Goal: Task Accomplishment & Management: Manage account settings

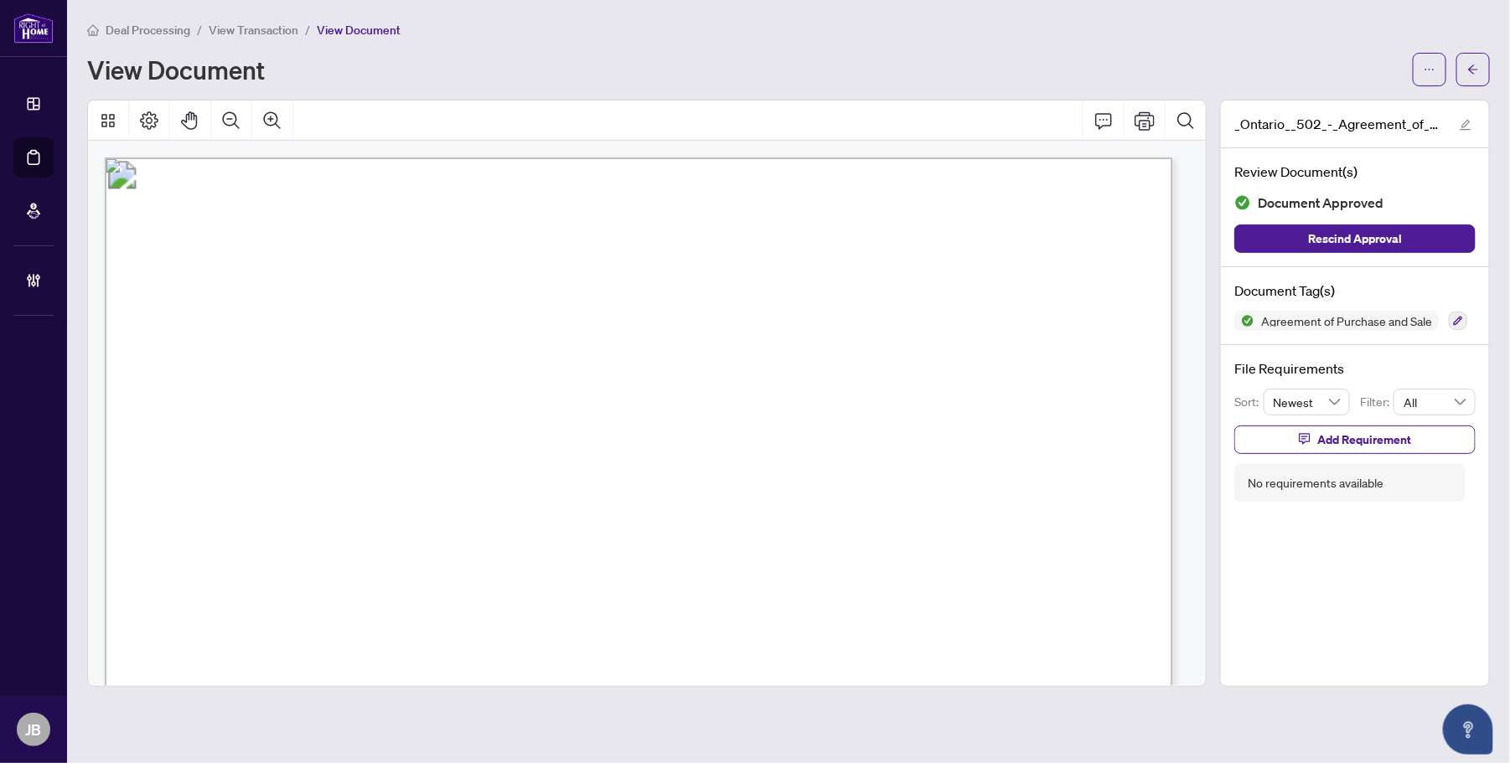
drag, startPoint x: 475, startPoint y: 354, endPoint x: 664, endPoint y: 352, distance: 188.6
click at [475, 354] on span "This Agreement of Purchase and Sale dated this.................................…" at bounding box center [569, 353] width 787 height 16
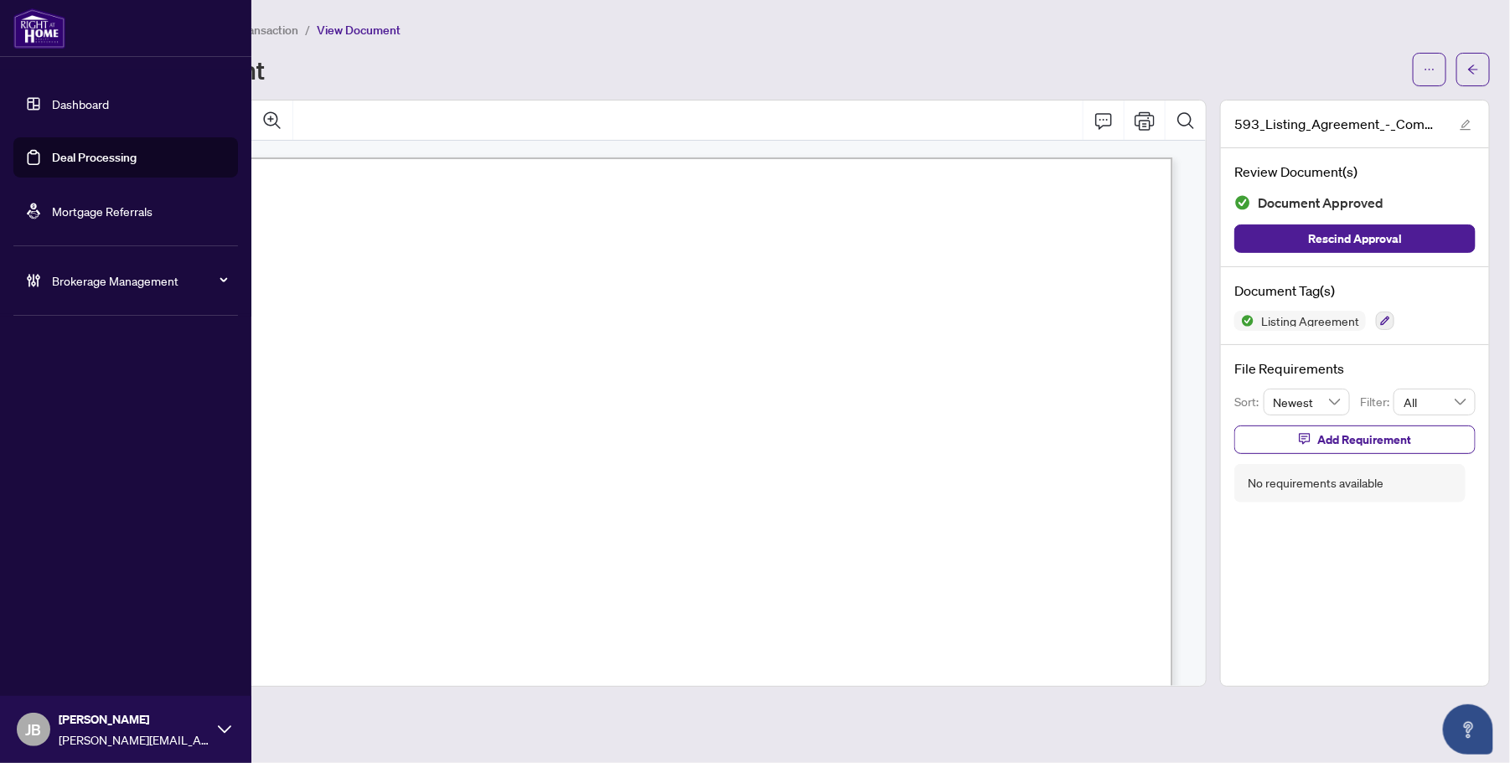
click at [89, 161] on link "Deal Processing" at bounding box center [94, 157] width 85 height 15
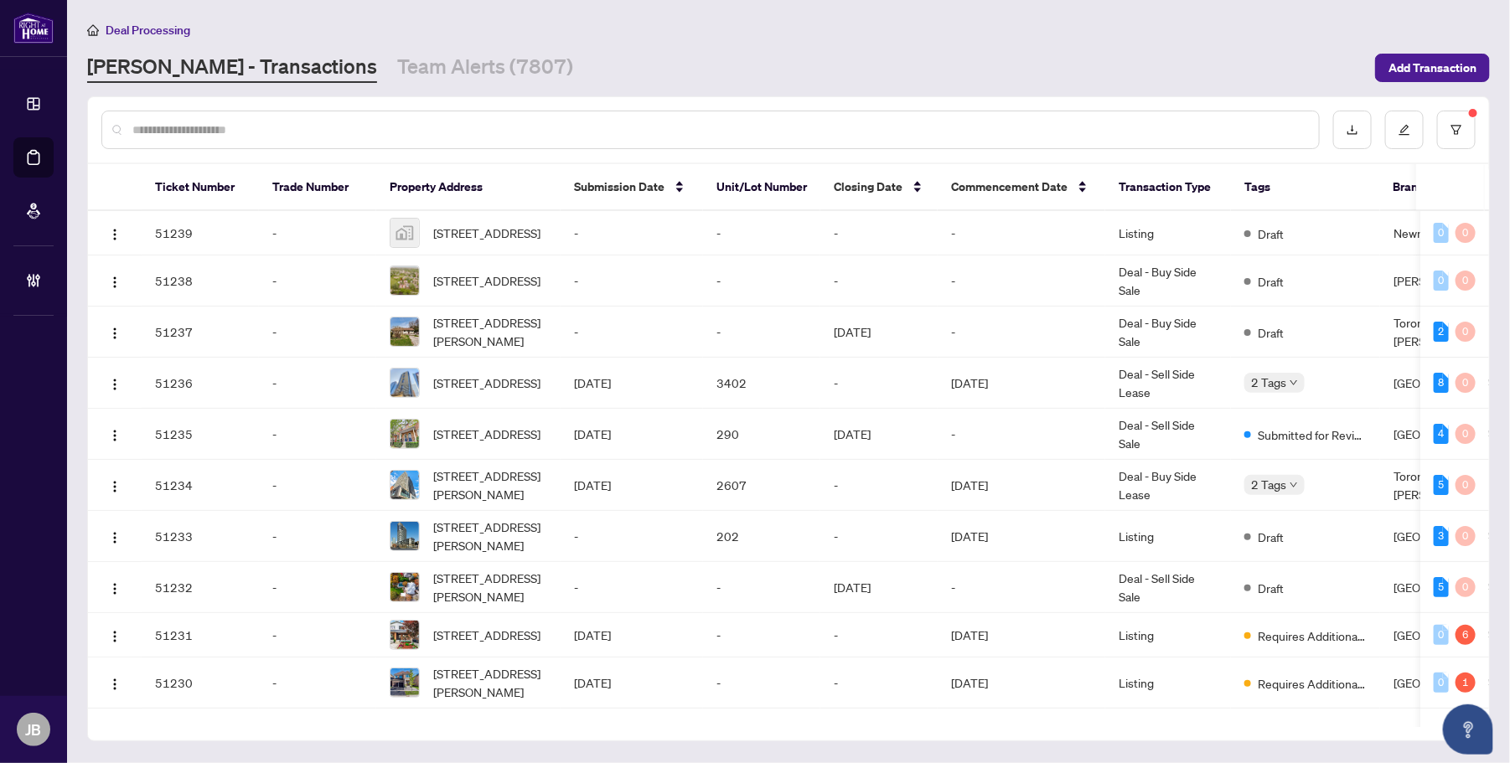
click at [327, 124] on input "text" at bounding box center [718, 130] width 1173 height 18
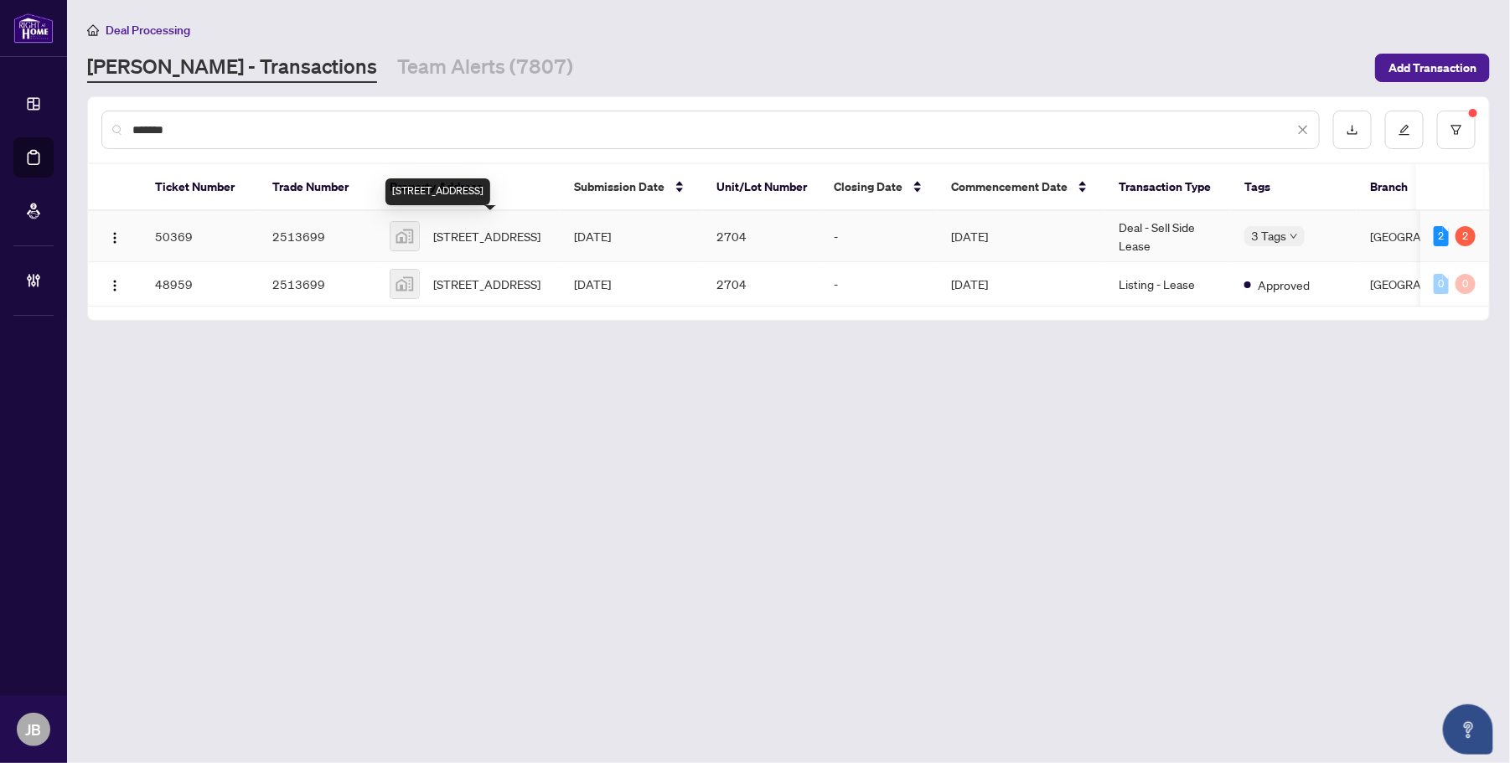
type input "*******"
click at [484, 228] on span "2704-5081 Hurontario St #2704, Mississauga, Ontario L4Z 3X7, Canada" at bounding box center [486, 236] width 107 height 18
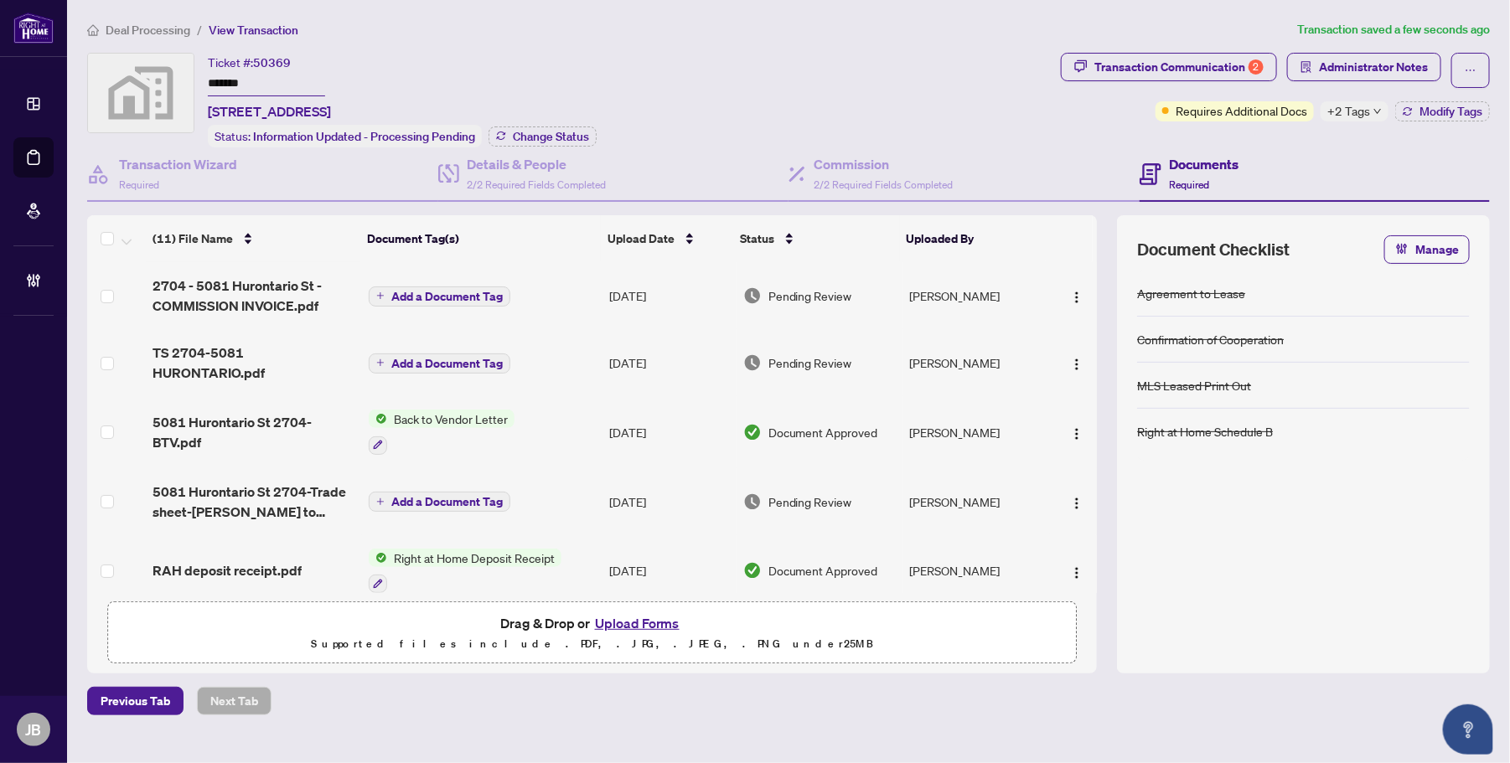
click at [828, 290] on span "Pending Review" at bounding box center [811, 296] width 84 height 18
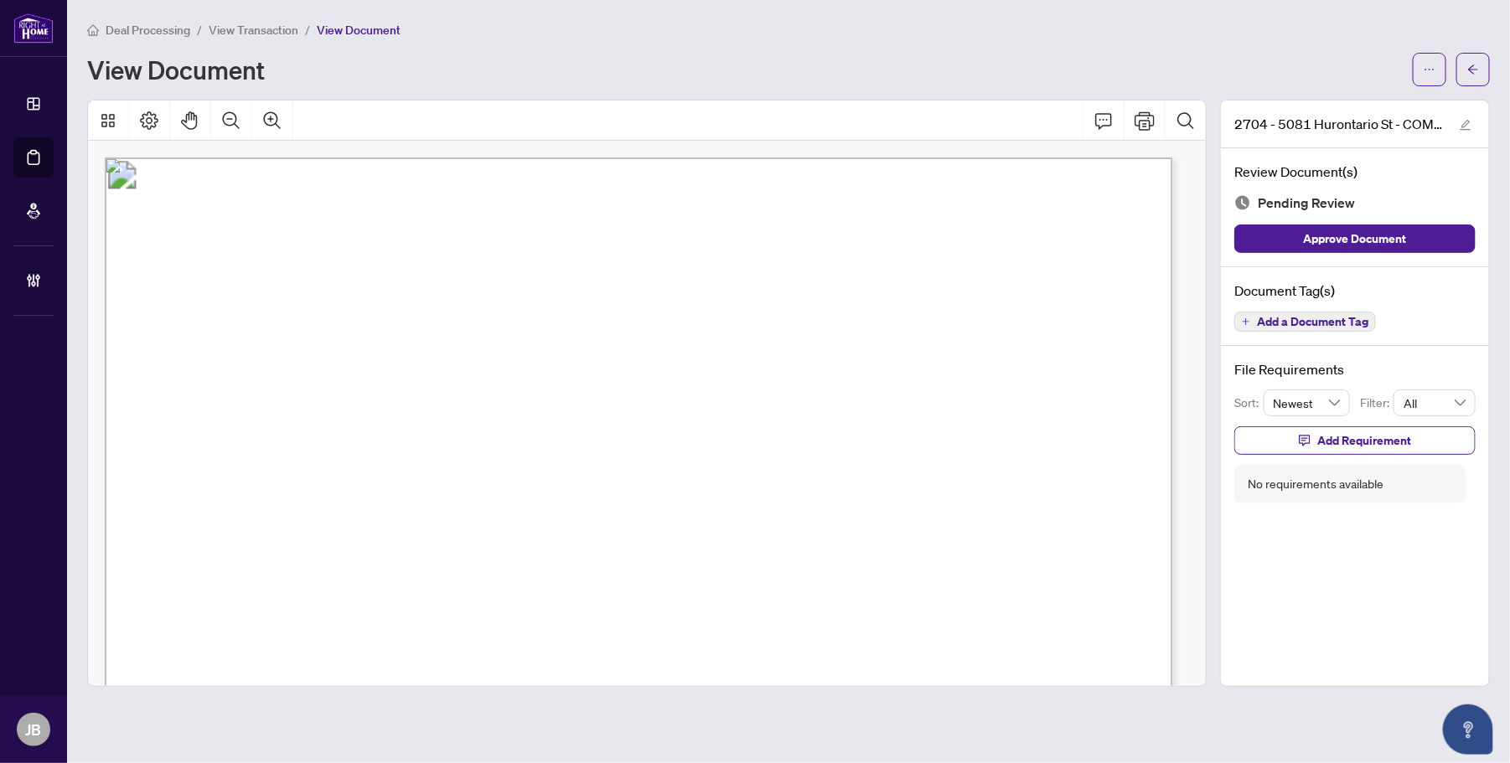
click at [1360, 319] on span "Add a Document Tag" at bounding box center [1312, 322] width 111 height 12
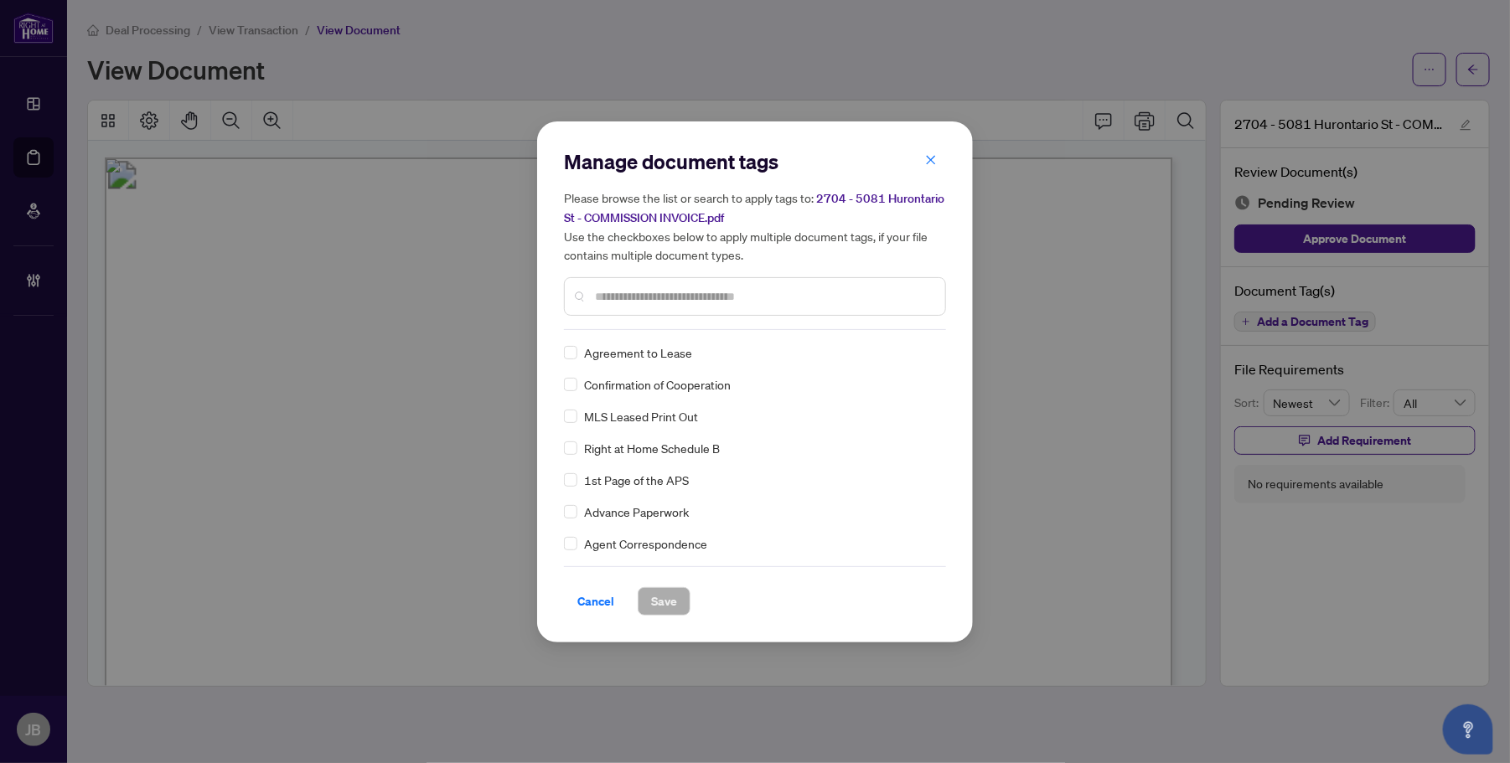
click at [706, 298] on input "text" at bounding box center [763, 296] width 337 height 18
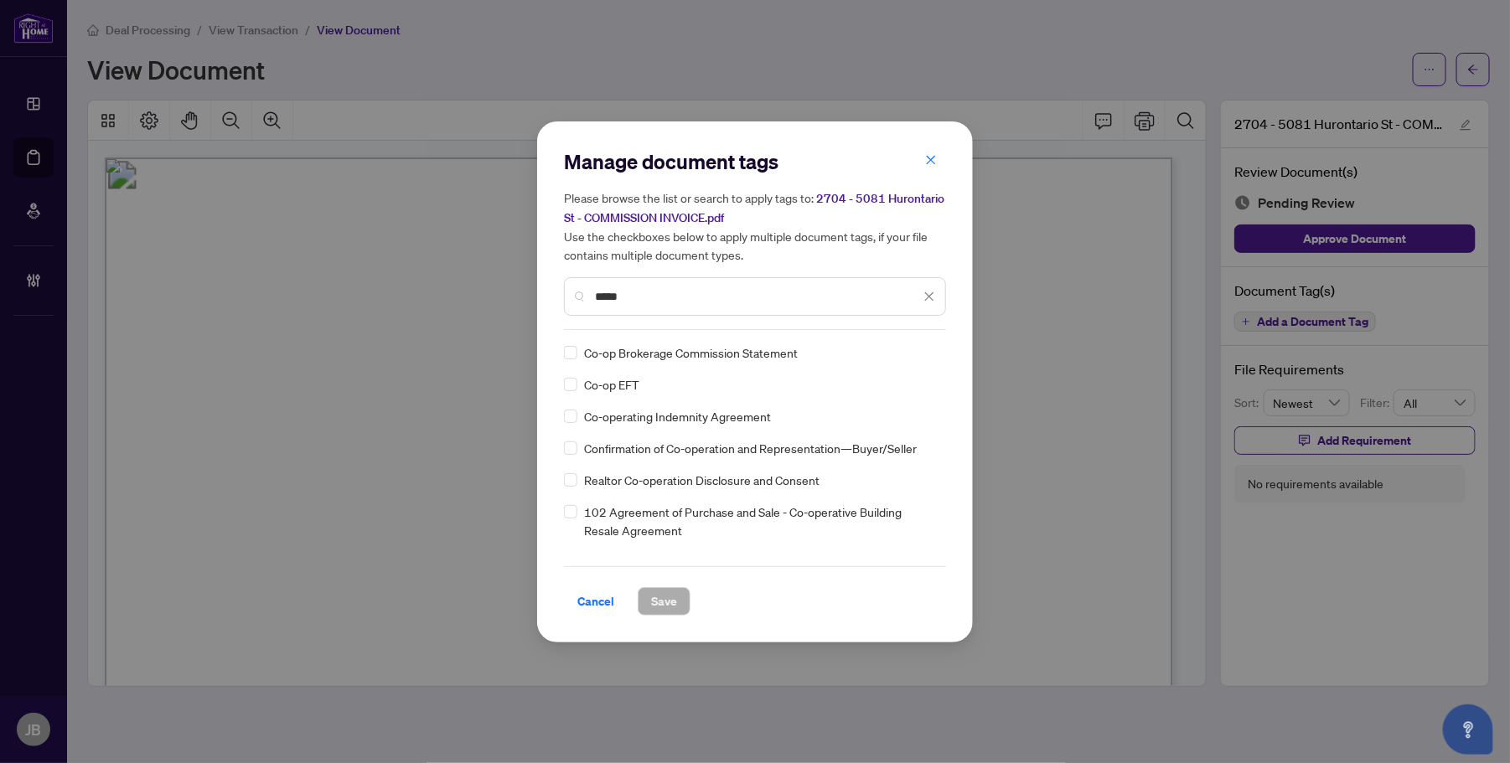
type input "*****"
click at [924, 344] on div at bounding box center [919, 352] width 32 height 17
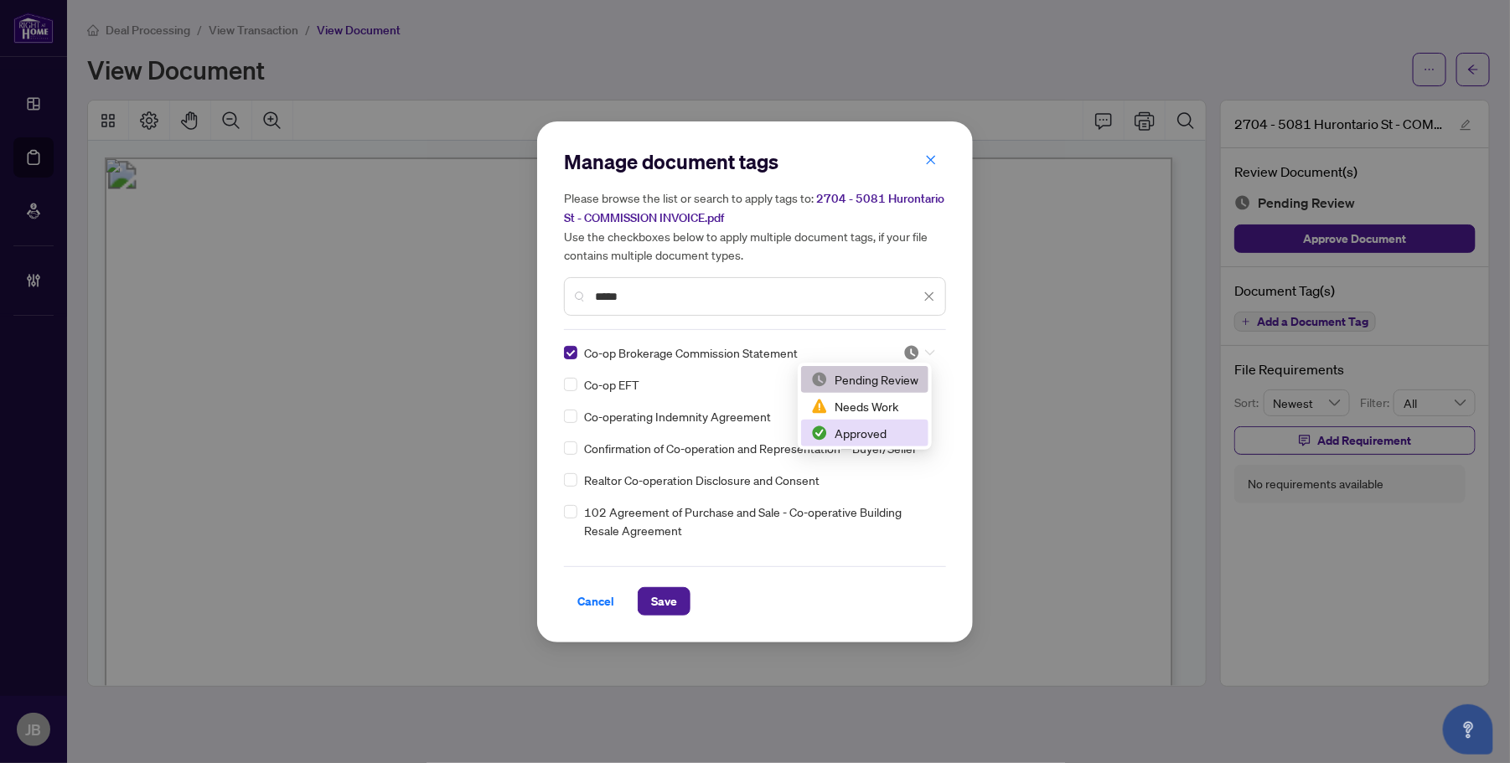
click at [867, 432] on div "Approved" at bounding box center [864, 433] width 107 height 18
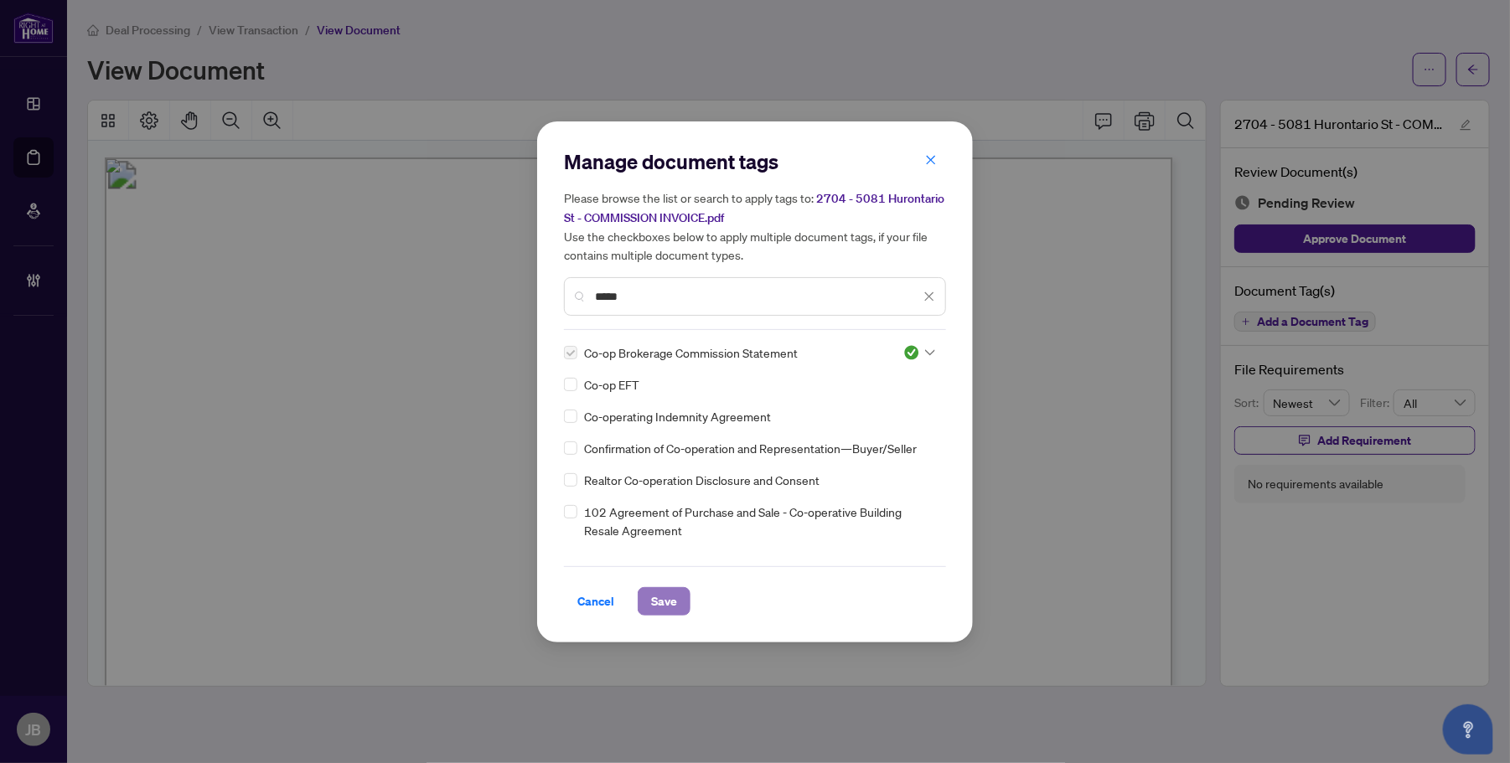
click at [673, 593] on span "Save" at bounding box center [664, 601] width 26 height 27
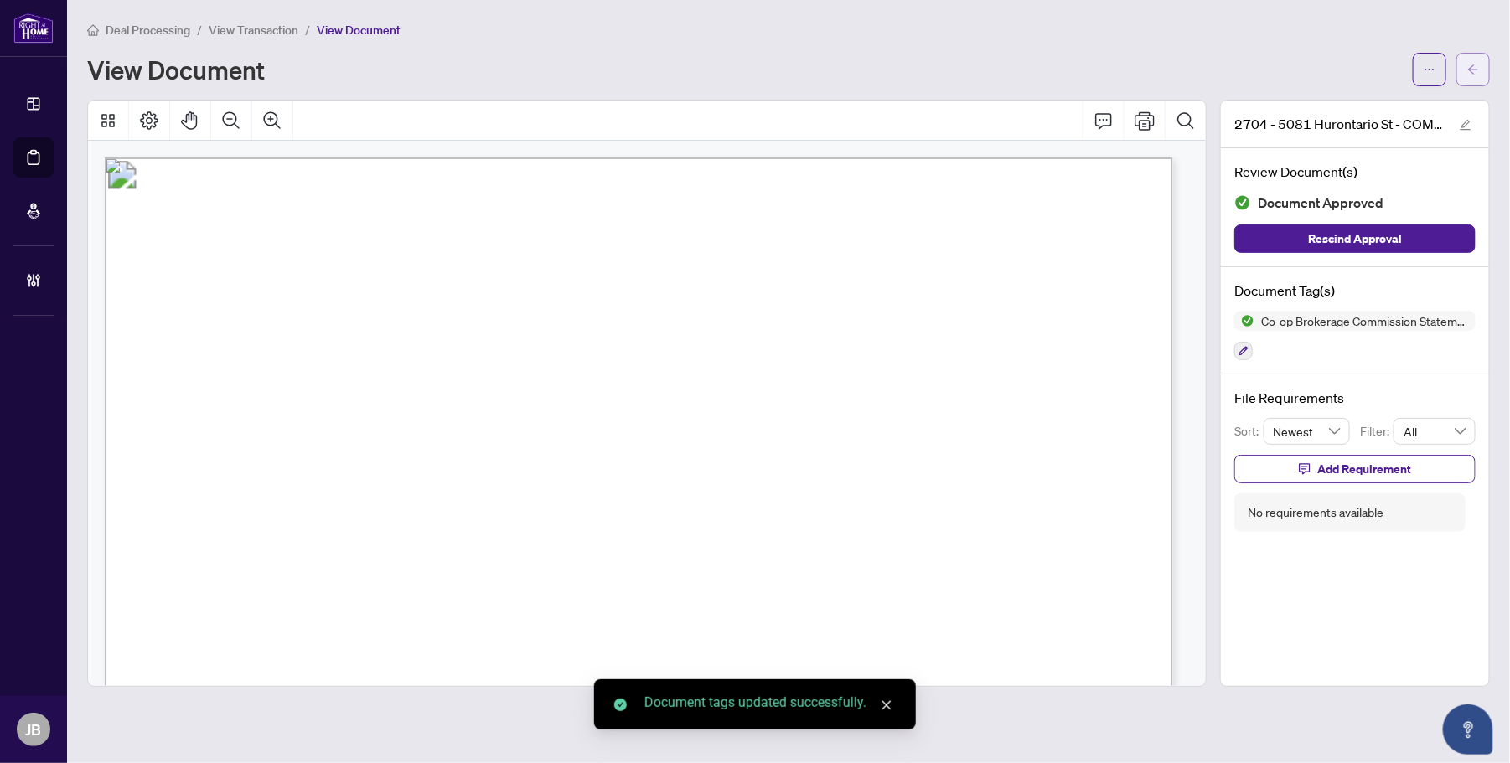
click at [1472, 68] on icon "arrow-left" at bounding box center [1473, 70] width 12 height 12
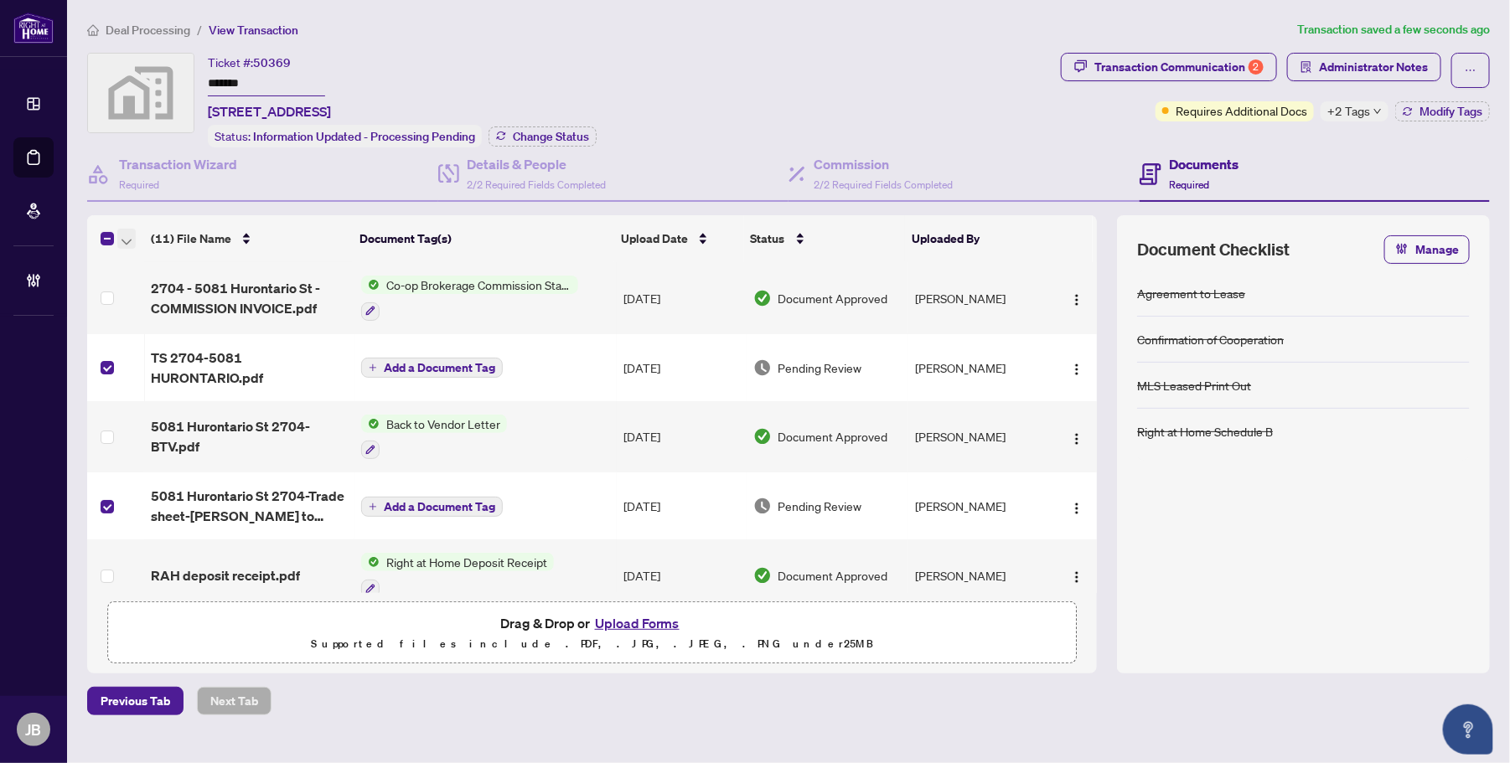
click at [126, 239] on icon "button" at bounding box center [127, 242] width 10 height 7
click at [190, 261] on span "Open Selected in New Tab(s)" at bounding box center [205, 265] width 149 height 18
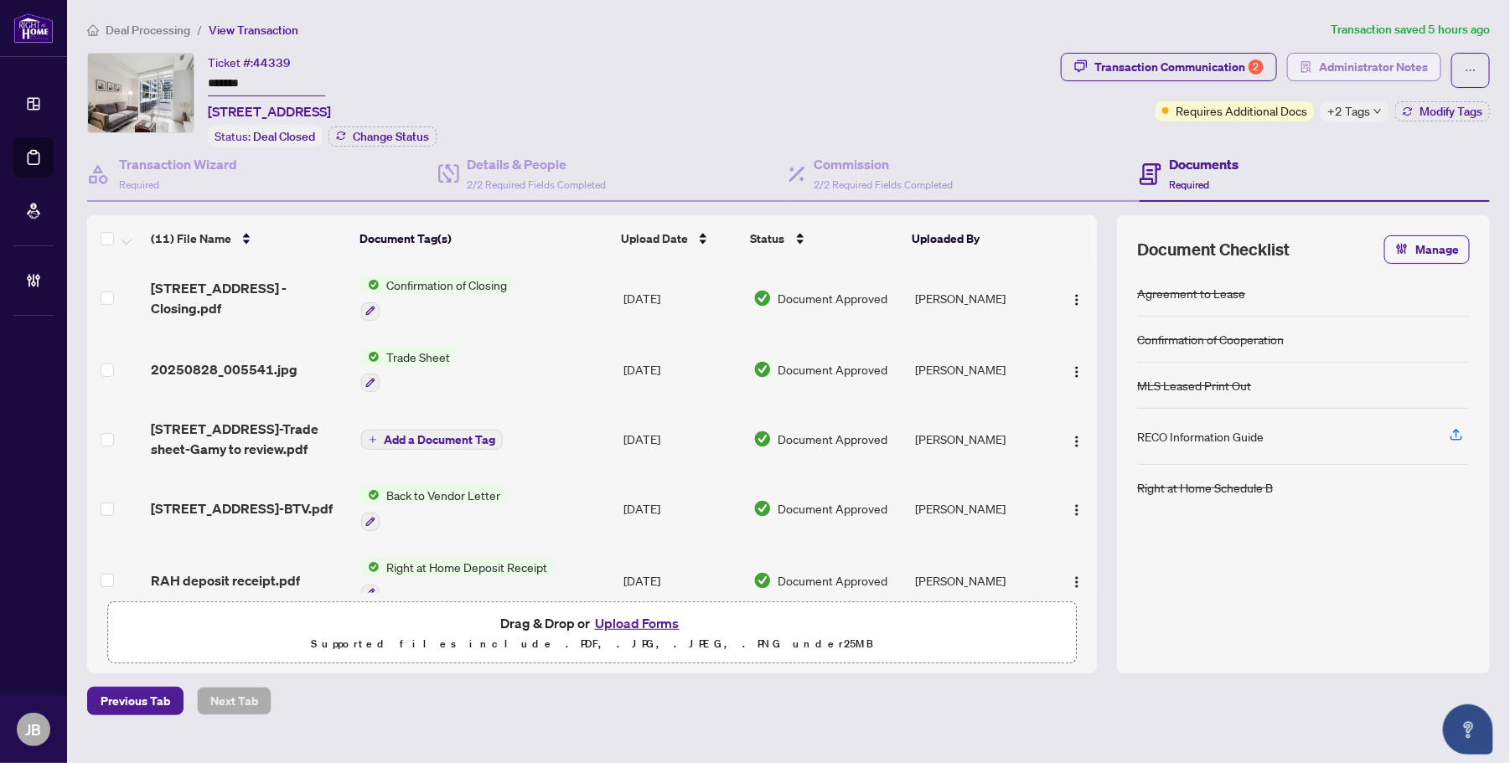
click at [1375, 56] on span "Administrator Notes" at bounding box center [1373, 67] width 109 height 27
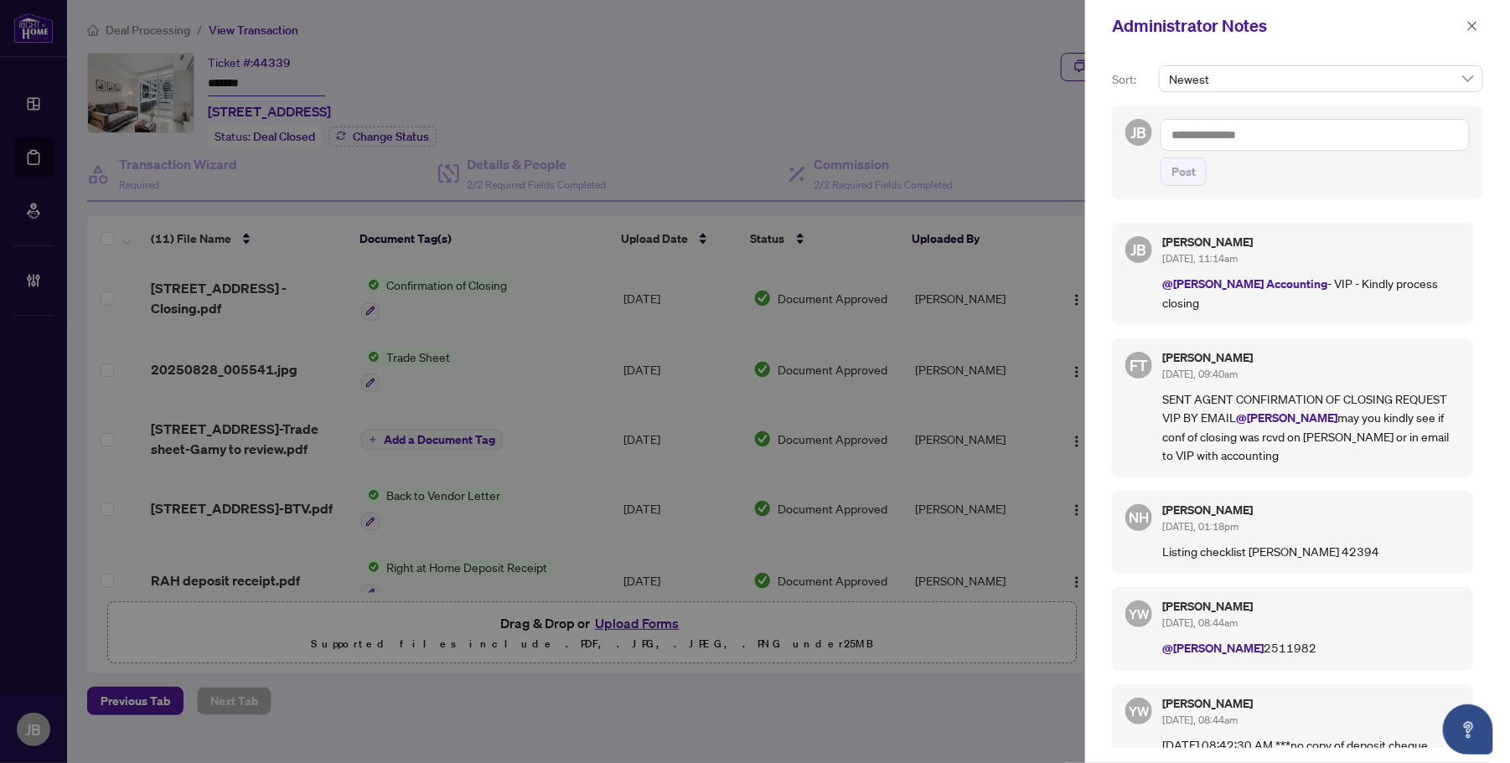
scroll to position [210, 0]
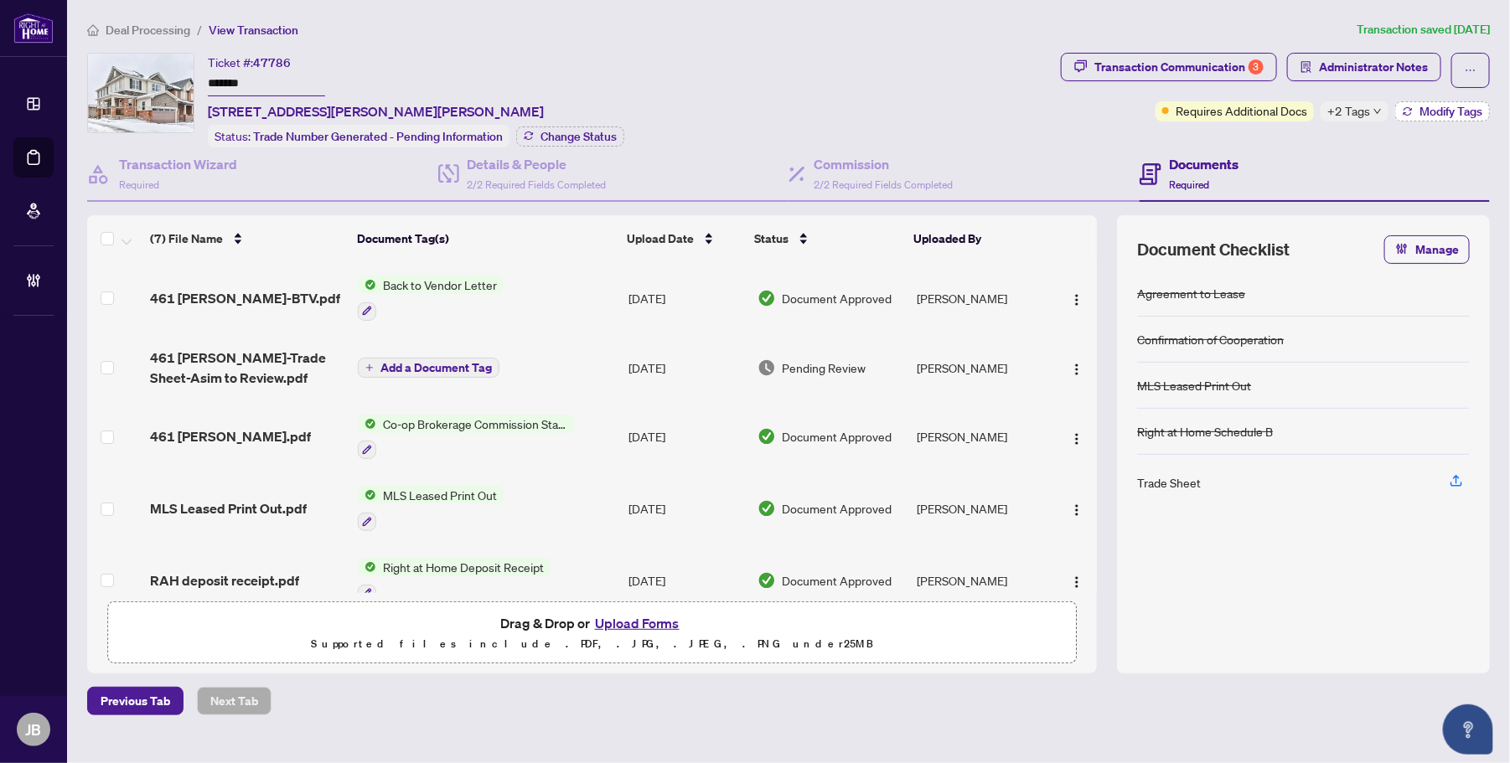
click at [1430, 109] on span "Modify Tags" at bounding box center [1451, 112] width 63 height 12
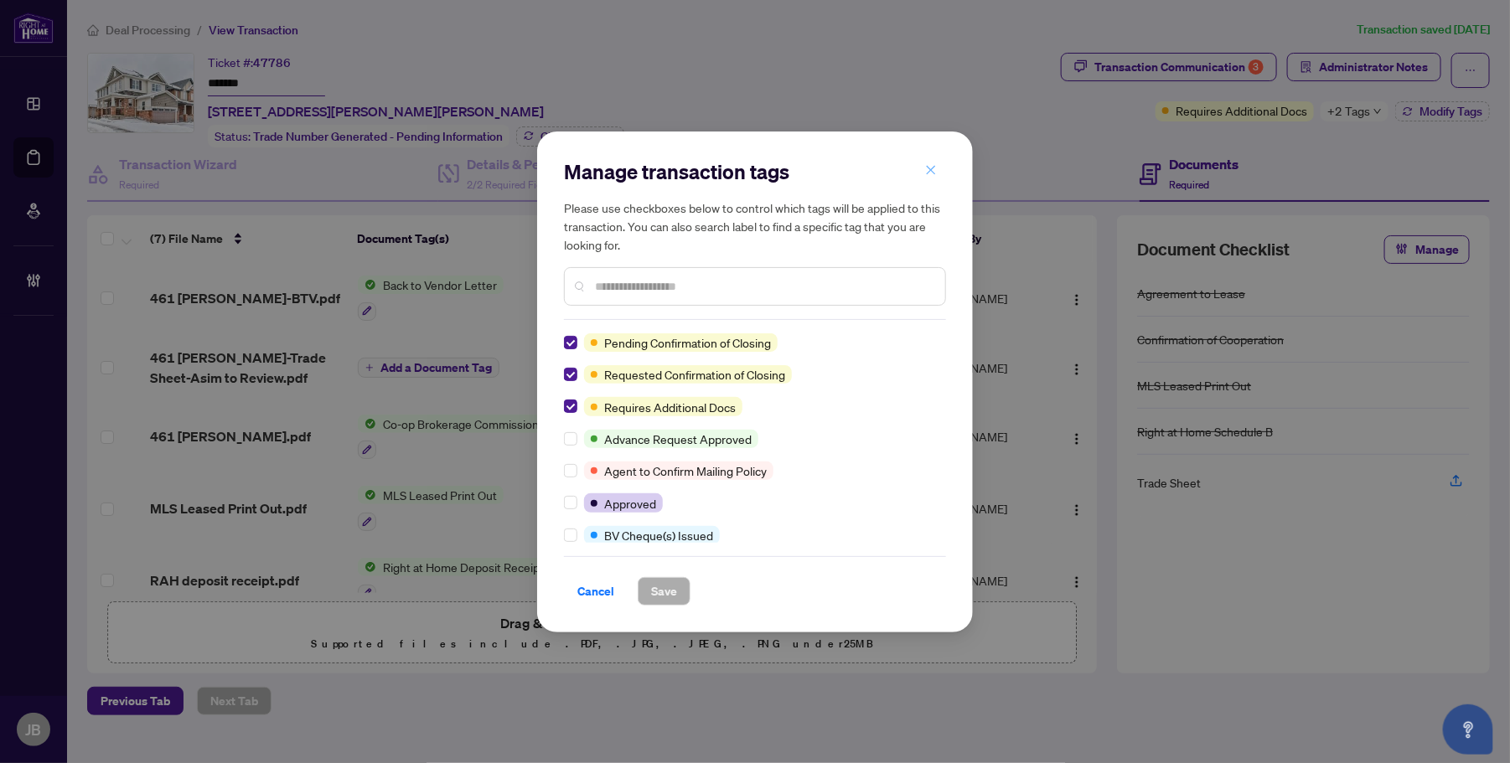
click at [929, 173] on icon "close" at bounding box center [931, 170] width 9 height 9
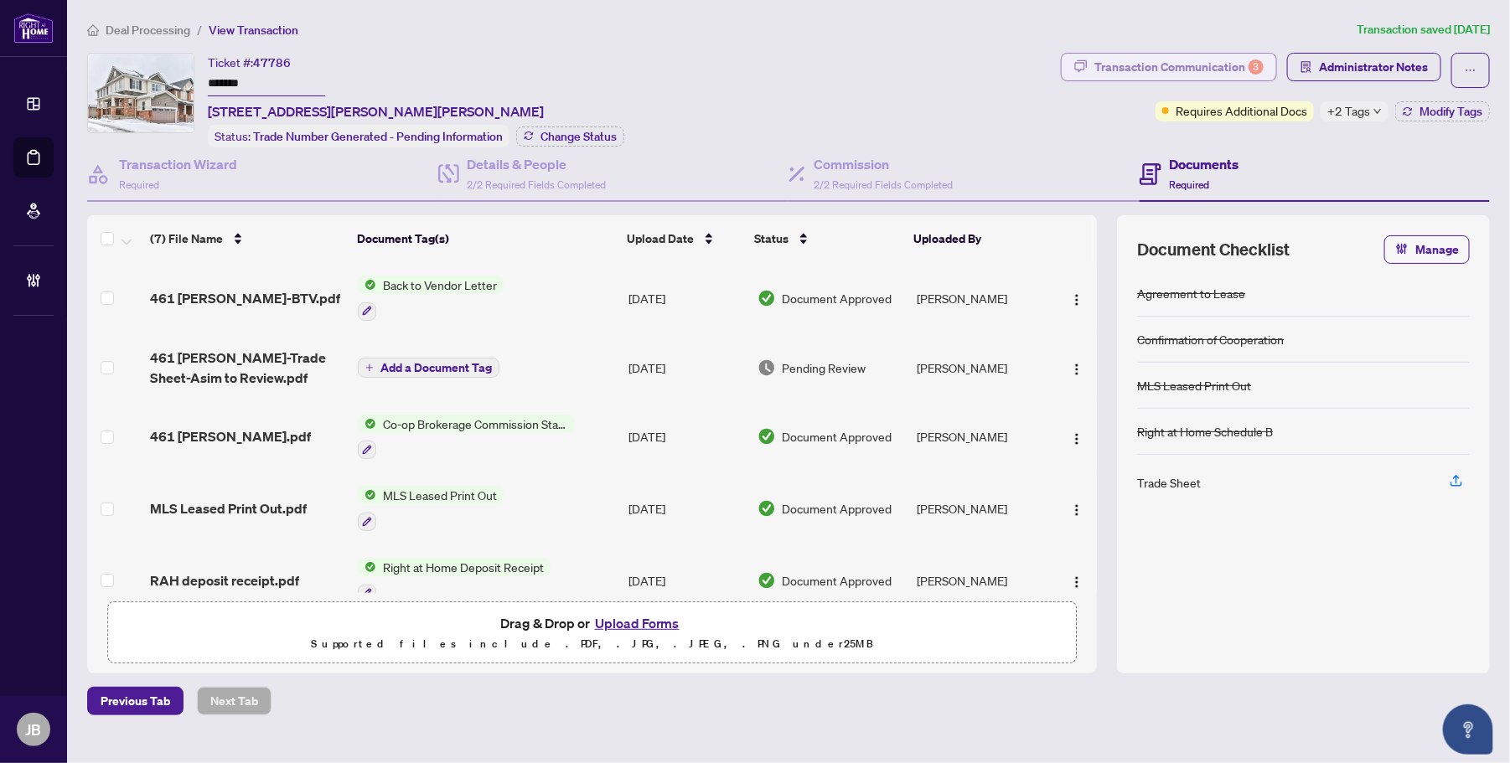
click at [1226, 67] on div "Transaction Communication 3" at bounding box center [1179, 67] width 169 height 27
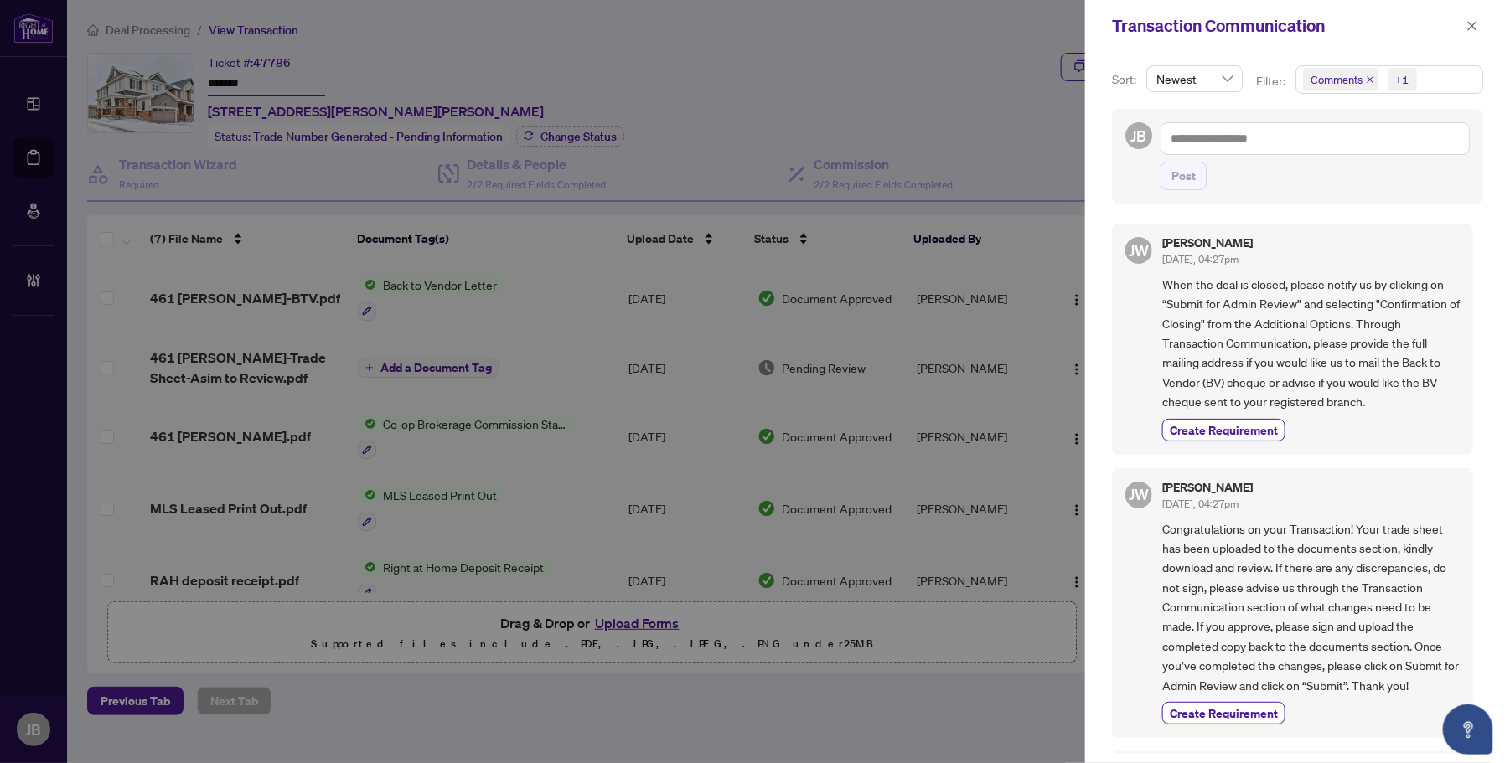
click at [1456, 78] on span "Comments +1" at bounding box center [1389, 79] width 186 height 27
click at [1306, 151] on span "Select Comments" at bounding box center [1312, 149] width 13 height 13
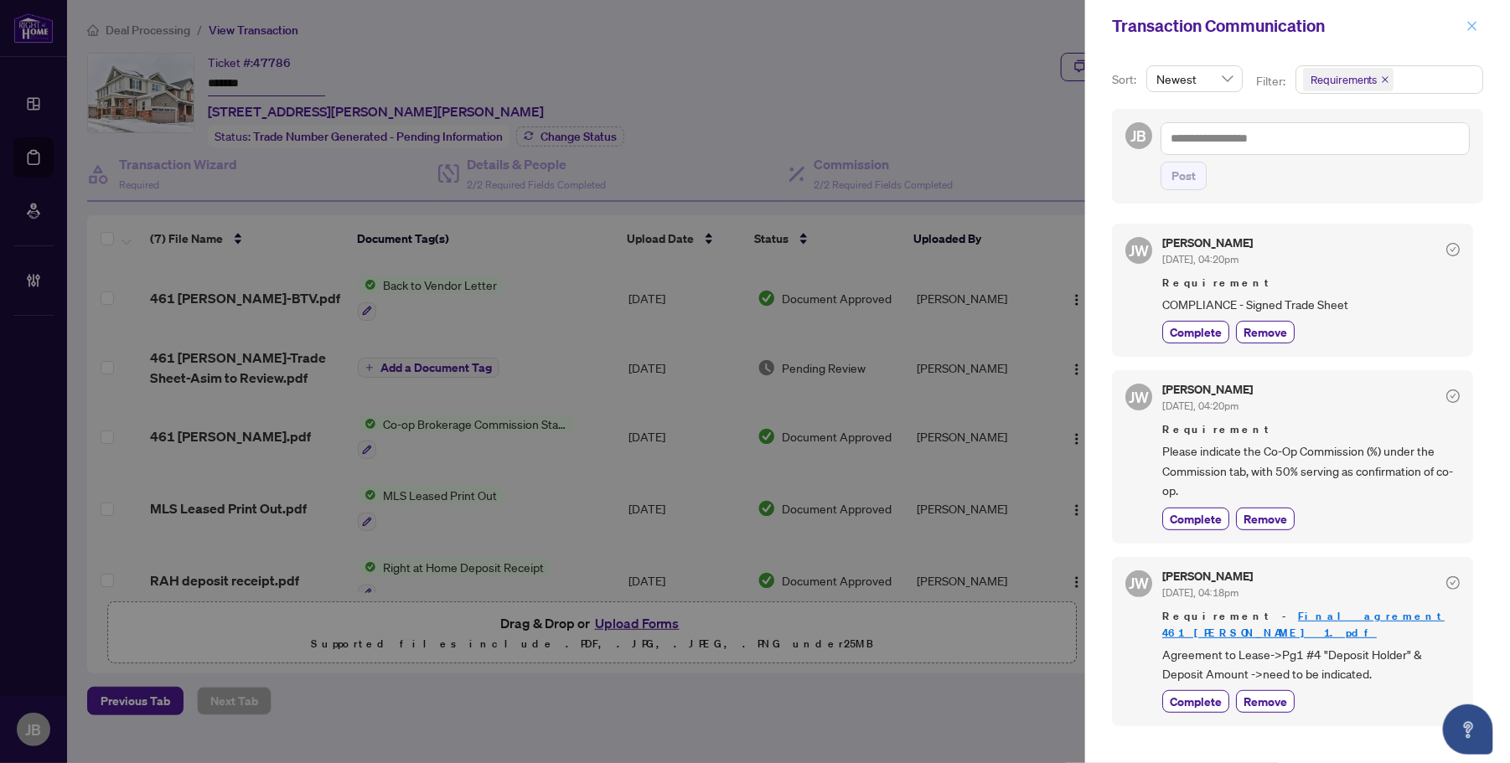
click at [1477, 20] on icon "close" at bounding box center [1473, 26] width 12 height 12
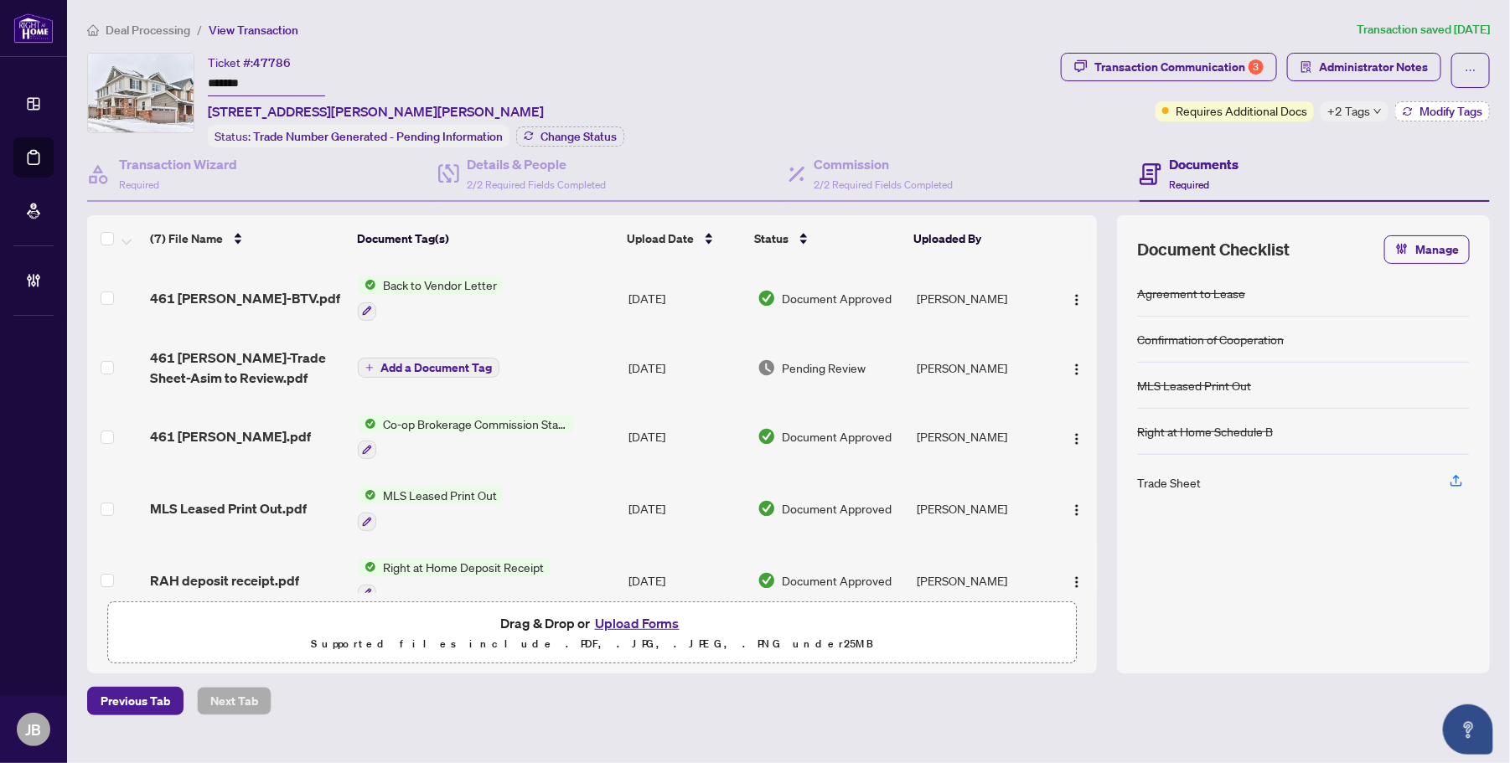
click at [1440, 118] on button "Modify Tags" at bounding box center [1442, 111] width 95 height 20
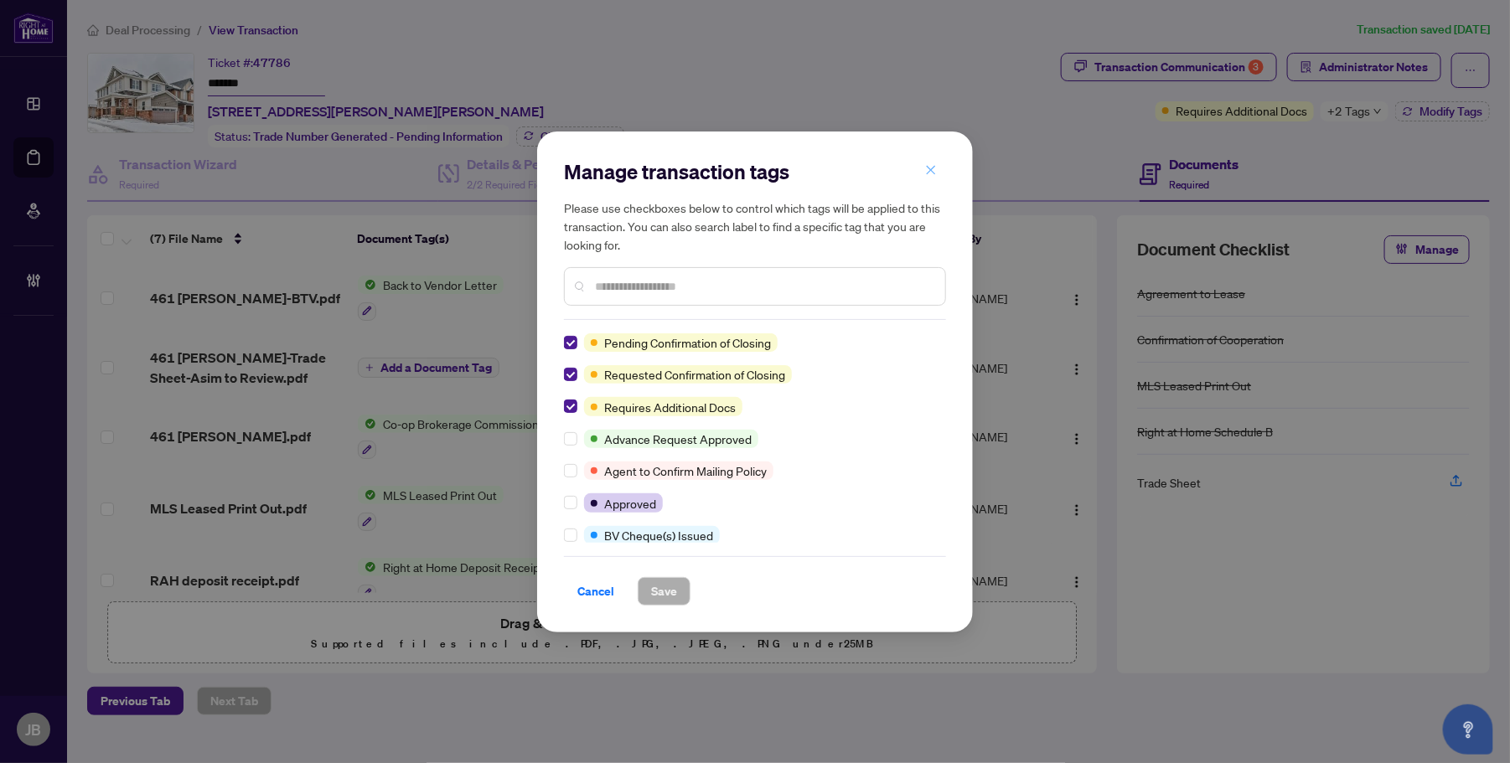
click at [935, 166] on icon "close" at bounding box center [931, 170] width 9 height 9
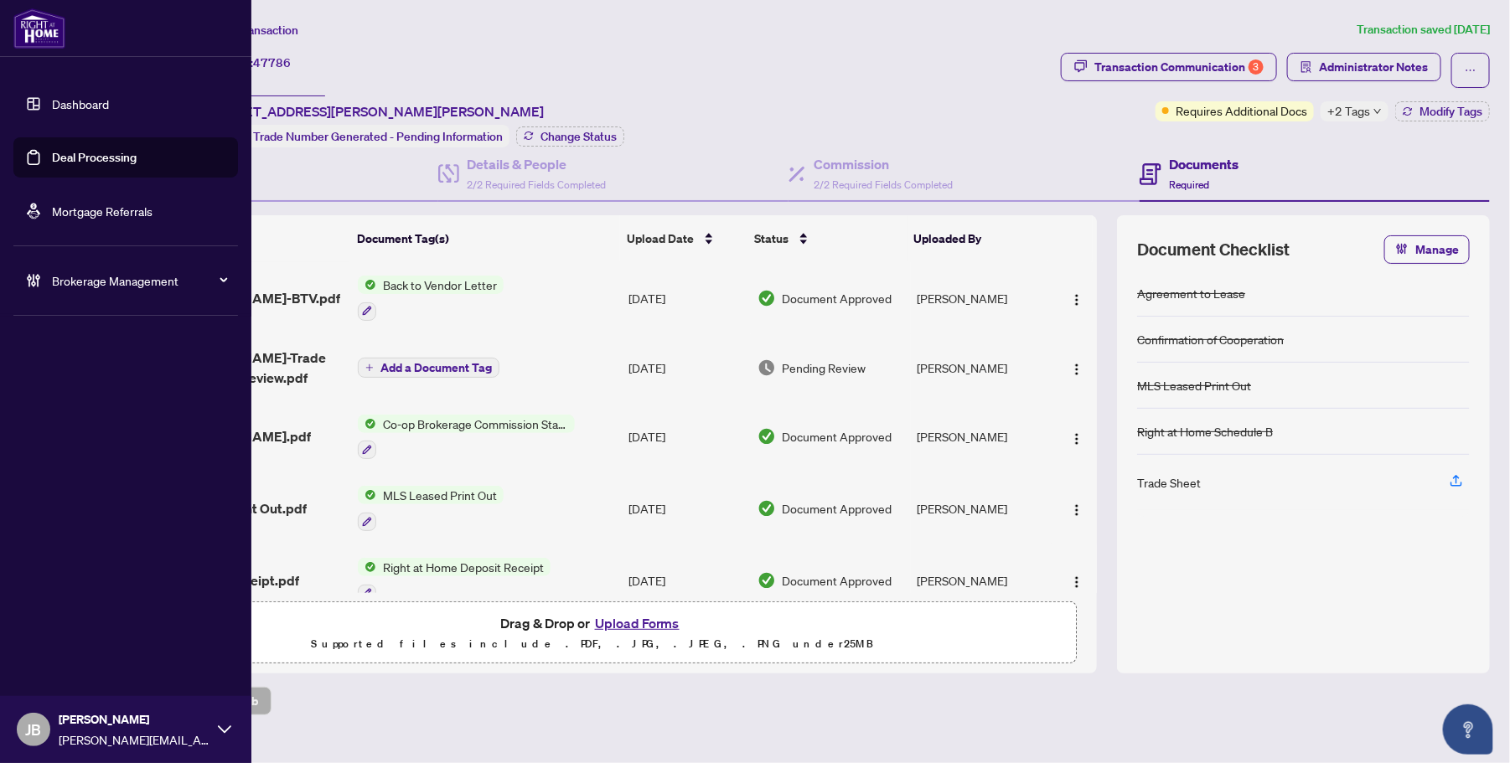
drag, startPoint x: 75, startPoint y: 162, endPoint x: 65, endPoint y: 169, distance: 12.6
click at [75, 162] on link "Deal Processing" at bounding box center [94, 157] width 85 height 15
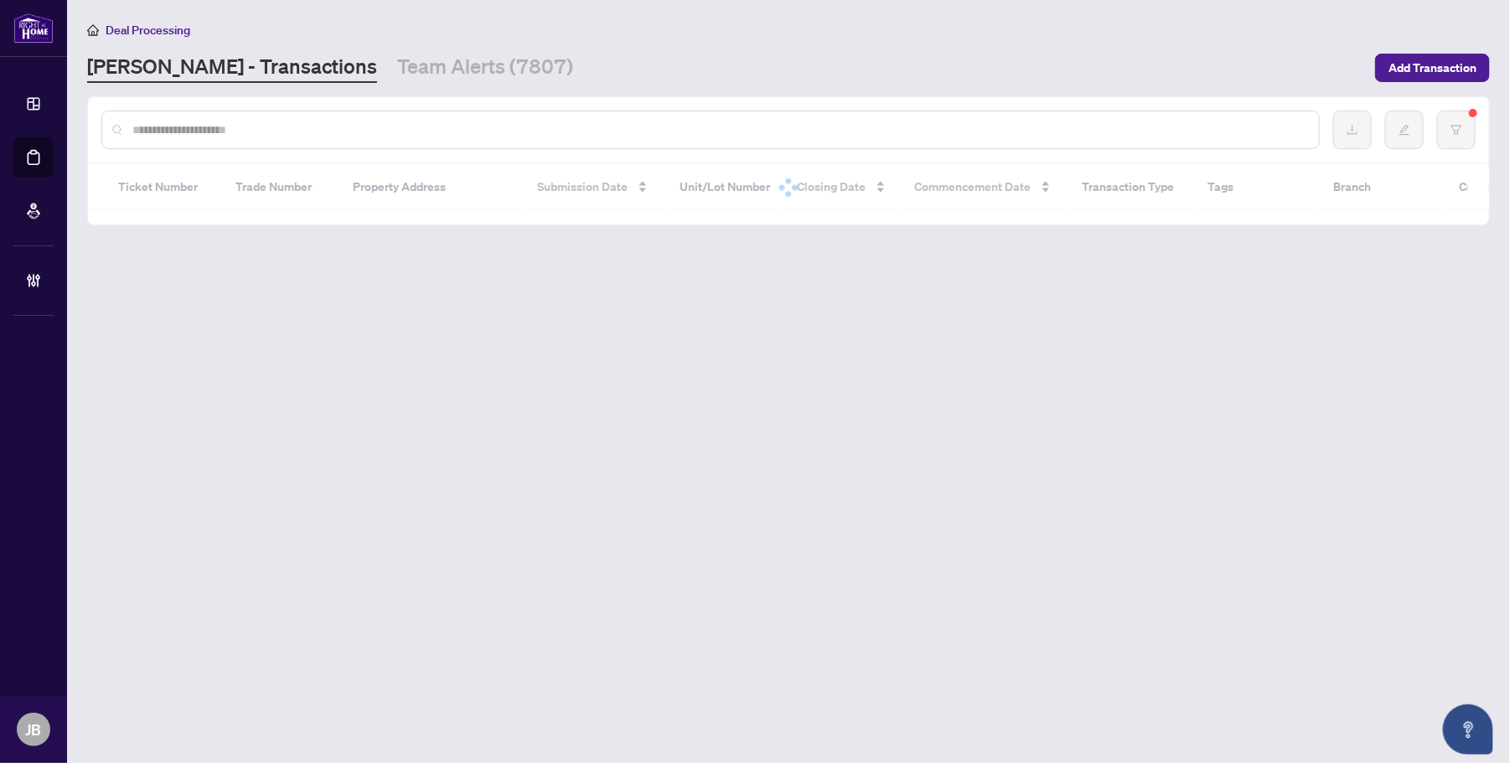
click at [319, 124] on input "text" at bounding box center [718, 130] width 1173 height 18
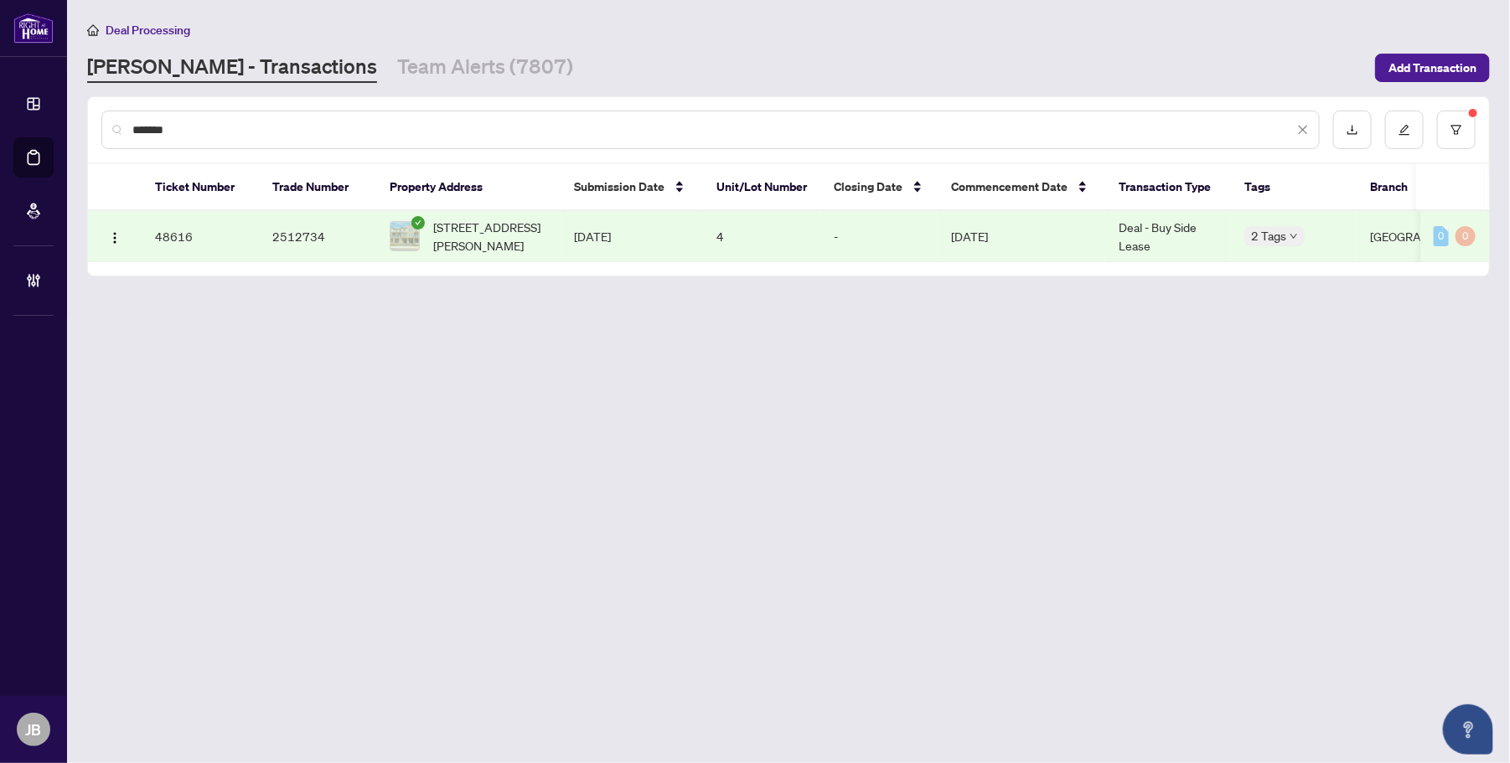
type input "*******"
click at [510, 226] on span "4-40 Zinfandel Dr, Hamilton, Ontario L8E 6G5, Canada" at bounding box center [490, 236] width 114 height 37
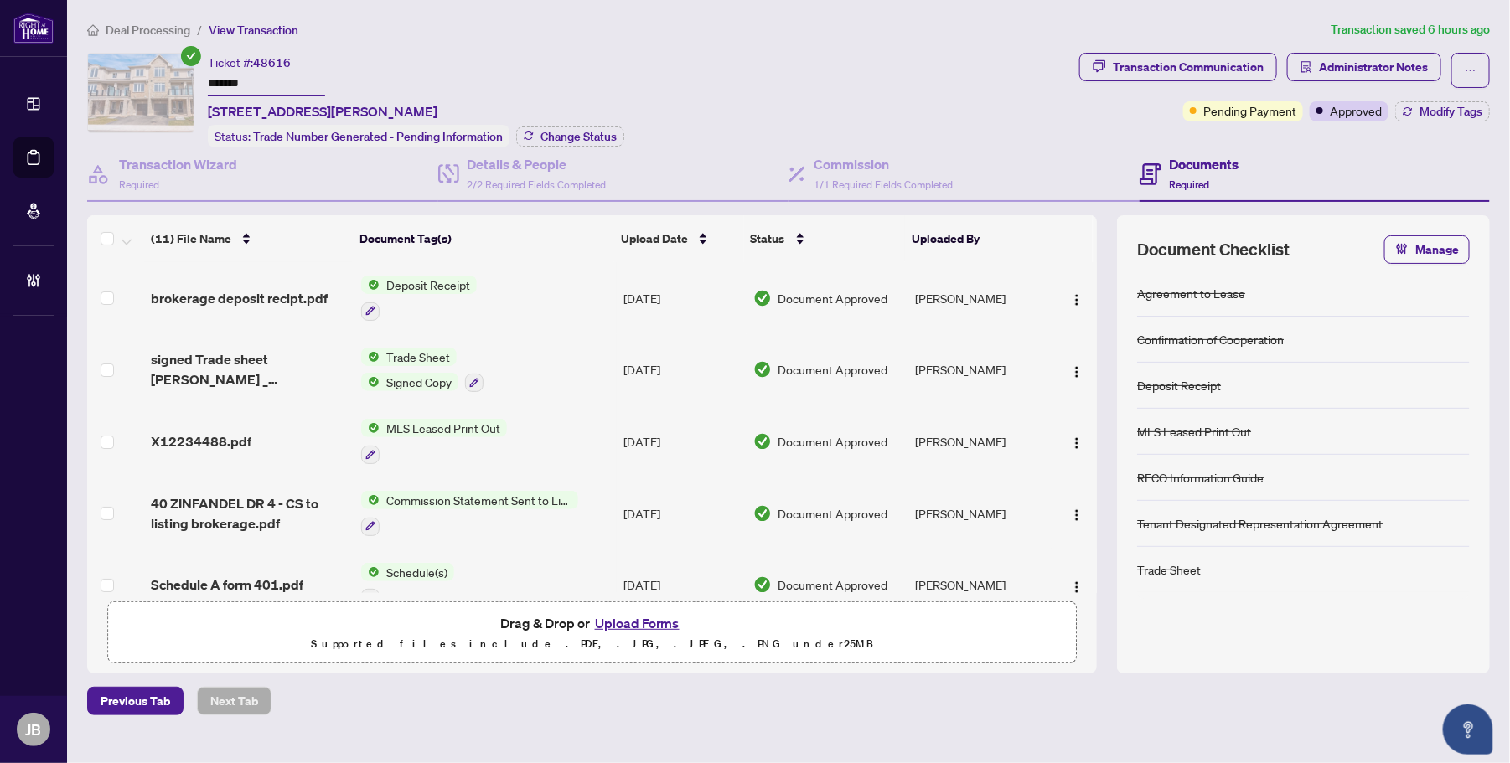
click at [806, 509] on span "Document Approved" at bounding box center [834, 514] width 110 height 18
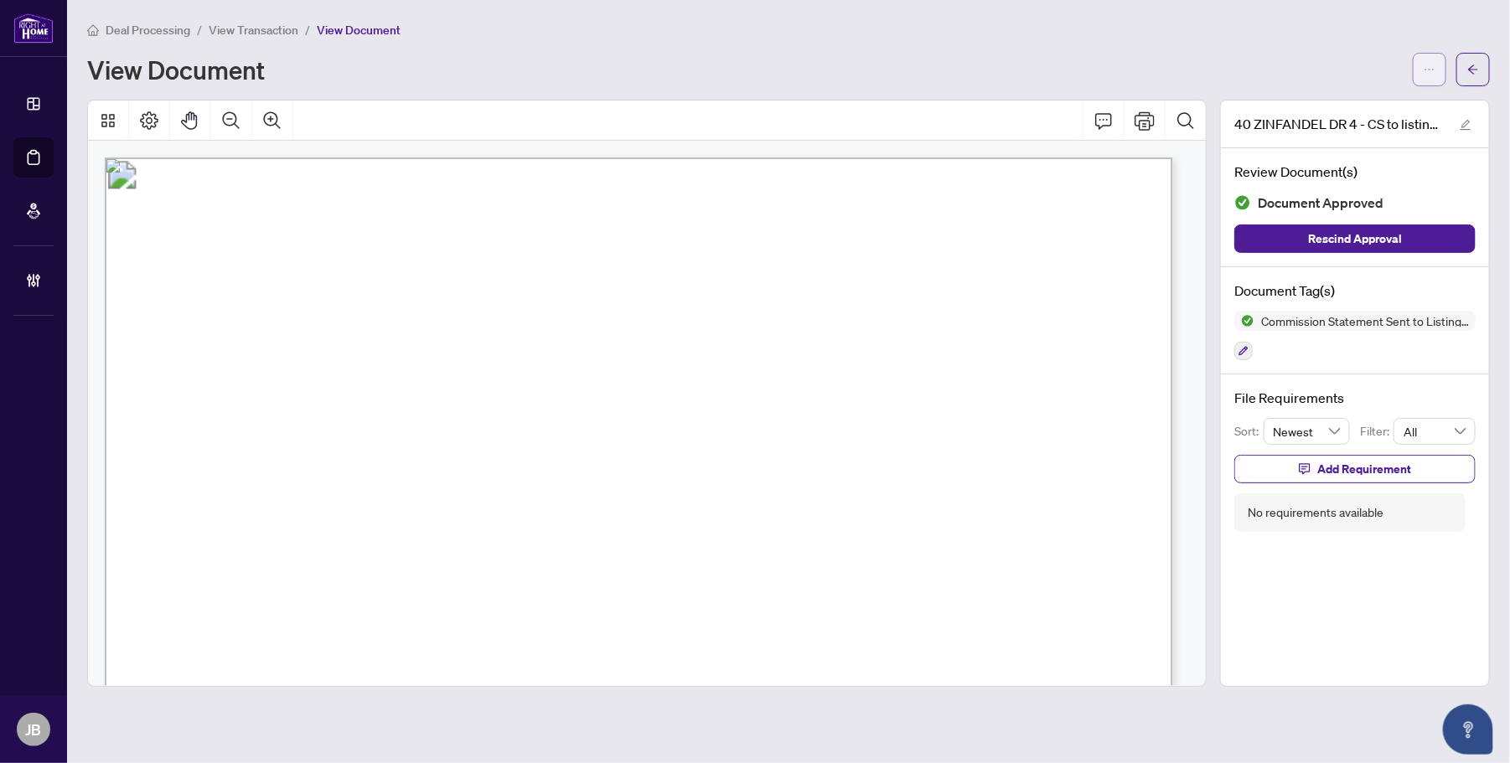
click at [1438, 74] on button "button" at bounding box center [1430, 70] width 34 height 34
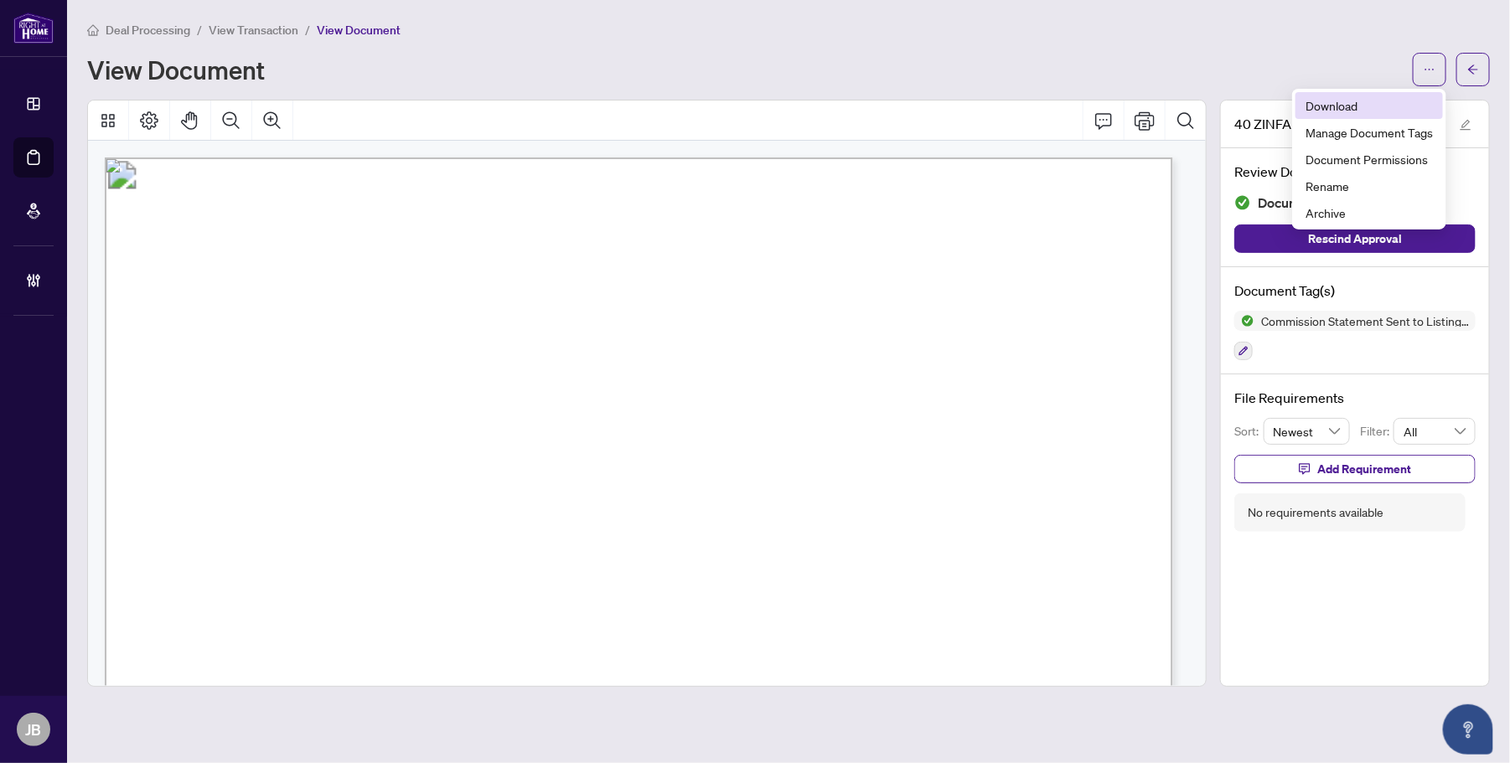
click at [1374, 102] on span "Download" at bounding box center [1369, 105] width 127 height 18
click at [775, 46] on div "Deal Processing / View Transaction / View Document View Document" at bounding box center [788, 53] width 1403 height 66
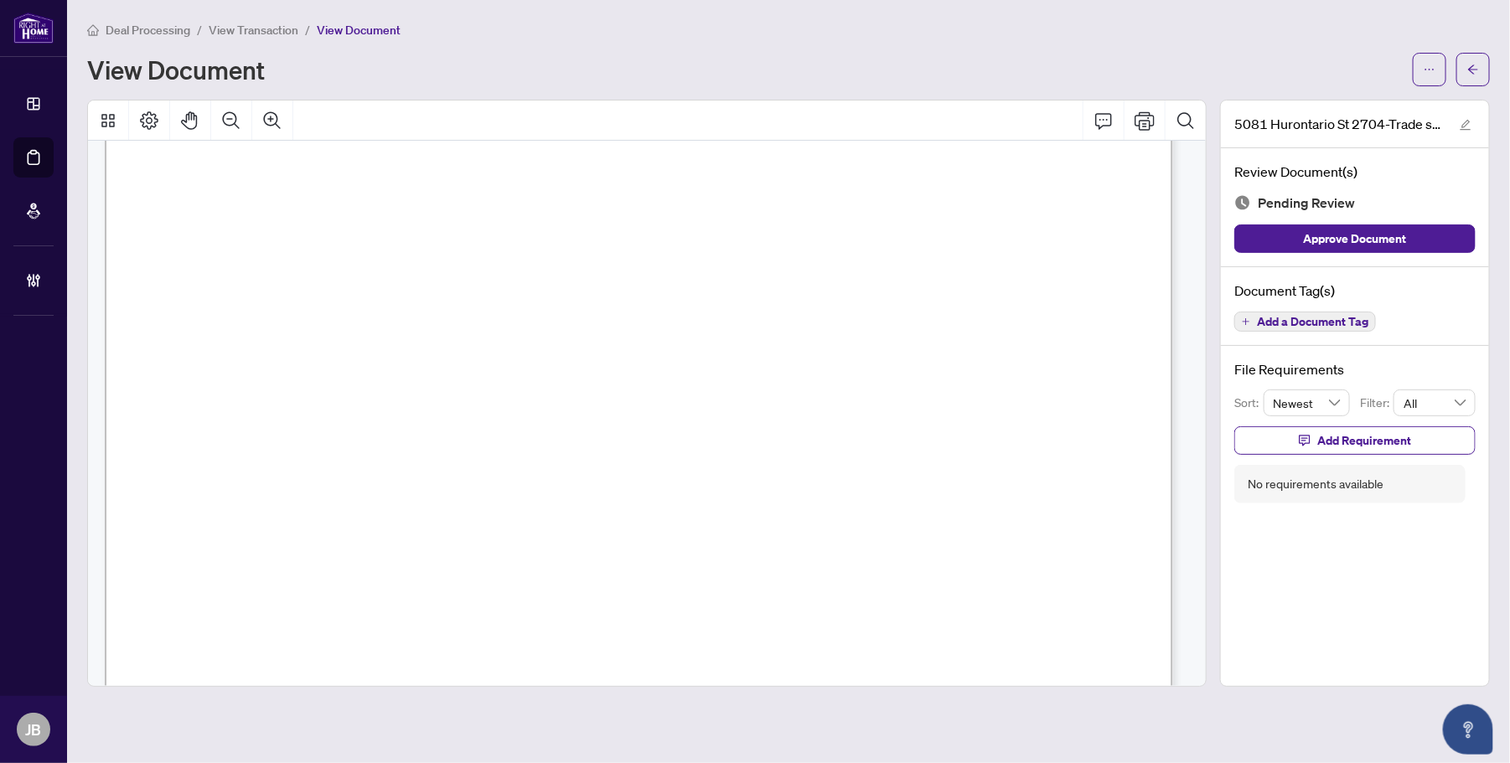
scroll to position [870, 0]
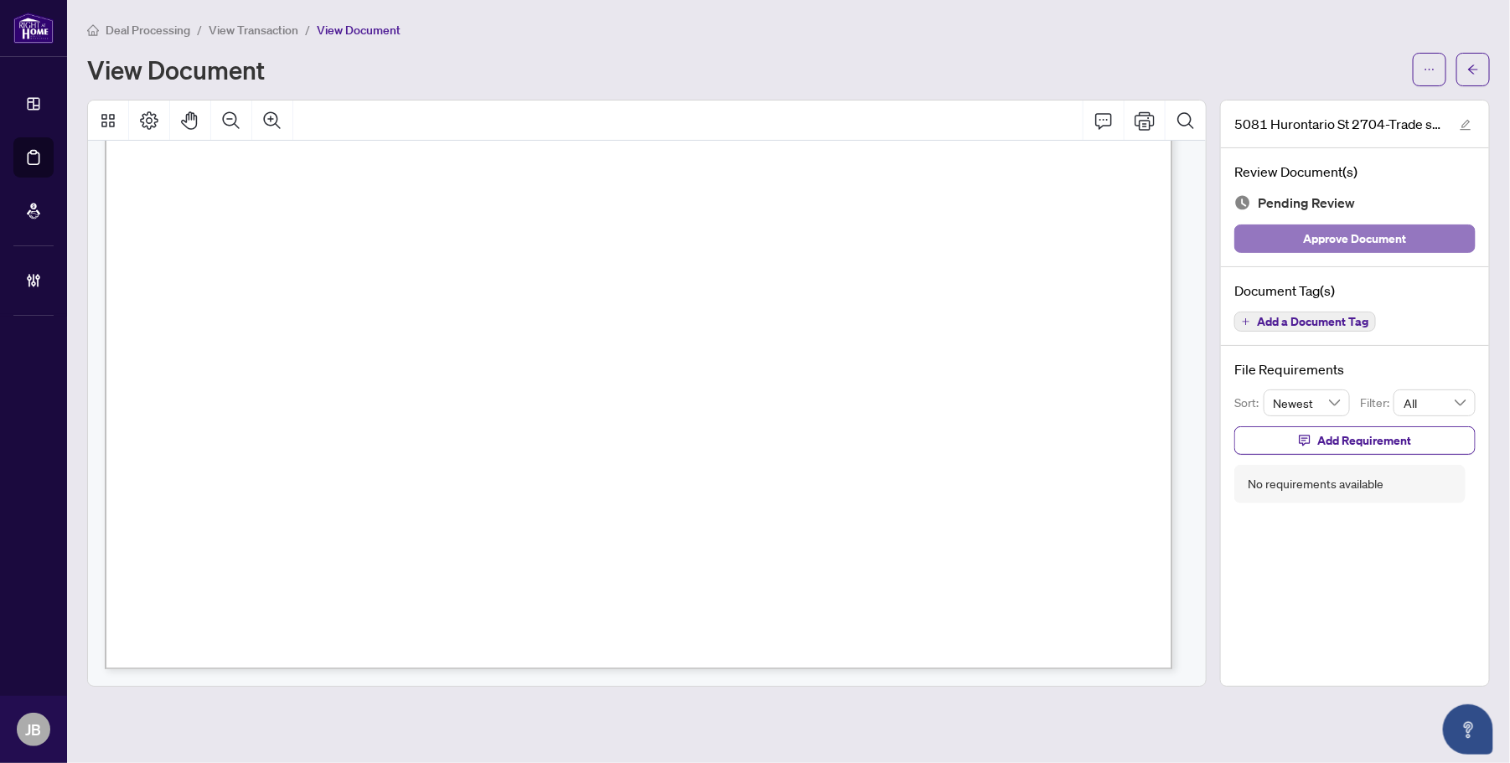
click at [1318, 235] on span "Approve Document" at bounding box center [1355, 238] width 103 height 27
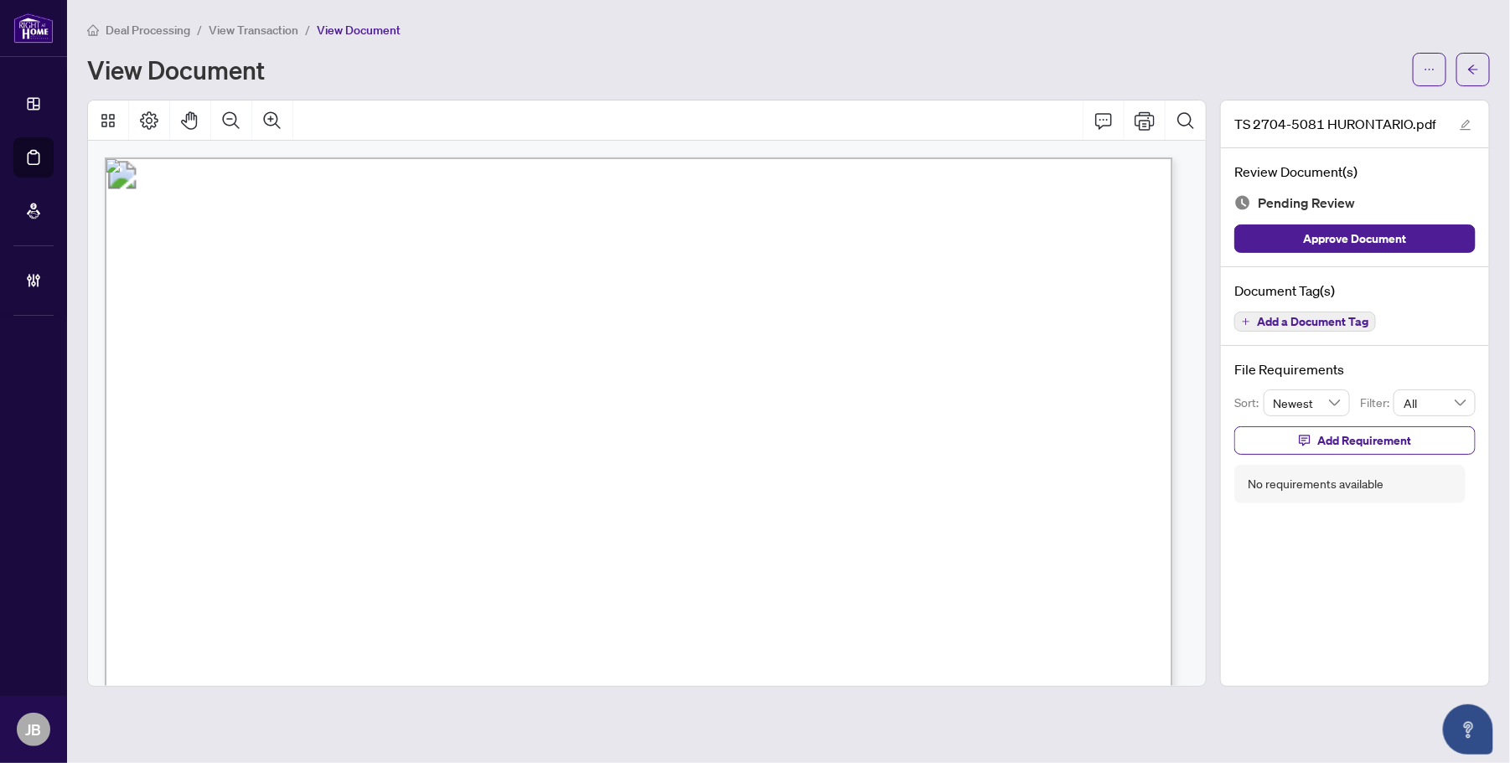
click at [1208, 323] on span "Add a Document Tag" at bounding box center [1312, 322] width 111 height 12
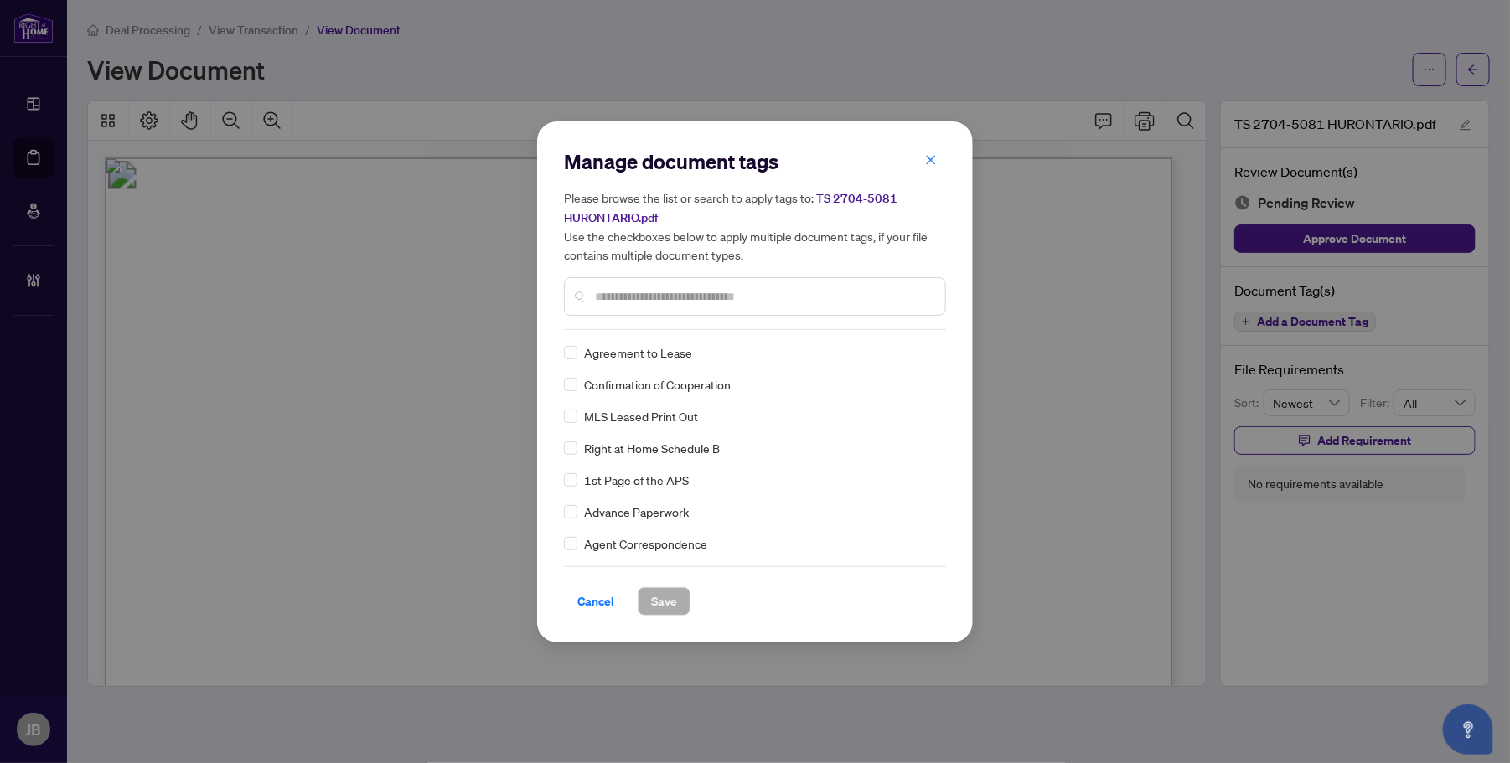
click at [675, 293] on input "text" at bounding box center [763, 296] width 337 height 18
type input "*****"
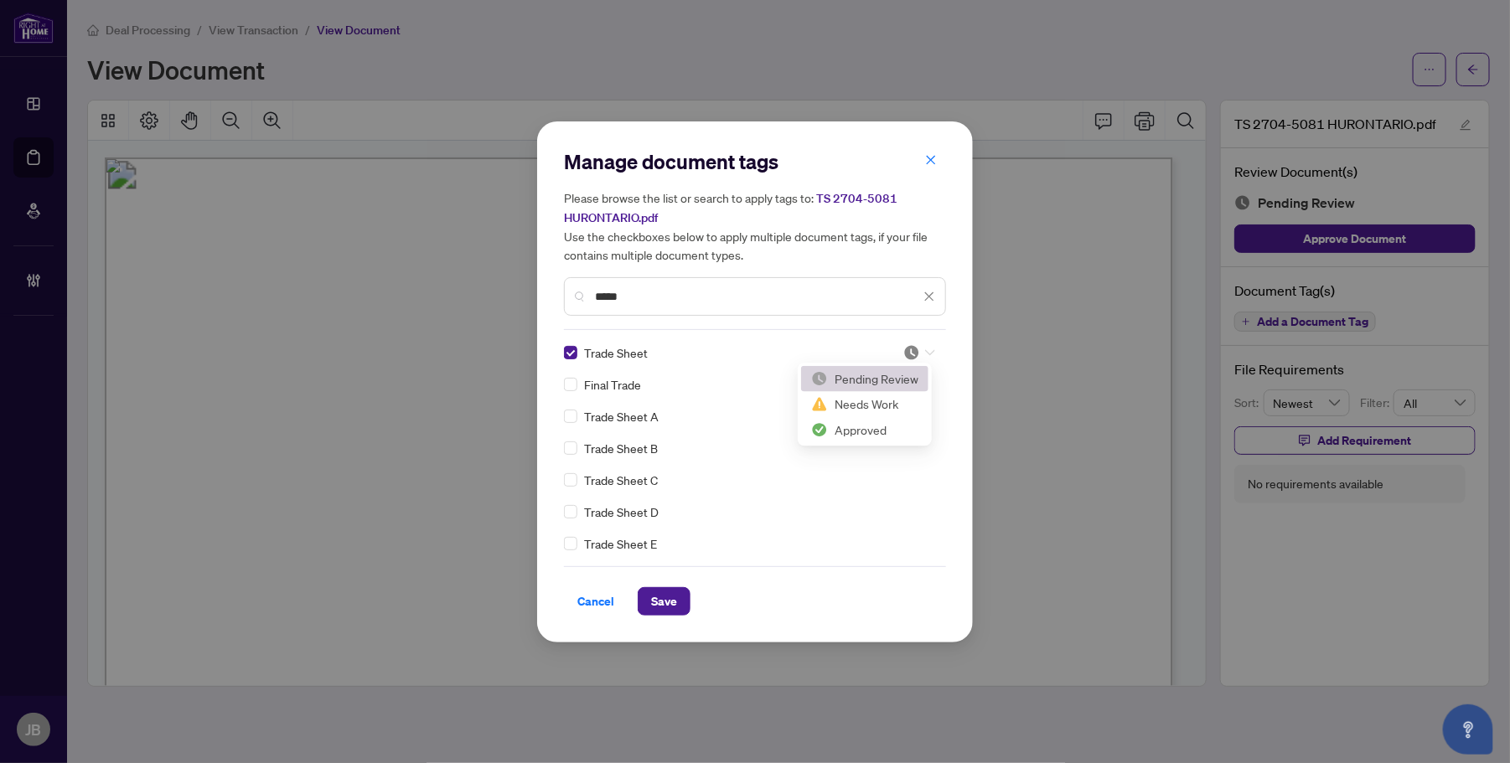
click at [927, 346] on div at bounding box center [919, 352] width 32 height 17
drag, startPoint x: 881, startPoint y: 436, endPoint x: 851, endPoint y: 469, distance: 44.5
click at [881, 434] on div "Approved" at bounding box center [864, 433] width 107 height 18
click at [646, 595] on button "Save" at bounding box center [664, 601] width 53 height 28
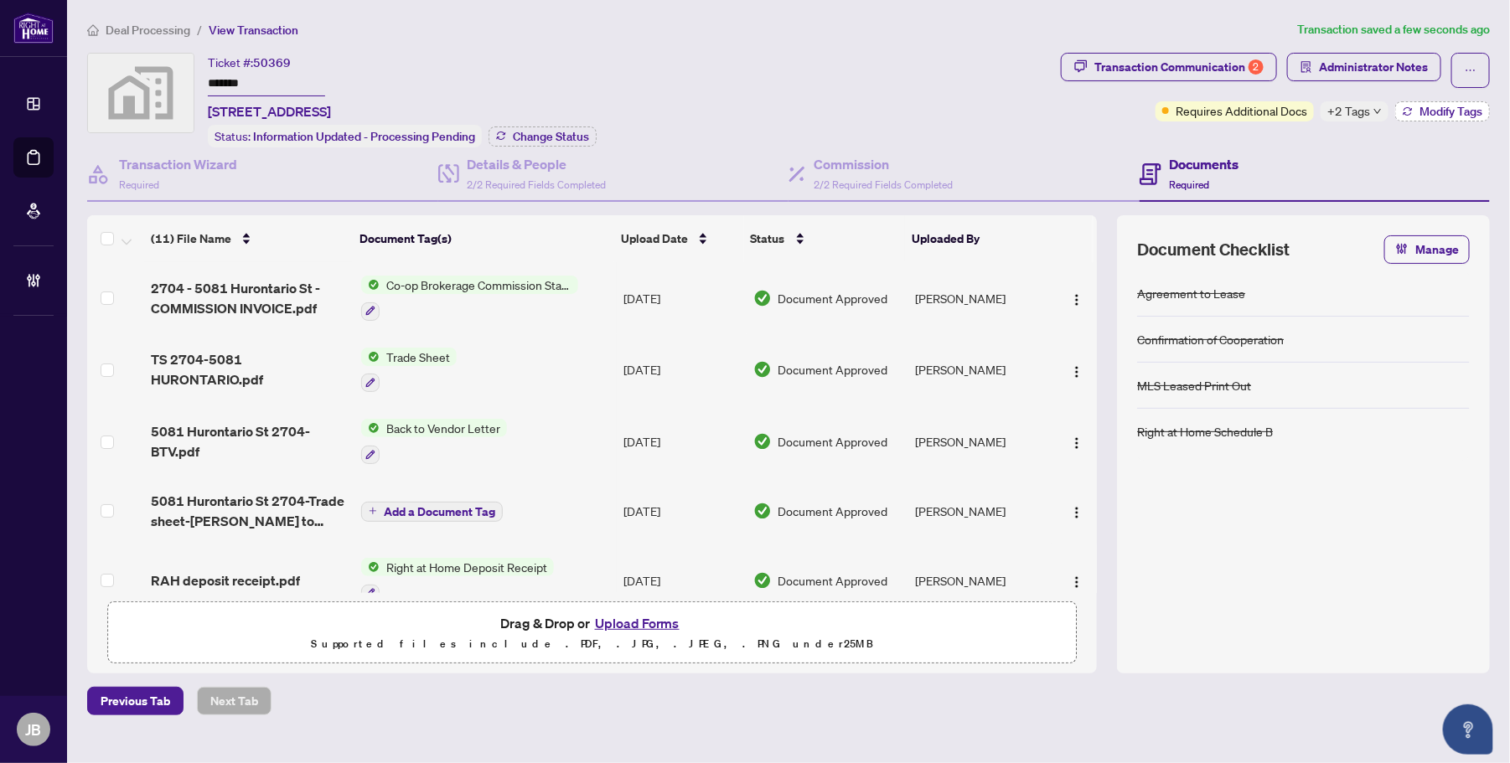
click at [1426, 113] on span "Modify Tags" at bounding box center [1451, 112] width 63 height 12
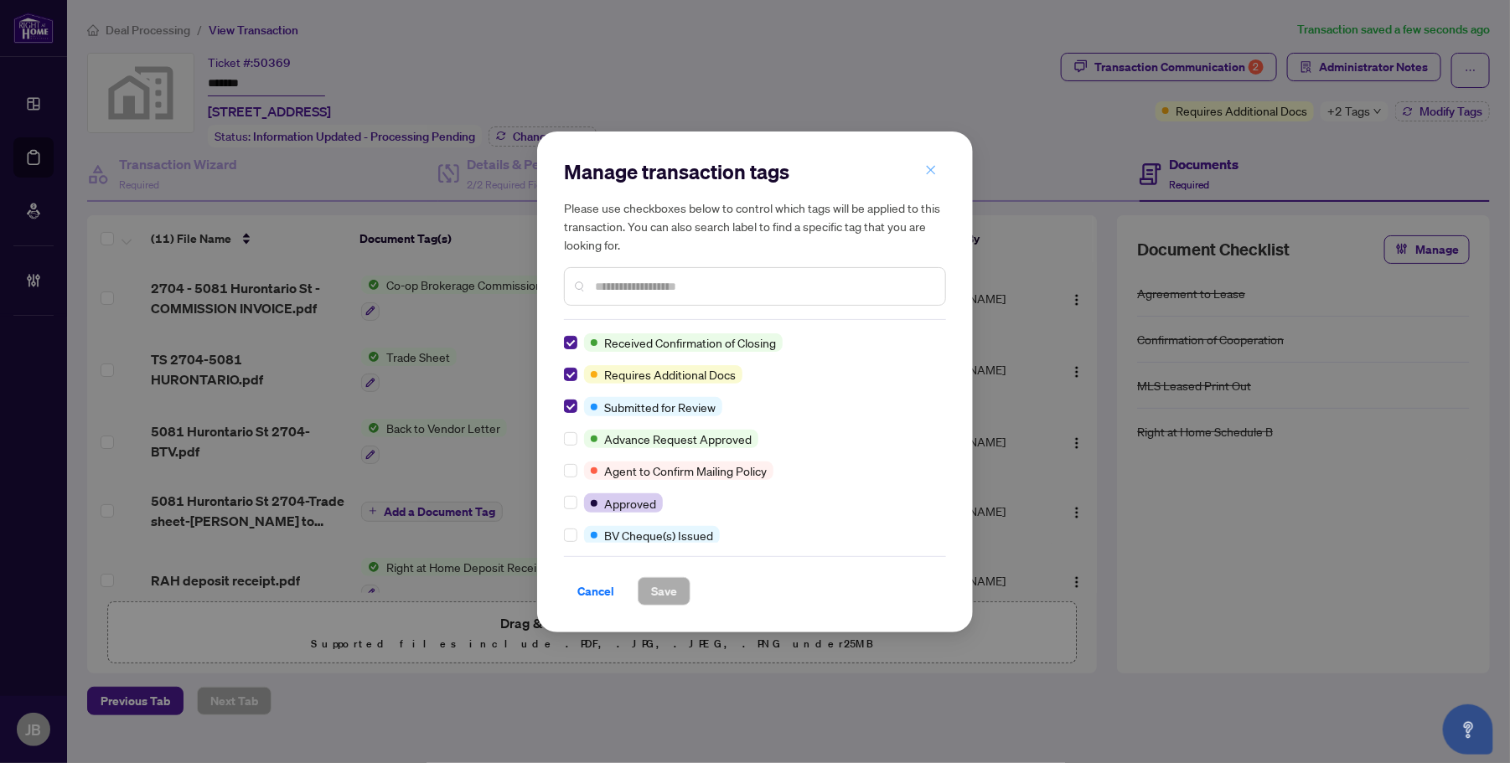
click at [932, 166] on icon "close" at bounding box center [931, 170] width 12 height 12
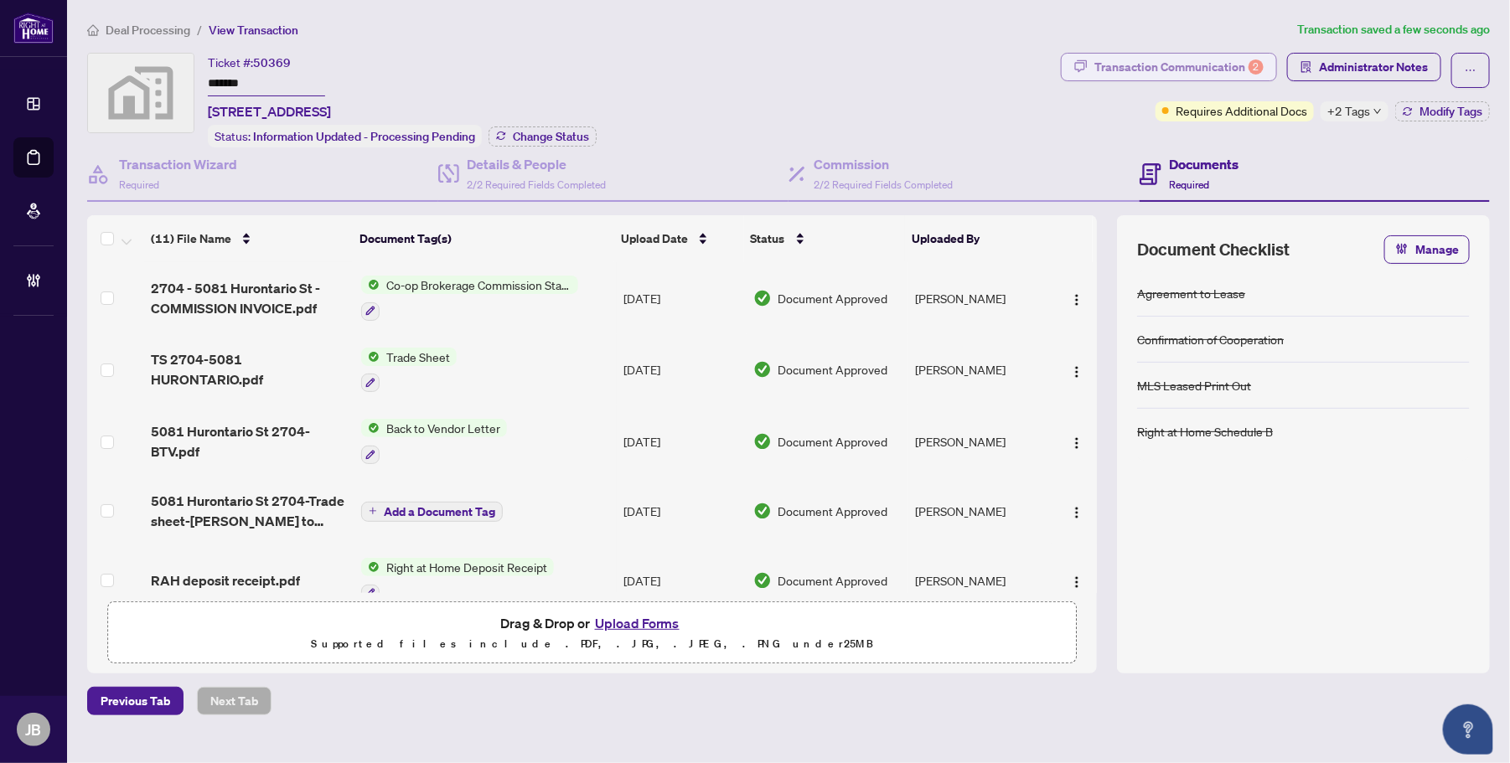
click at [1237, 60] on div "Transaction Communication 2" at bounding box center [1179, 67] width 169 height 27
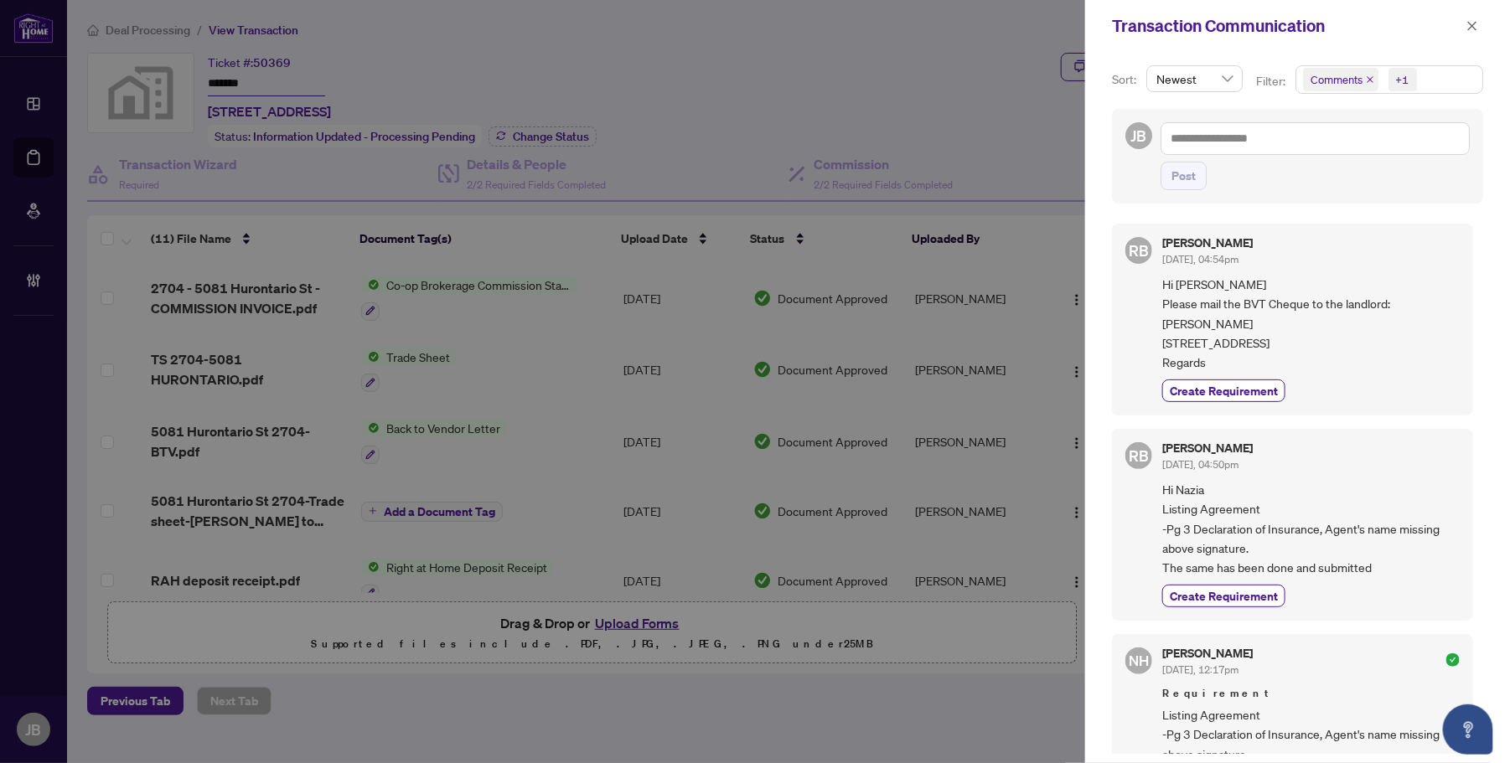
click at [1456, 75] on span "Comments +1" at bounding box center [1389, 79] width 186 height 27
click at [1312, 151] on span "Select Comments" at bounding box center [1312, 149] width 13 height 13
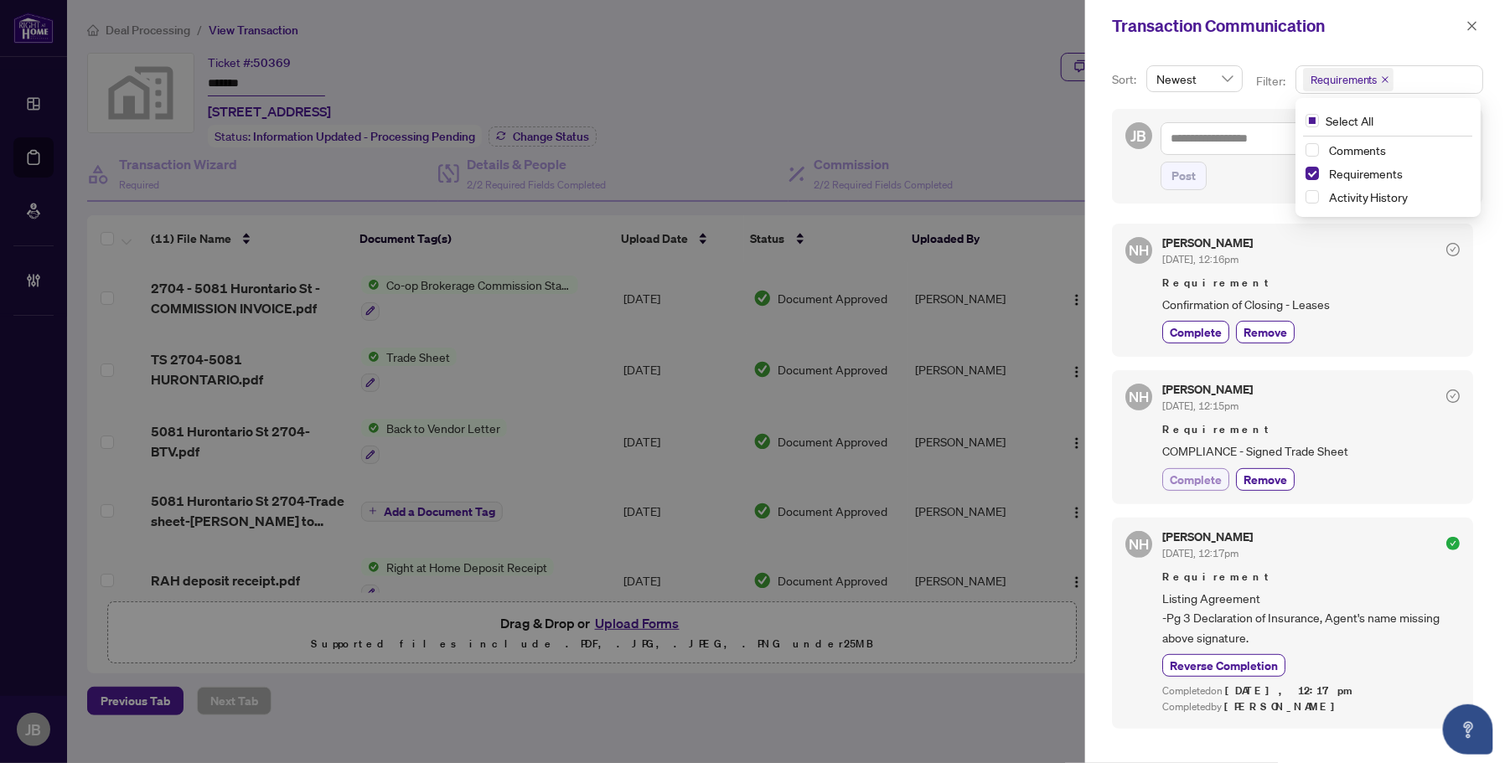
click at [1199, 486] on span "Complete" at bounding box center [1196, 480] width 52 height 18
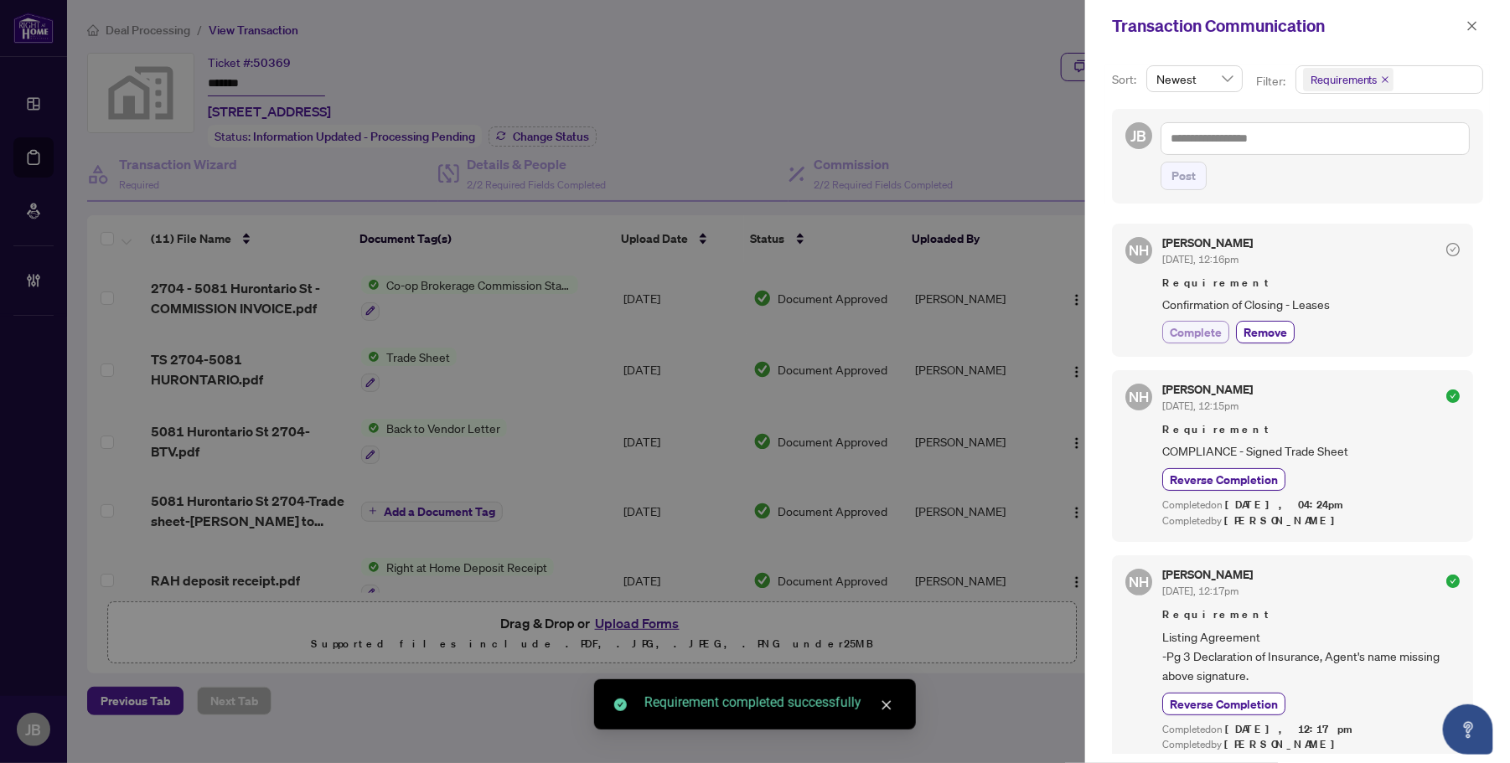
click at [1198, 331] on span "Complete" at bounding box center [1196, 332] width 52 height 18
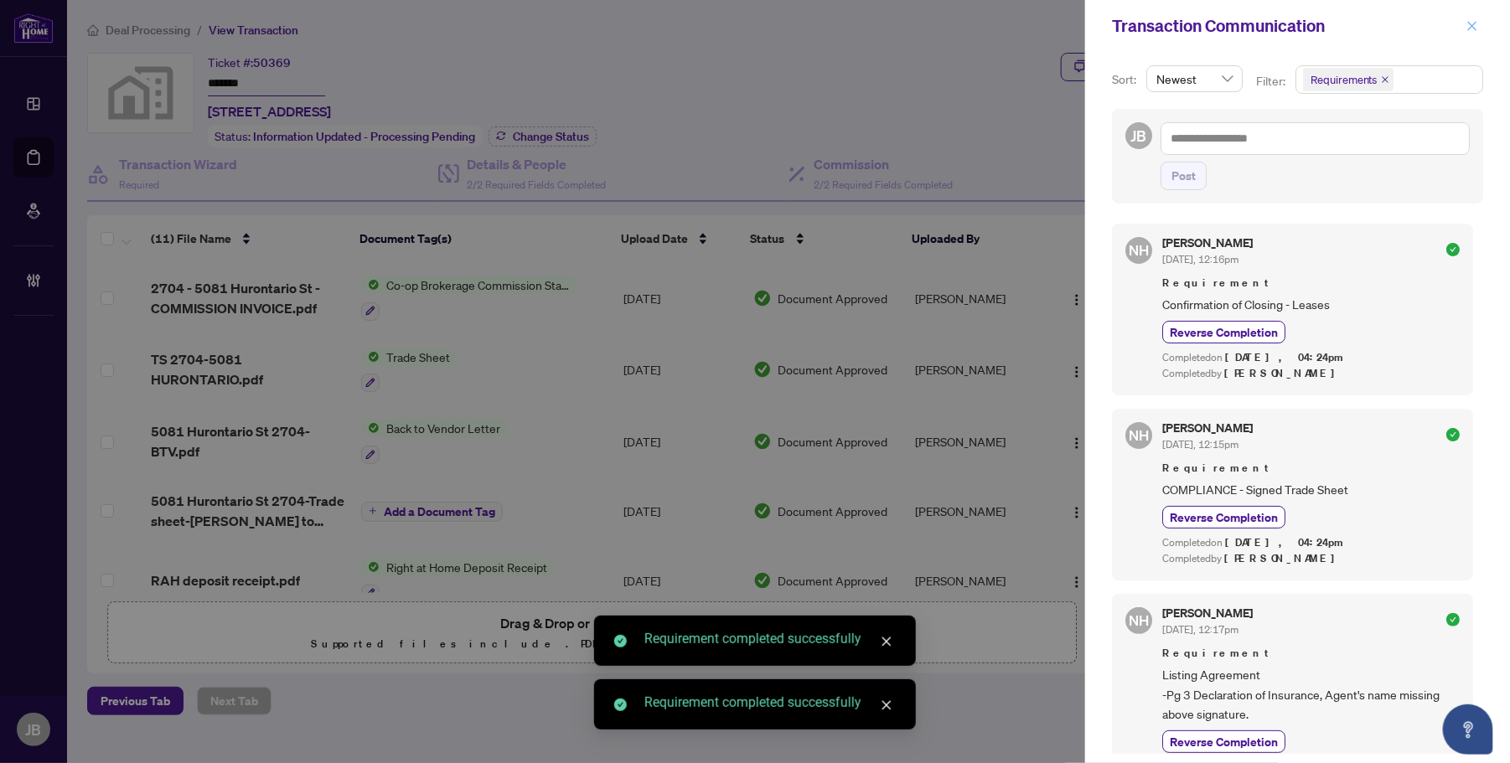
click at [1471, 21] on icon "close" at bounding box center [1473, 26] width 12 height 12
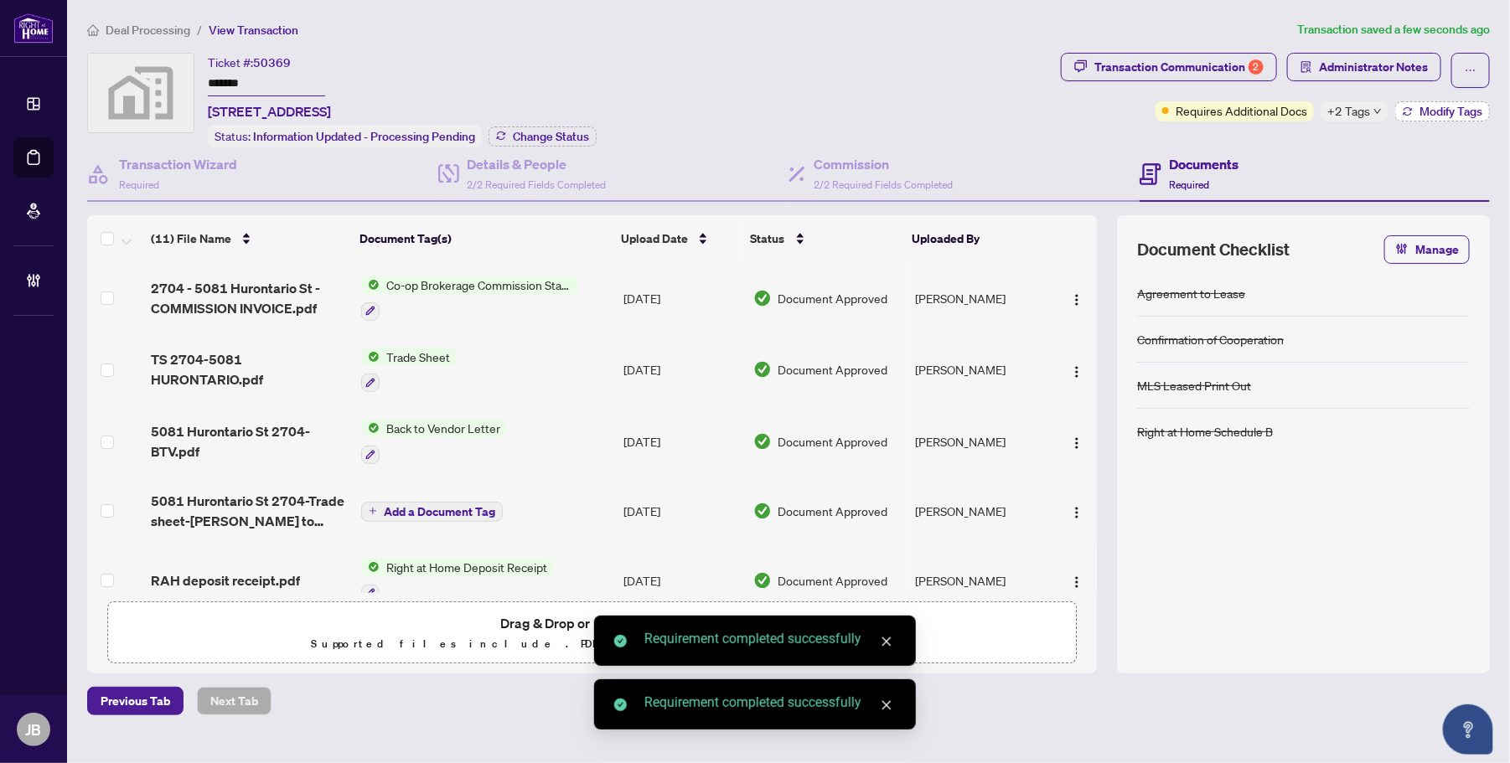
click at [1454, 106] on span "Modify Tags" at bounding box center [1451, 112] width 63 height 12
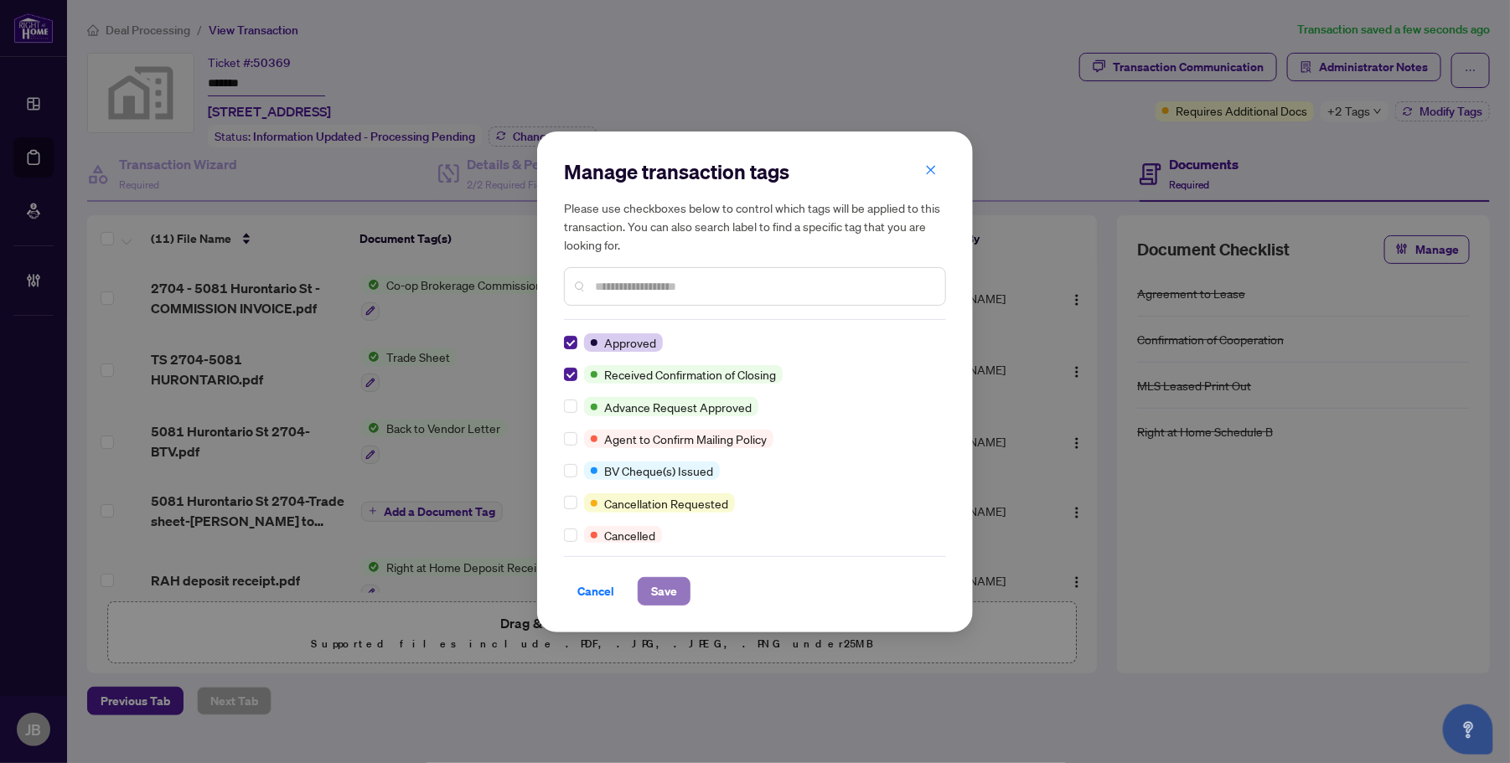
click at [659, 591] on span "Save" at bounding box center [664, 591] width 26 height 27
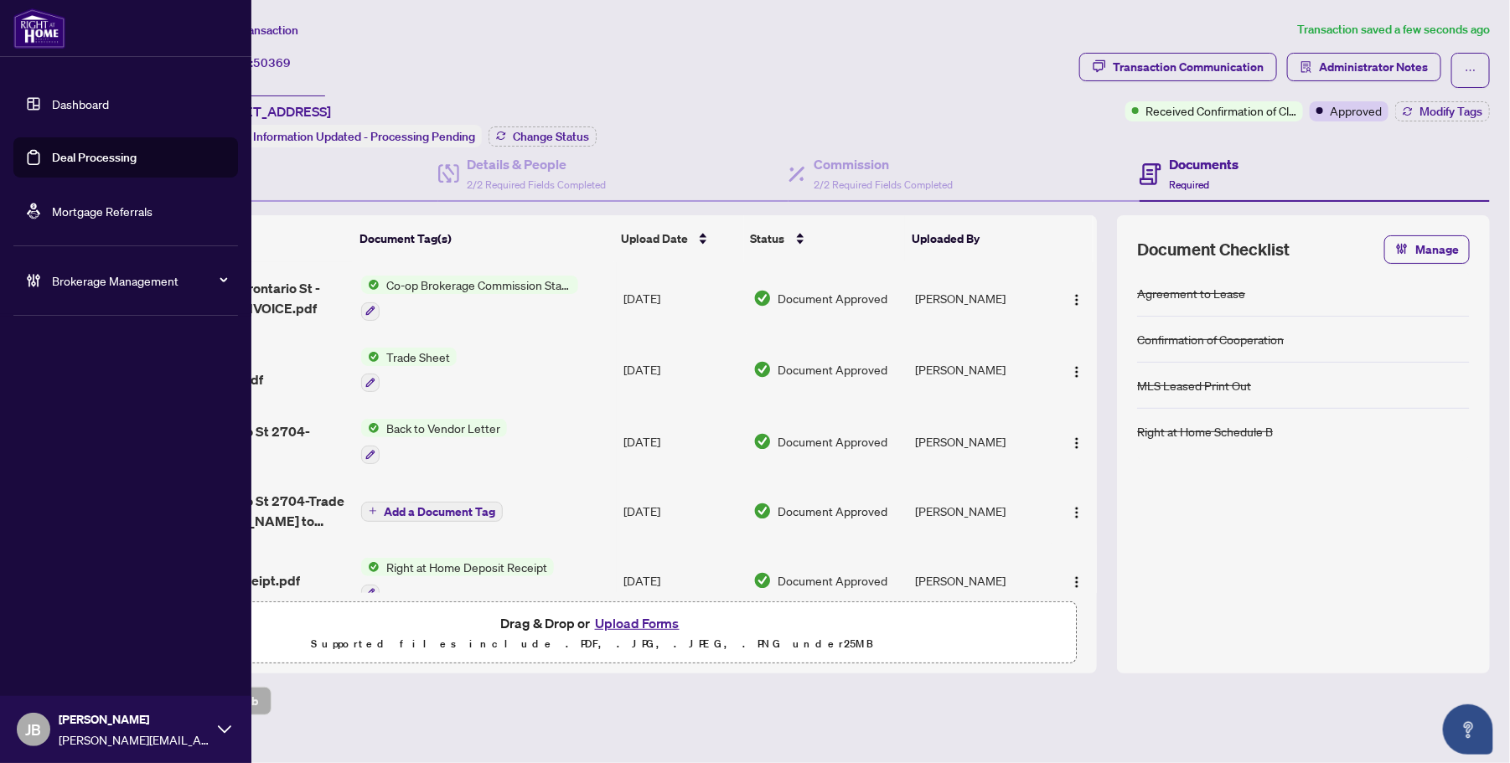
click at [52, 150] on link "Deal Processing" at bounding box center [94, 157] width 85 height 15
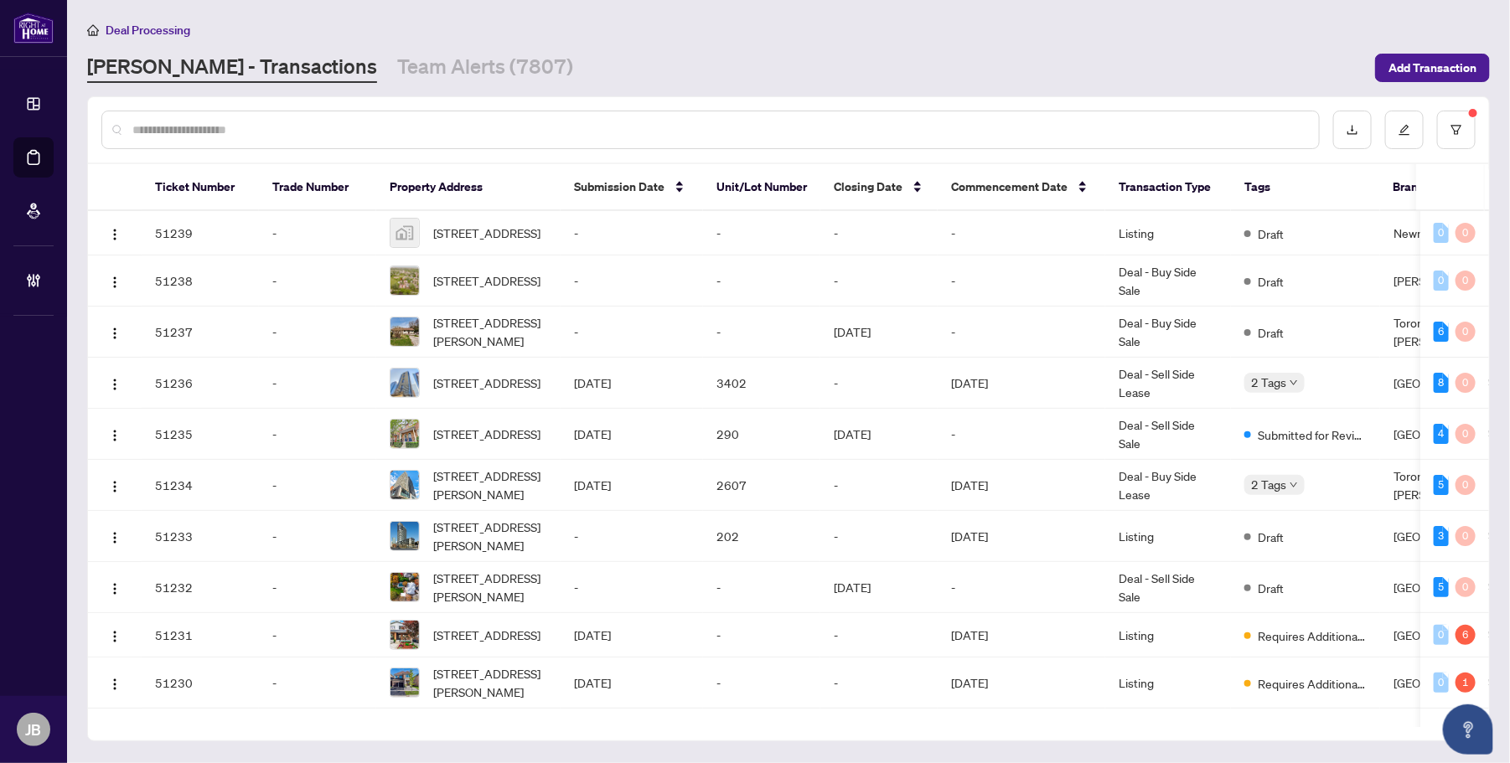
click at [642, 122] on input "text" at bounding box center [718, 130] width 1173 height 18
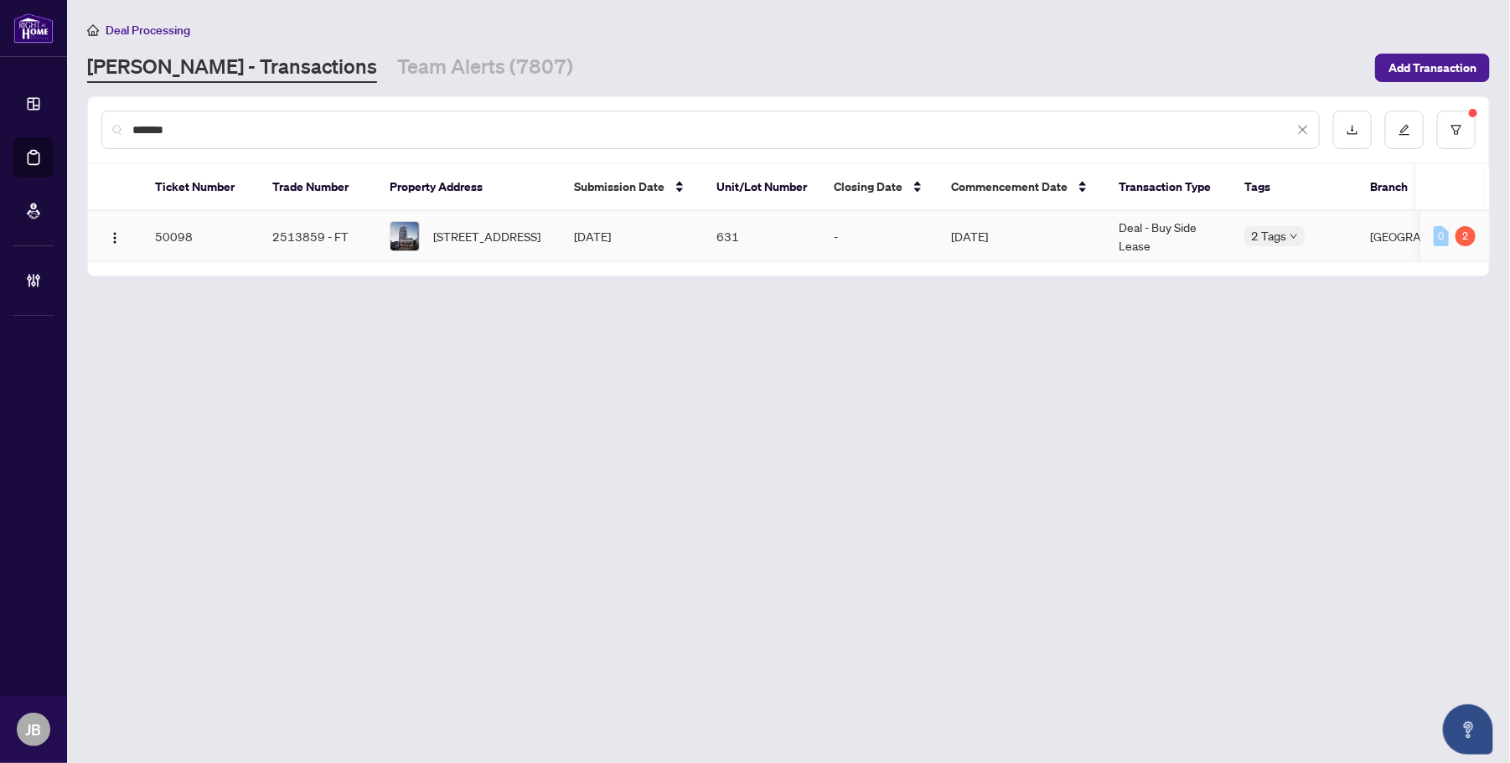
type input "*******"
click at [515, 240] on span "631-3009 Novar Rd, Mississauga, Ontario L5B 1H7, Canada" at bounding box center [486, 236] width 107 height 18
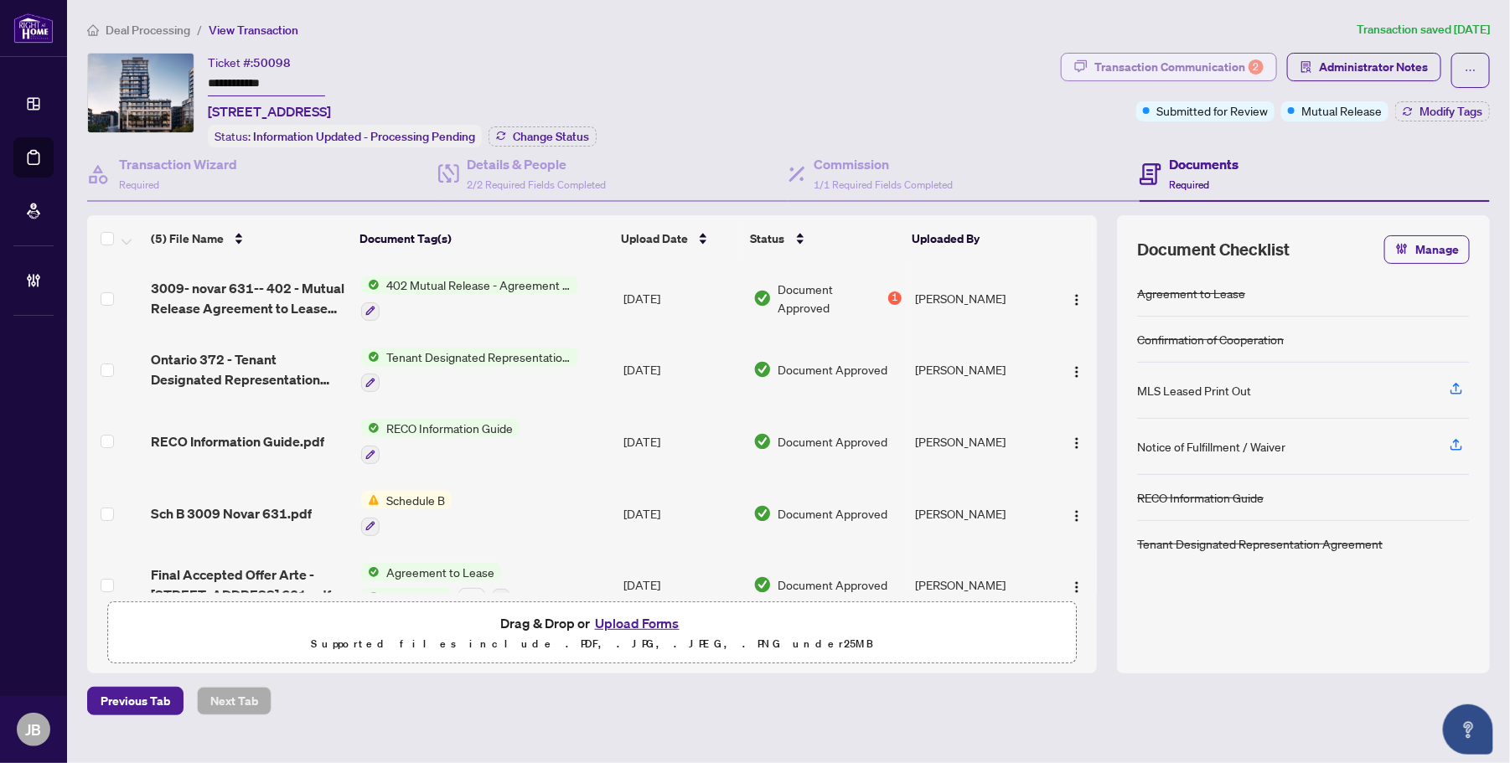
click at [1241, 70] on div "Transaction Communication 2" at bounding box center [1179, 67] width 169 height 27
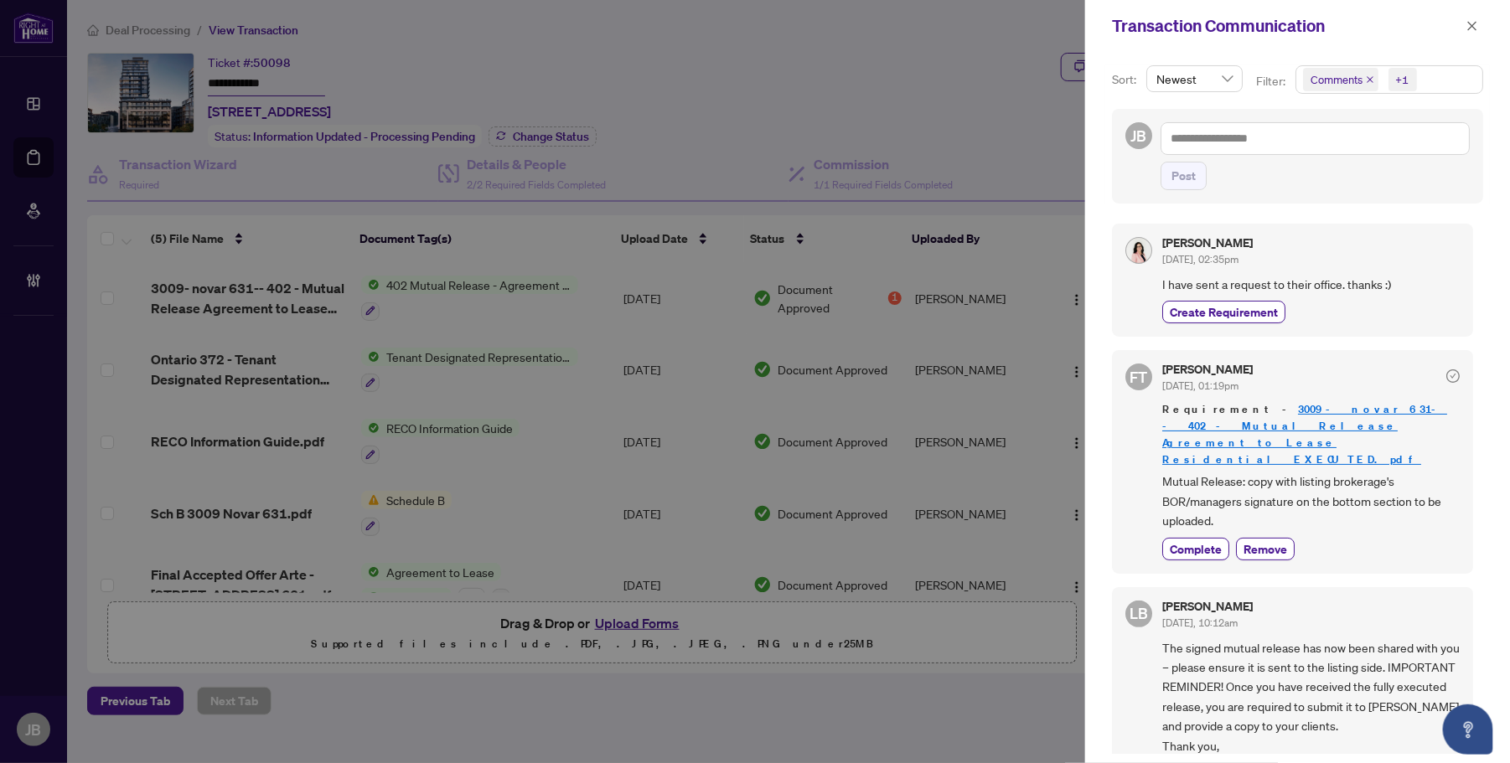
click at [1443, 69] on span "Comments +1" at bounding box center [1389, 79] width 186 height 27
click at [1307, 151] on span "Select Comments" at bounding box center [1312, 149] width 13 height 13
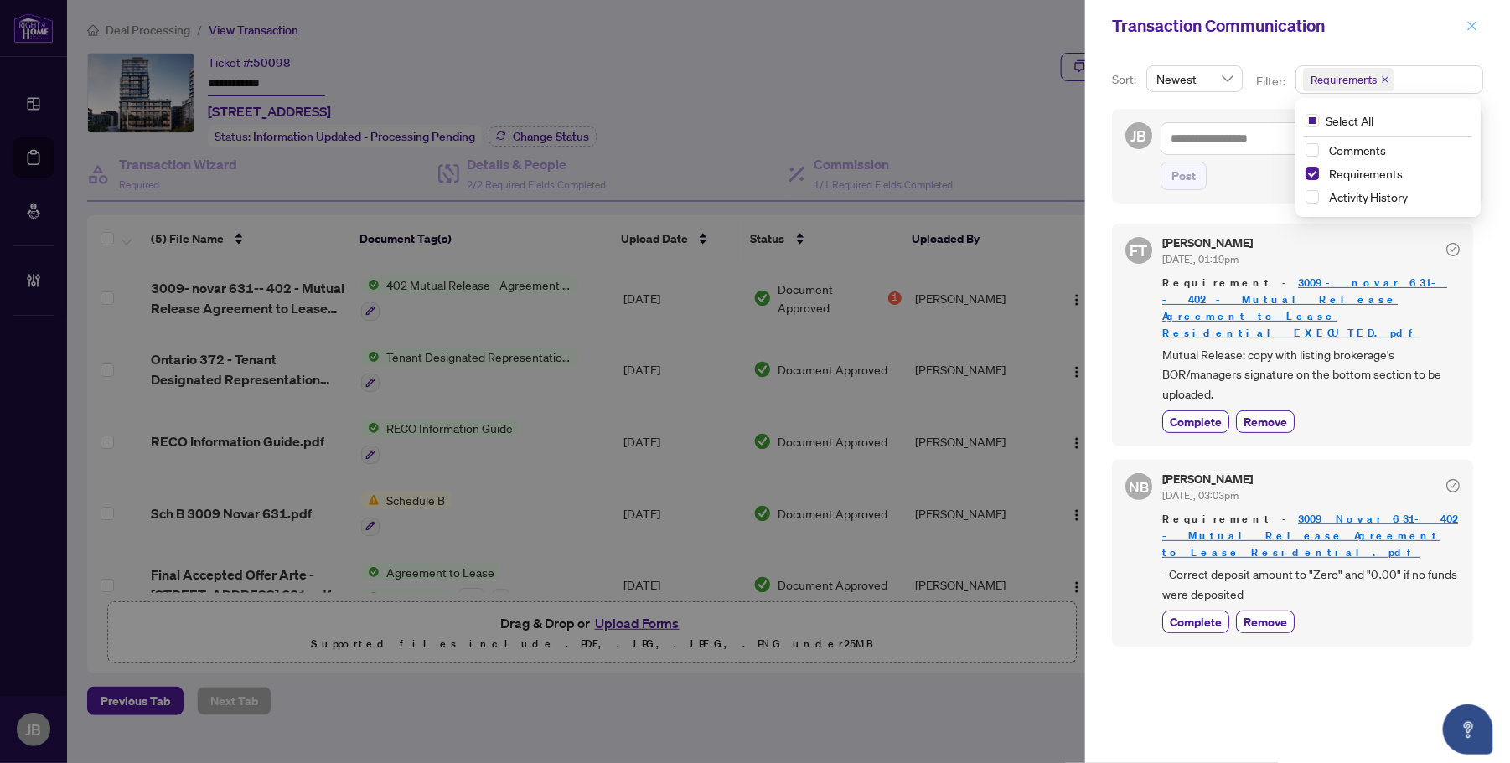
click at [1472, 21] on icon "close" at bounding box center [1473, 26] width 12 height 12
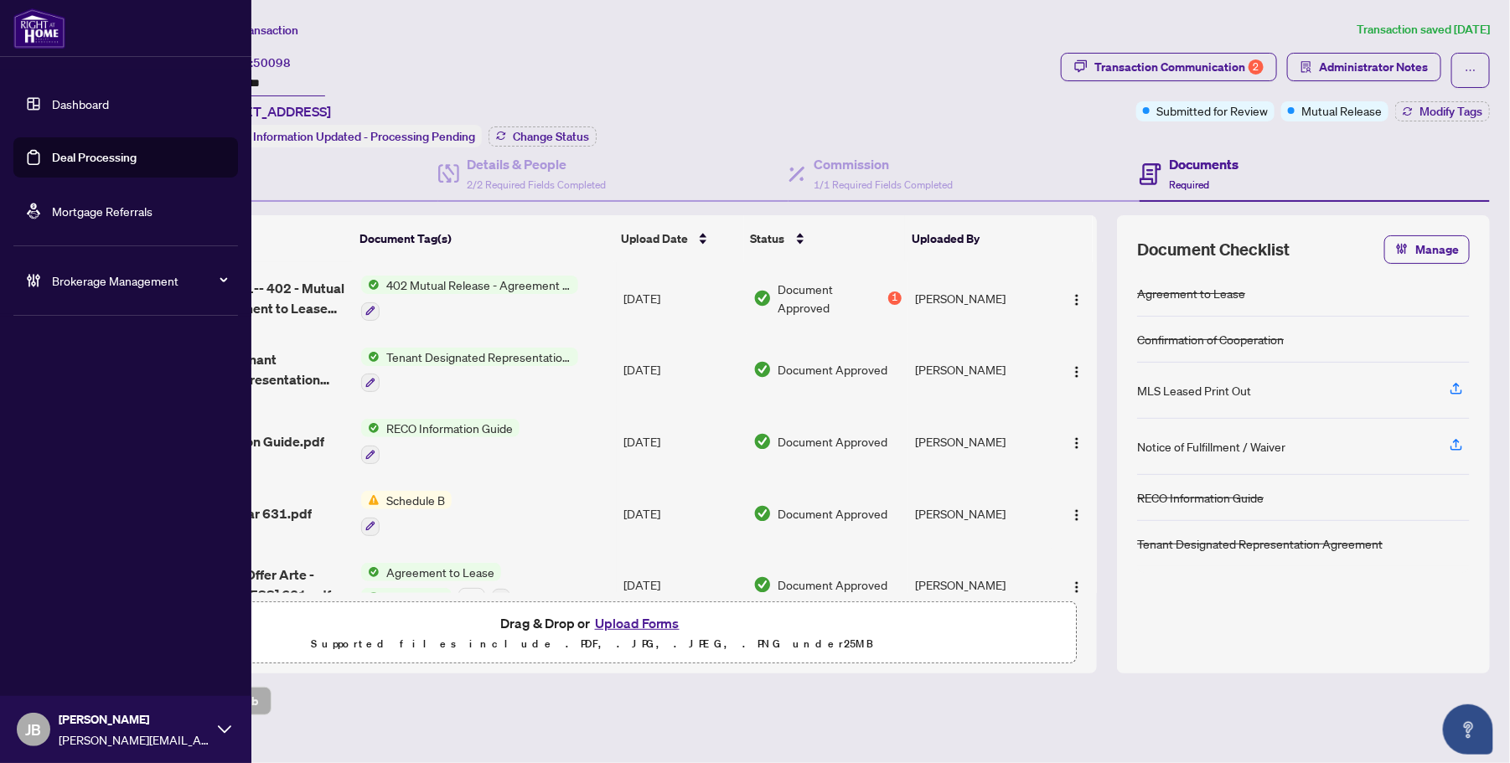
click at [52, 155] on link "Deal Processing" at bounding box center [94, 157] width 85 height 15
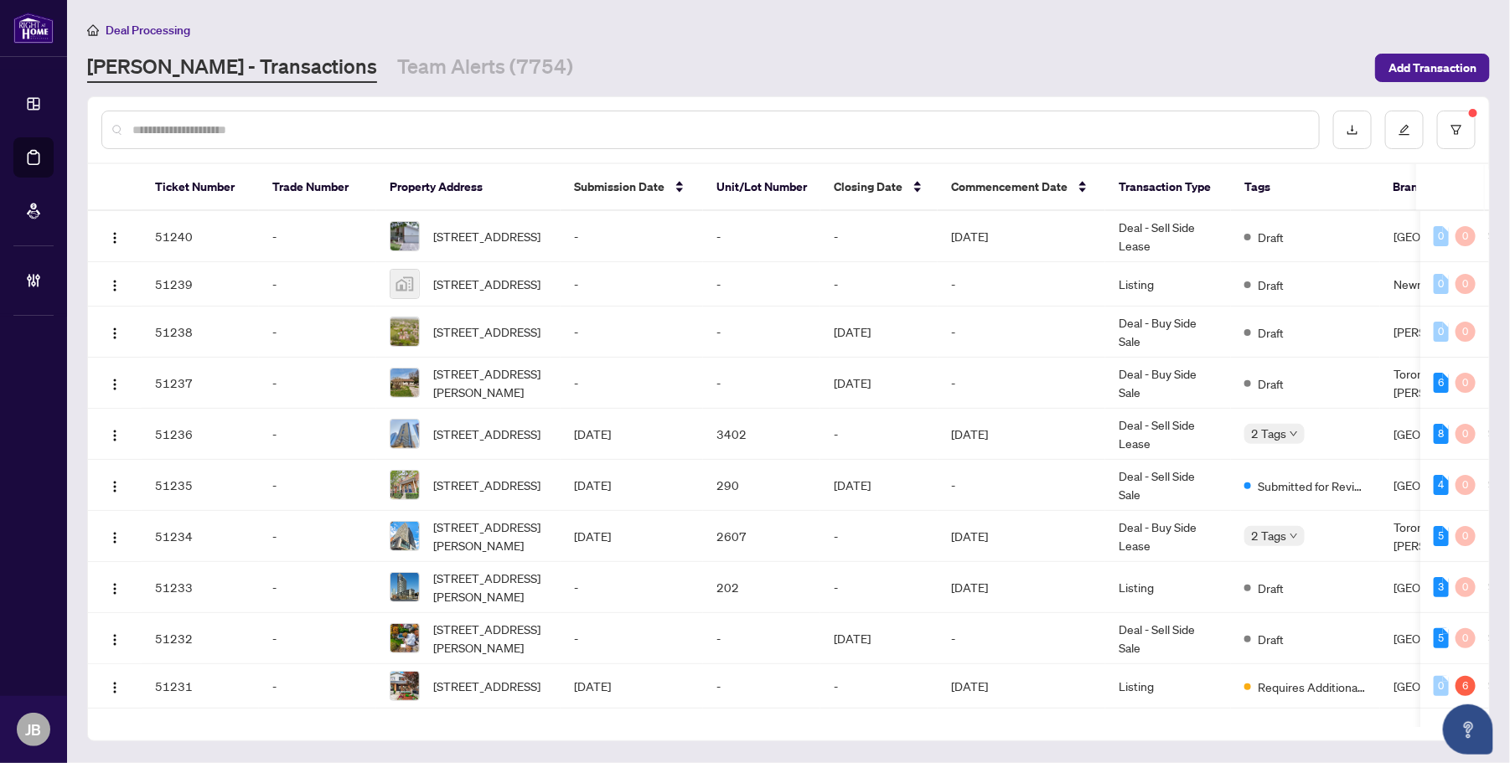
click at [442, 127] on input "text" at bounding box center [718, 130] width 1173 height 18
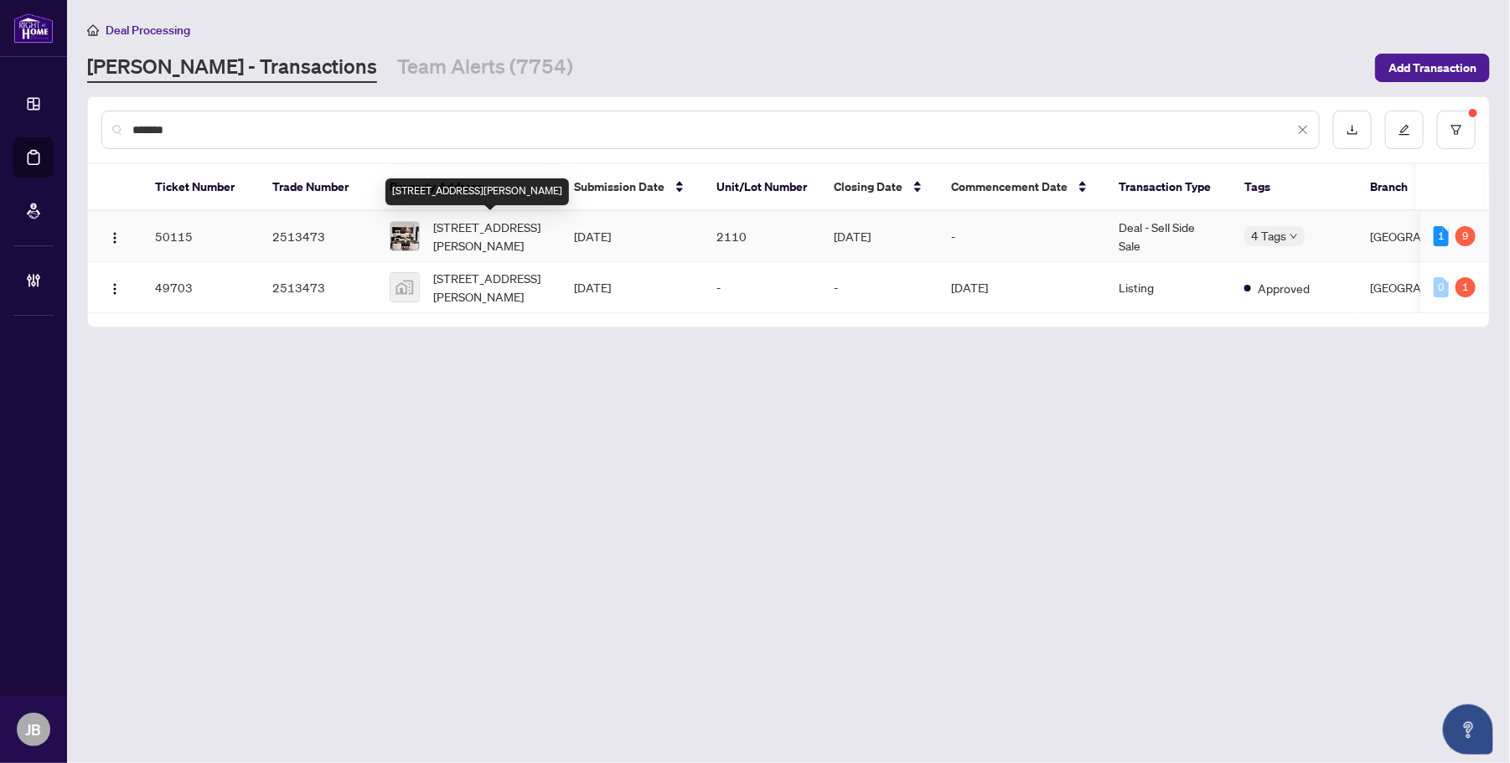
type input "*******"
click at [496, 240] on span "2110-223 Webb Dr, Mississauga, Ontario L5B 0E8, Canada" at bounding box center [490, 236] width 114 height 37
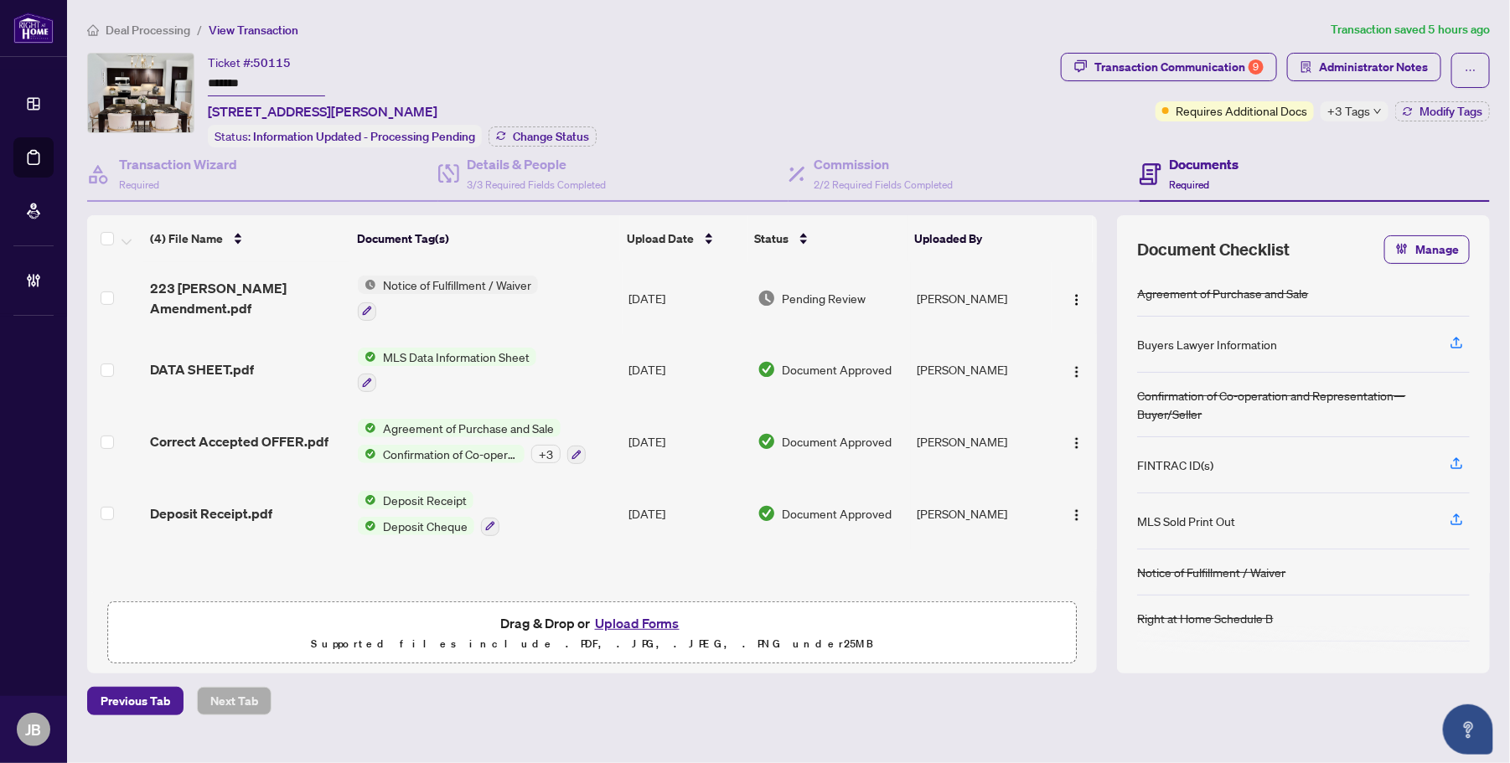
click at [844, 292] on span "Pending Review" at bounding box center [825, 298] width 84 height 18
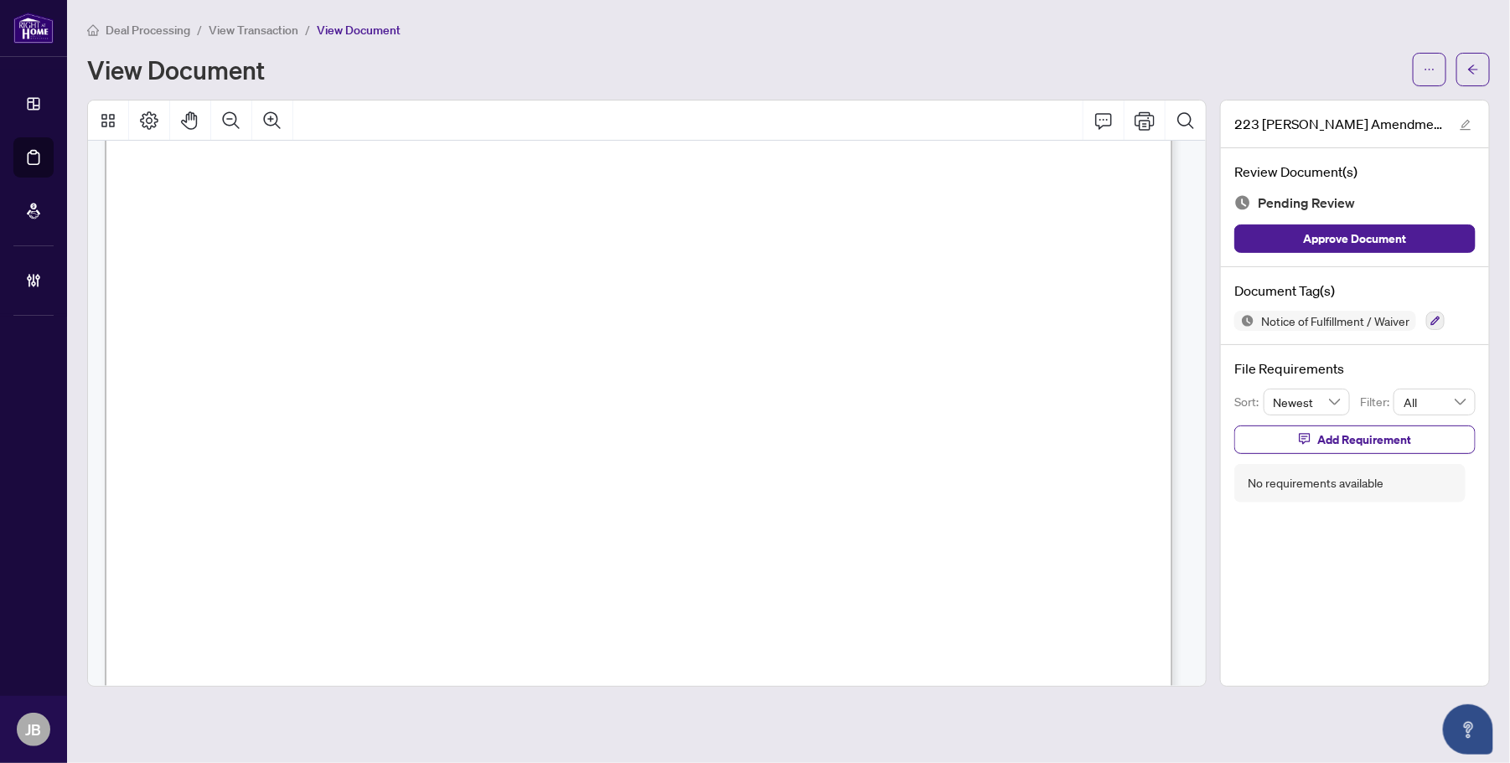
scroll to position [419, 0]
click at [1434, 323] on icon "button" at bounding box center [1435, 321] width 9 height 9
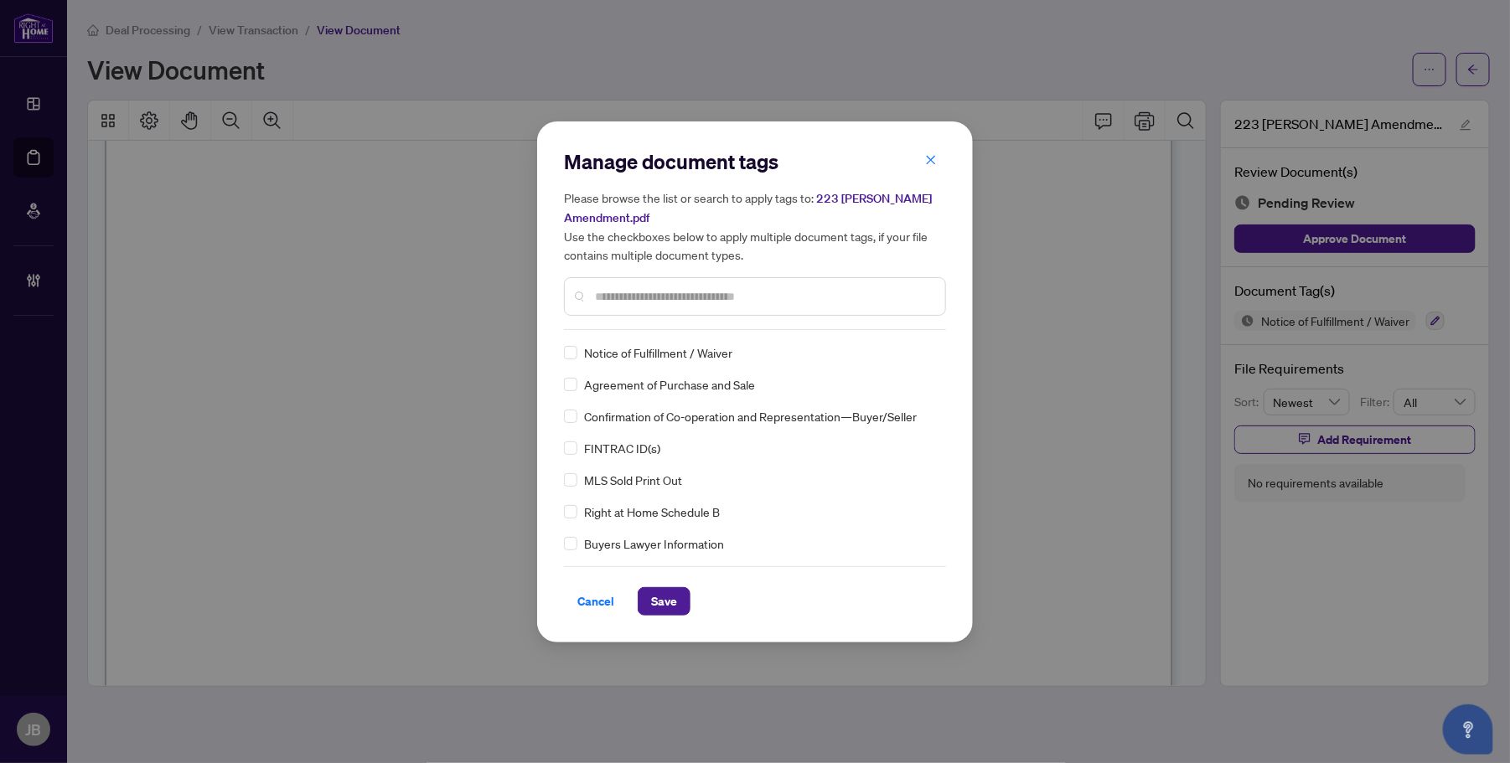
click at [616, 295] on input "text" at bounding box center [763, 296] width 337 height 18
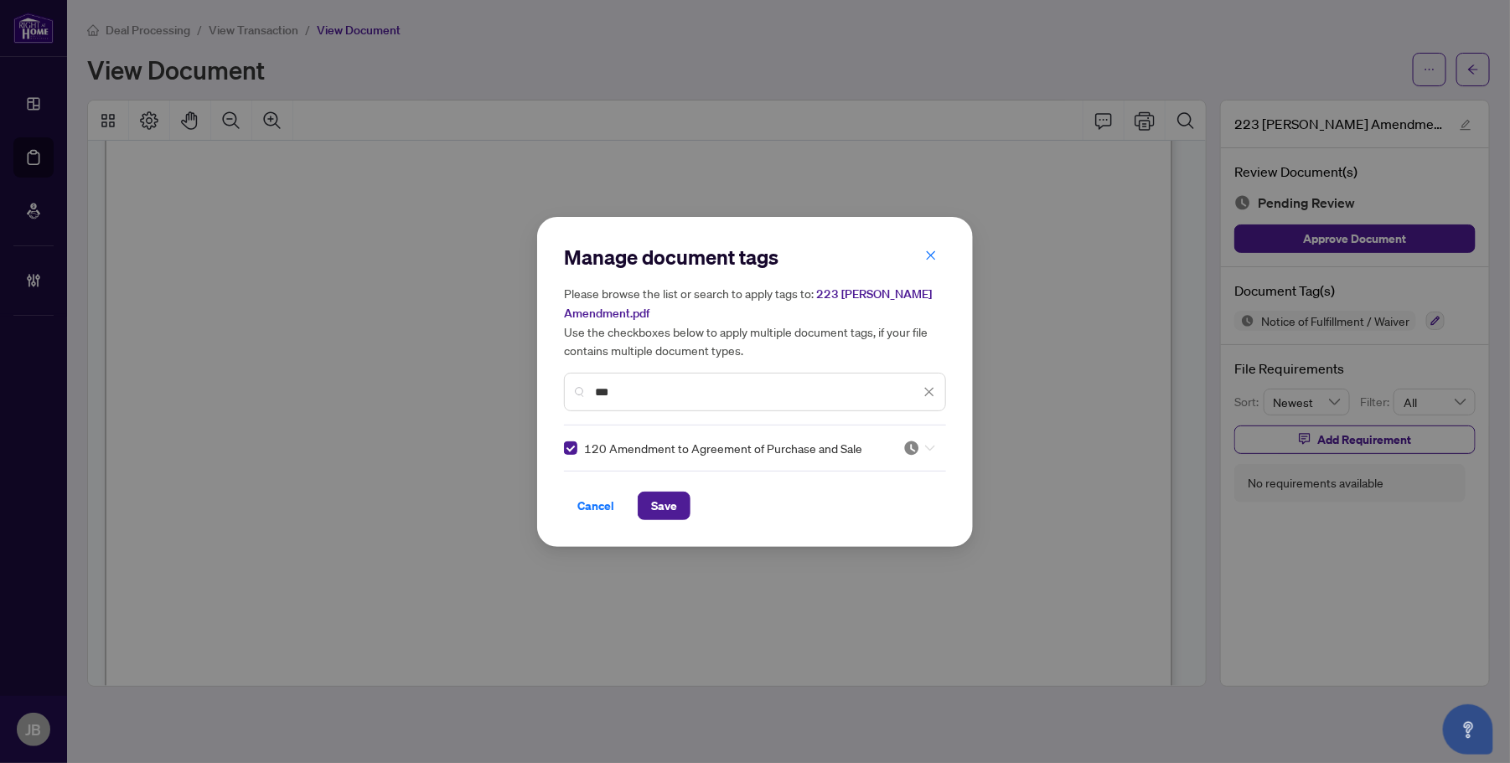
click at [928, 445] on icon at bounding box center [930, 448] width 10 height 7
click at [888, 525] on div "Approved" at bounding box center [864, 529] width 107 height 18
drag, startPoint x: 620, startPoint y: 391, endPoint x: 566, endPoint y: 384, distance: 55.0
click at [566, 384] on div "***" at bounding box center [755, 392] width 382 height 39
click at [925, 445] on icon at bounding box center [930, 448] width 10 height 7
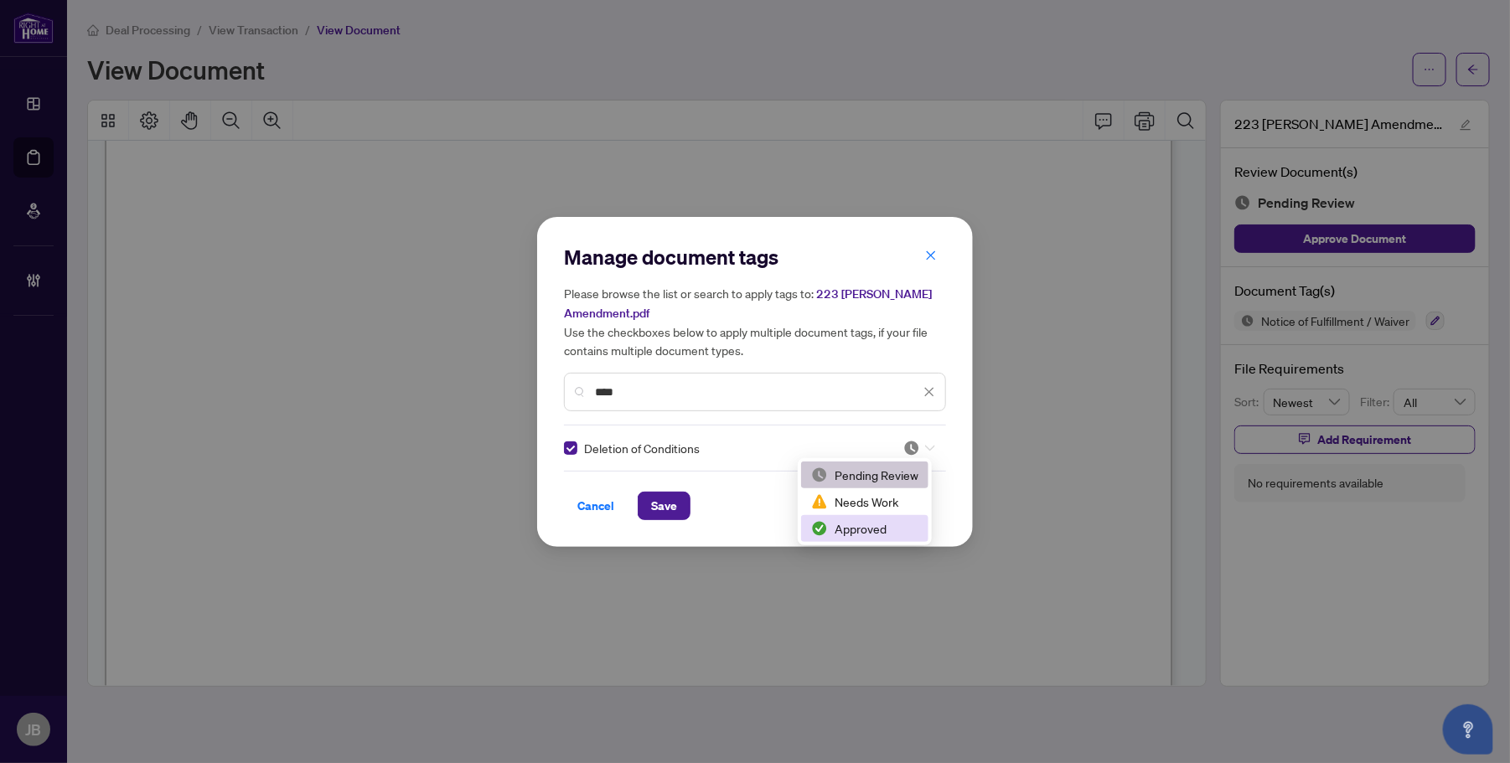
click at [876, 526] on div "Approved" at bounding box center [864, 529] width 107 height 18
drag, startPoint x: 627, startPoint y: 384, endPoint x: 571, endPoint y: 377, distance: 56.5
click at [571, 377] on div "****" at bounding box center [755, 392] width 382 height 39
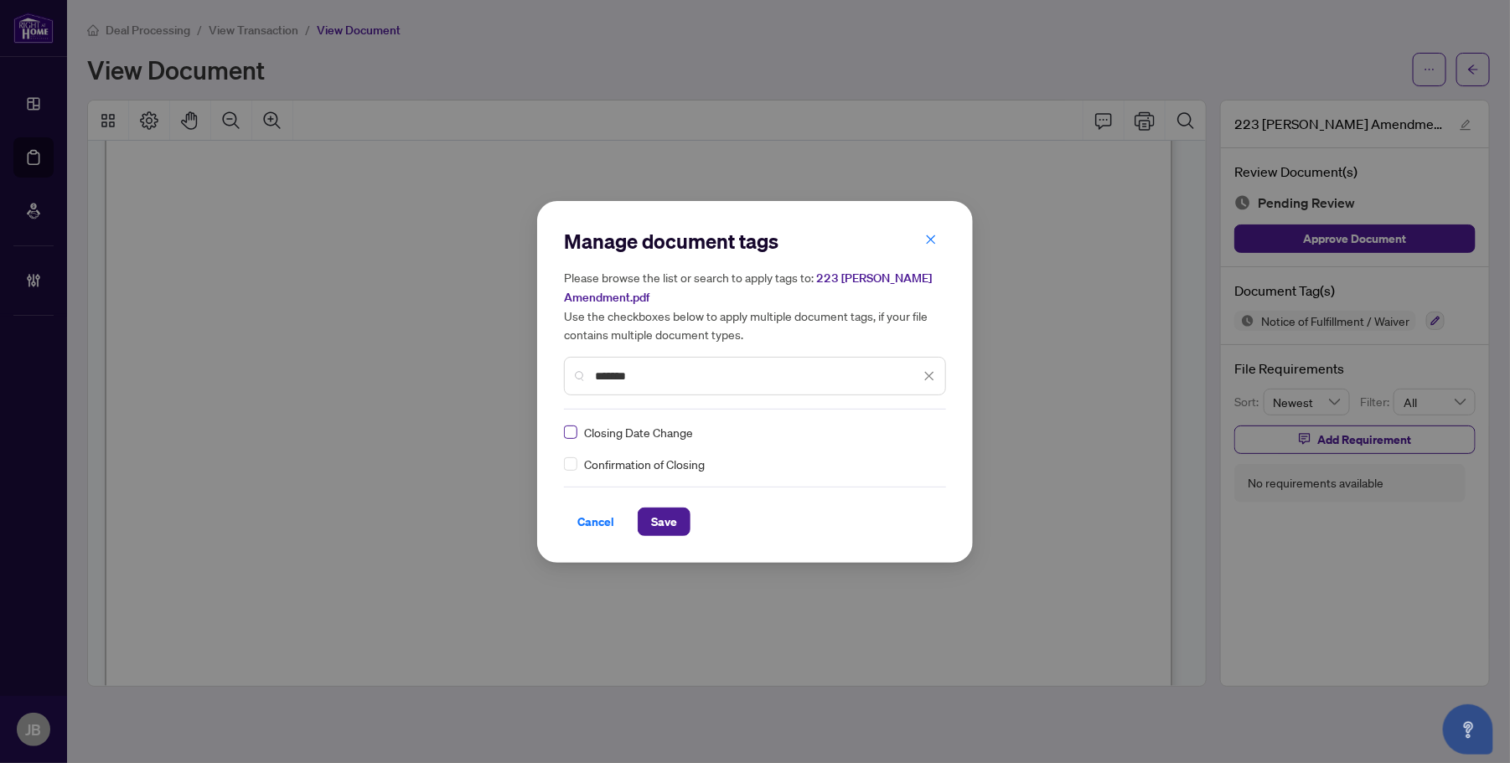
type input "*******"
click at [930, 429] on icon at bounding box center [930, 432] width 10 height 7
click at [872, 511] on div "Approved" at bounding box center [868, 513] width 107 height 18
click at [677, 524] on button "Save" at bounding box center [664, 522] width 53 height 28
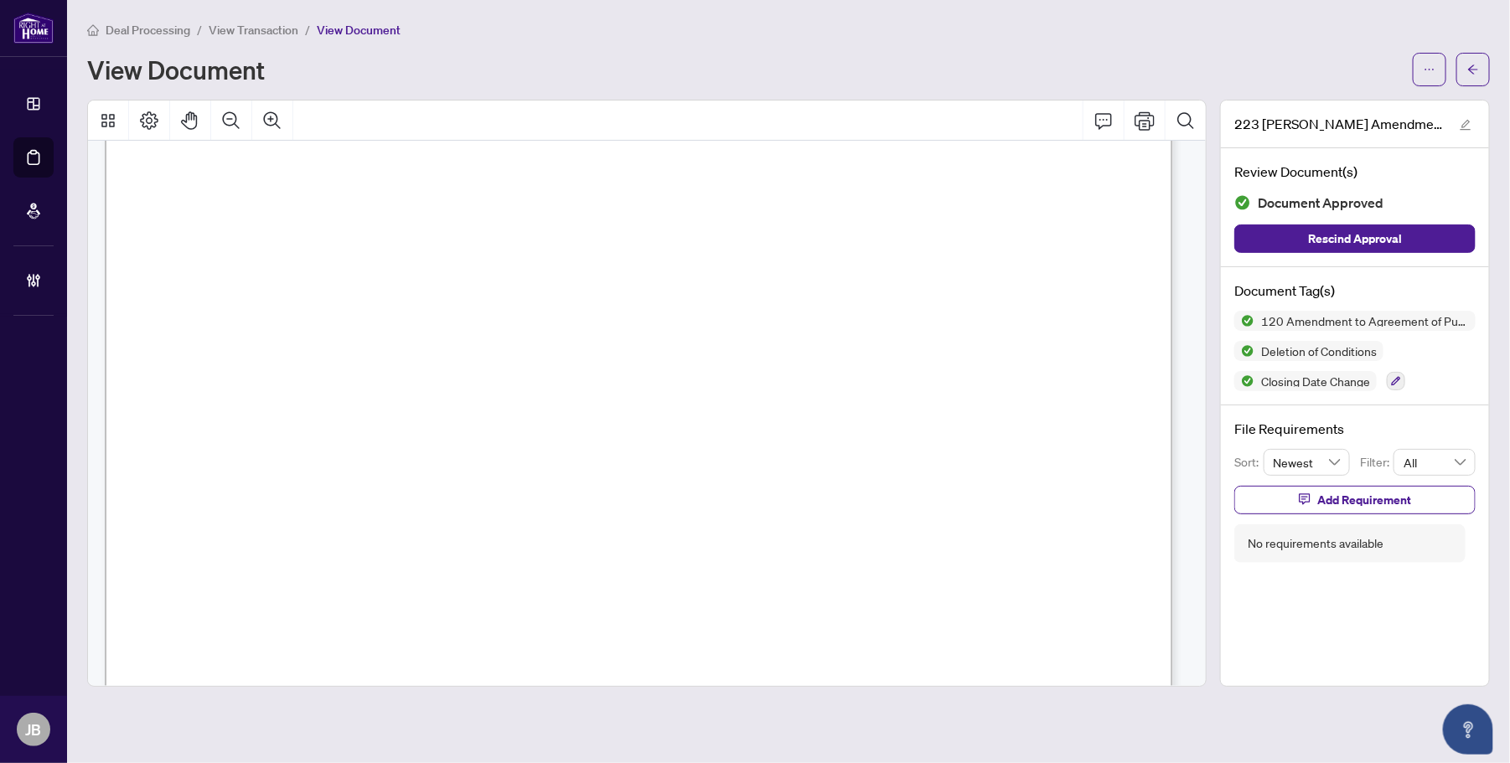
click at [1484, 78] on button "button" at bounding box center [1474, 70] width 34 height 34
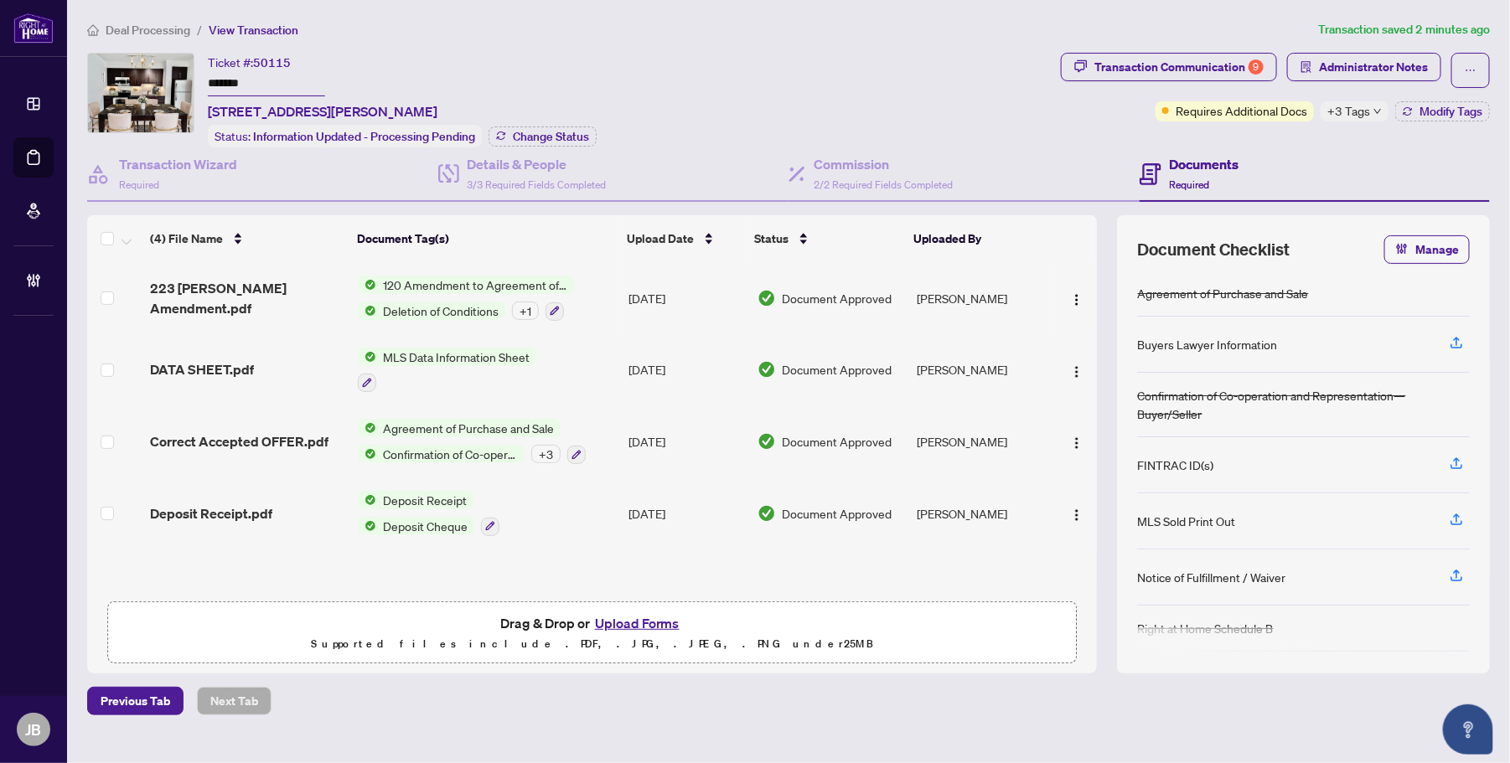
click at [788, 432] on span "Document Approved" at bounding box center [838, 441] width 110 height 18
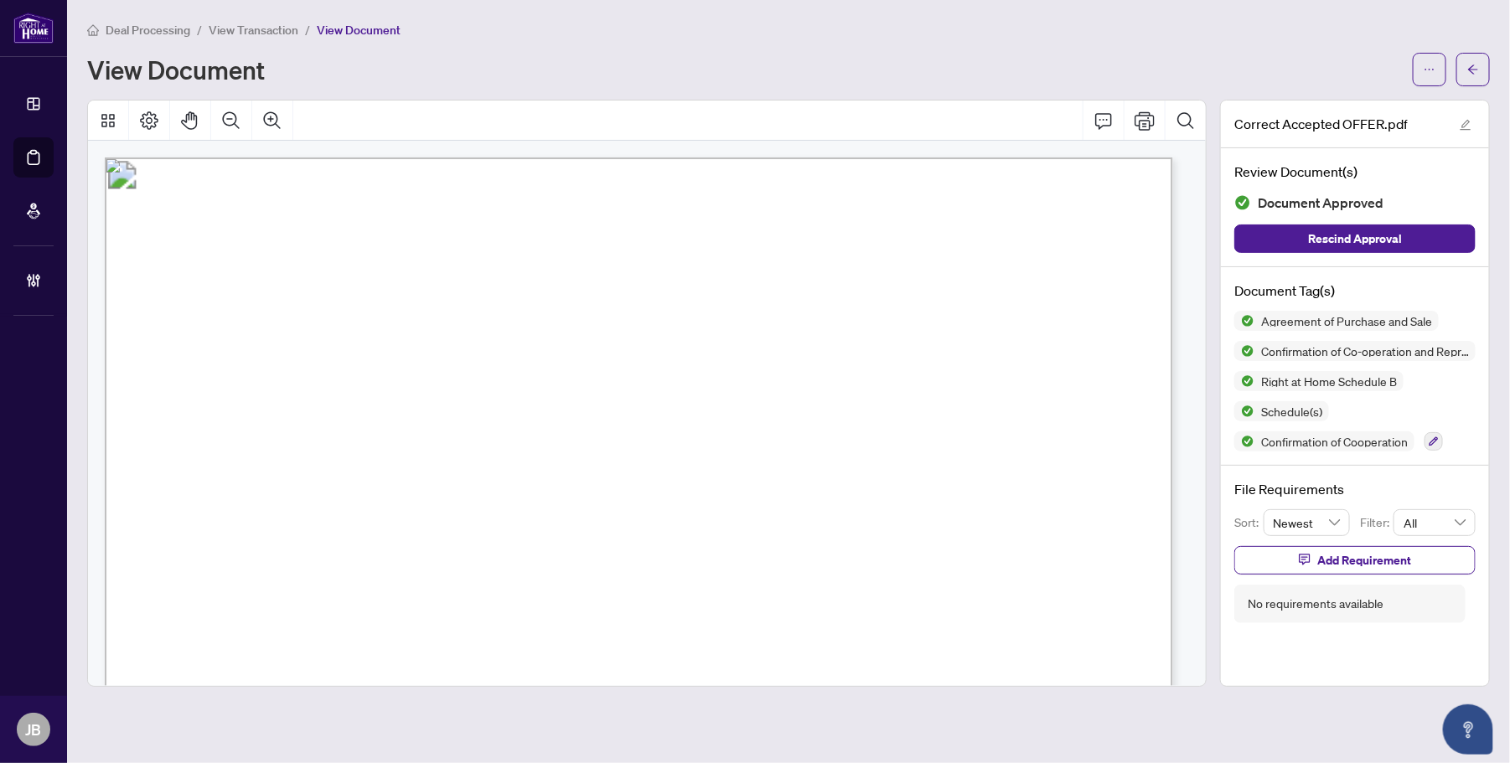
drag, startPoint x: 479, startPoint y: 734, endPoint x: 643, endPoint y: 577, distance: 227.6
click at [479, 733] on main "Deal Processing / View Transaction / View Document View Document Correct Accept…" at bounding box center [788, 381] width 1443 height 763
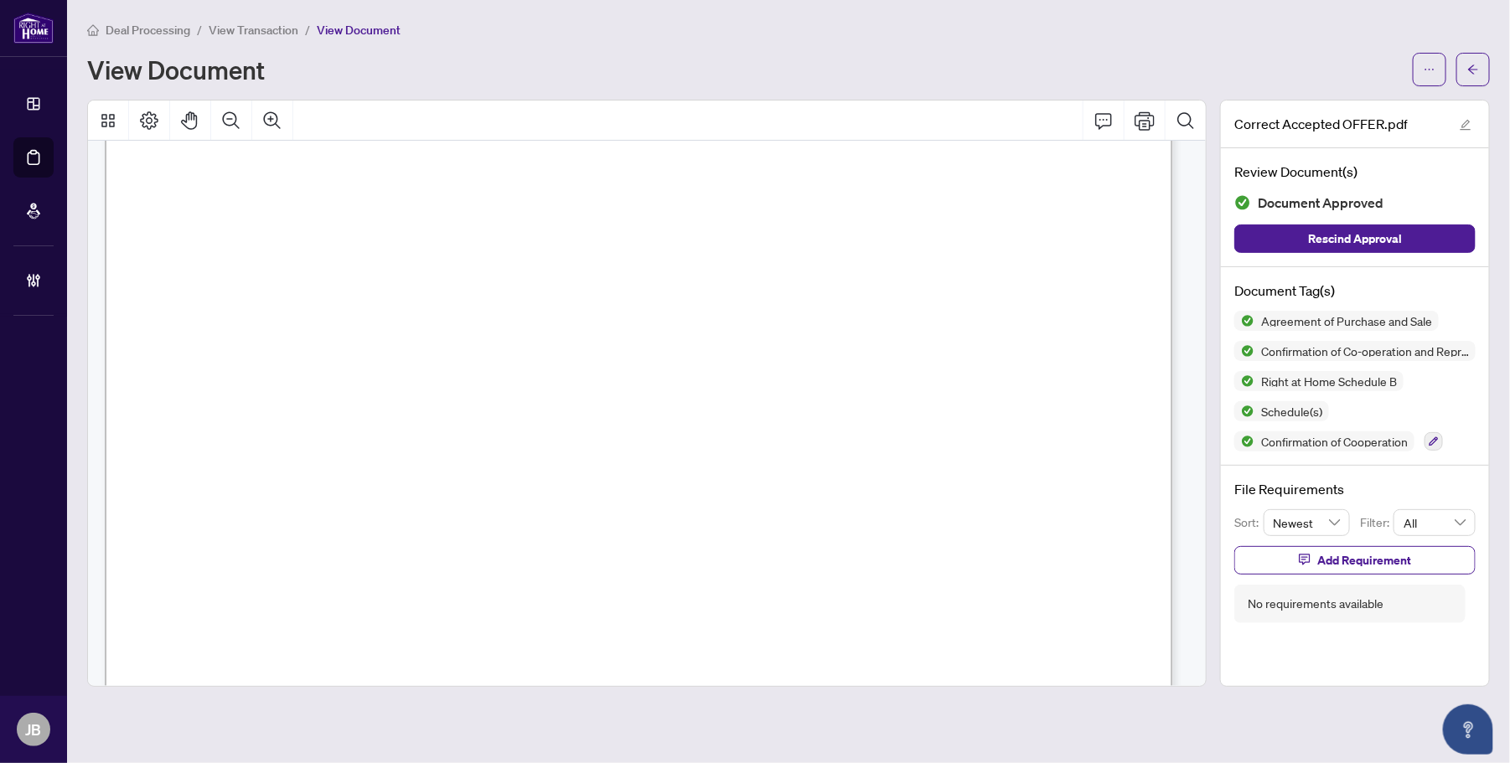
scroll to position [8695, 0]
click at [763, 546] on span "INFORMATION ON BROKERAGE(S)" at bounding box center [638, 542] width 247 height 15
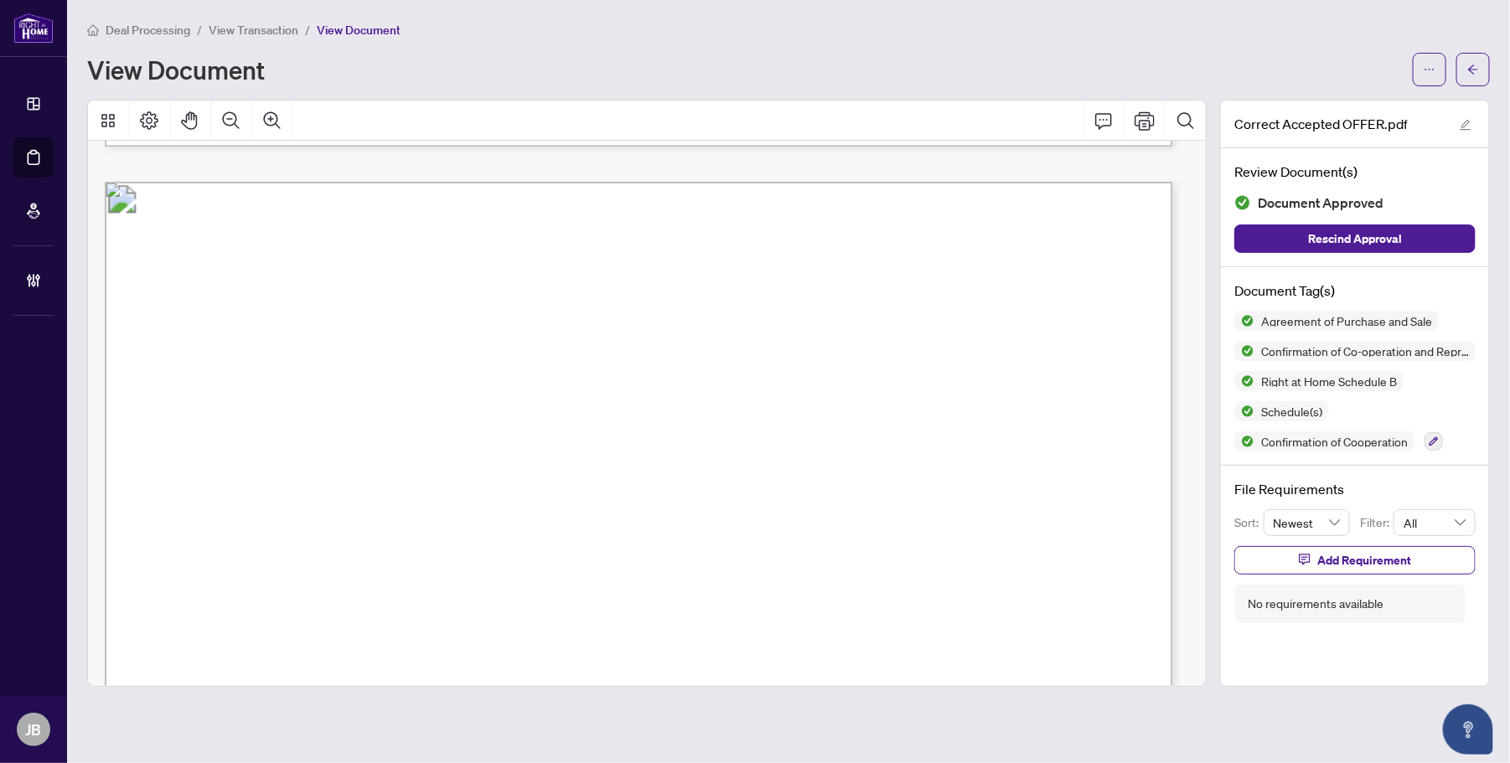
scroll to position [11733, 0]
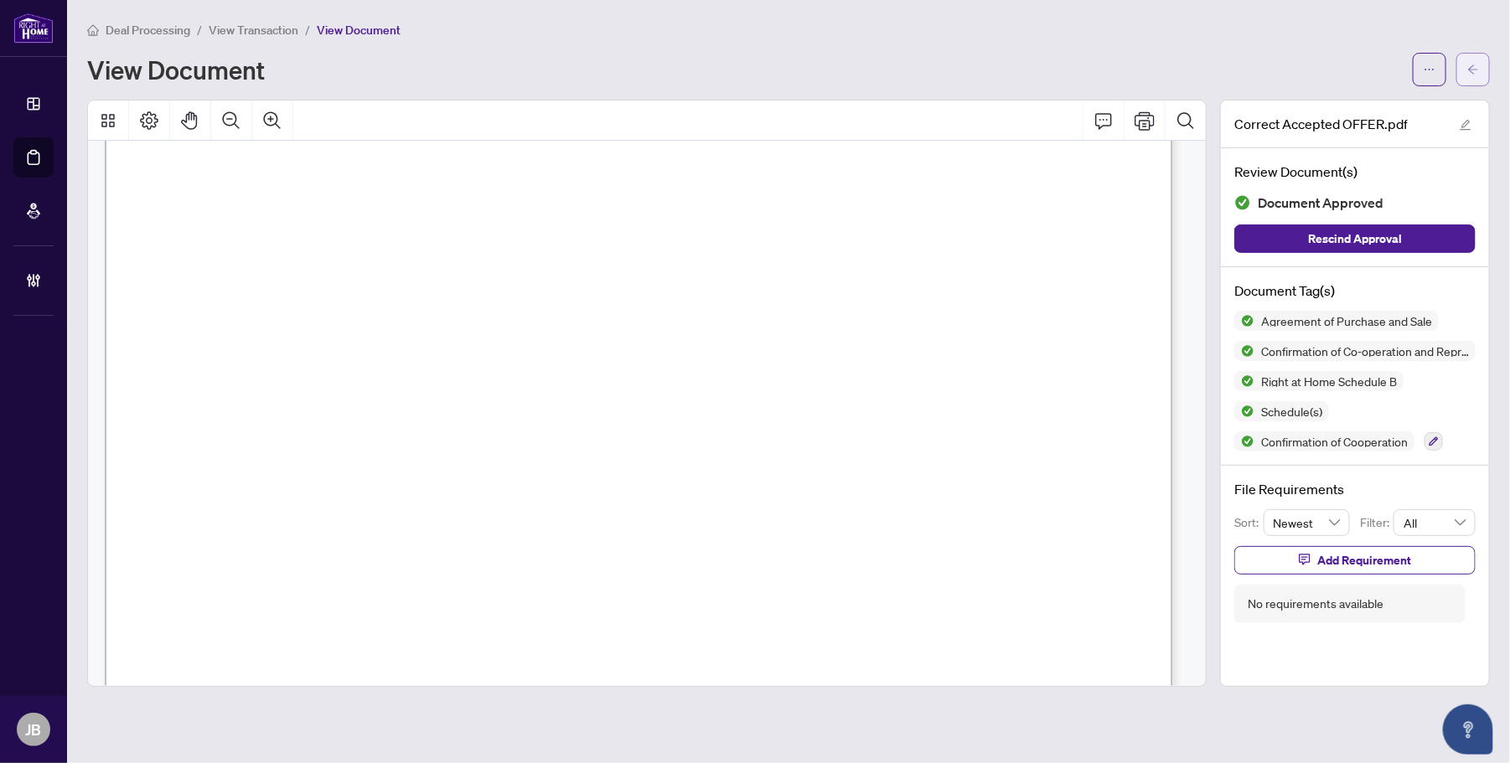
click at [1472, 69] on icon "arrow-left" at bounding box center [1473, 69] width 10 height 9
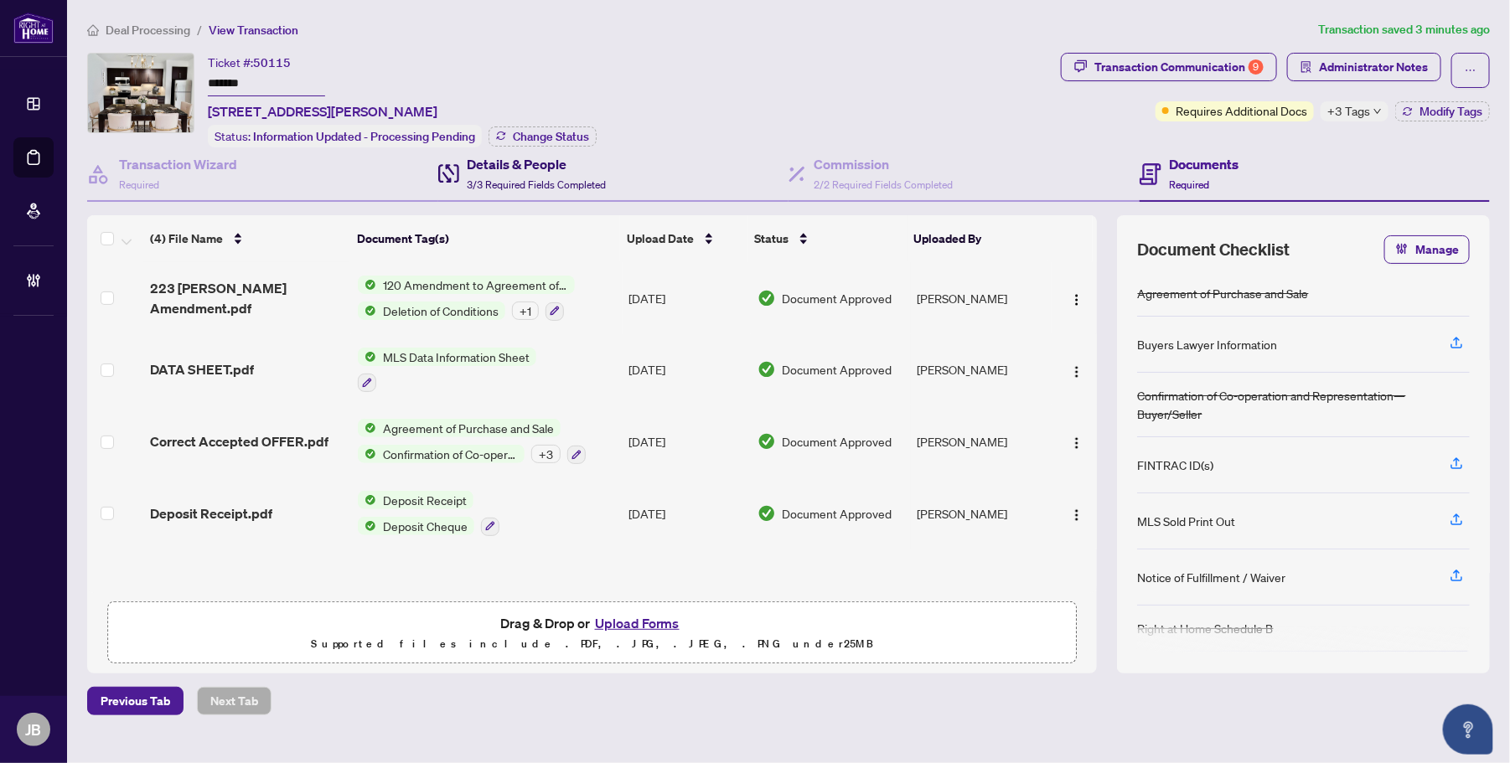
click at [514, 179] on span "3/3 Required Fields Completed" at bounding box center [537, 185] width 139 height 13
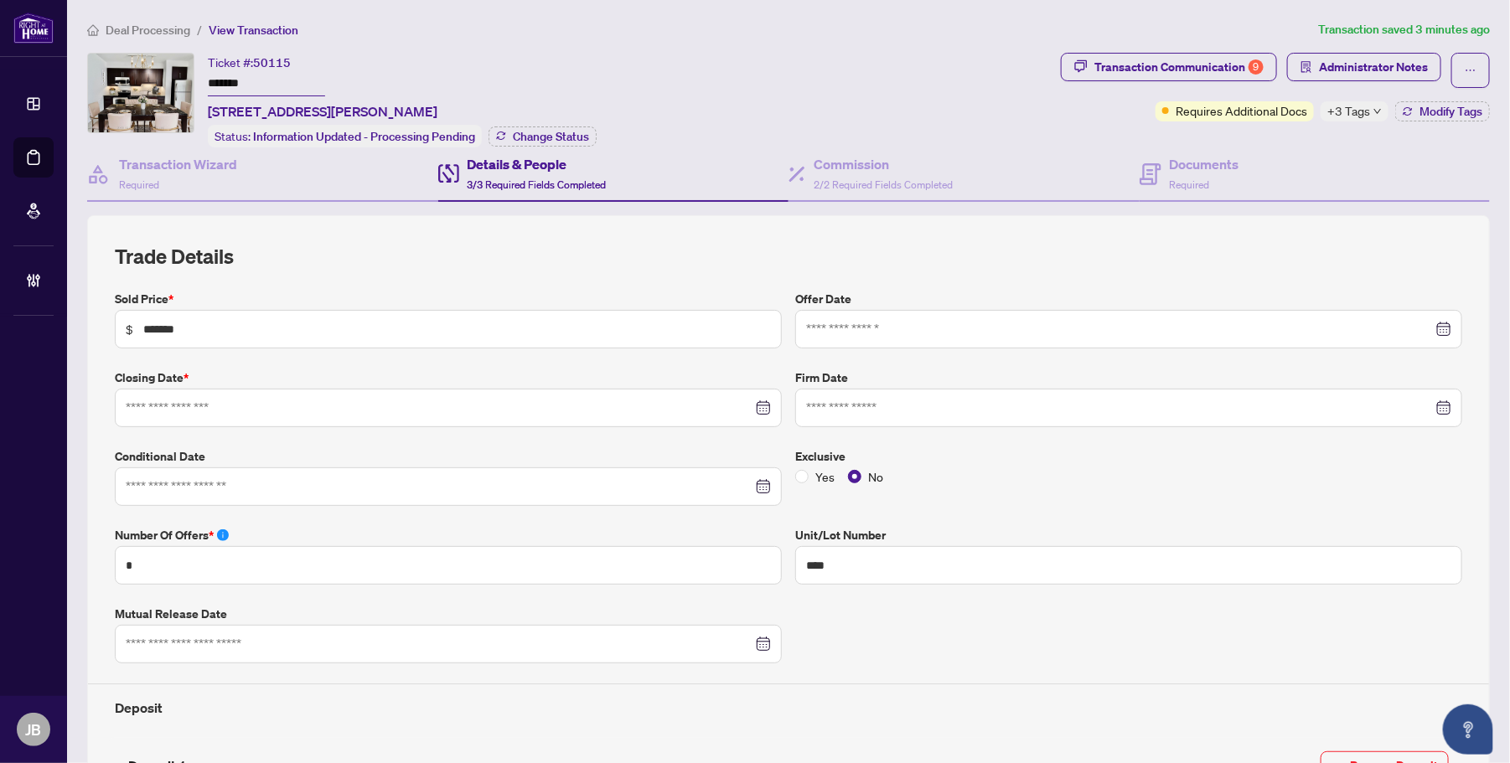
type input "**********"
click at [170, 413] on input "**********" at bounding box center [439, 408] width 627 height 18
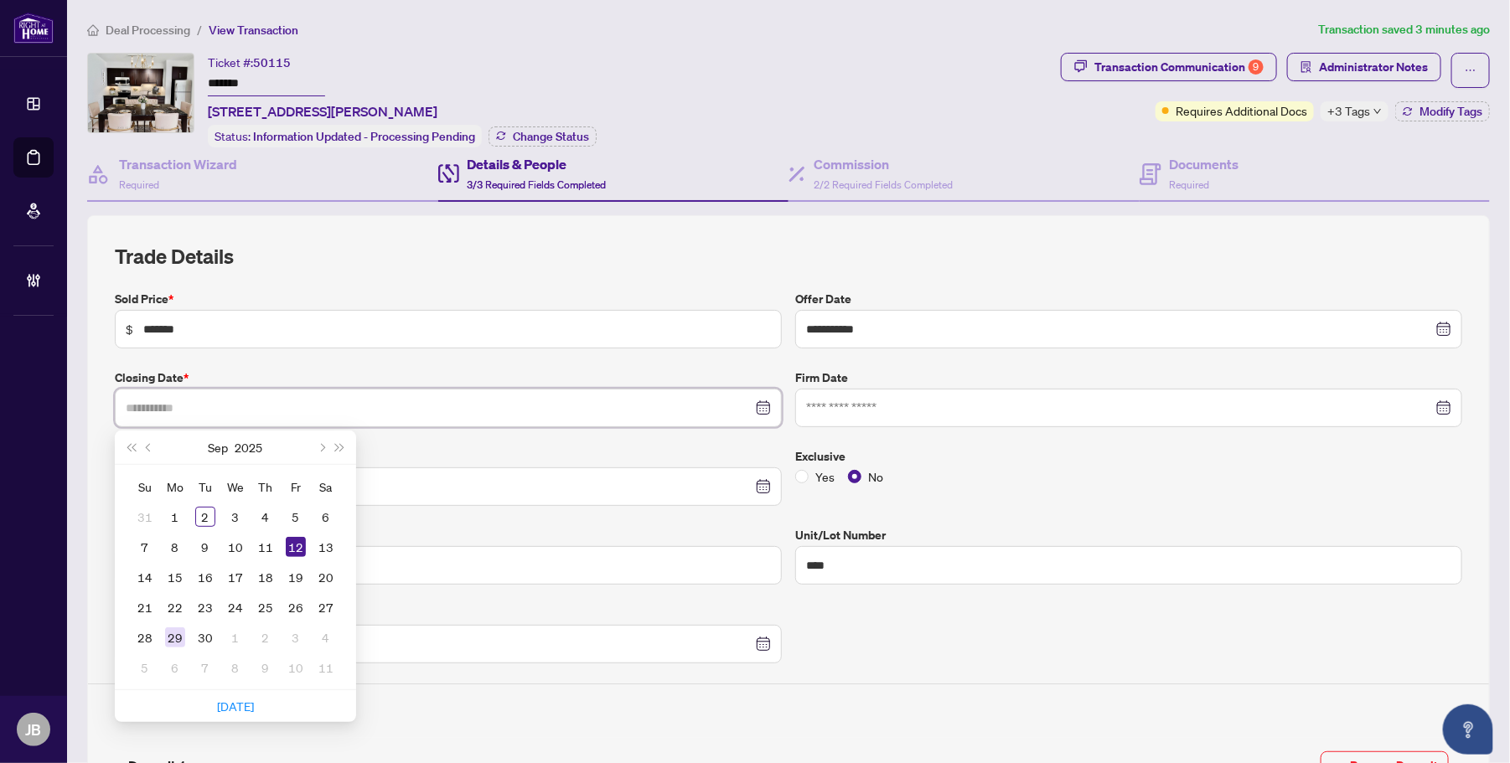
type input "**********"
click at [178, 635] on div "29" at bounding box center [175, 638] width 20 height 20
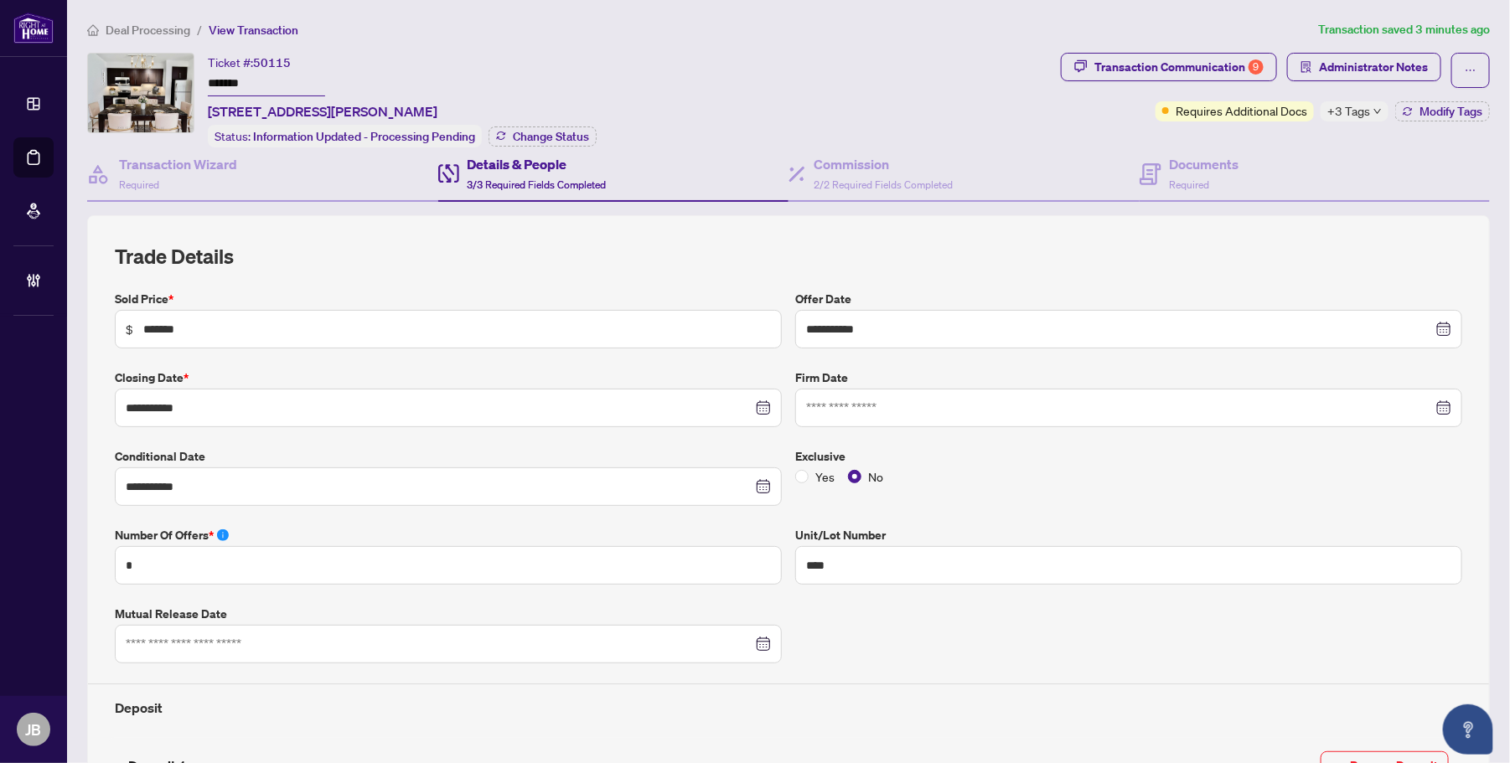
click at [621, 243] on h2 "Trade Details" at bounding box center [789, 256] width 1348 height 27
click at [1158, 65] on div "Transaction Communication 9" at bounding box center [1179, 67] width 169 height 27
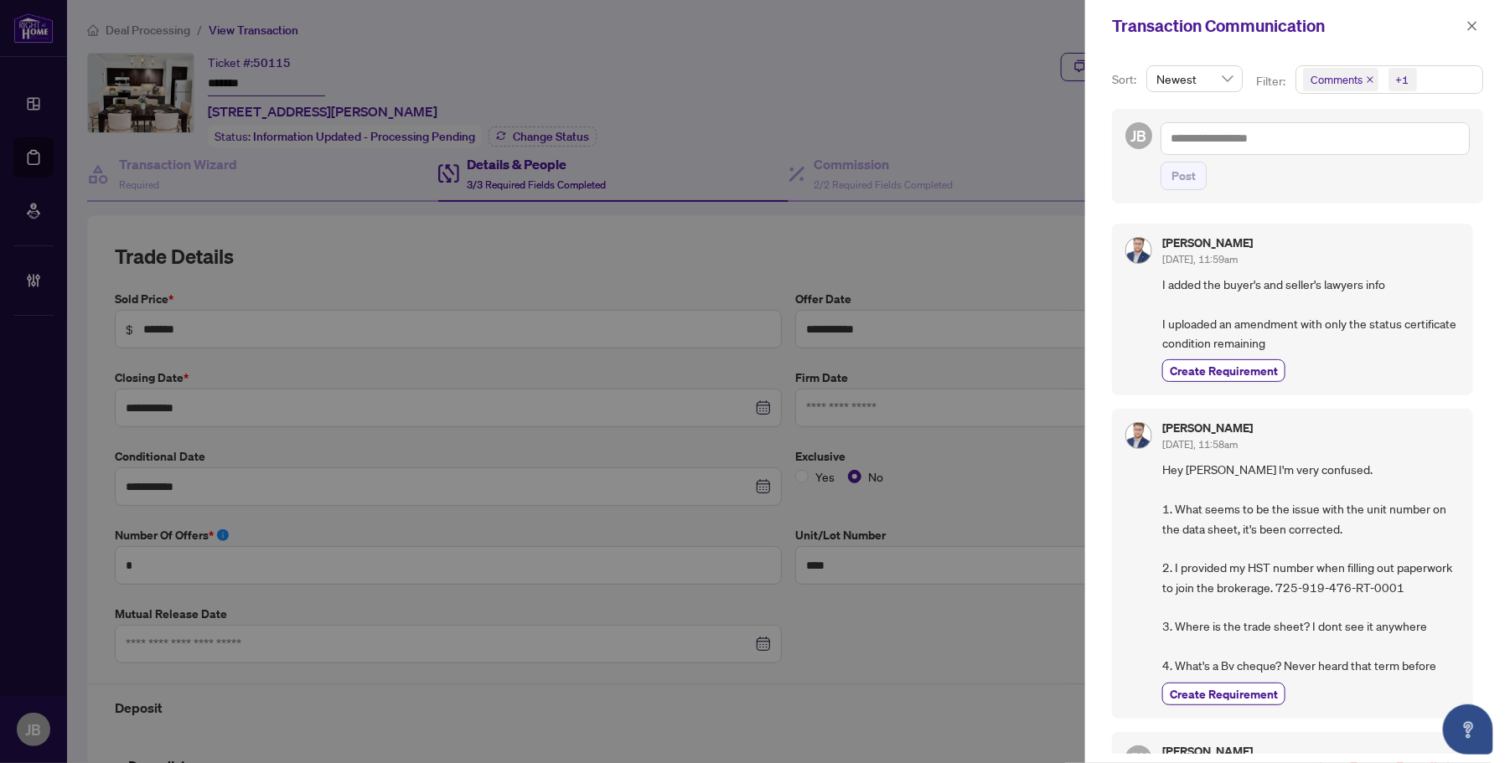
click at [1442, 80] on span "Comments +1" at bounding box center [1389, 79] width 186 height 27
click at [1309, 152] on span "Select Comments" at bounding box center [1312, 149] width 13 height 13
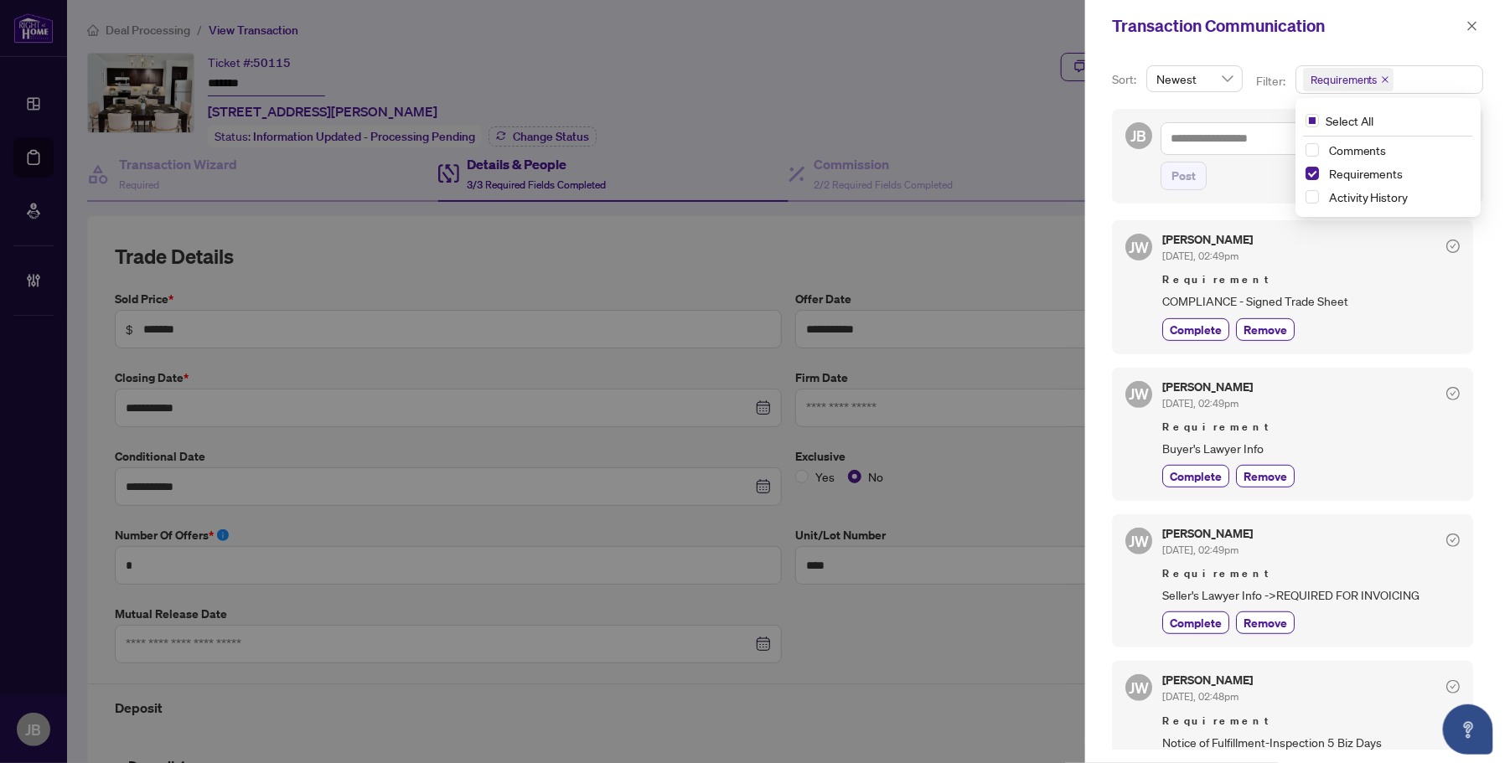
scroll to position [314, 0]
drag, startPoint x: 1208, startPoint y: 629, endPoint x: 1203, endPoint y: 593, distance: 36.4
click at [1208, 629] on span "Complete" at bounding box center [1196, 622] width 52 height 18
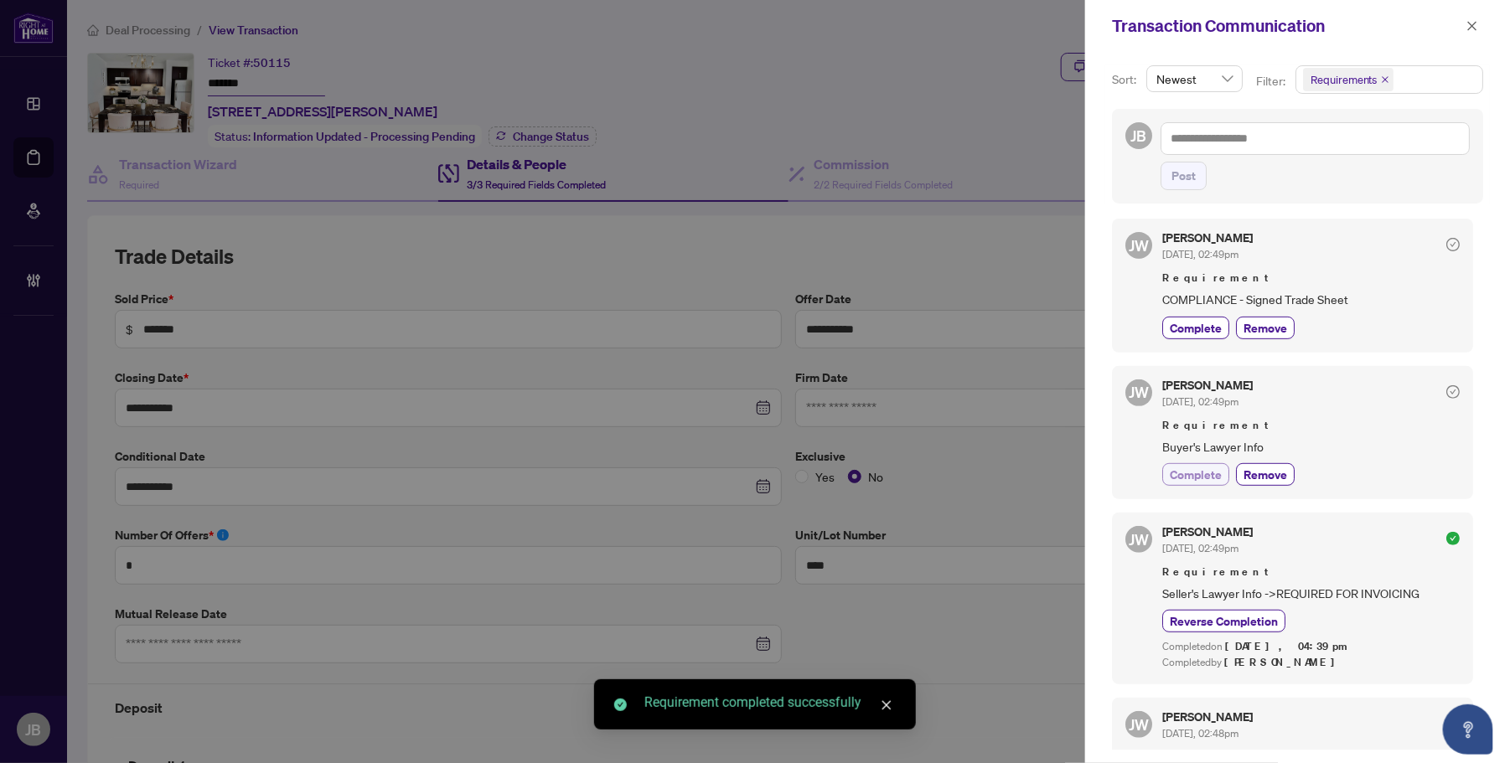
click at [1205, 474] on span "Complete" at bounding box center [1196, 475] width 52 height 18
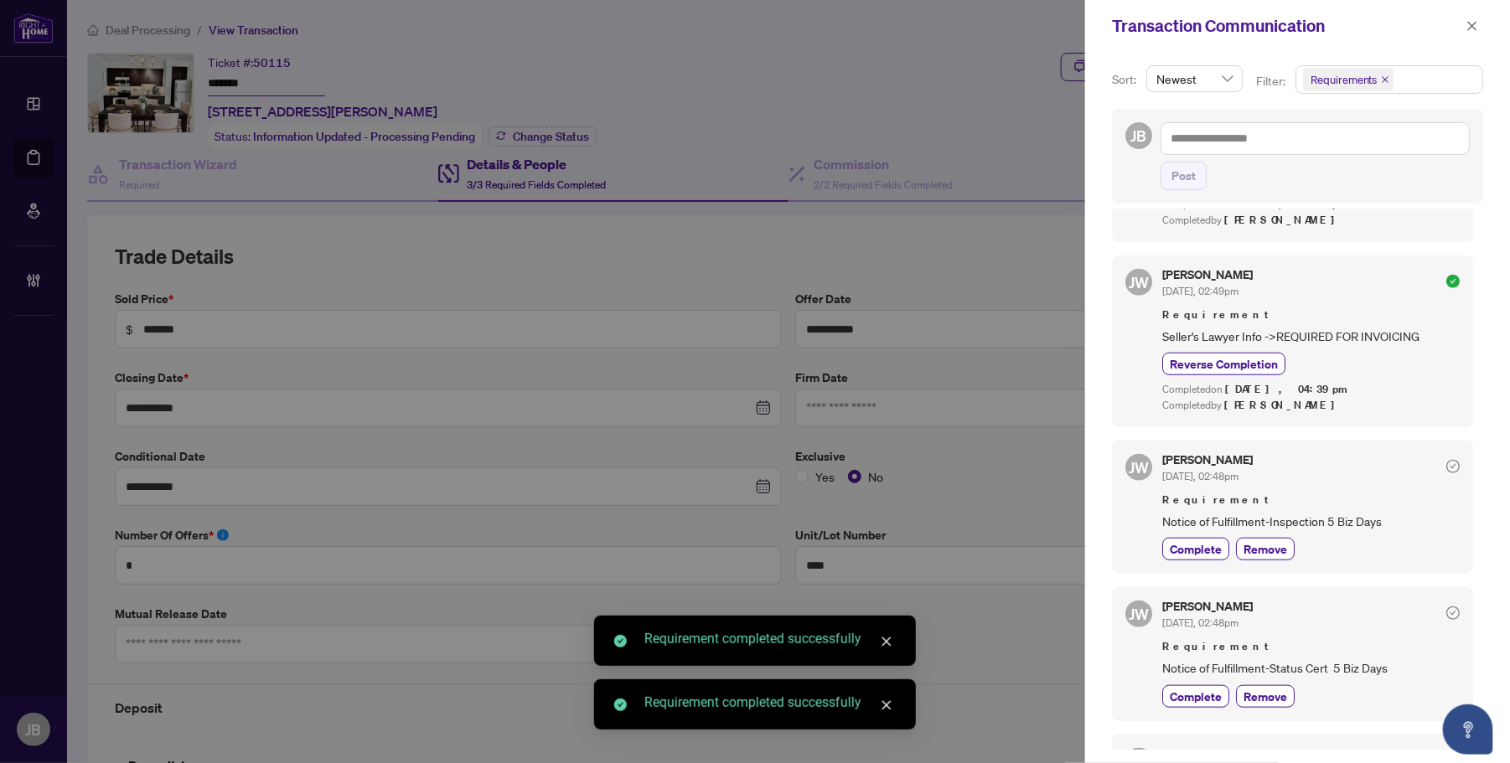
scroll to position [629, 0]
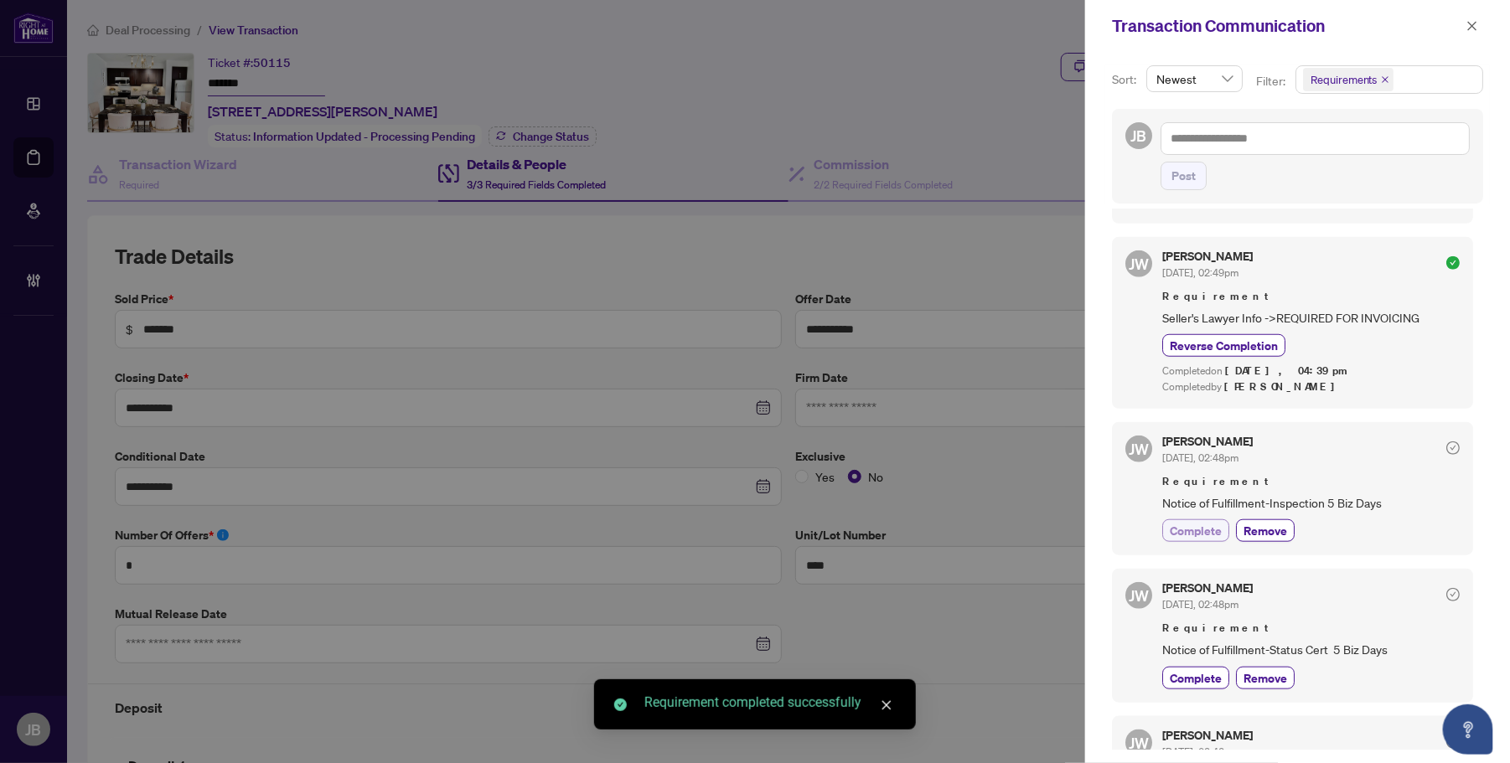
click at [1192, 540] on span "Complete" at bounding box center [1196, 531] width 52 height 18
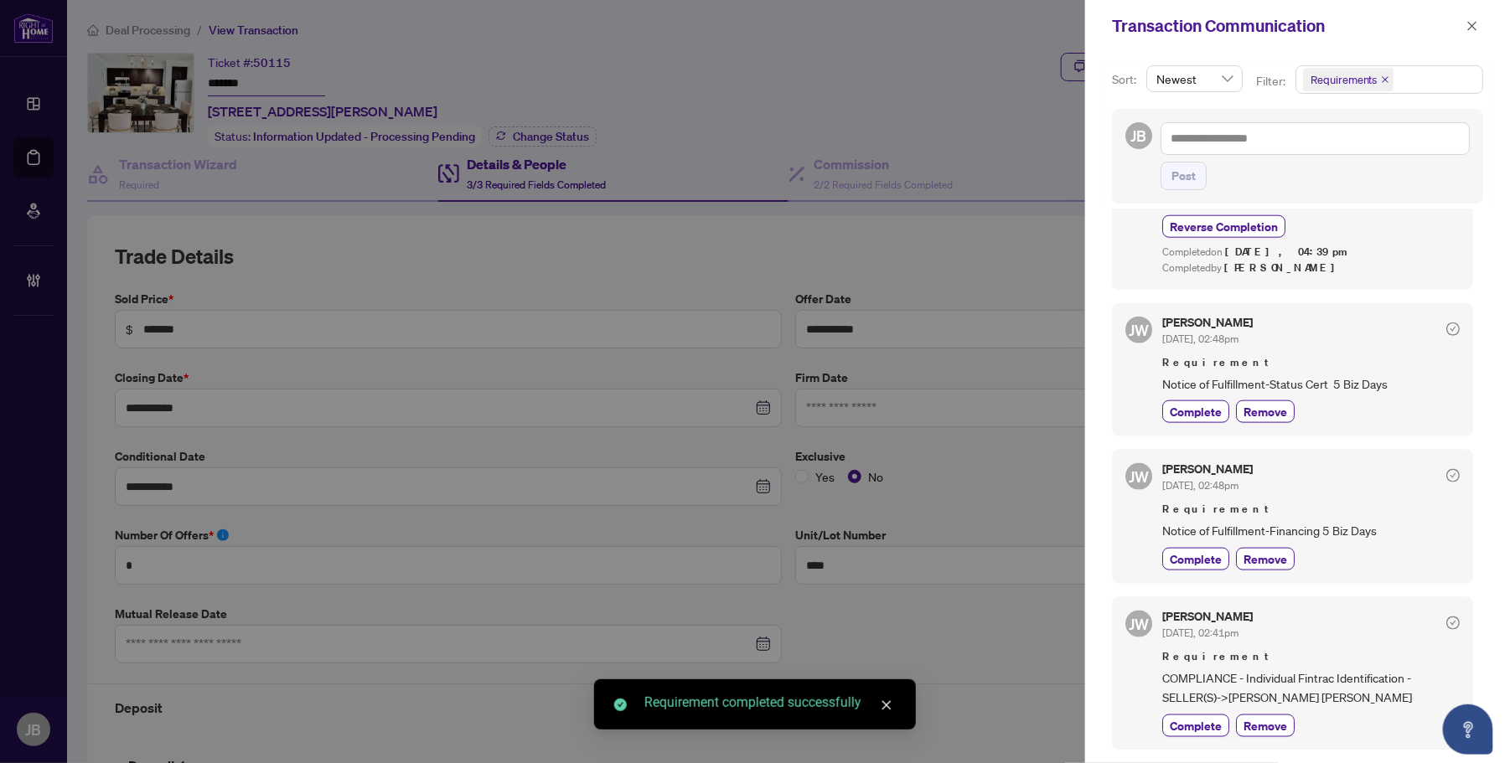
scroll to position [943, 0]
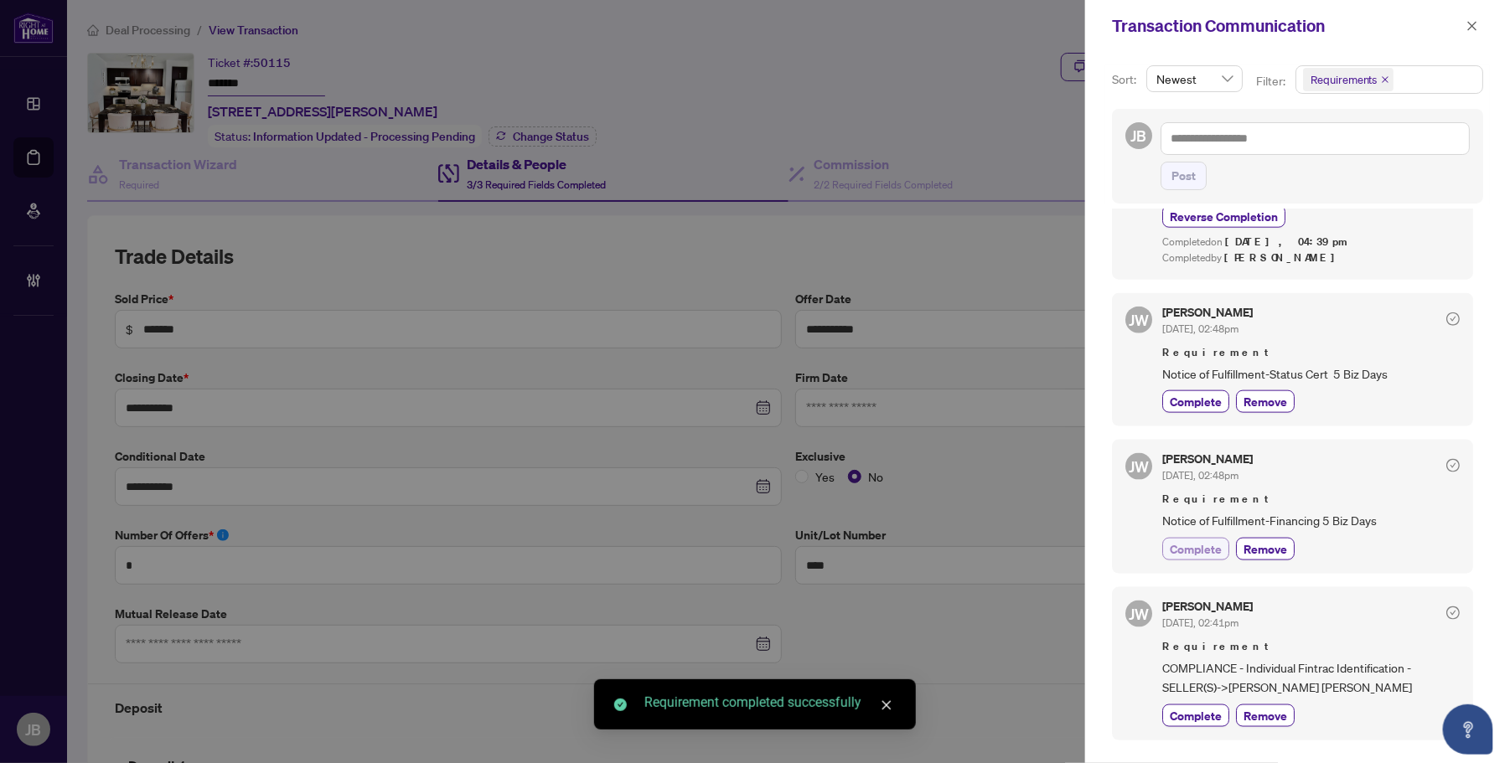
click at [1184, 558] on span "Complete" at bounding box center [1196, 550] width 52 height 18
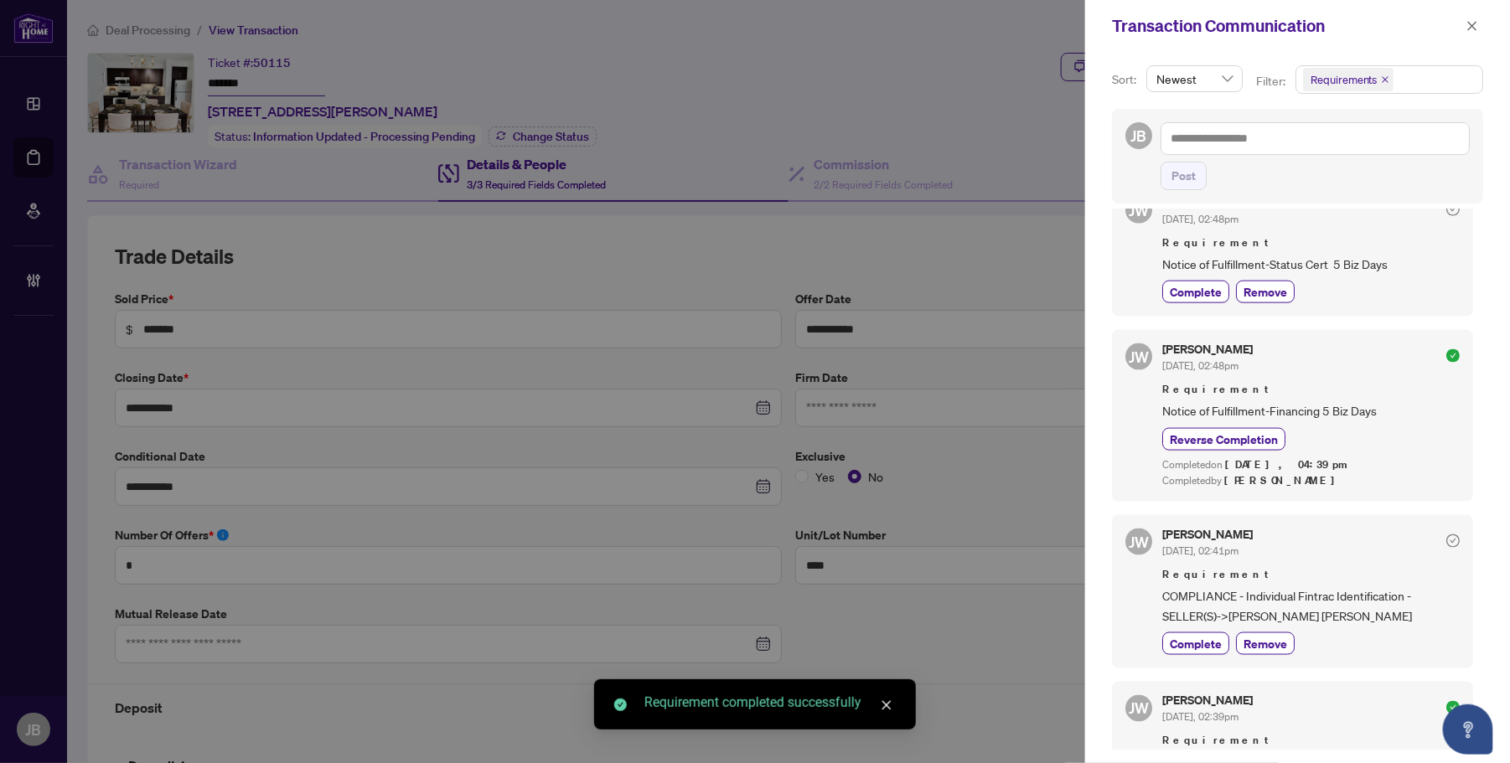
scroll to position [1179, 0]
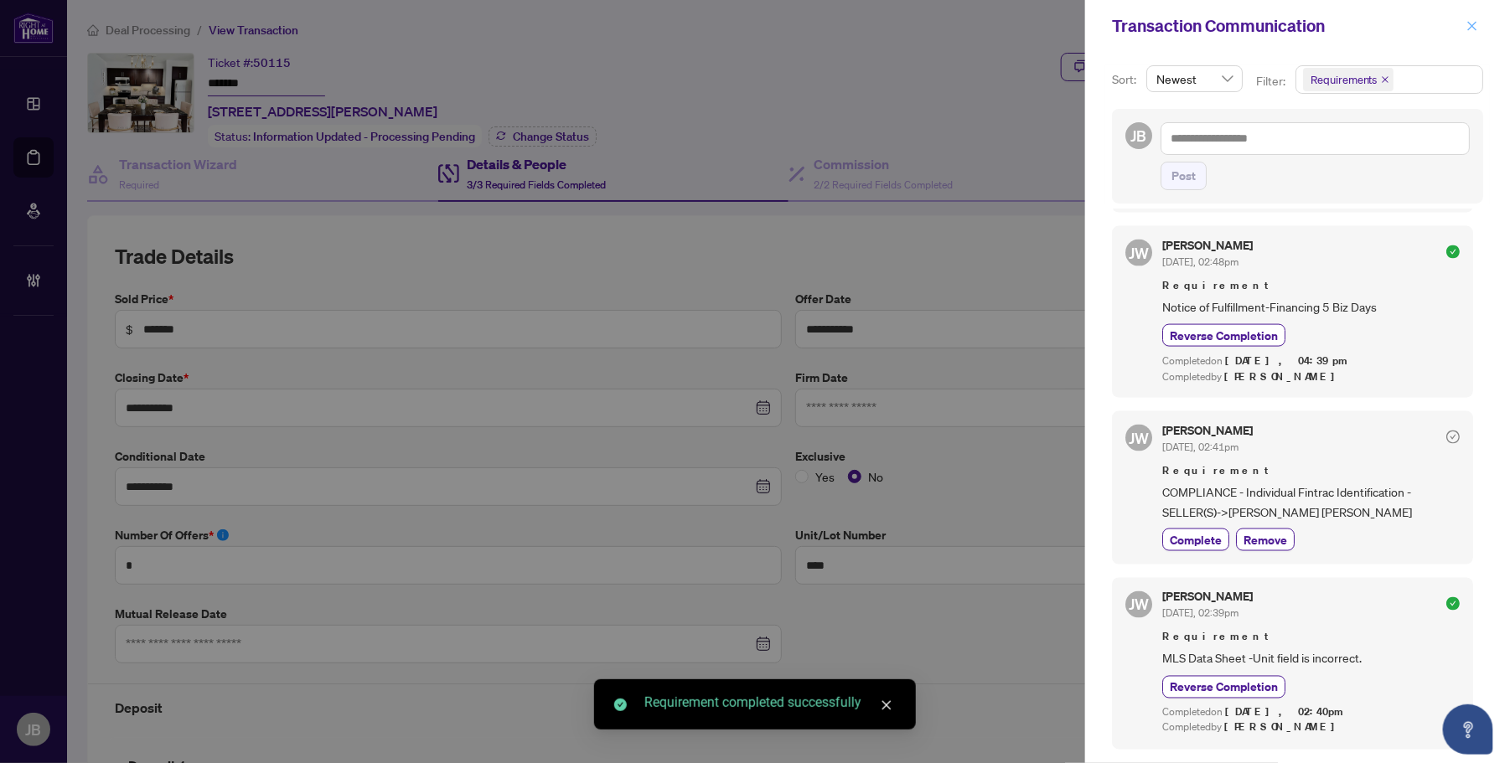
click at [1471, 27] on icon "close" at bounding box center [1472, 25] width 9 height 9
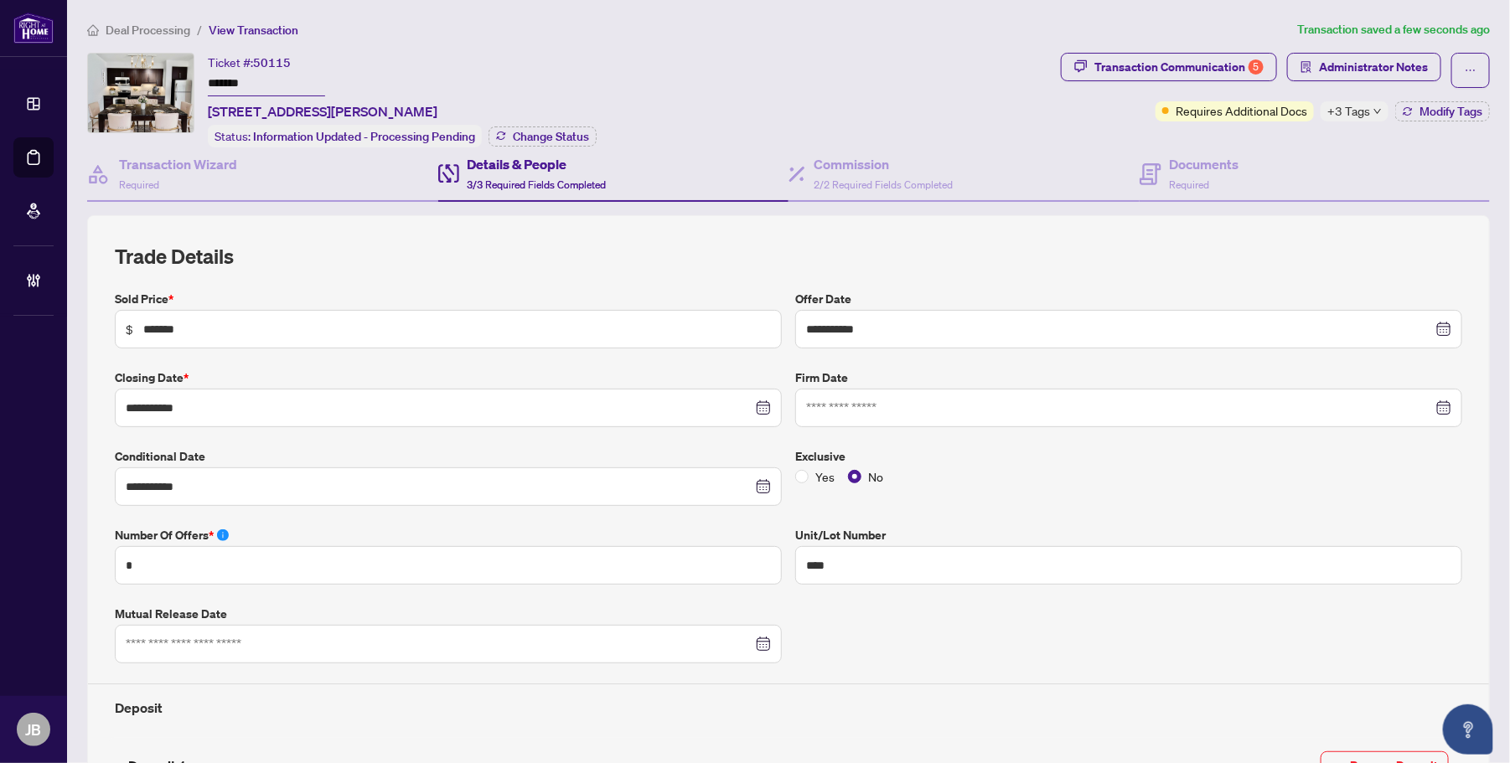
click at [650, 57] on div "Ticket #: 50115 ******* 2110-223 Webb Dr, Mississauga, Ontario L5B 0E8, Canada …" at bounding box center [570, 100] width 967 height 95
click at [1226, 166] on h4 "Documents" at bounding box center [1205, 164] width 70 height 20
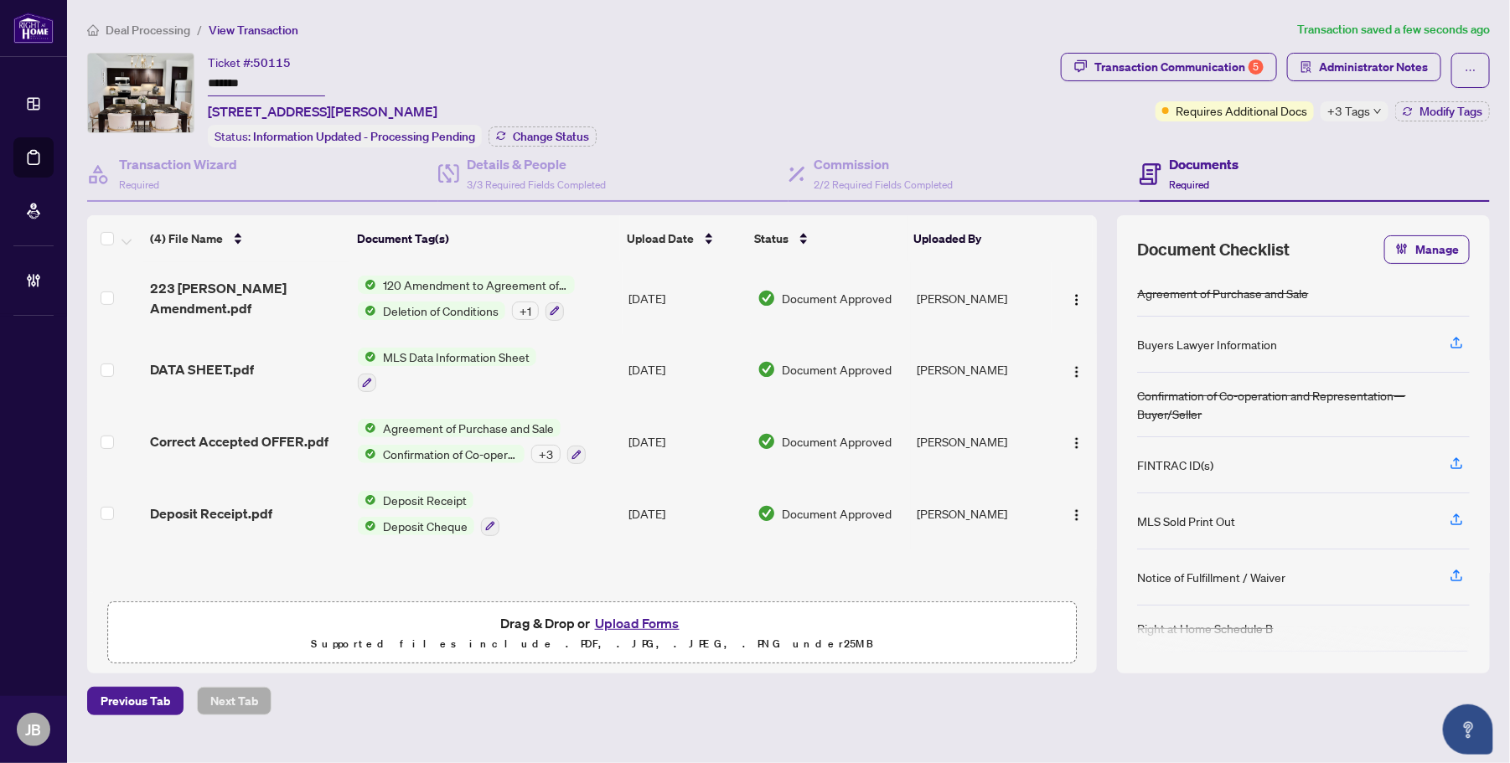
click at [815, 298] on span "Document Approved" at bounding box center [838, 298] width 110 height 18
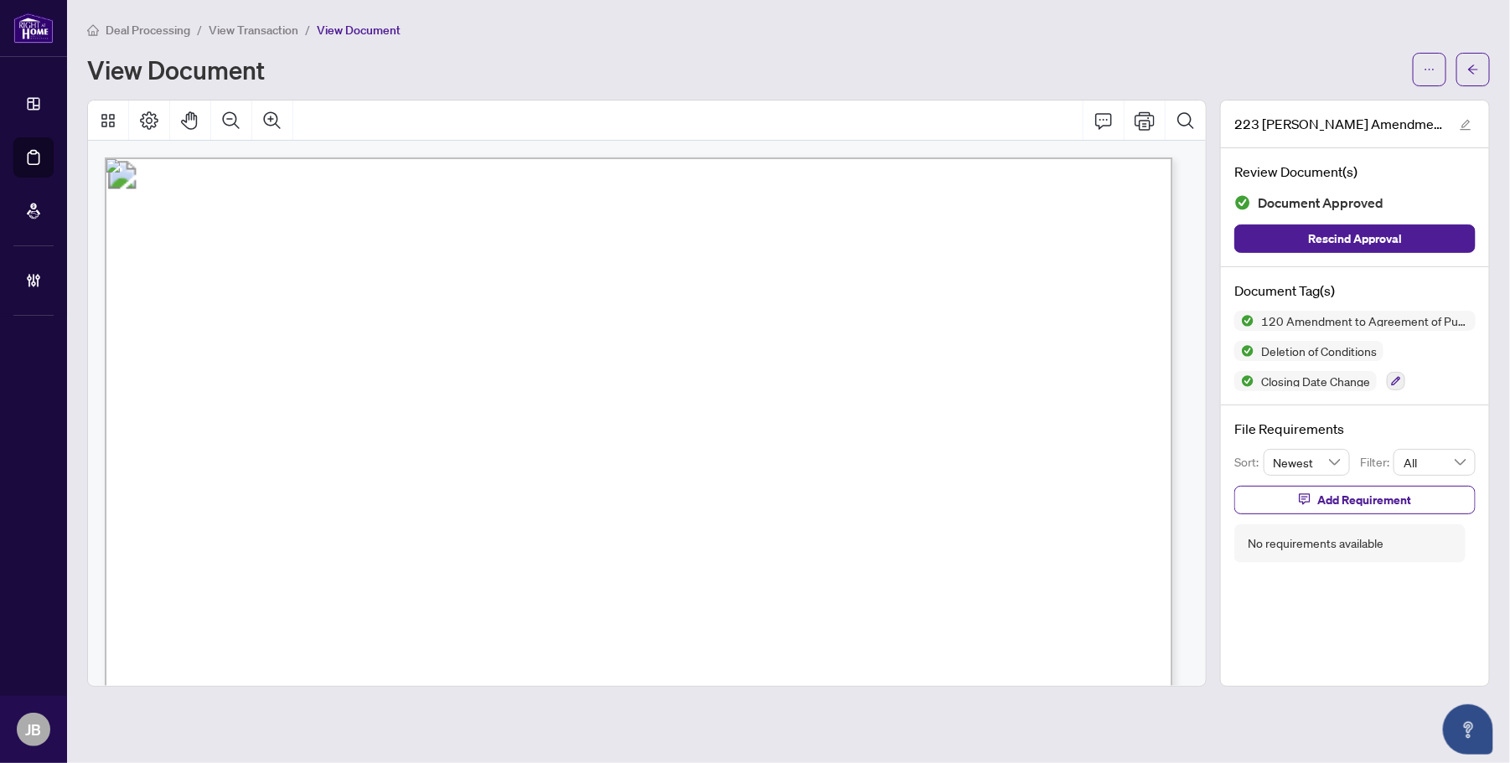
click at [672, 429] on span "21" at bounding box center [665, 433] width 13 height 17
click at [1401, 382] on icon "button" at bounding box center [1396, 381] width 10 height 10
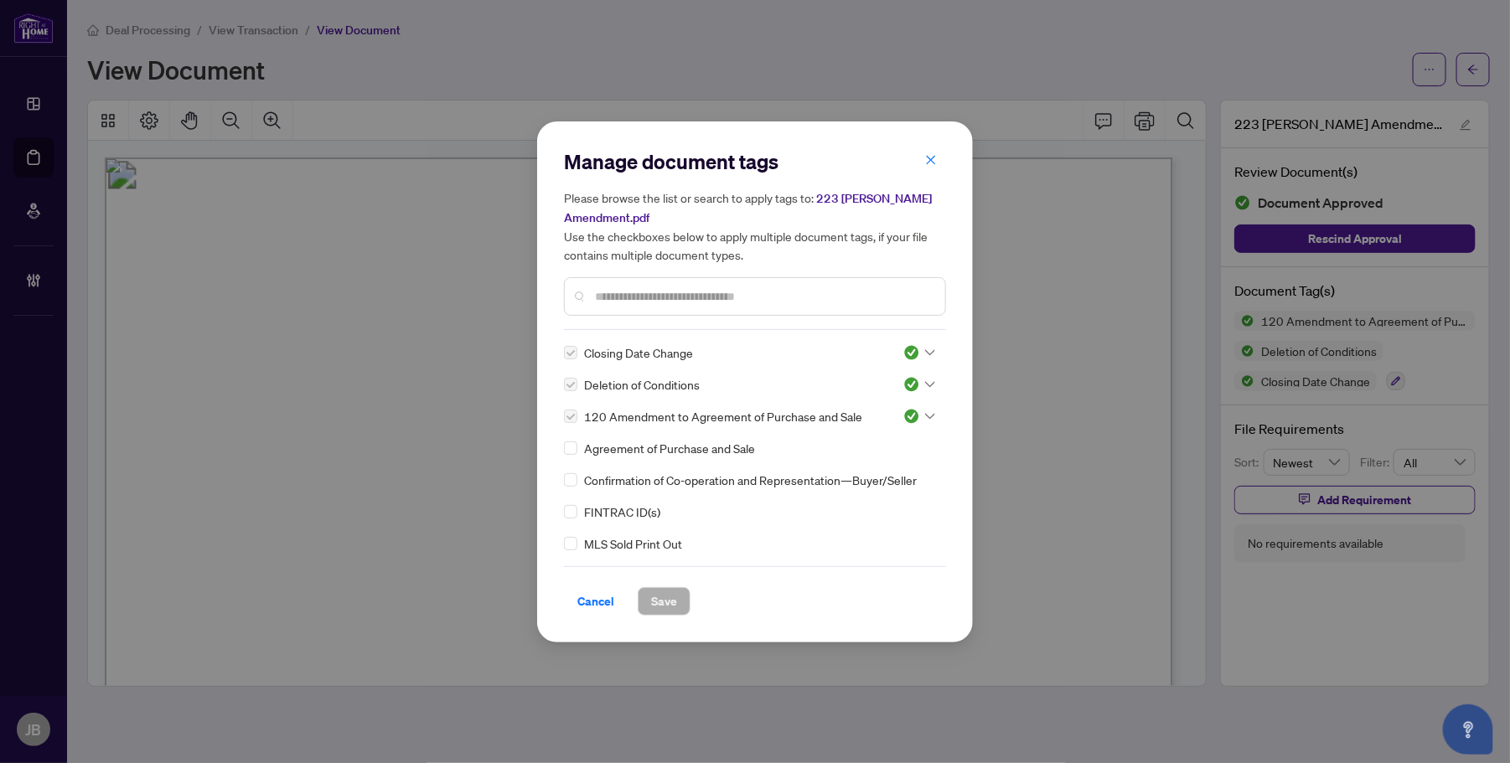
click at [733, 298] on input "text" at bounding box center [763, 296] width 337 height 18
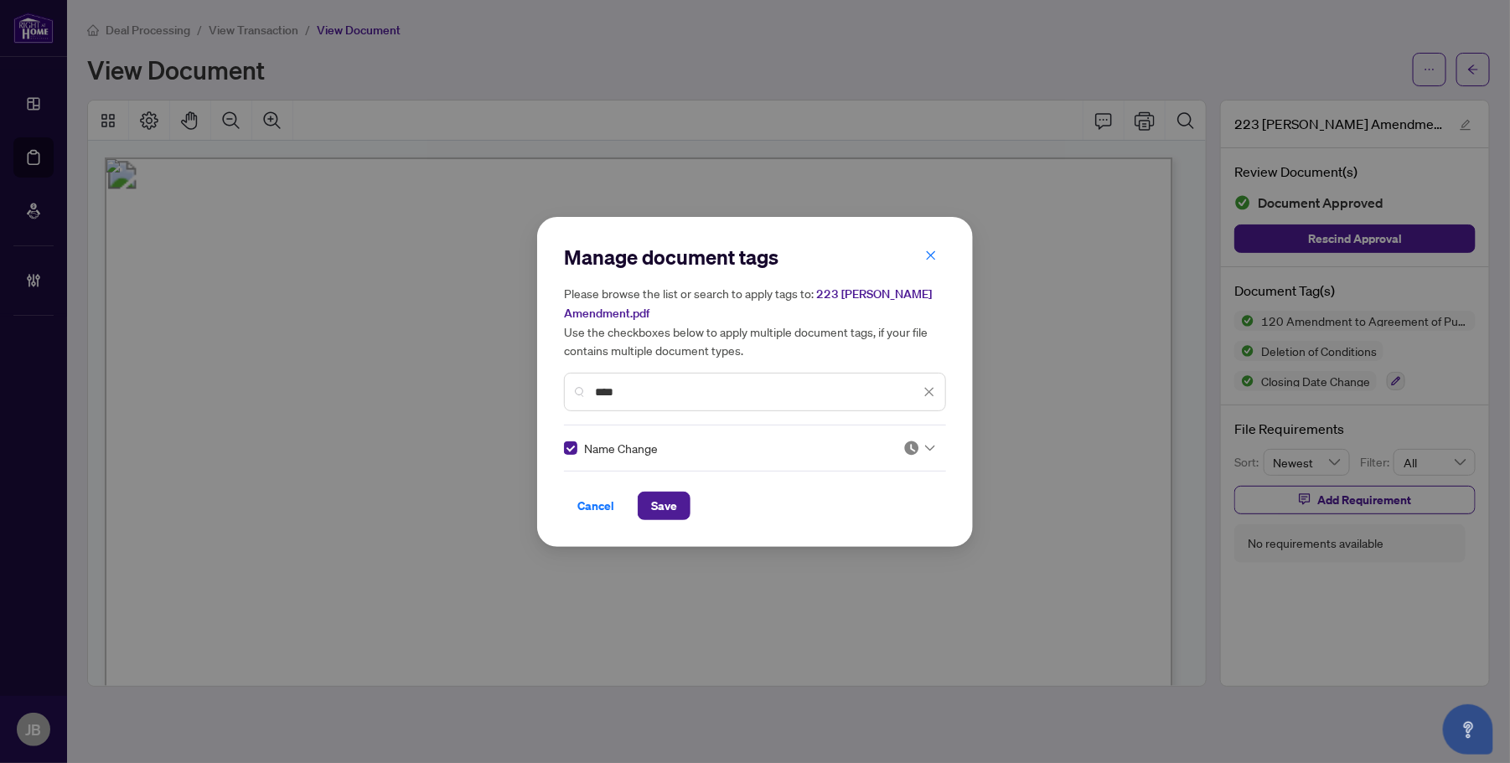
click at [928, 442] on div at bounding box center [919, 448] width 32 height 17
click at [864, 522] on div "Approved" at bounding box center [864, 529] width 107 height 18
drag, startPoint x: 627, startPoint y: 386, endPoint x: 517, endPoint y: 381, distance: 109.9
click at [517, 381] on div "Manage document tags Please browse the list or search to apply tags to: 223 WEB…" at bounding box center [755, 381] width 1510 height 763
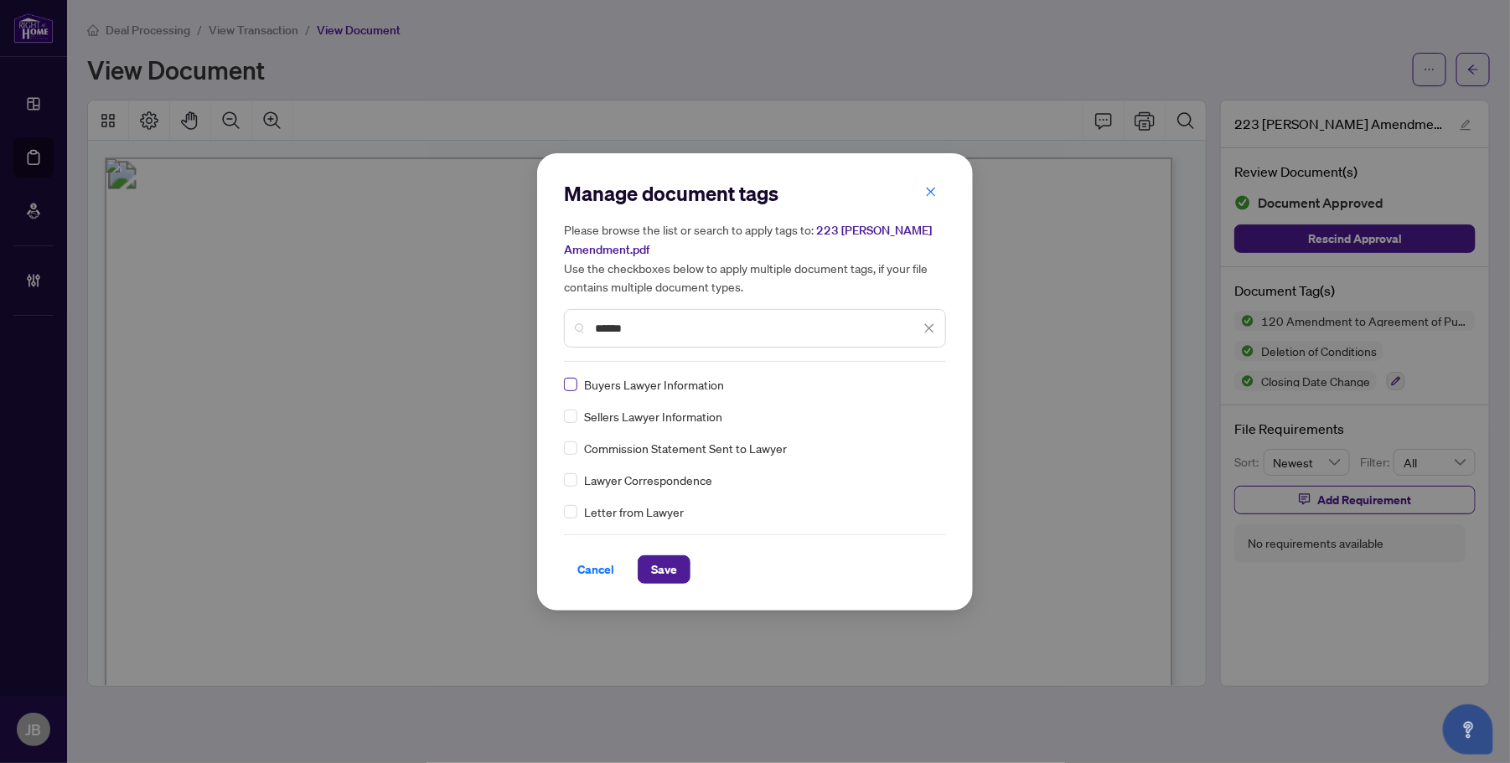
type input "******"
click at [929, 381] on icon at bounding box center [930, 384] width 10 height 7
click at [884, 461] on div "Approved" at bounding box center [868, 465] width 107 height 18
click at [930, 413] on icon at bounding box center [930, 416] width 10 height 7
click at [882, 492] on div "Approved" at bounding box center [868, 497] width 107 height 18
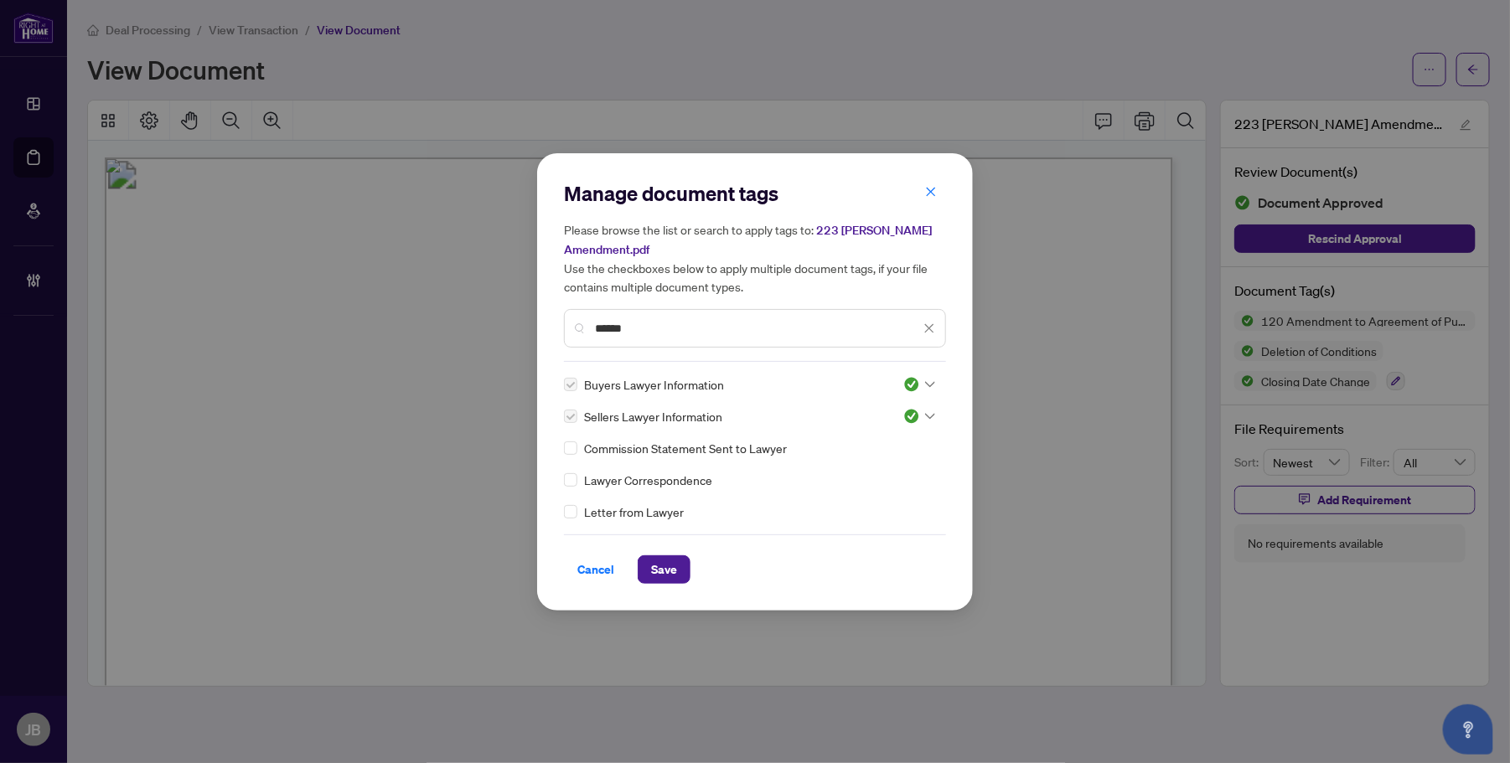
drag, startPoint x: 681, startPoint y: 567, endPoint x: 919, endPoint y: 571, distance: 238.9
click at [681, 572] on button "Save" at bounding box center [664, 570] width 53 height 28
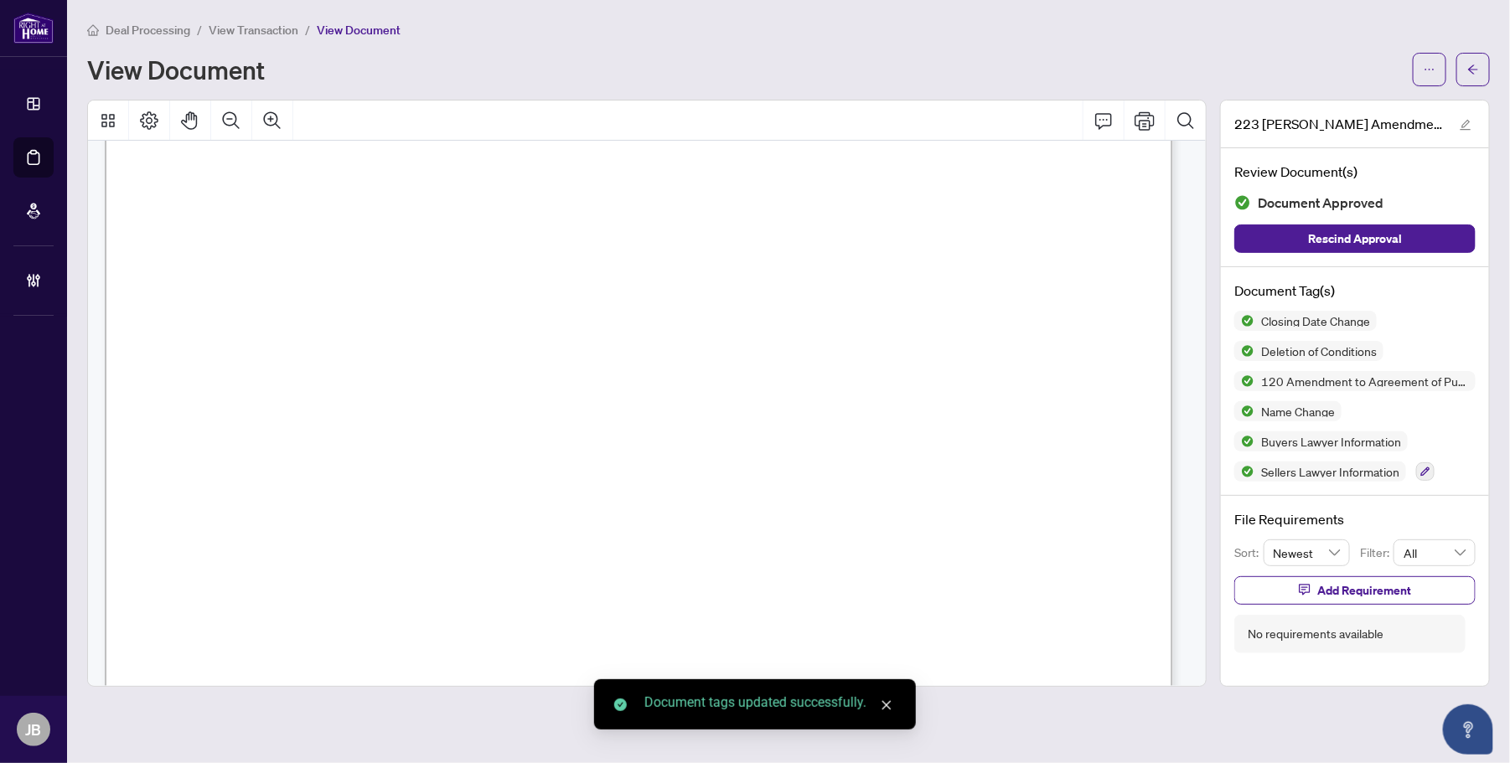
scroll to position [2200, 0]
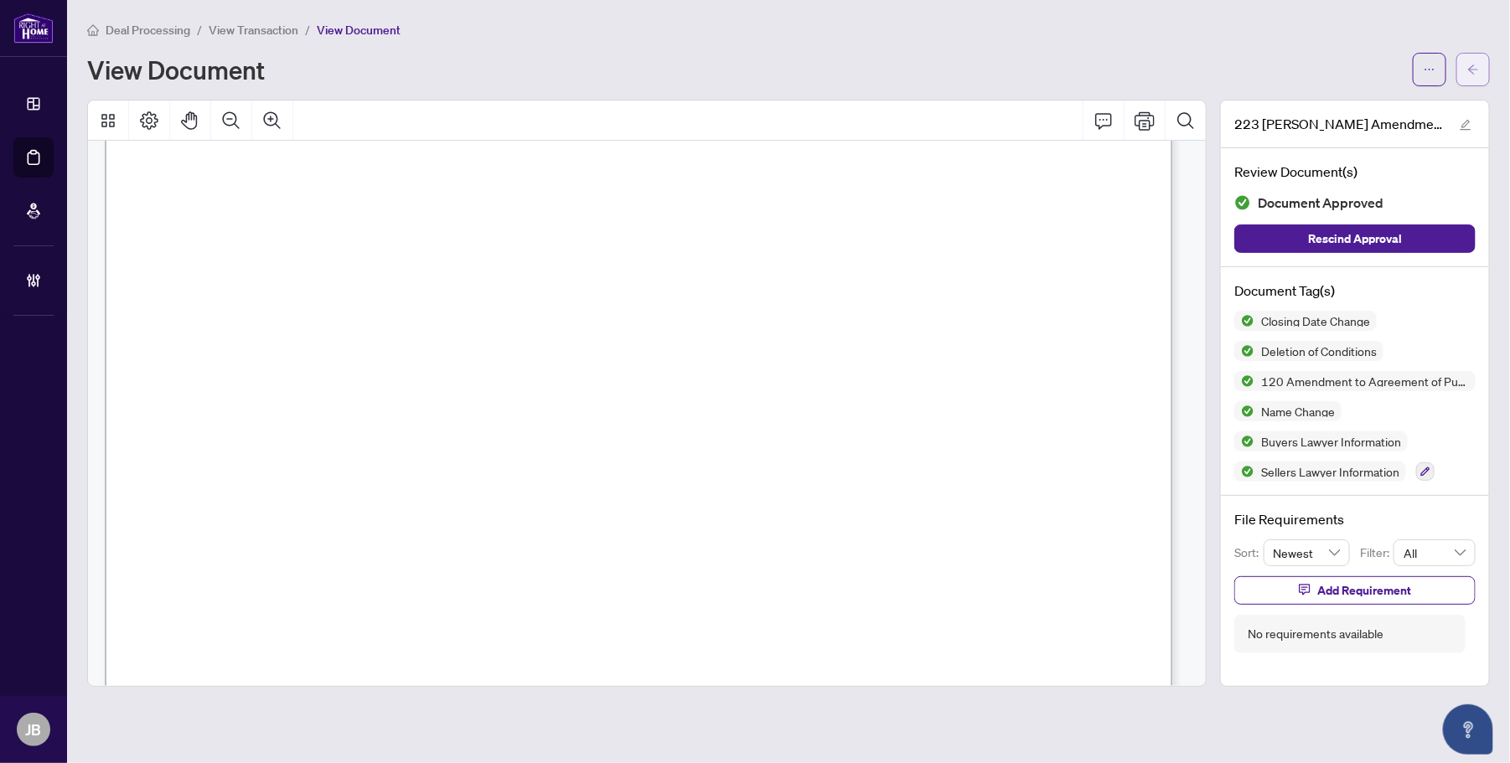
click at [1476, 68] on icon "arrow-left" at bounding box center [1473, 70] width 12 height 12
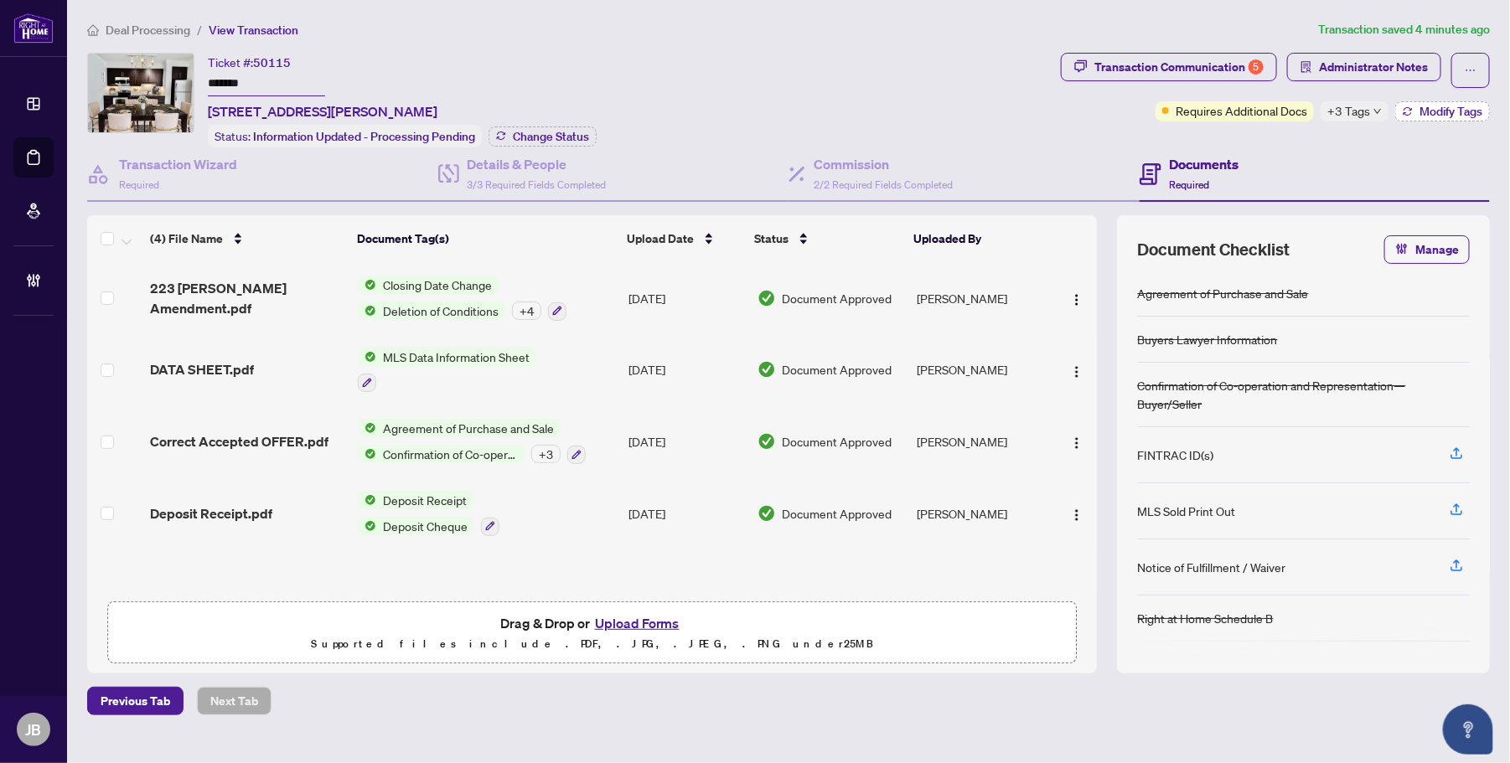
click at [1433, 111] on span "Modify Tags" at bounding box center [1451, 112] width 63 height 12
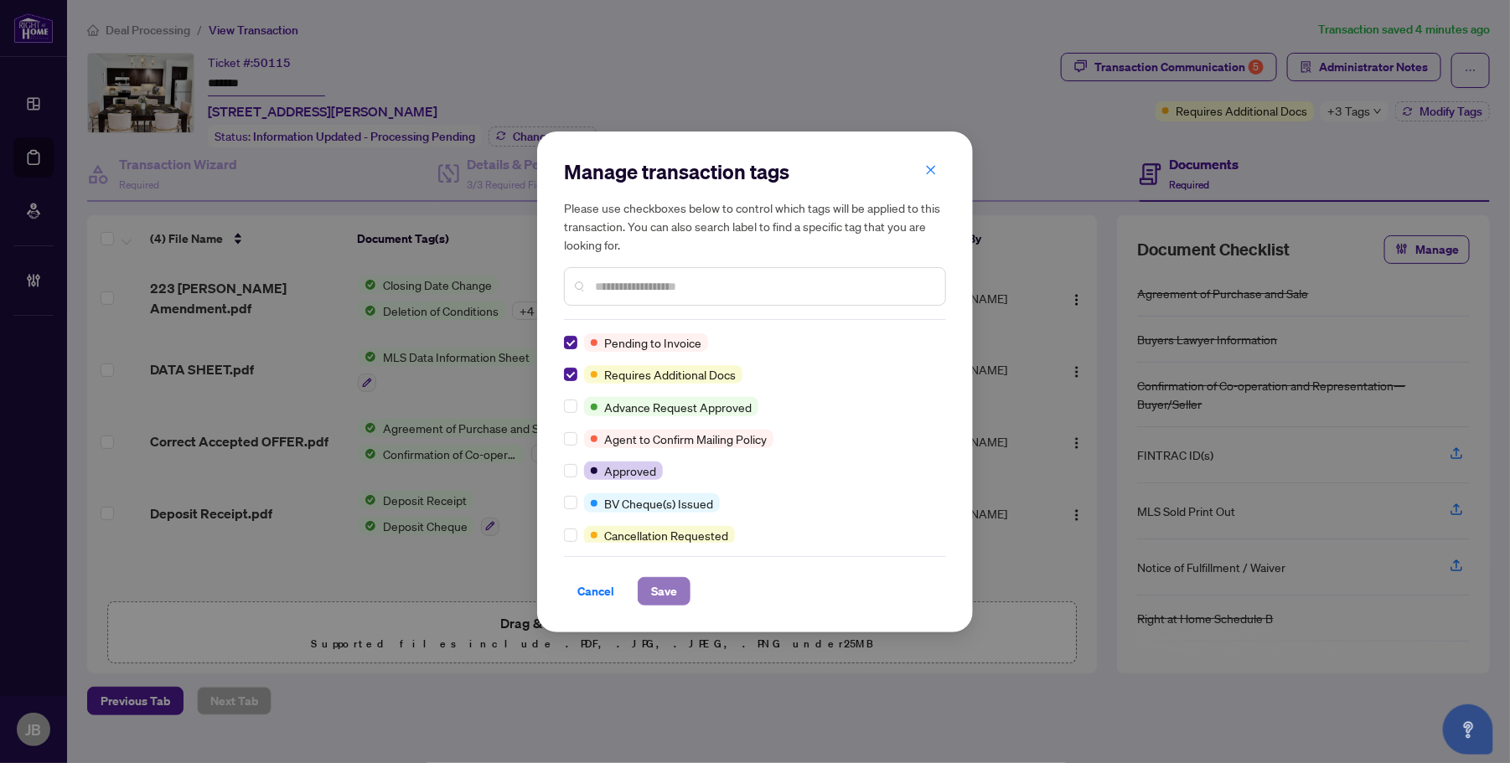
click at [670, 587] on span "Save" at bounding box center [664, 591] width 26 height 27
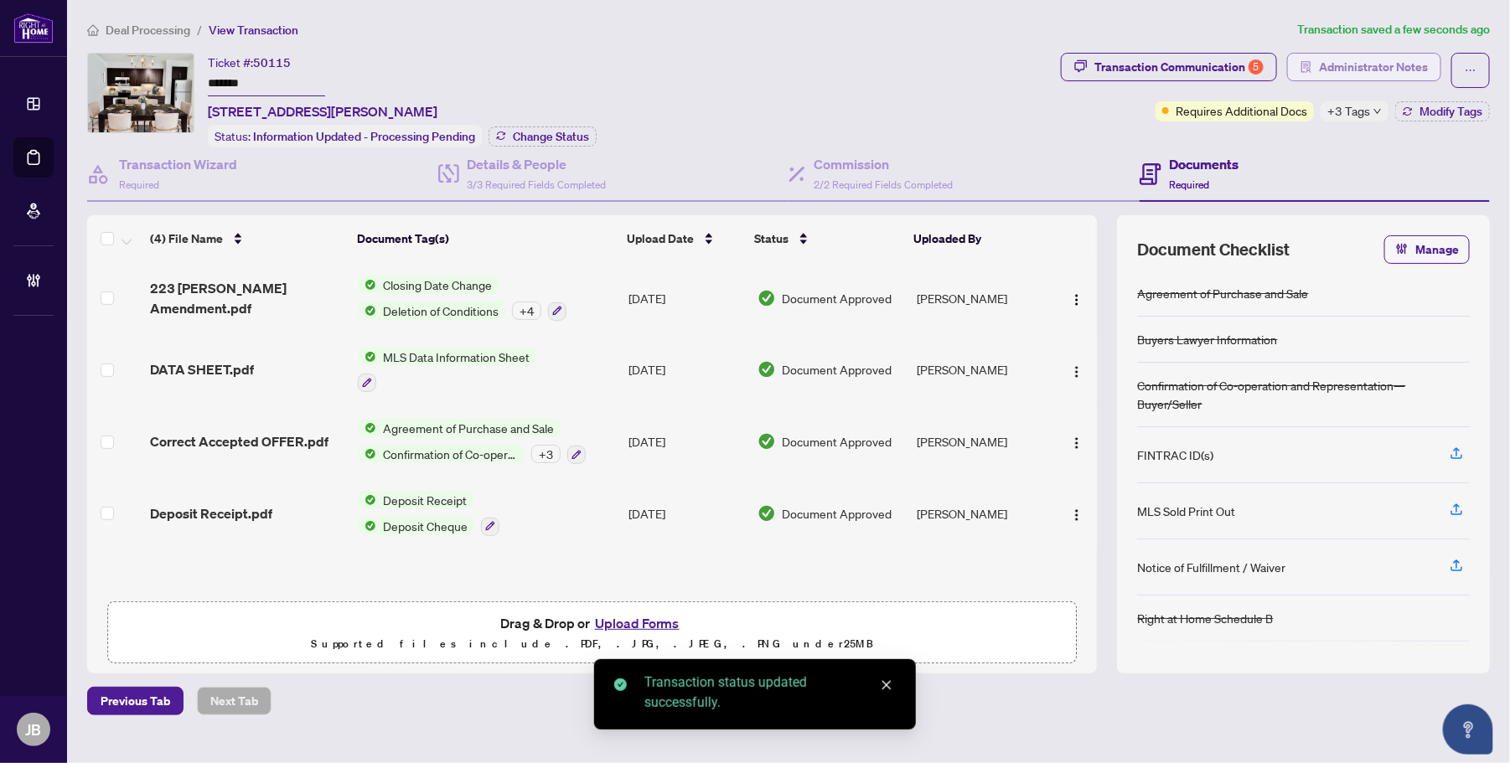
click at [1408, 60] on span "Administrator Notes" at bounding box center [1373, 67] width 109 height 27
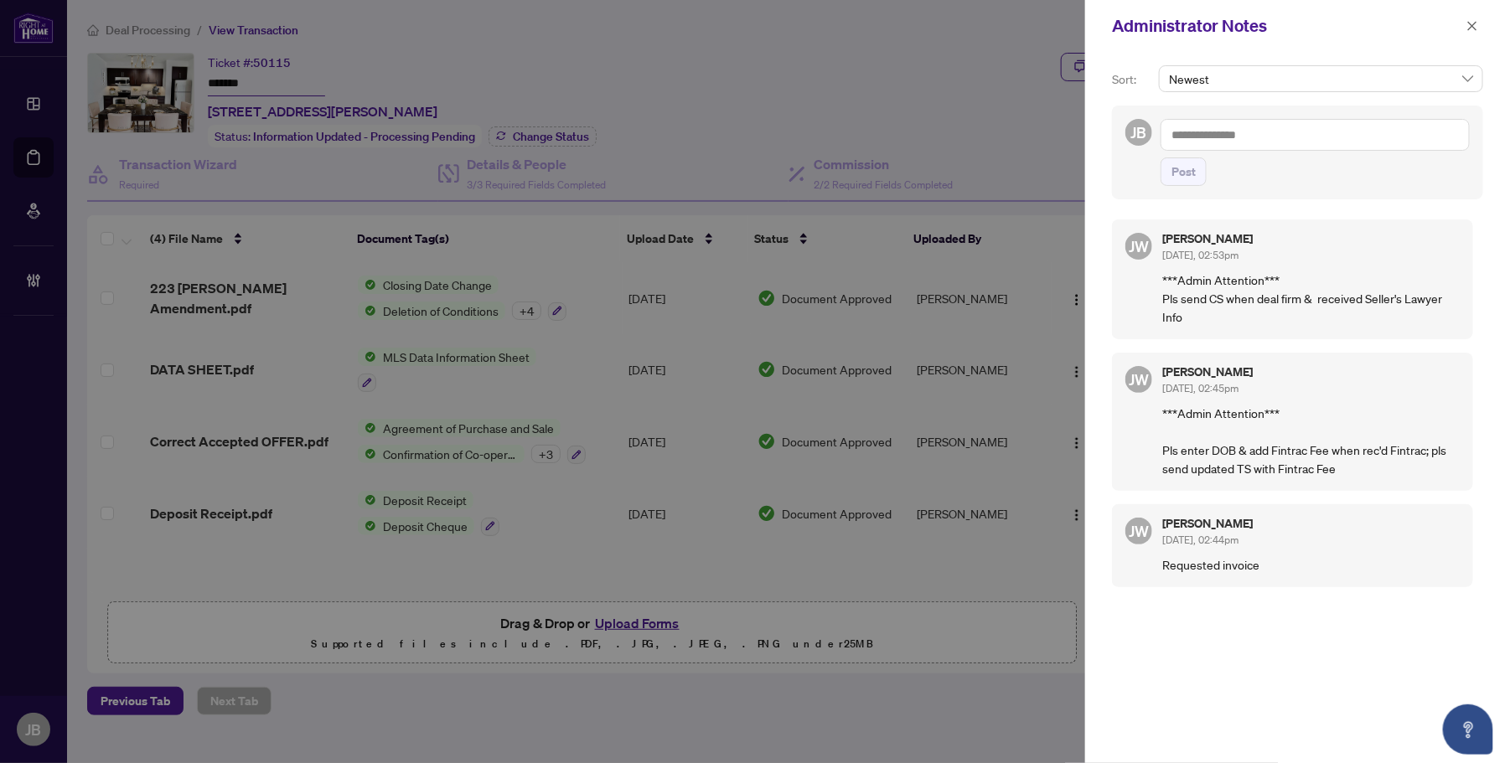
click at [1293, 135] on textarea at bounding box center [1315, 135] width 309 height 32
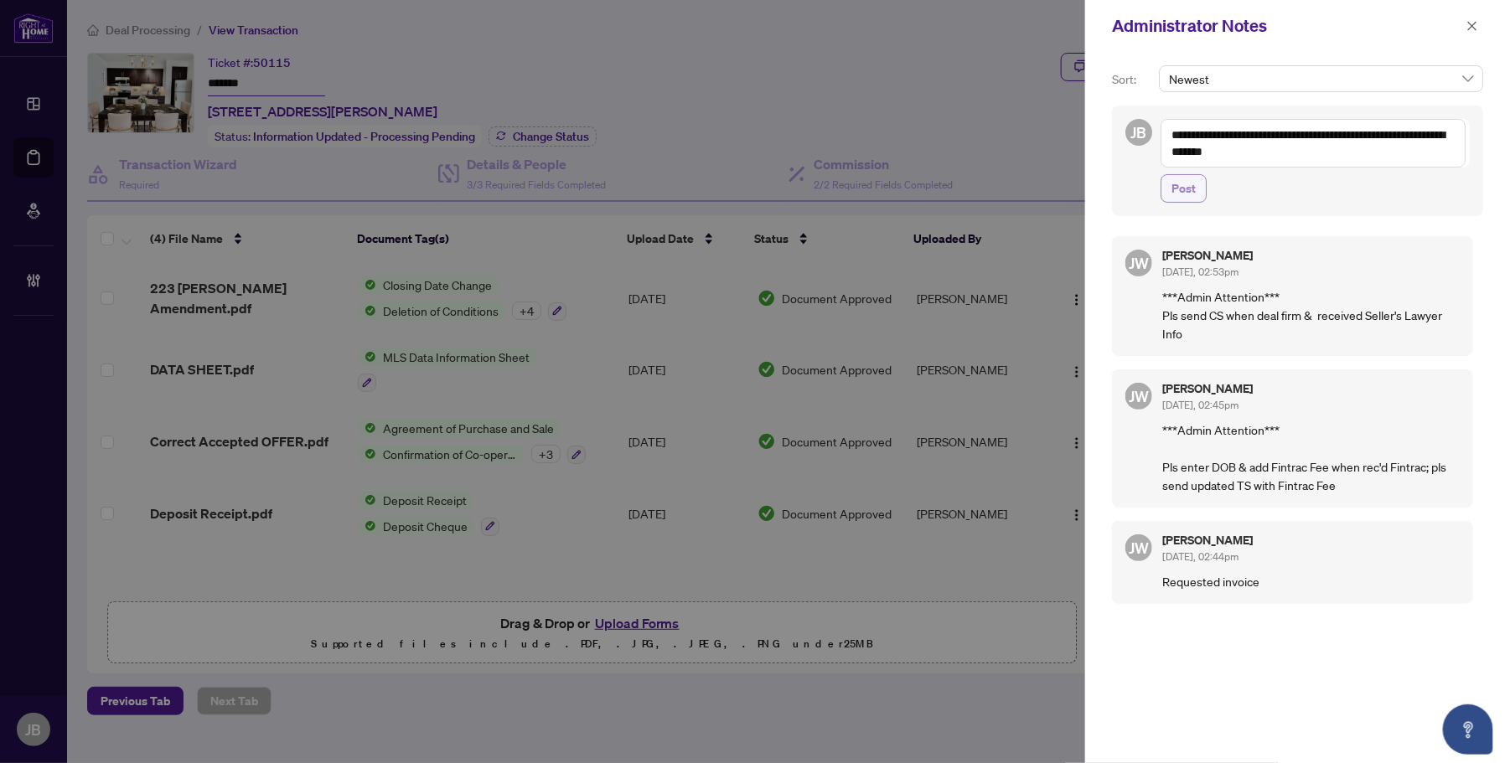
type textarea "**********"
click at [1177, 197] on span "Post" at bounding box center [1184, 188] width 24 height 27
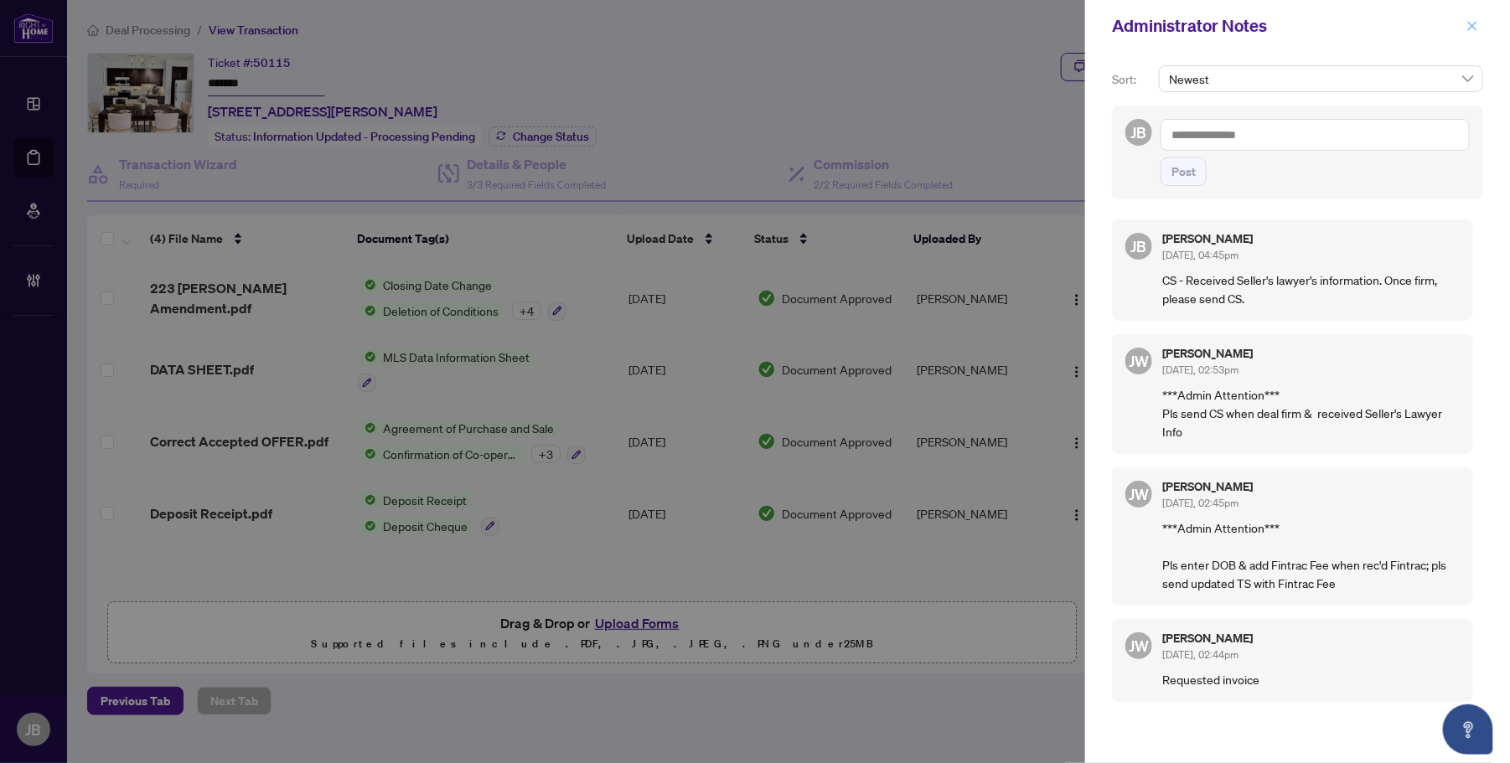
click at [1472, 22] on icon "close" at bounding box center [1473, 26] width 12 height 12
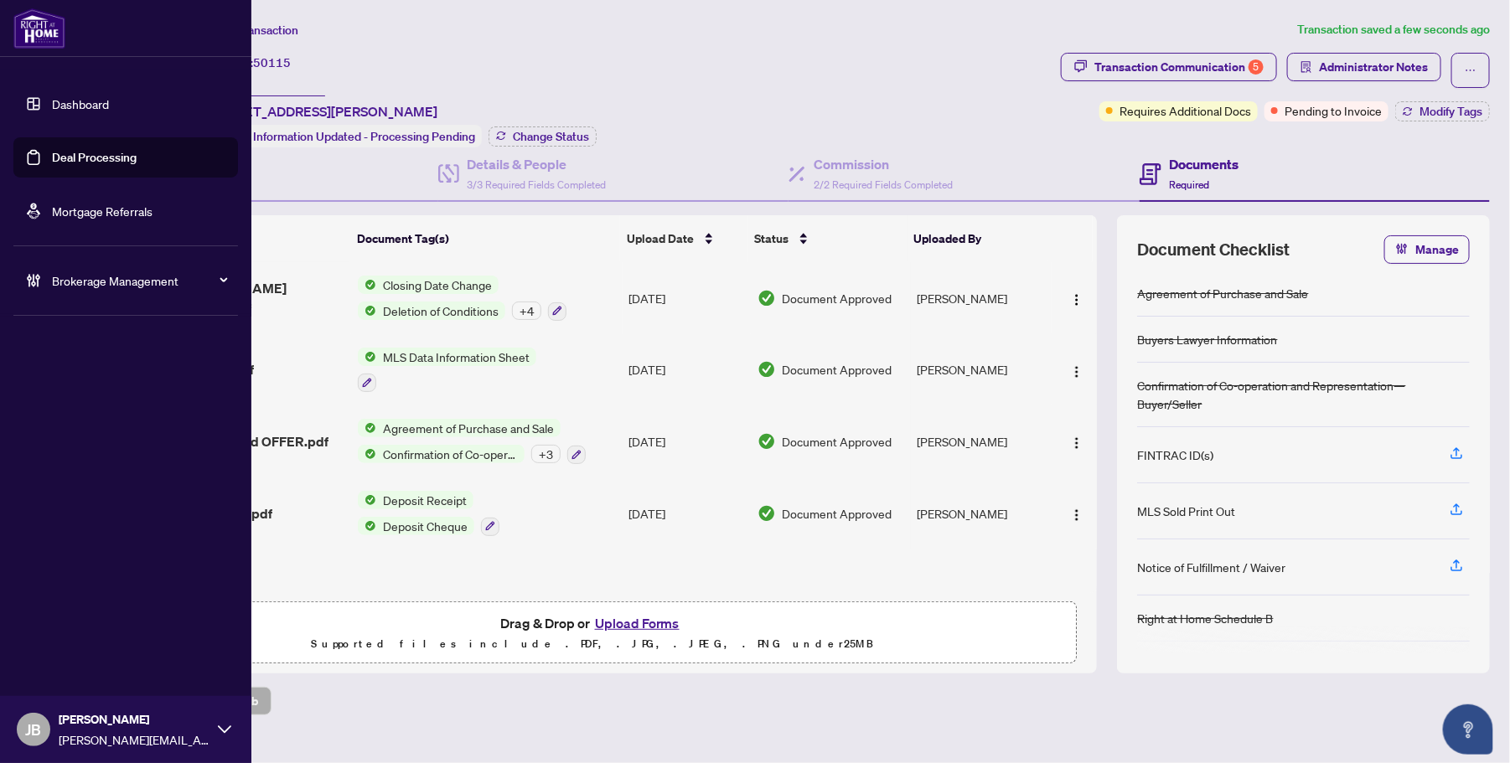
drag, startPoint x: 56, startPoint y: 153, endPoint x: 117, endPoint y: 184, distance: 68.6
click at [57, 153] on link "Deal Processing" at bounding box center [94, 157] width 85 height 15
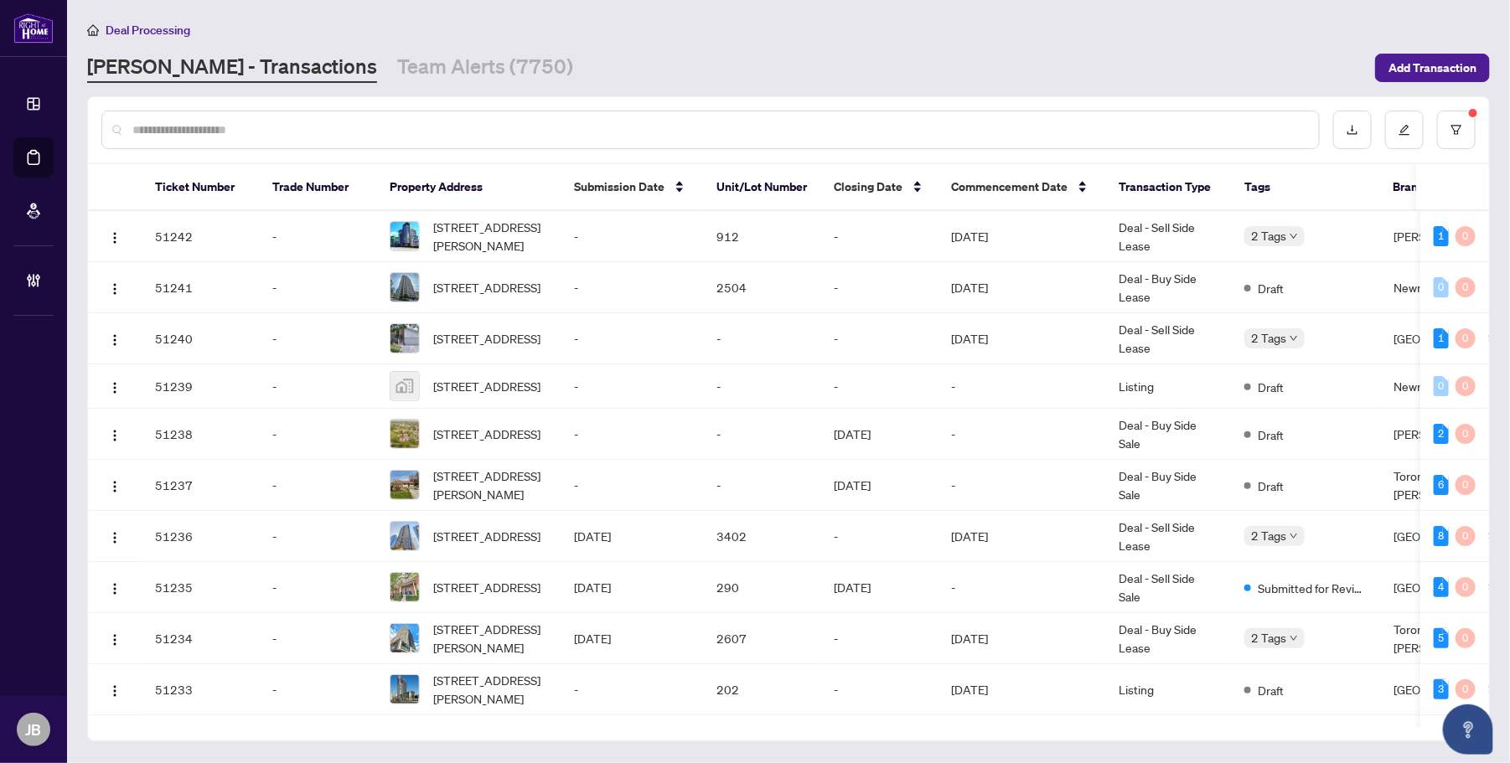
click at [296, 132] on input "text" at bounding box center [718, 130] width 1173 height 18
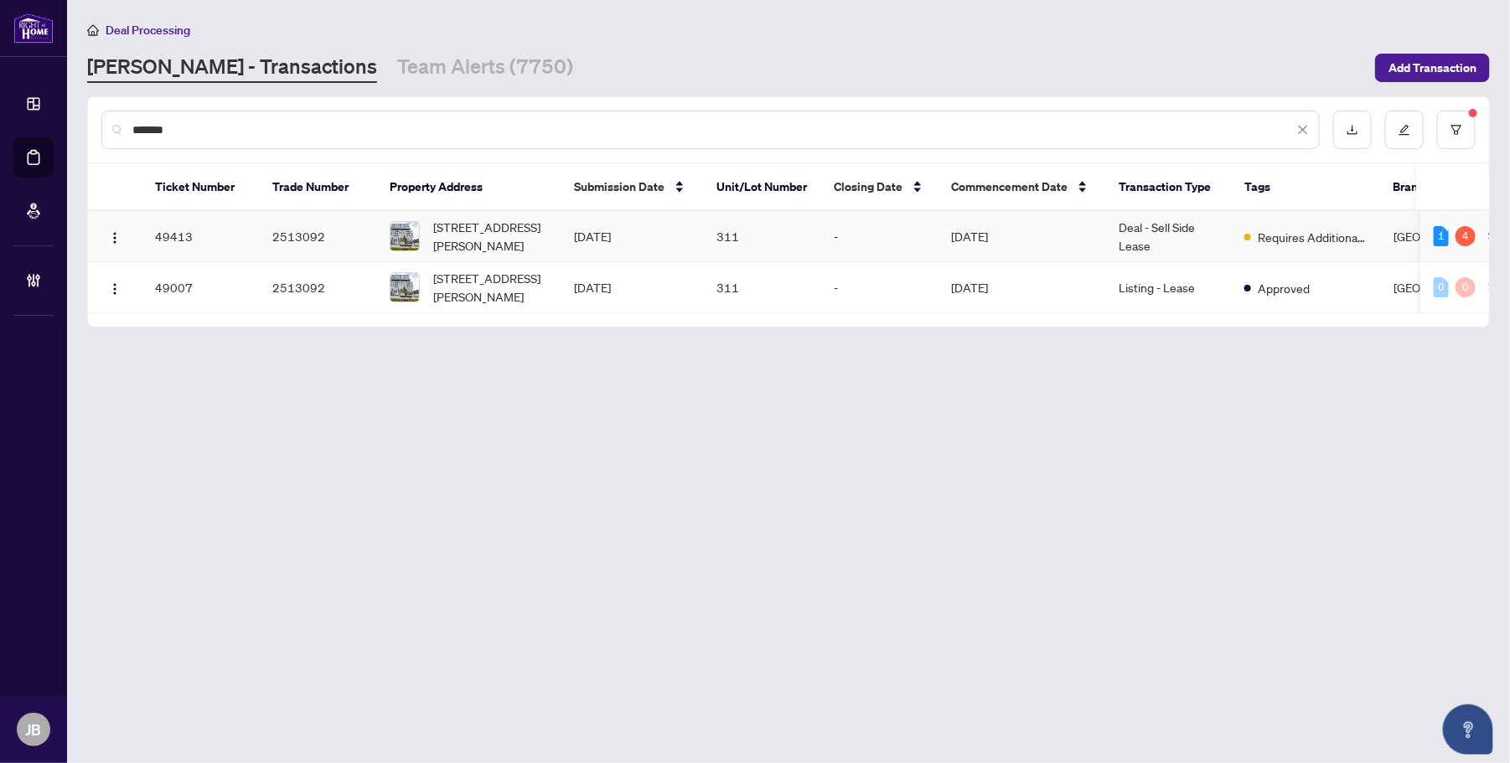
type input "*******"
click at [455, 232] on span "311-1063 Douglas McCurdy Common, Mississauga, Ontario L5L 3H9, Canada" at bounding box center [490, 236] width 114 height 37
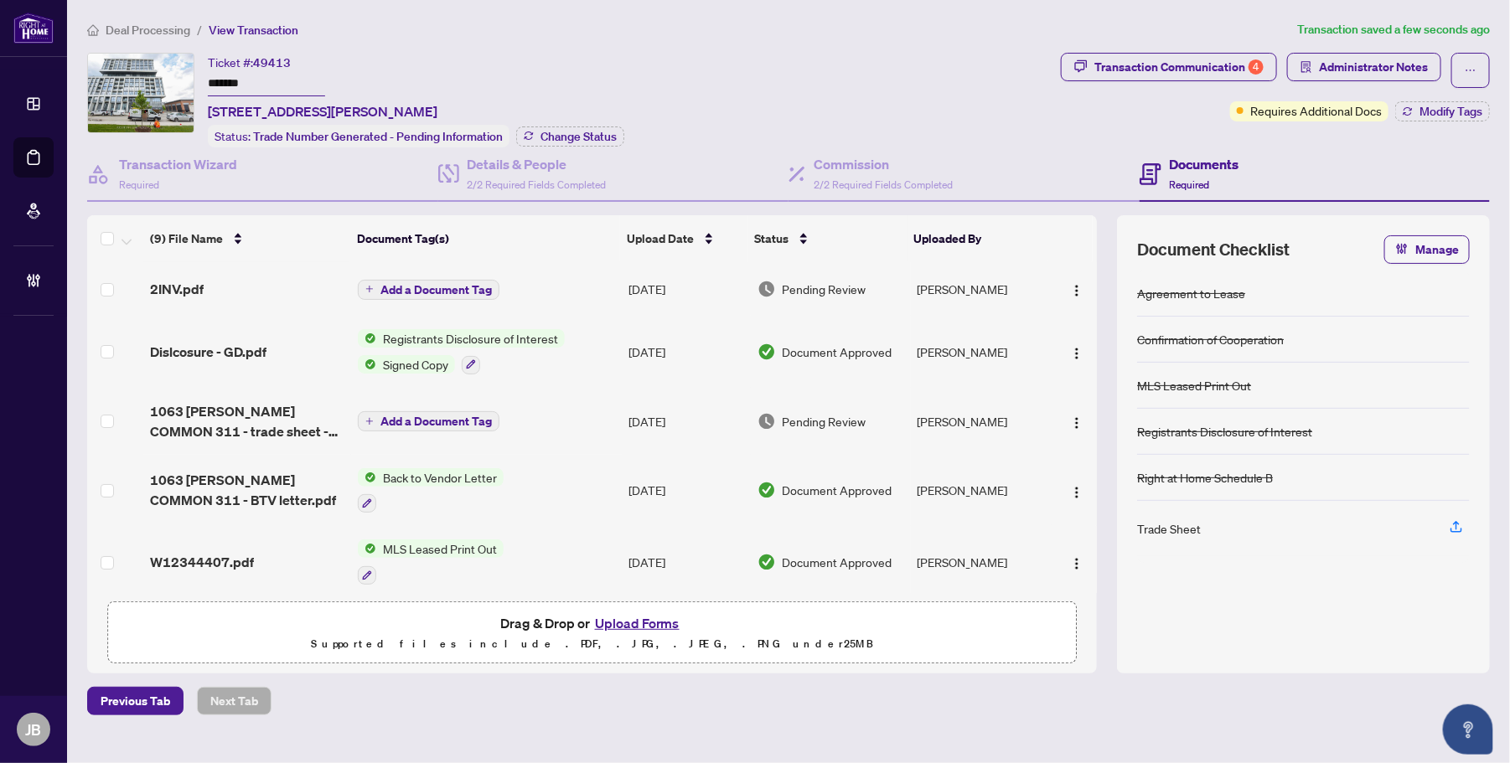
click at [810, 286] on span "Pending Review" at bounding box center [825, 289] width 84 height 18
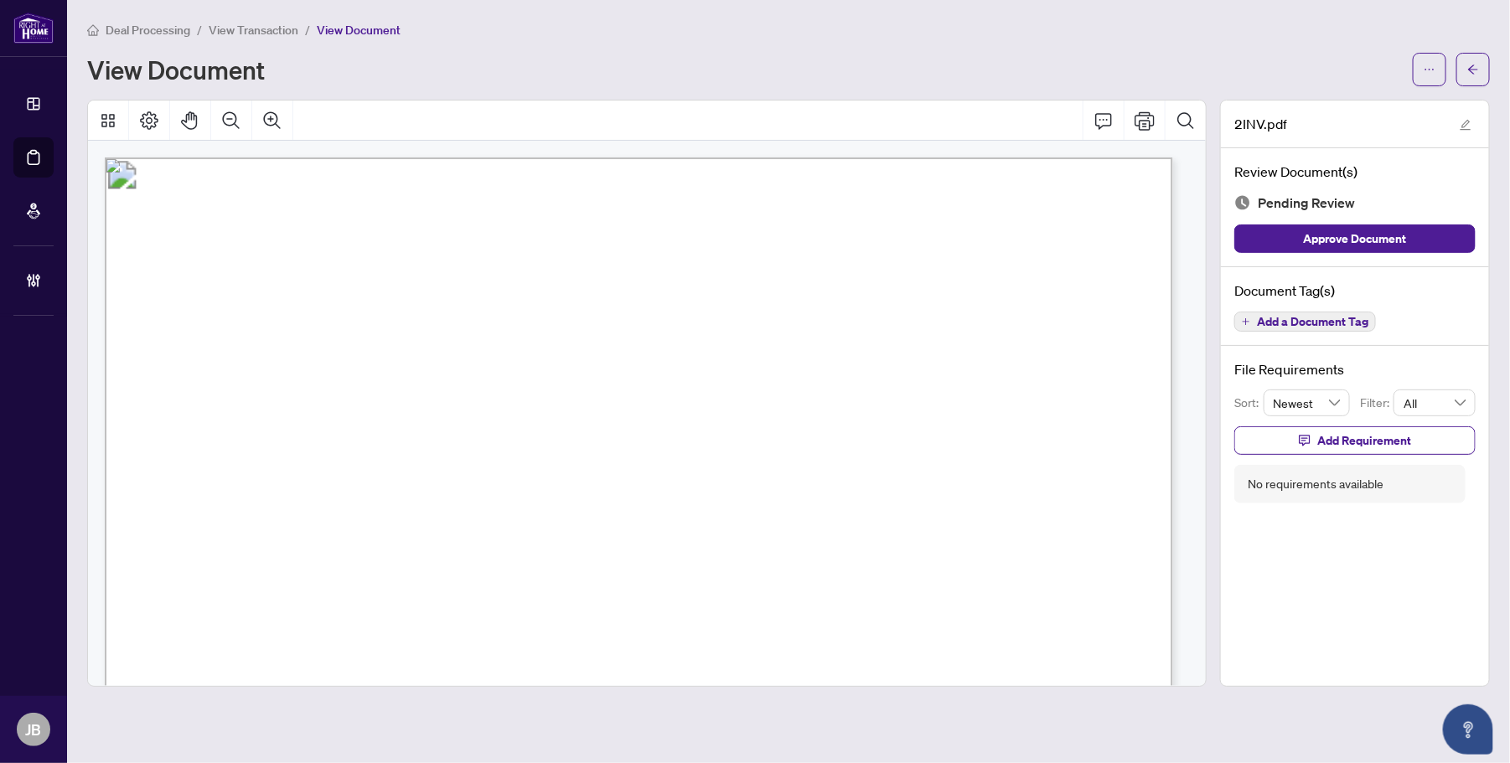
click at [1318, 324] on span "Add a Document Tag" at bounding box center [1312, 322] width 111 height 12
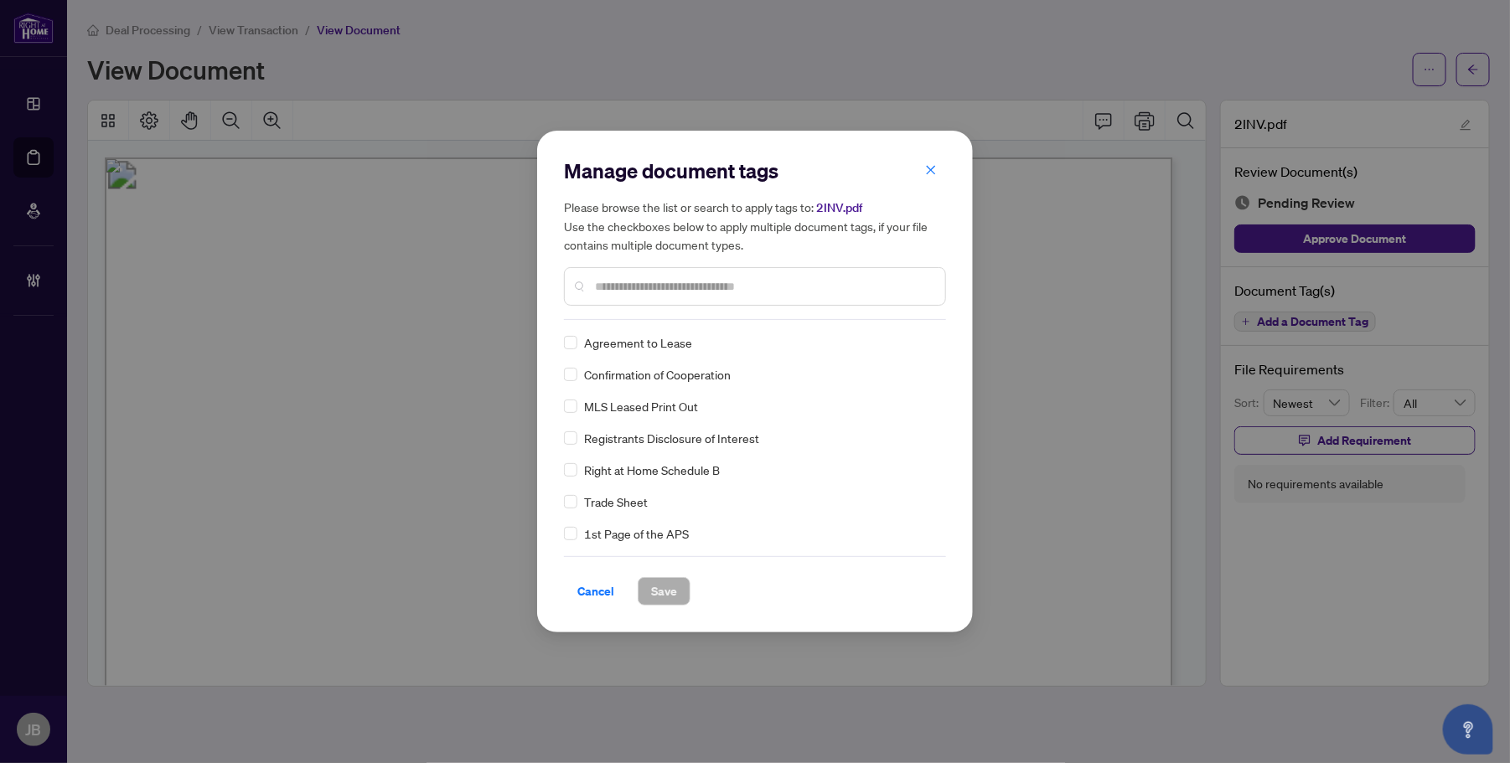
click at [679, 283] on input "text" at bounding box center [763, 286] width 337 height 18
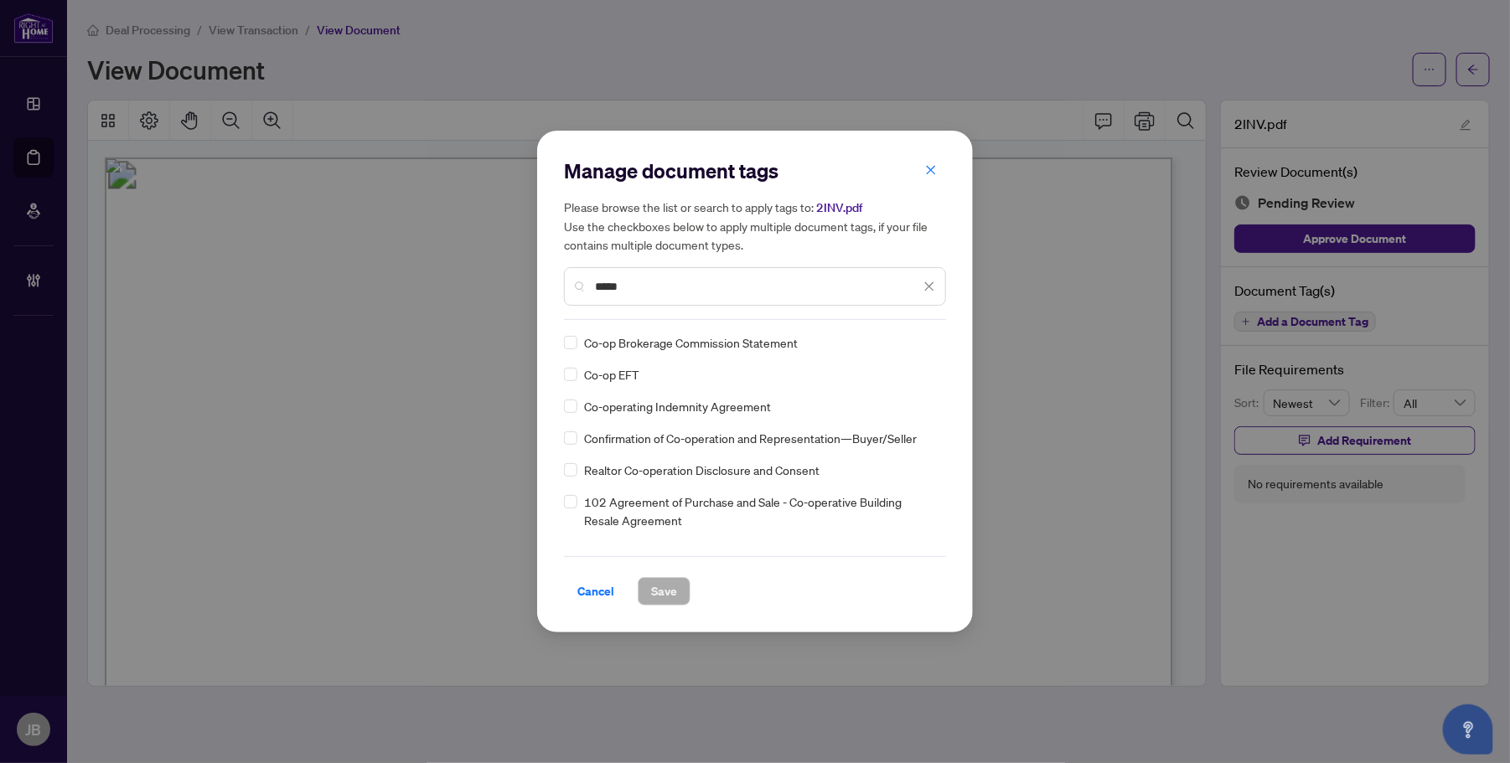
type input "*****"
click at [926, 340] on icon at bounding box center [930, 342] width 10 height 7
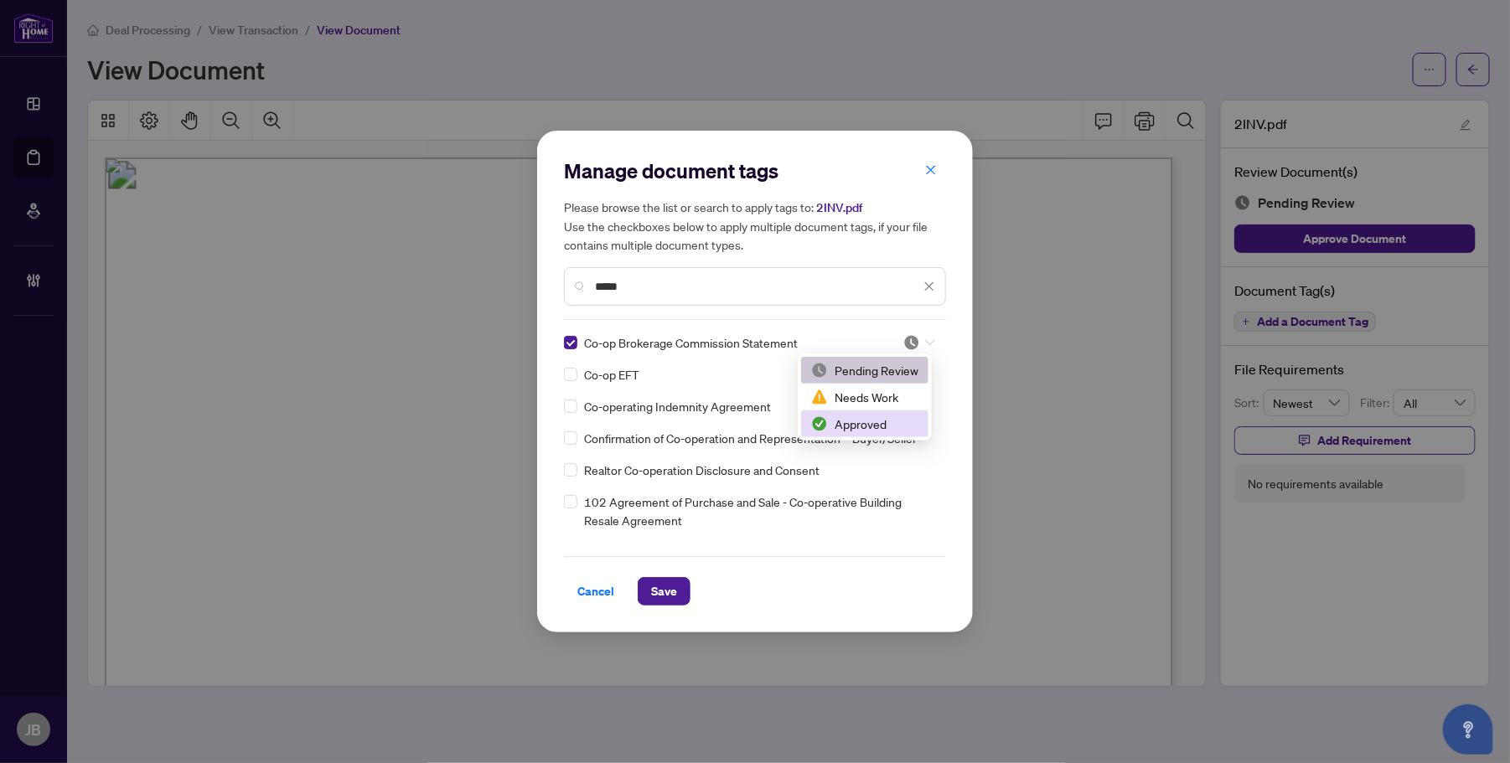
click at [881, 420] on div "Approved" at bounding box center [864, 424] width 107 height 18
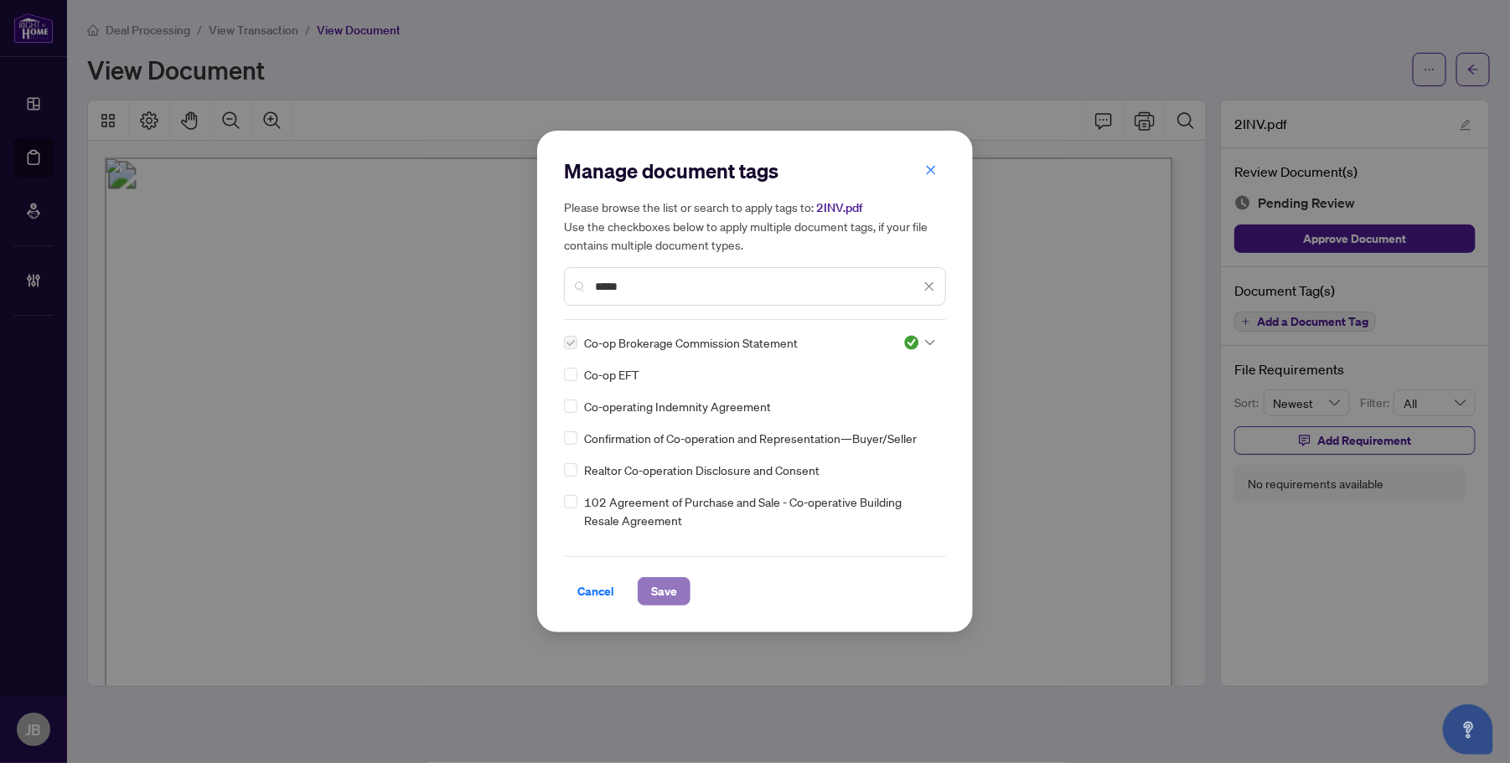
click at [669, 582] on span "Save" at bounding box center [664, 591] width 26 height 27
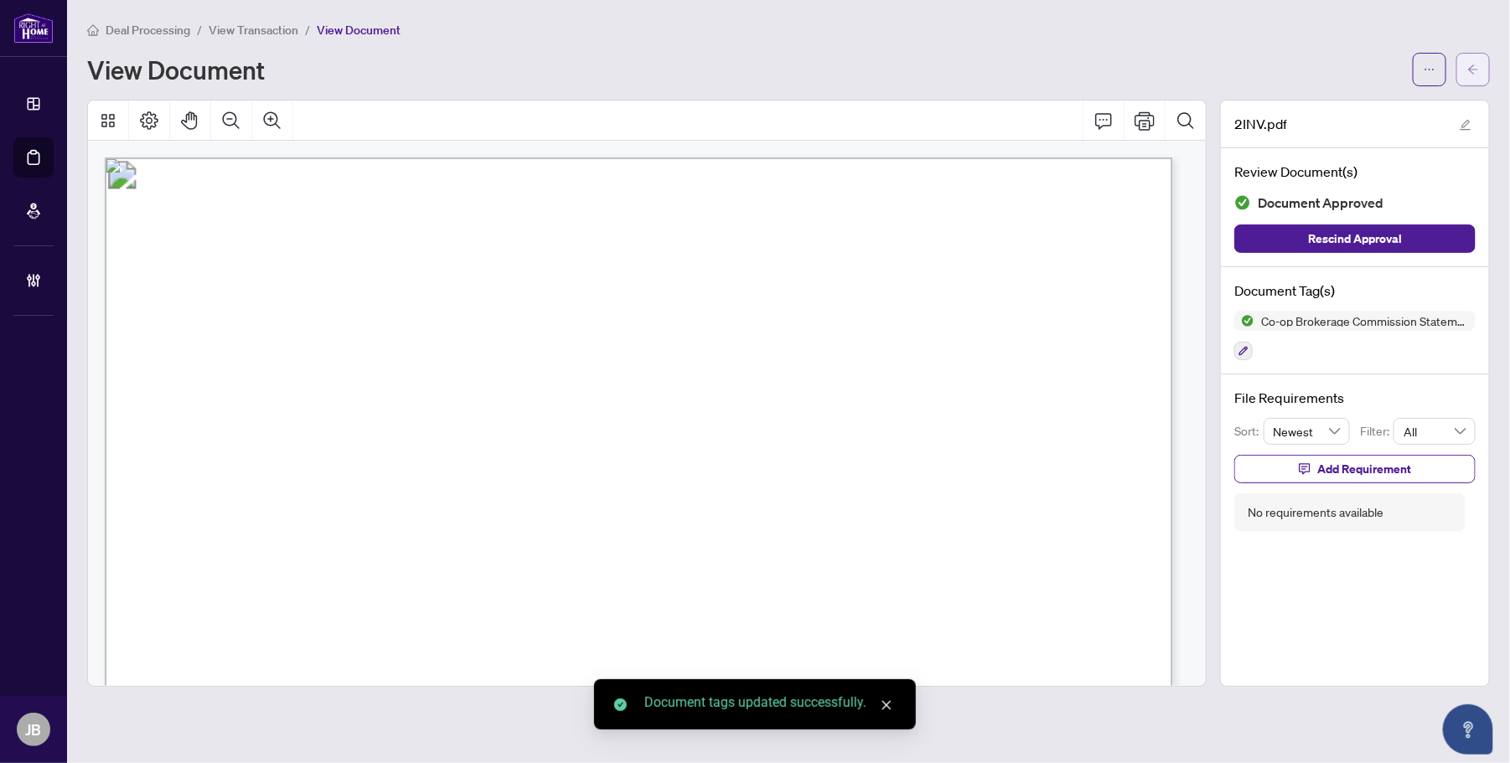
click at [1477, 64] on icon "arrow-left" at bounding box center [1473, 70] width 12 height 12
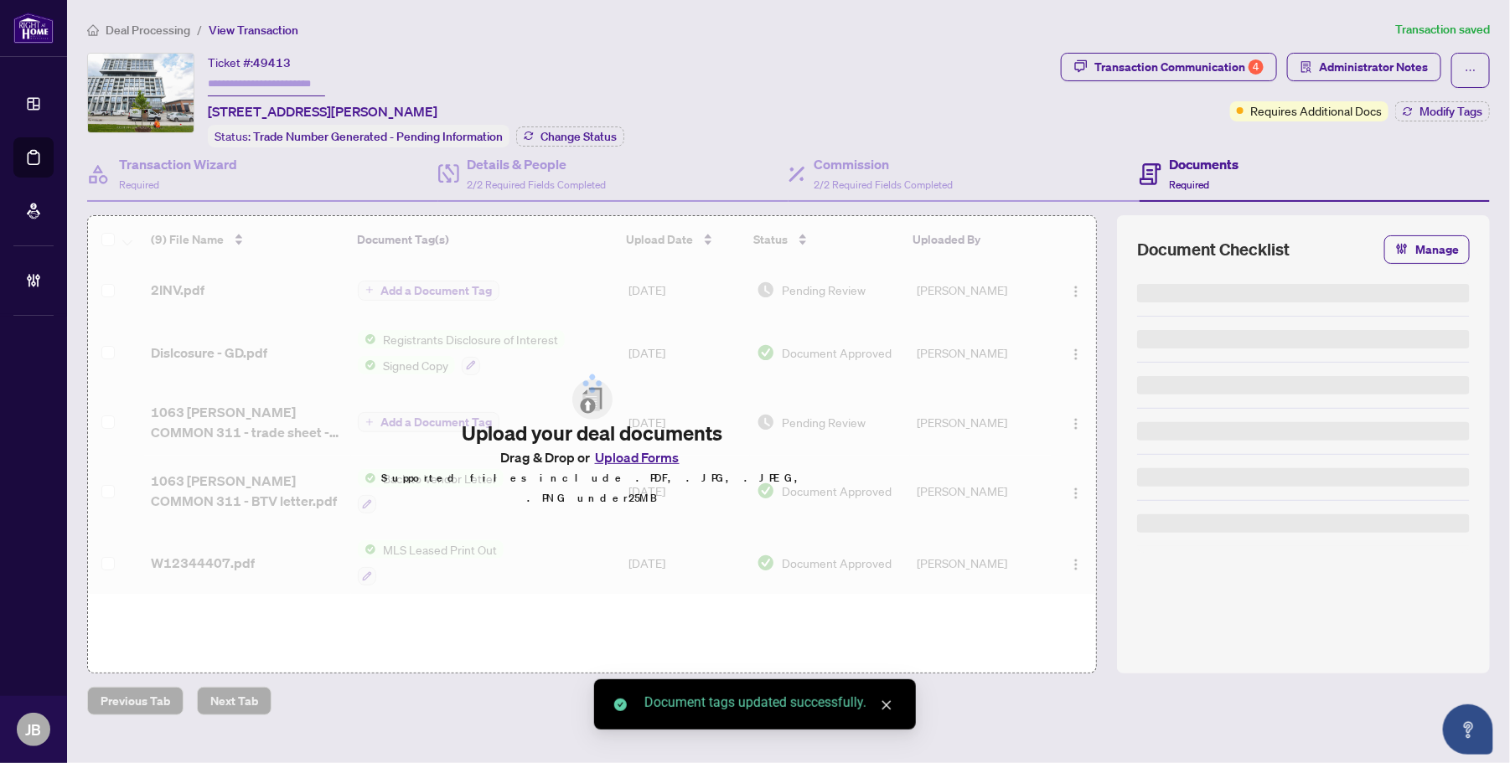
type input "*******"
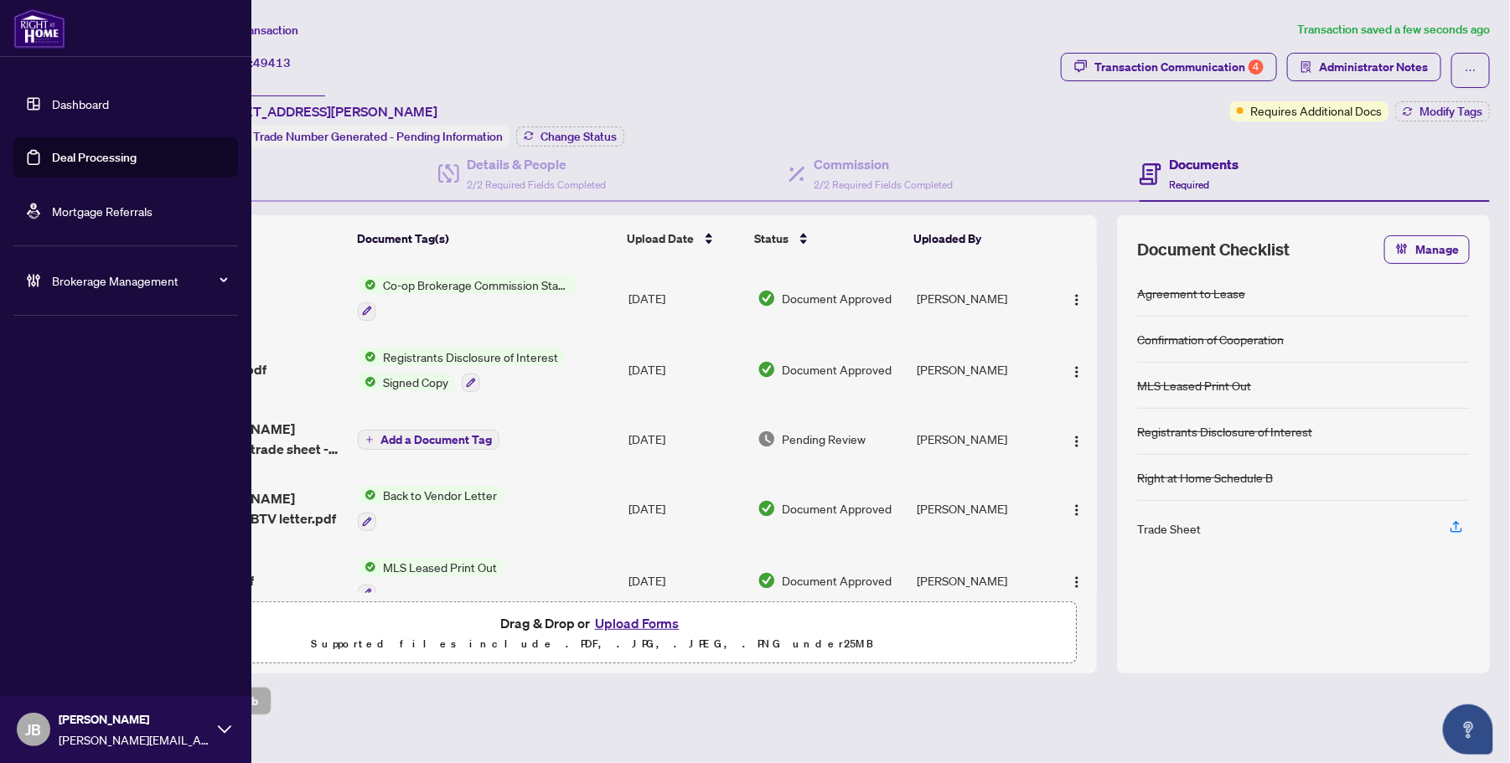
drag, startPoint x: 86, startPoint y: 156, endPoint x: 215, endPoint y: 156, distance: 129.1
click at [86, 156] on link "Deal Processing" at bounding box center [94, 157] width 85 height 15
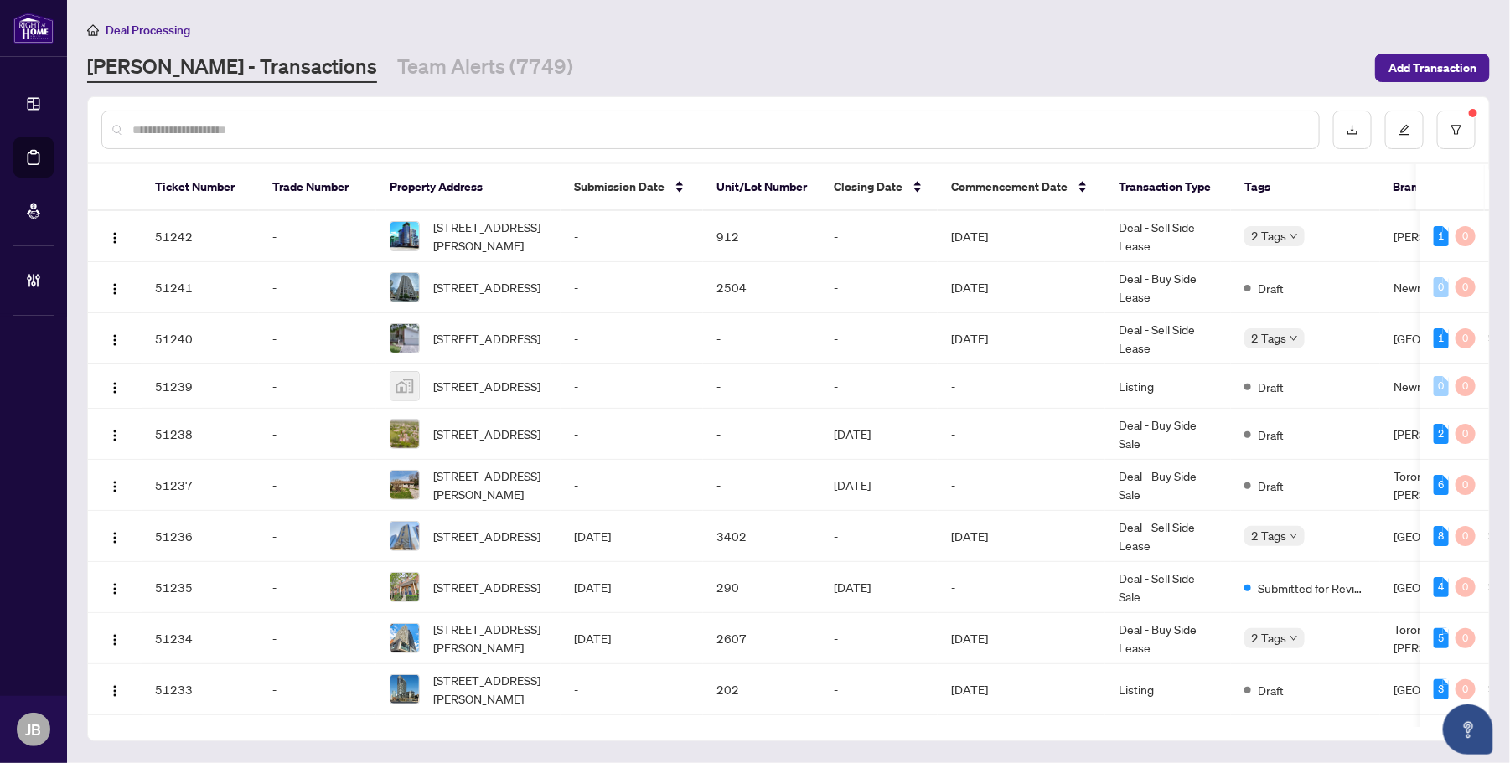
click at [323, 123] on input "text" at bounding box center [718, 130] width 1173 height 18
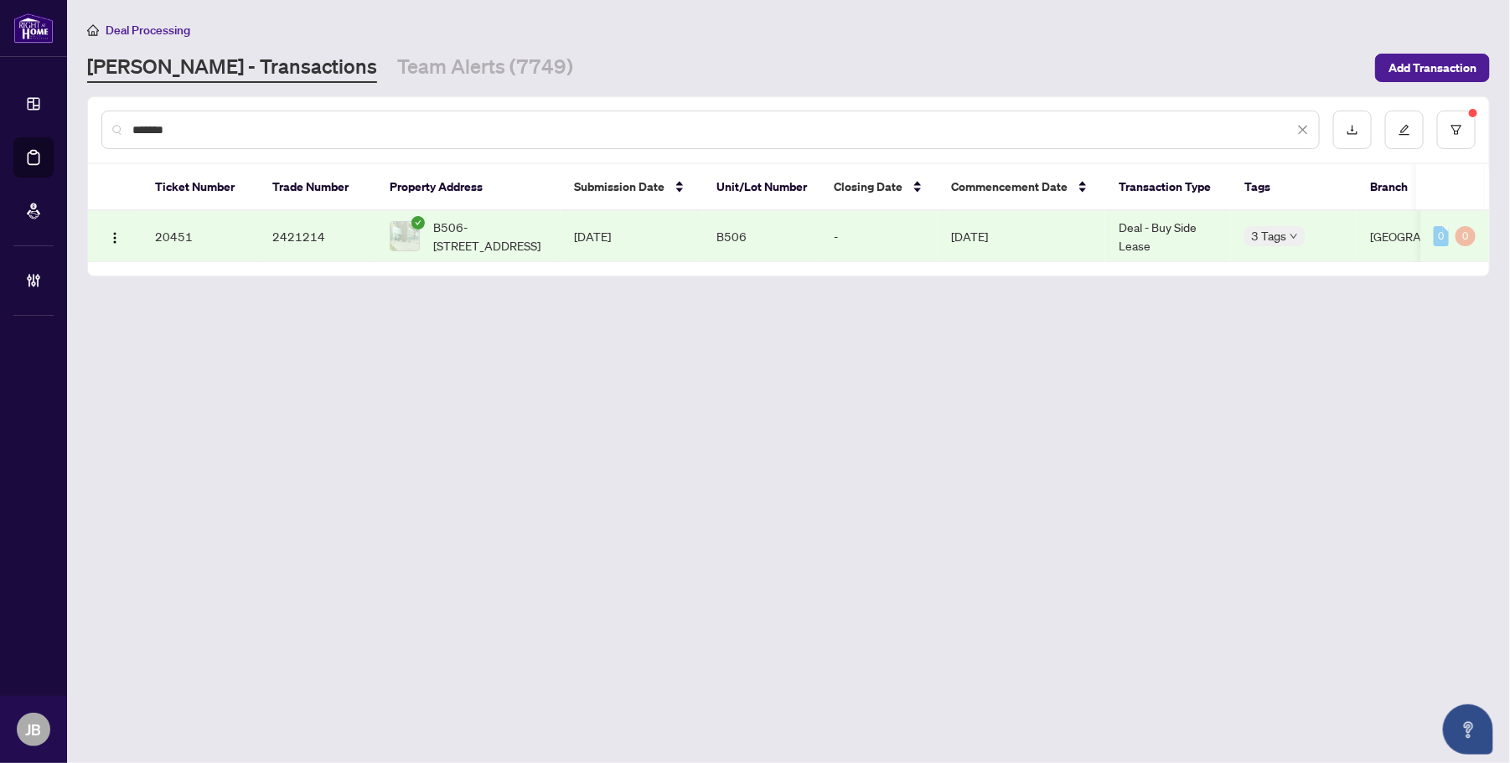
type input "*******"
click at [599, 232] on td "Jan/17/2025" at bounding box center [632, 236] width 142 height 51
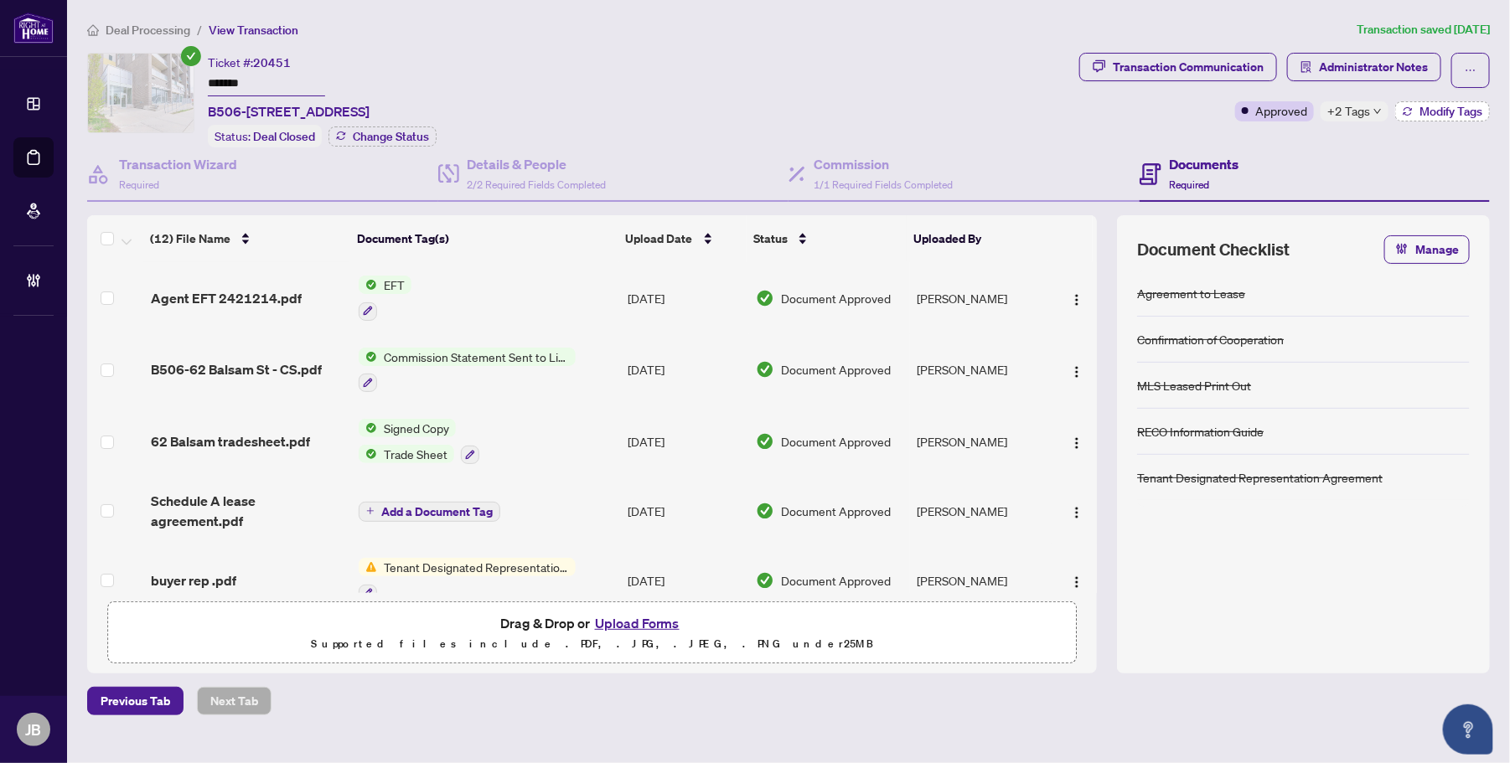
click at [1416, 111] on button "Modify Tags" at bounding box center [1442, 111] width 95 height 20
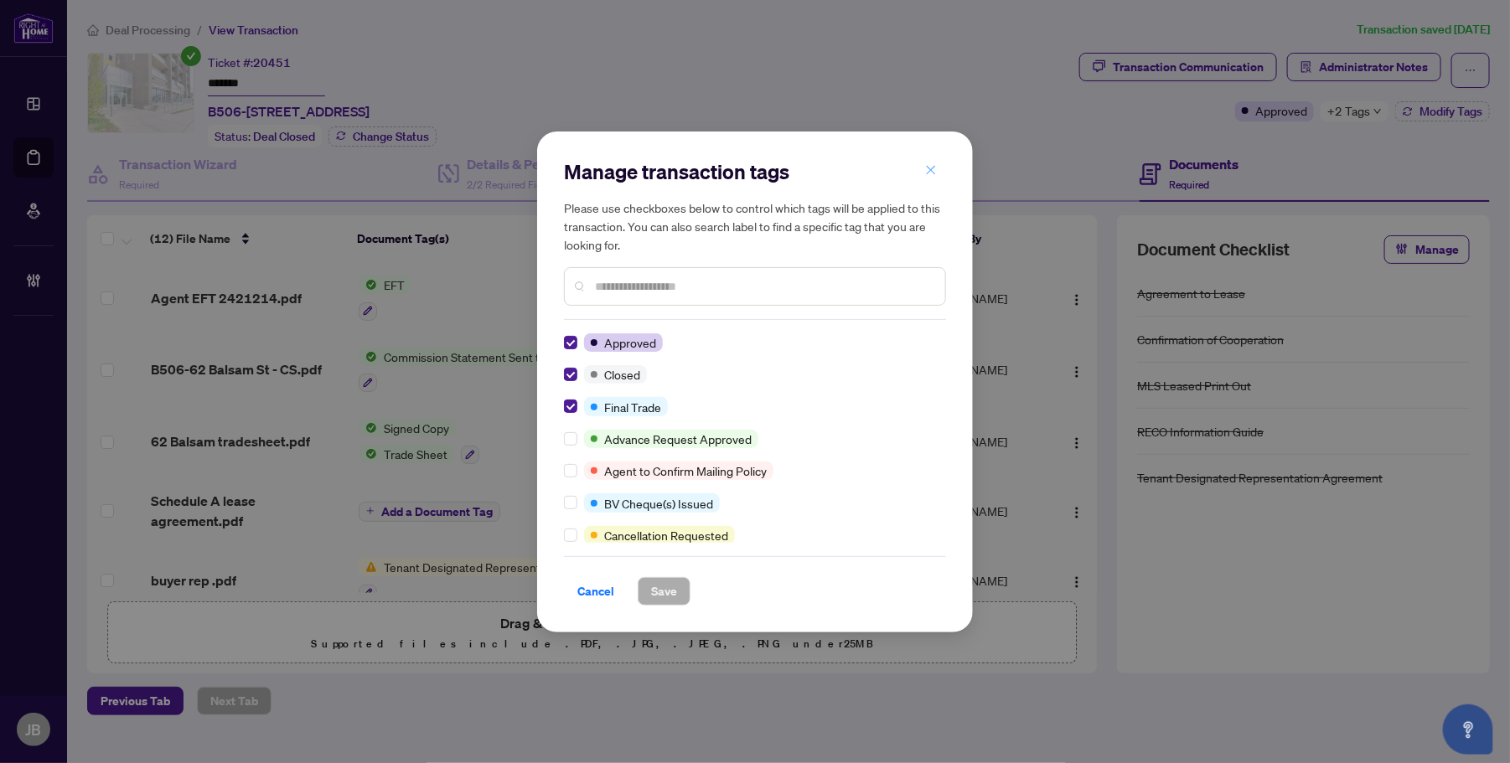
click at [928, 172] on icon "close" at bounding box center [931, 170] width 12 height 12
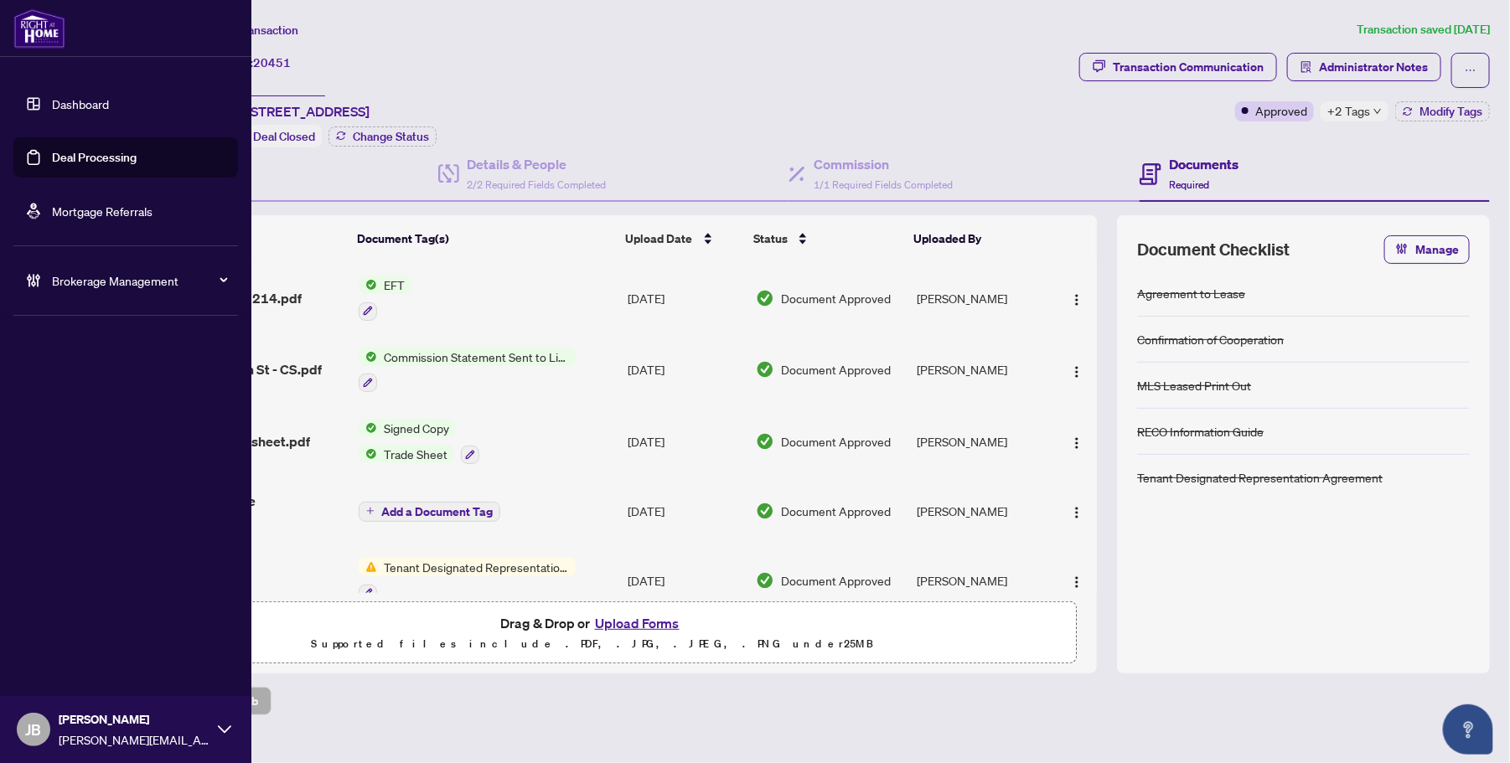
click at [52, 152] on link "Deal Processing" at bounding box center [94, 157] width 85 height 15
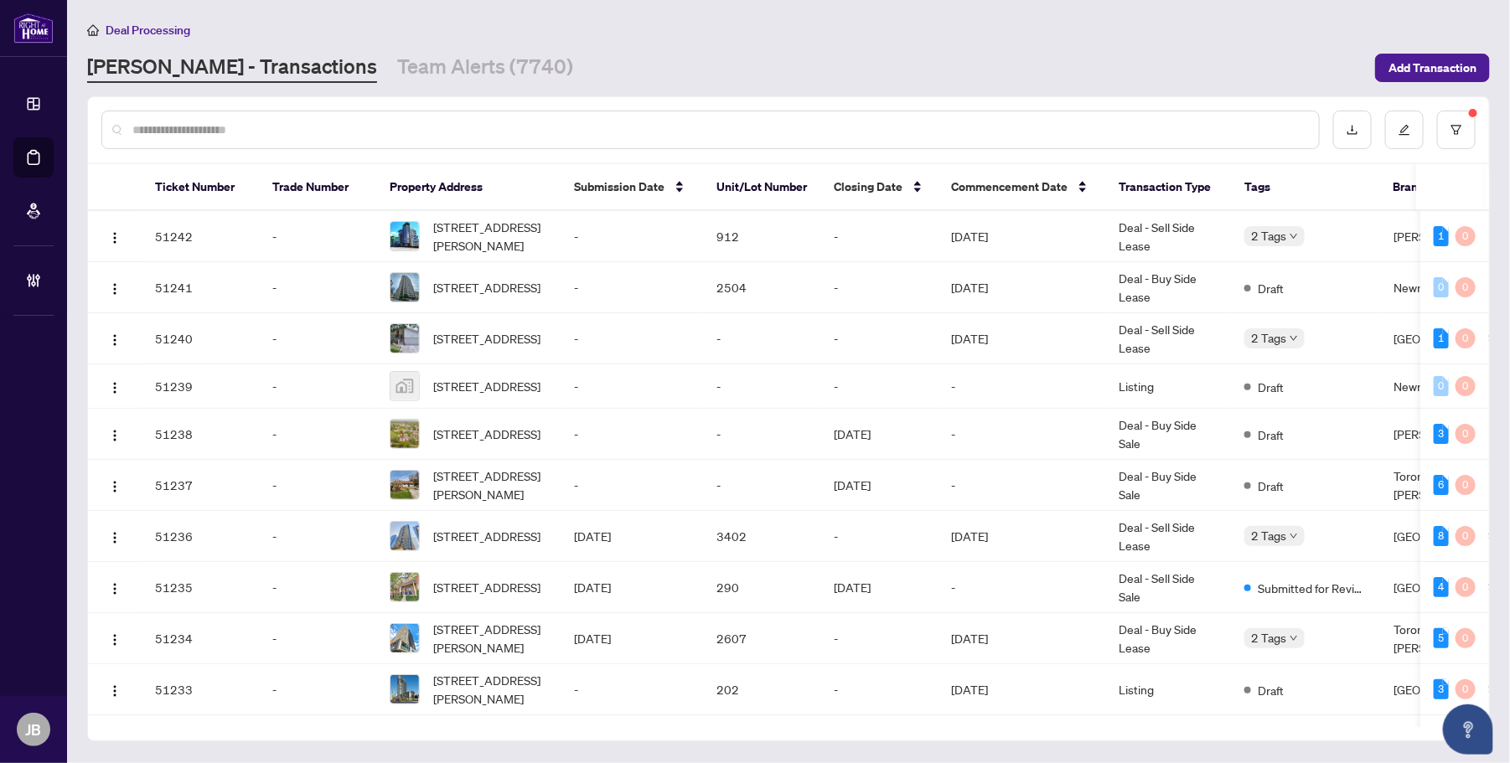
click at [341, 128] on input "text" at bounding box center [718, 130] width 1173 height 18
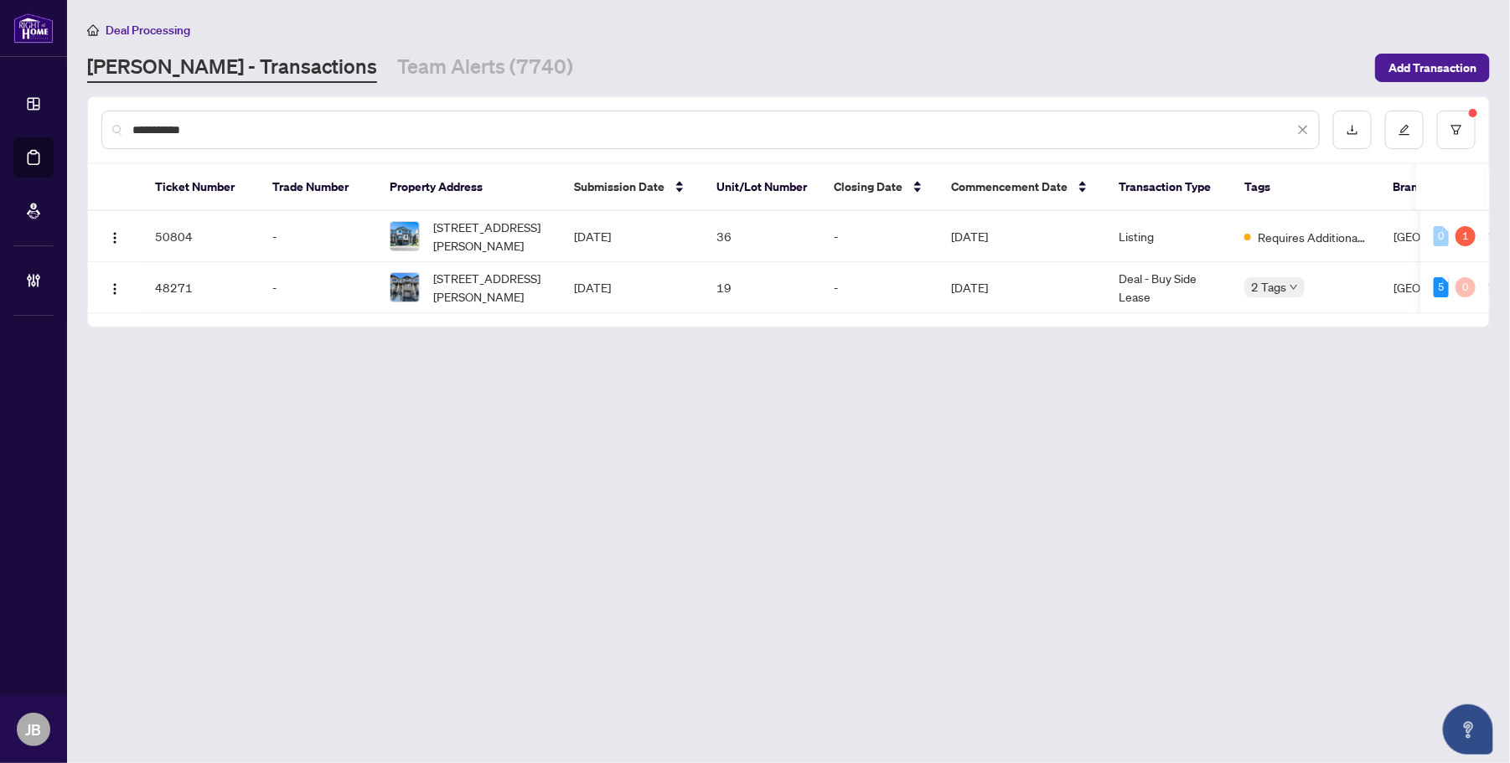
type input "**********"
click at [639, 411] on main "**********" at bounding box center [788, 381] width 1443 height 763
click at [605, 282] on td "Aug/18/2025" at bounding box center [632, 287] width 142 height 51
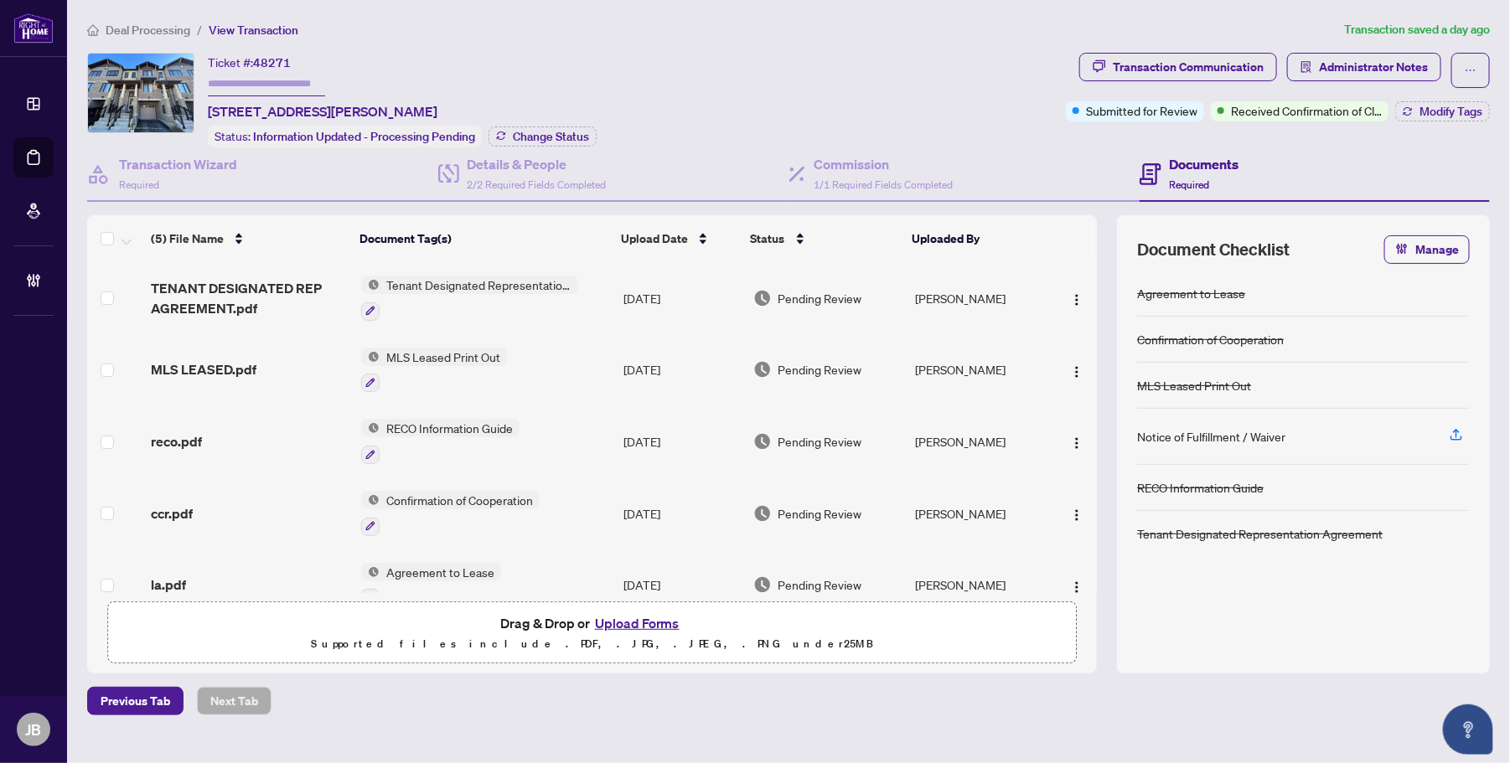
click at [779, 18] on main "Deal Processing / View Transaction Transaction saved a day ago Ticket #: 48271 …" at bounding box center [788, 381] width 1443 height 763
click at [1371, 75] on span "Administrator Notes" at bounding box center [1373, 67] width 109 height 27
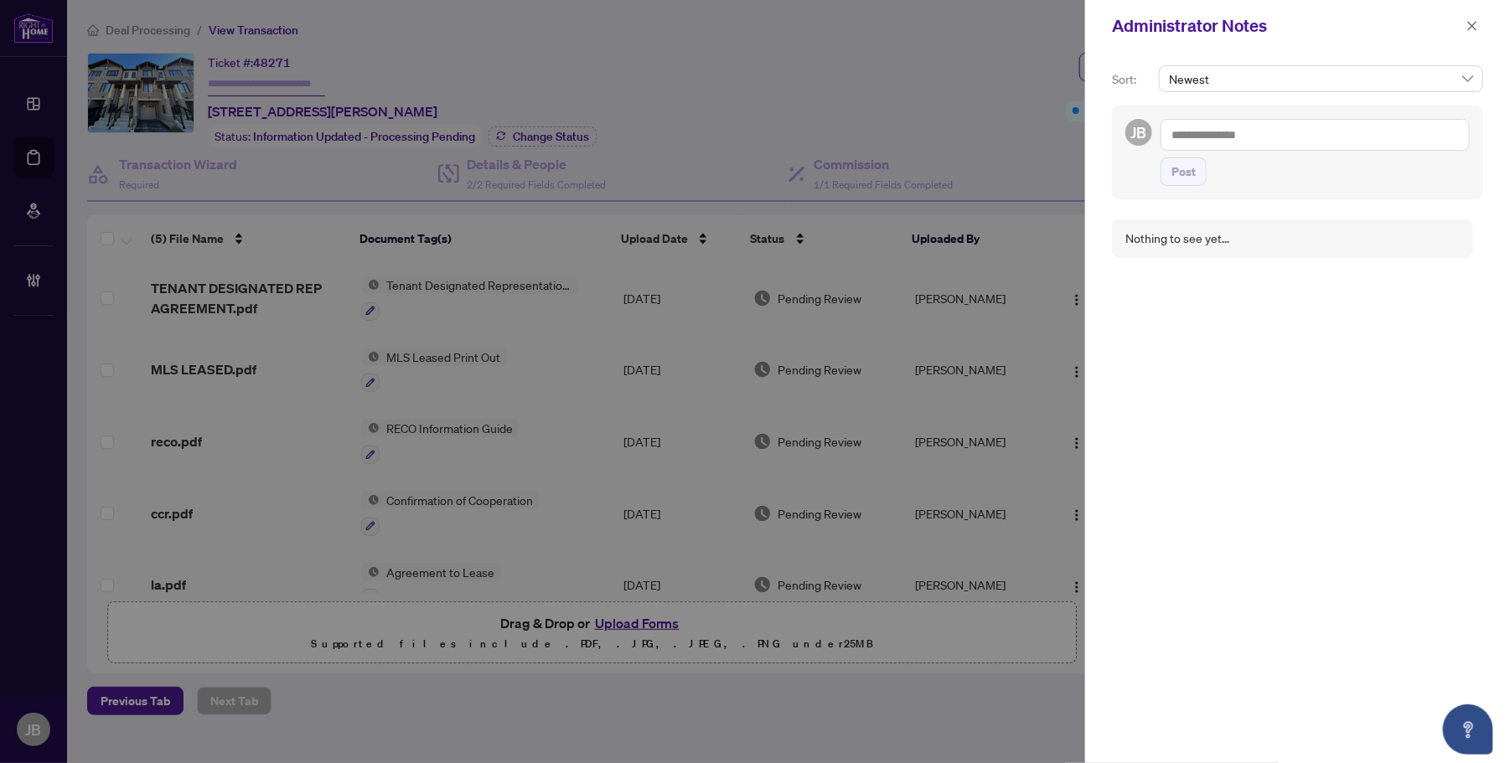
click at [1265, 135] on textarea at bounding box center [1315, 135] width 309 height 32
paste textarea "**********"
type textarea "**********"
click at [1191, 174] on span "Post" at bounding box center [1184, 171] width 24 height 27
click at [1473, 22] on icon "close" at bounding box center [1473, 26] width 12 height 12
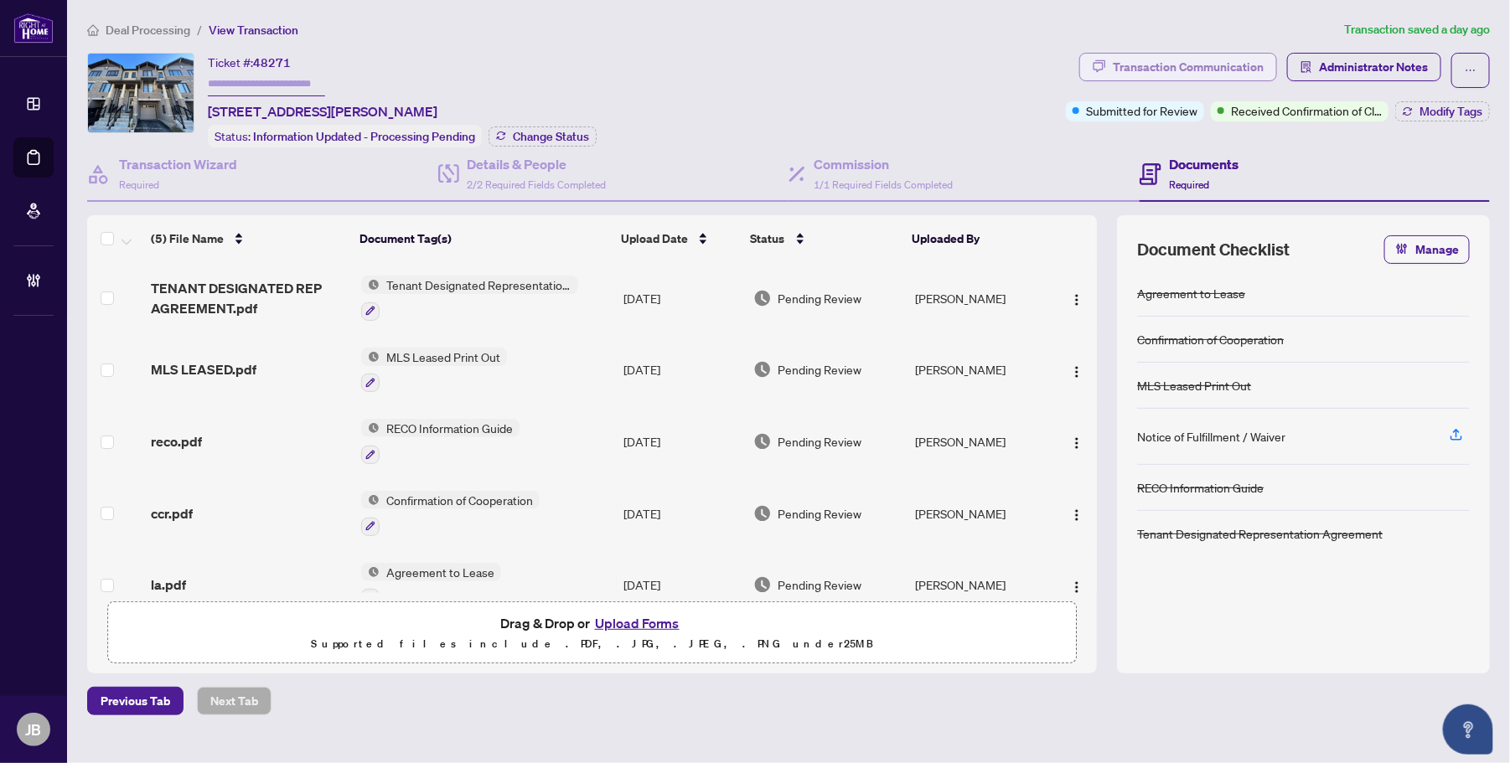
click at [1257, 64] on div "Transaction Communication" at bounding box center [1188, 67] width 151 height 27
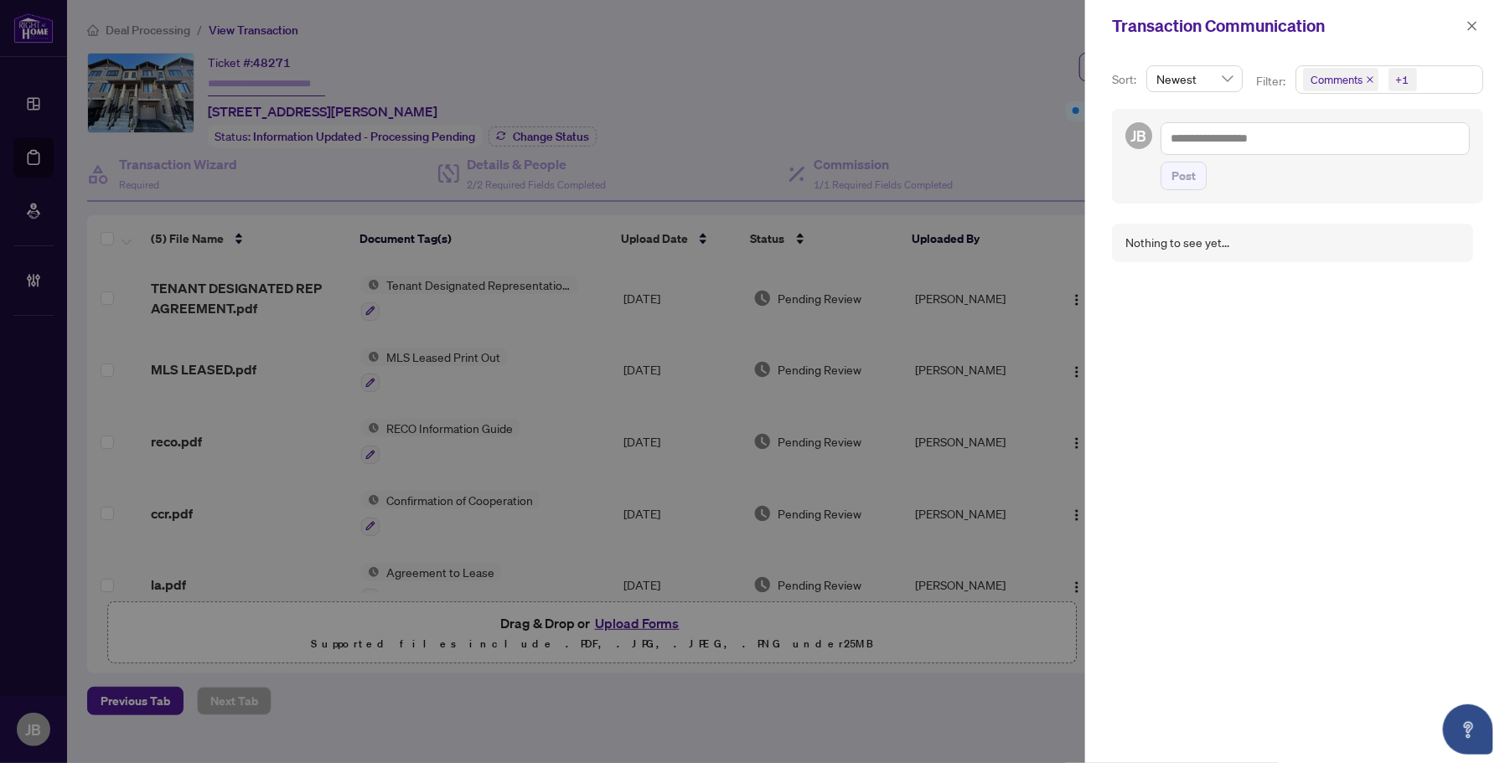
click at [1457, 81] on span "Comments +1" at bounding box center [1389, 79] width 186 height 27
click at [1313, 202] on span "Select Activity History" at bounding box center [1312, 196] width 13 height 13
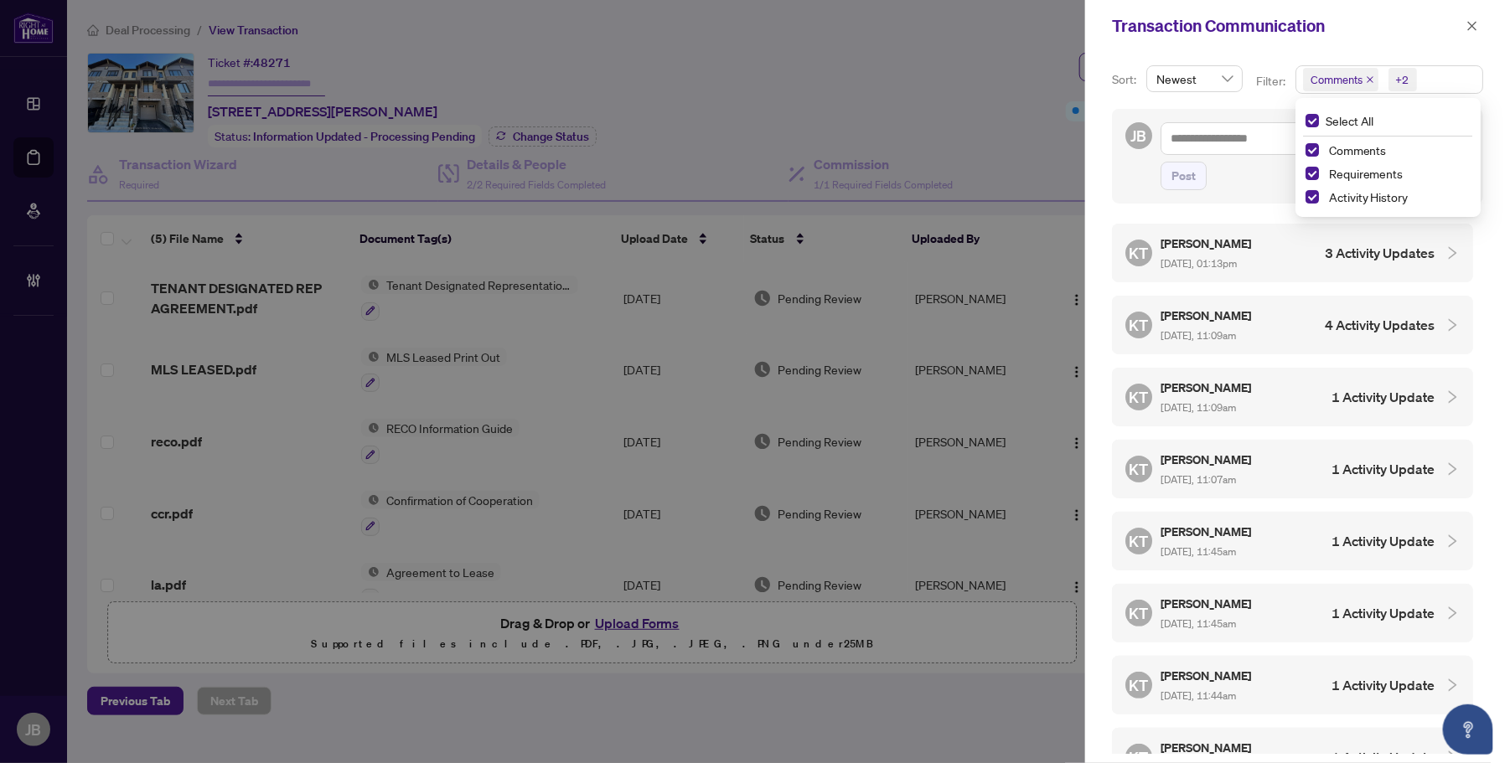
scroll to position [652, 0]
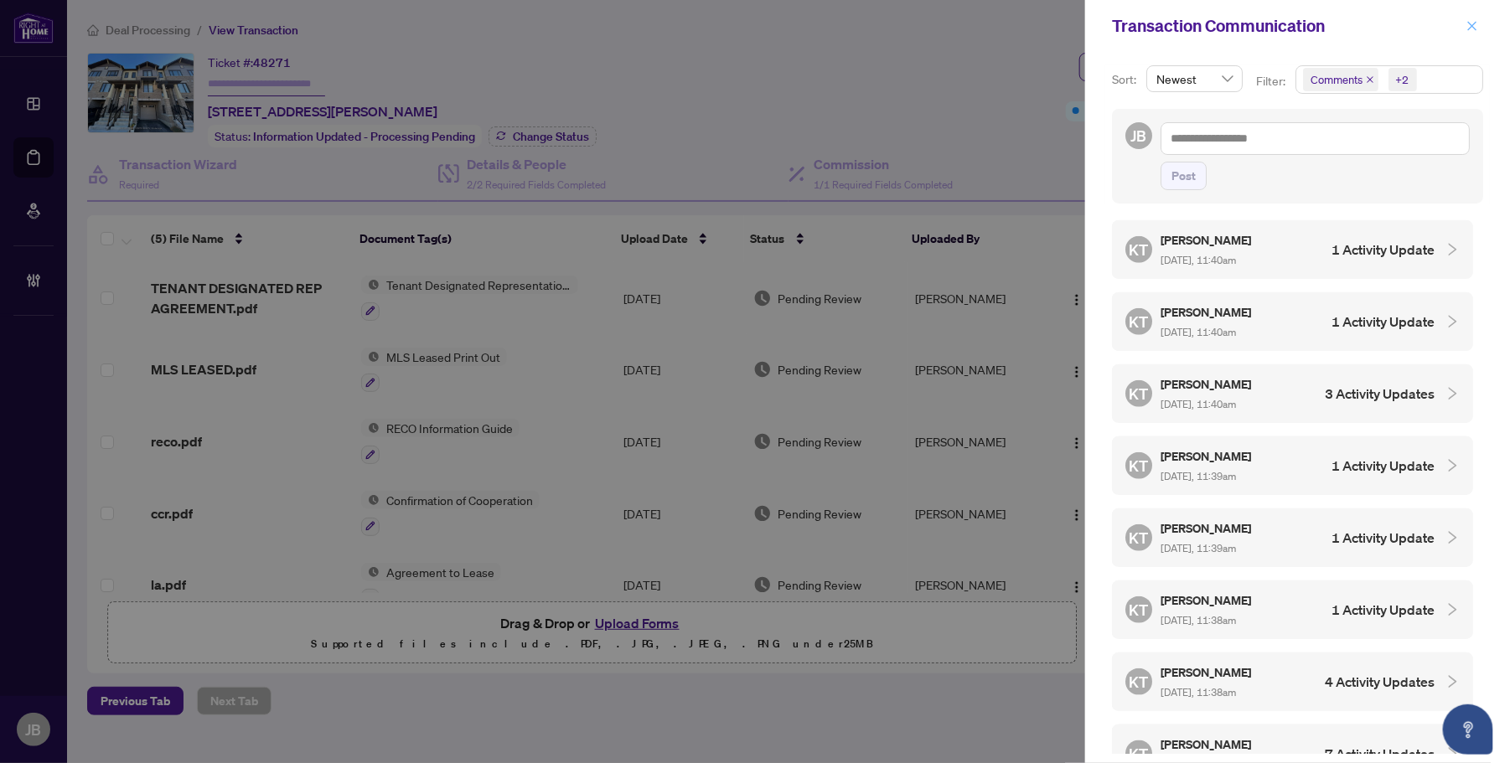
click at [1469, 26] on icon "close" at bounding box center [1473, 26] width 12 height 12
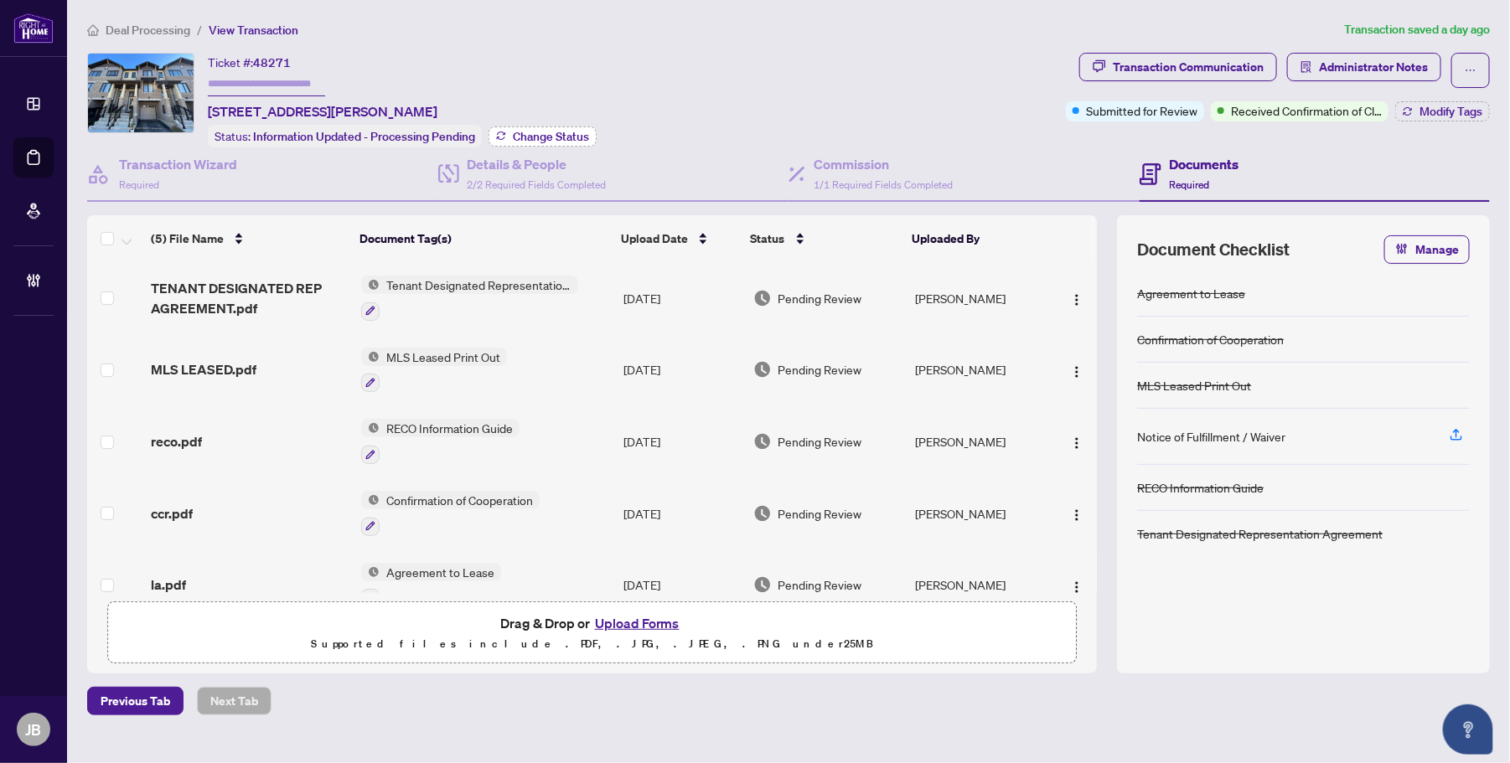
click at [564, 131] on span "Change Status" at bounding box center [551, 137] width 76 height 12
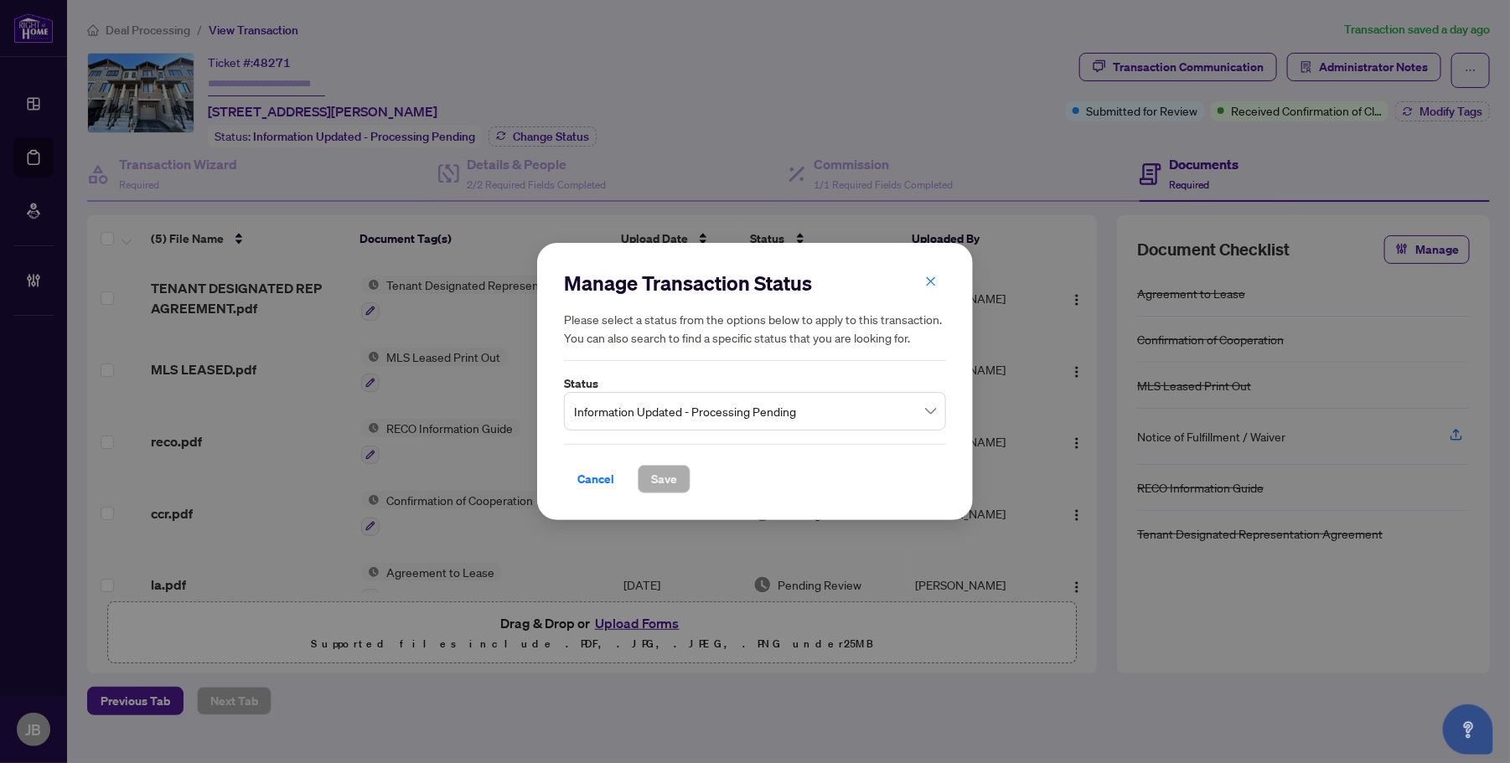
click at [597, 411] on span "Information Updated - Processing Pending" at bounding box center [755, 412] width 362 height 32
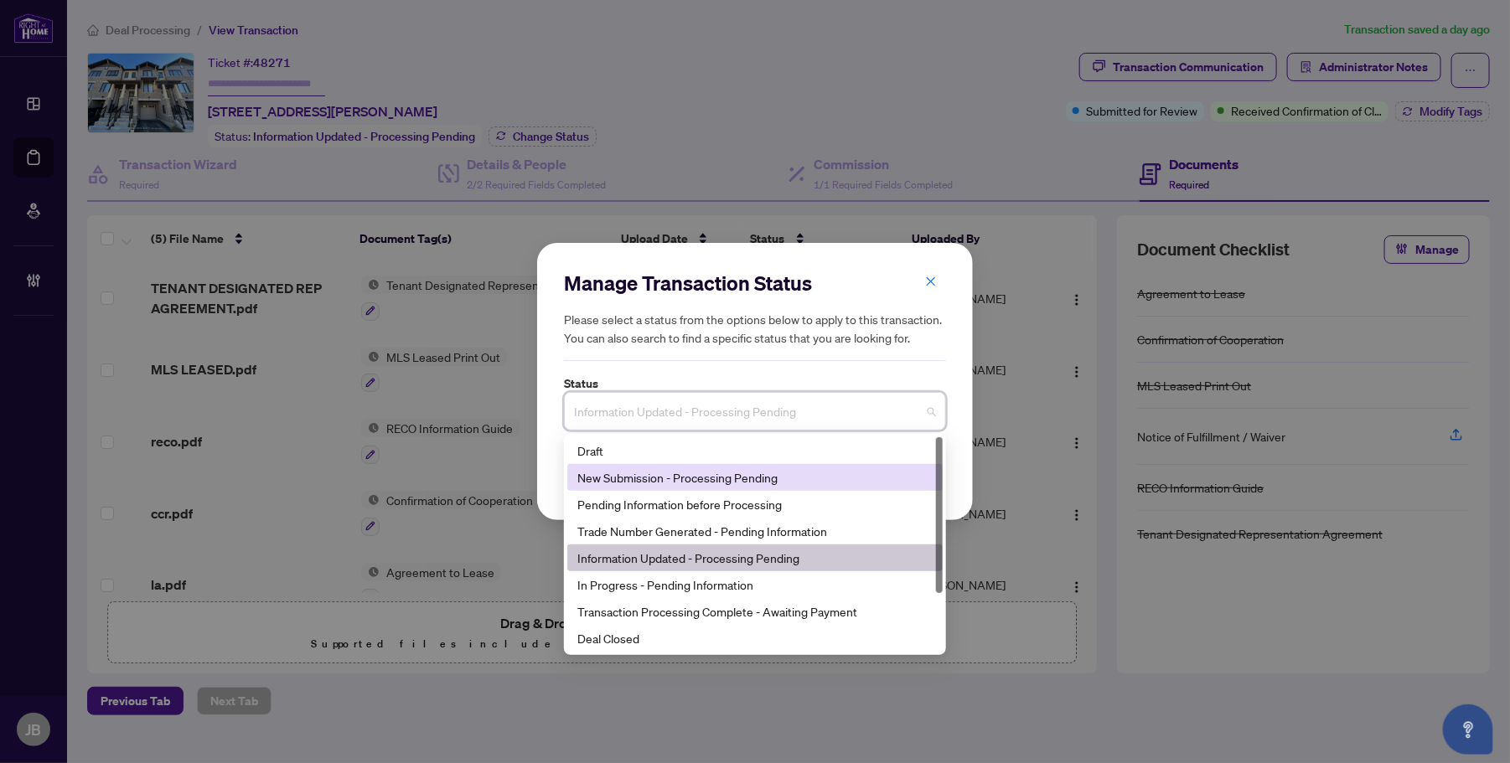
click at [624, 480] on div "New Submission - Processing Pending" at bounding box center [754, 477] width 355 height 18
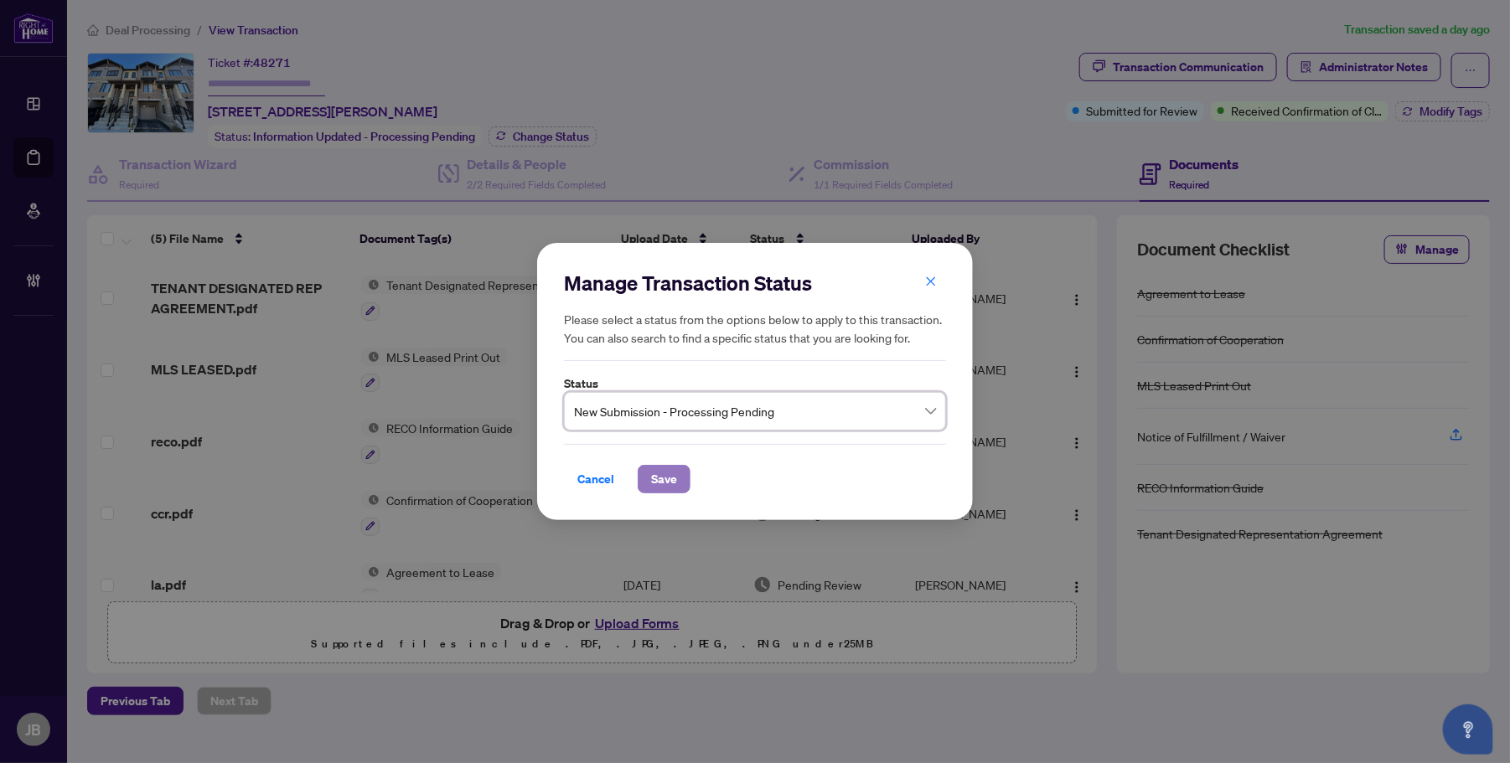
click at [666, 483] on span "Save" at bounding box center [664, 479] width 26 height 27
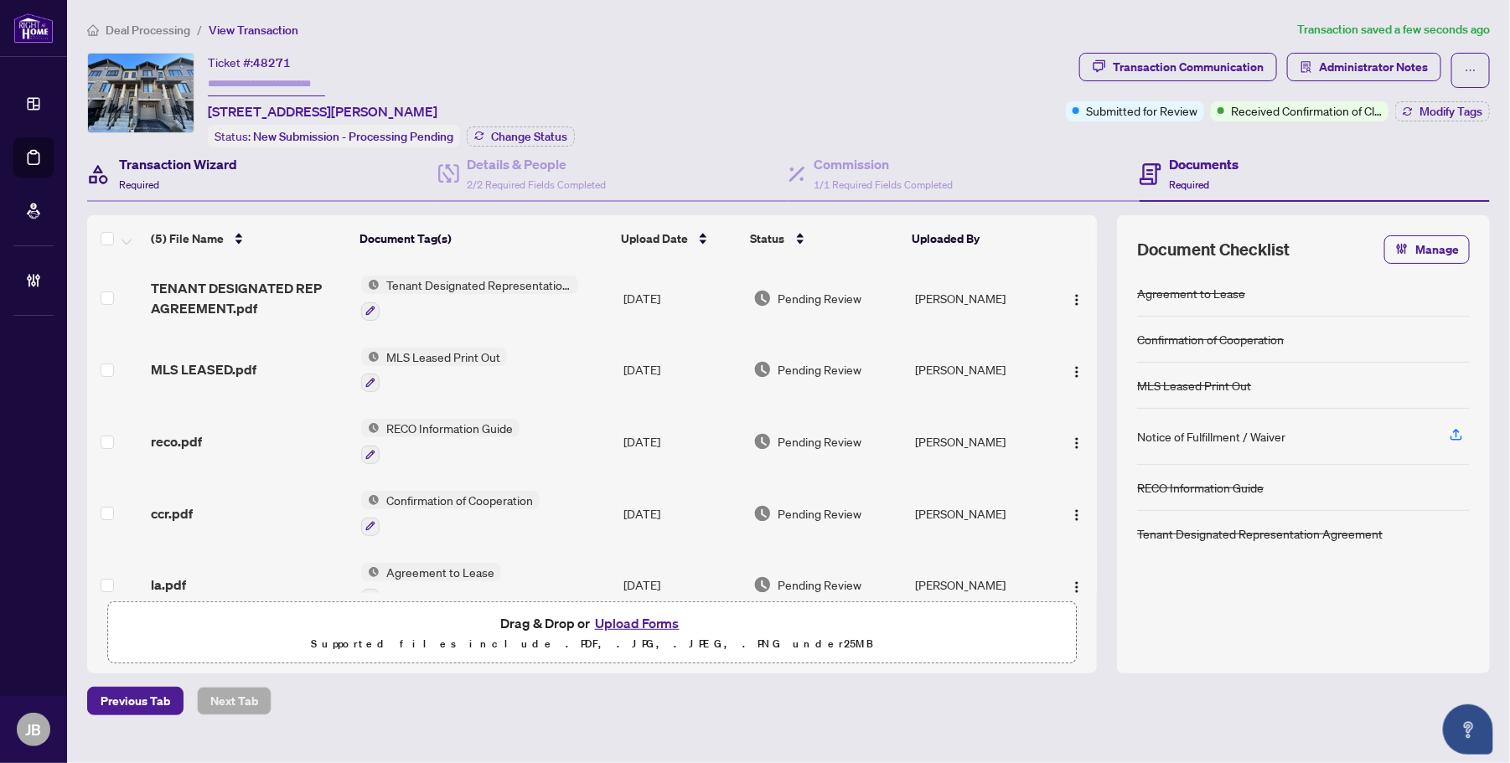
click at [168, 173] on div "Transaction Wizard Required" at bounding box center [178, 173] width 118 height 39
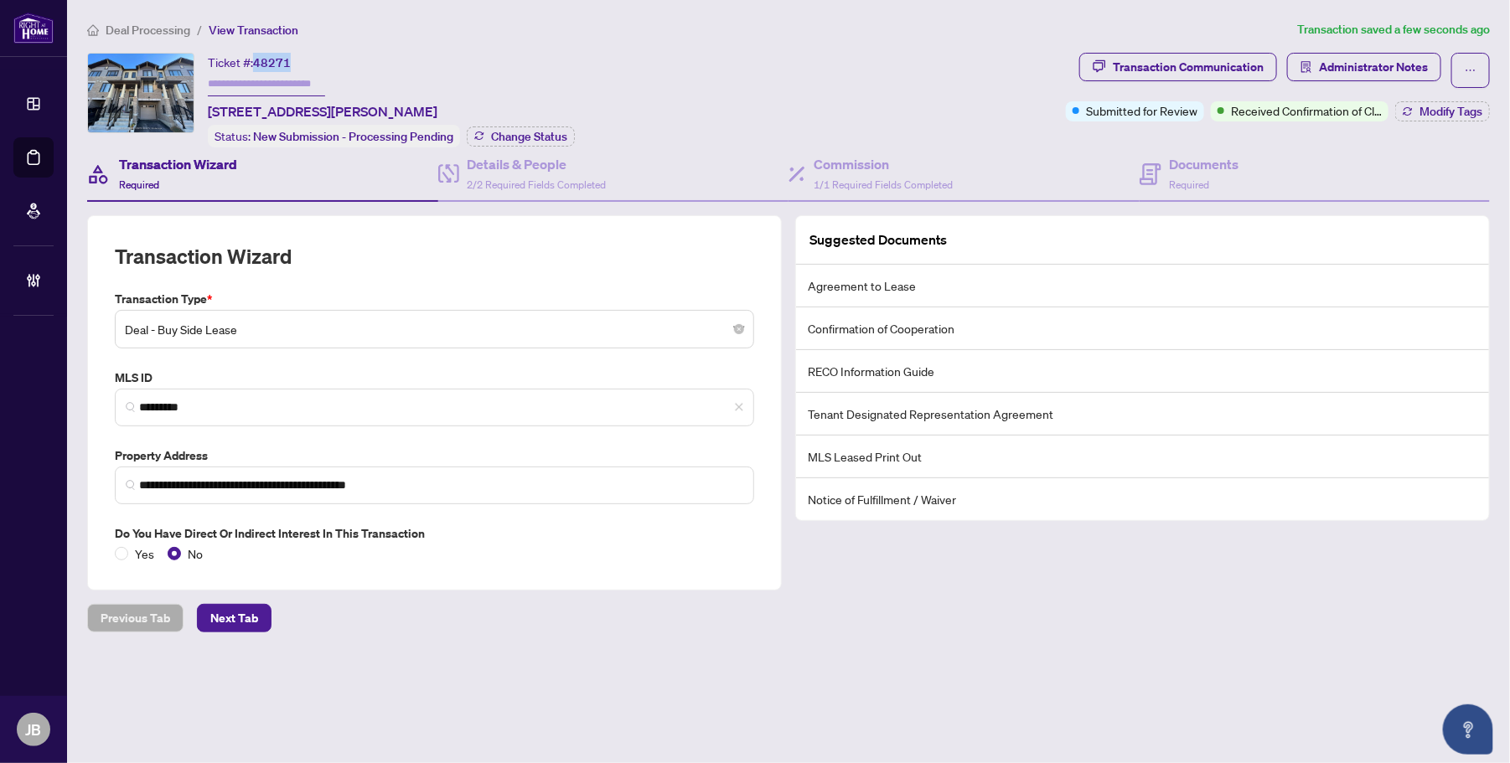
drag, startPoint x: 290, startPoint y: 61, endPoint x: 254, endPoint y: 69, distance: 36.8
click at [254, 69] on div "Ticket #: 48271" at bounding box center [249, 62] width 83 height 19
copy span "48271"
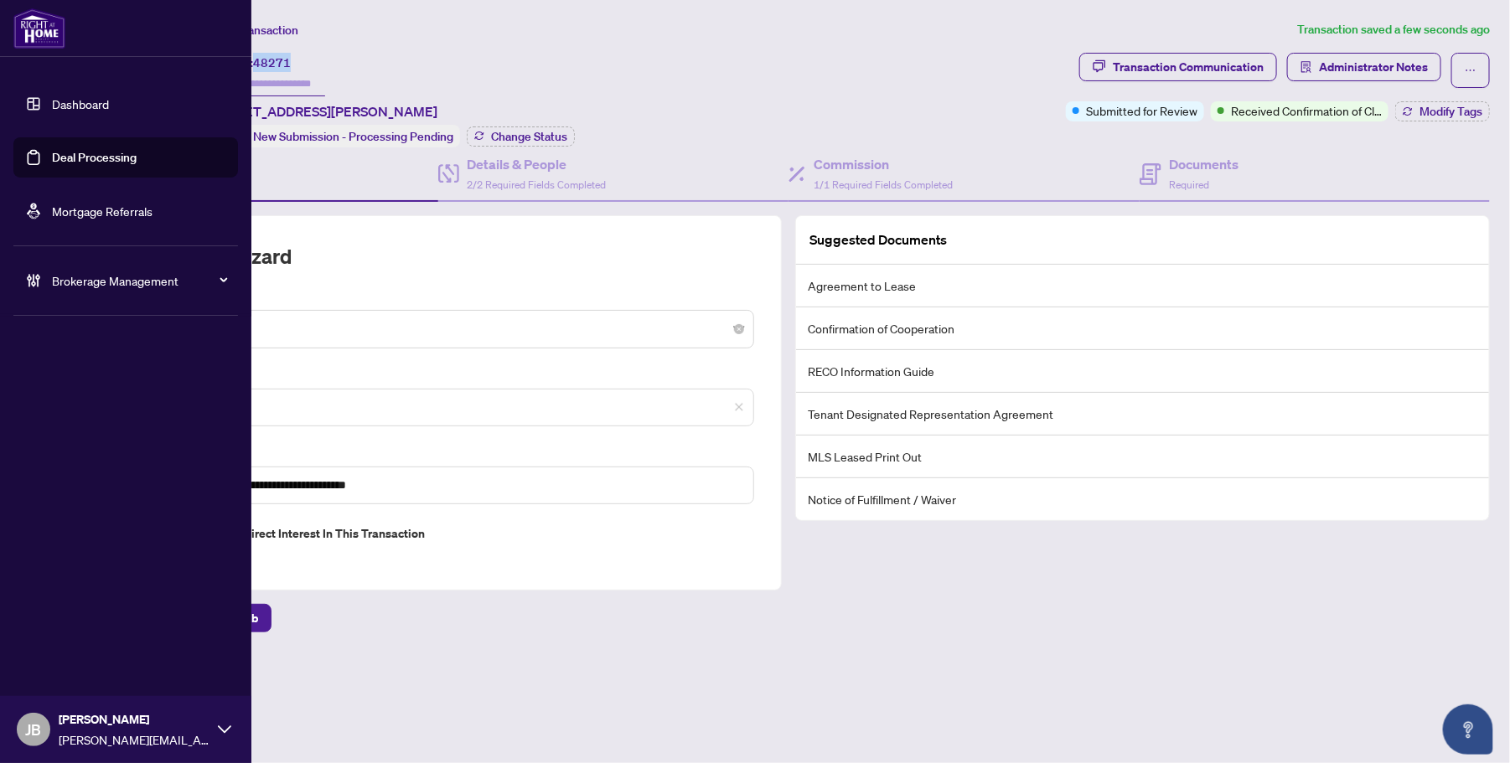
click at [118, 165] on link "Deal Processing" at bounding box center [94, 157] width 85 height 15
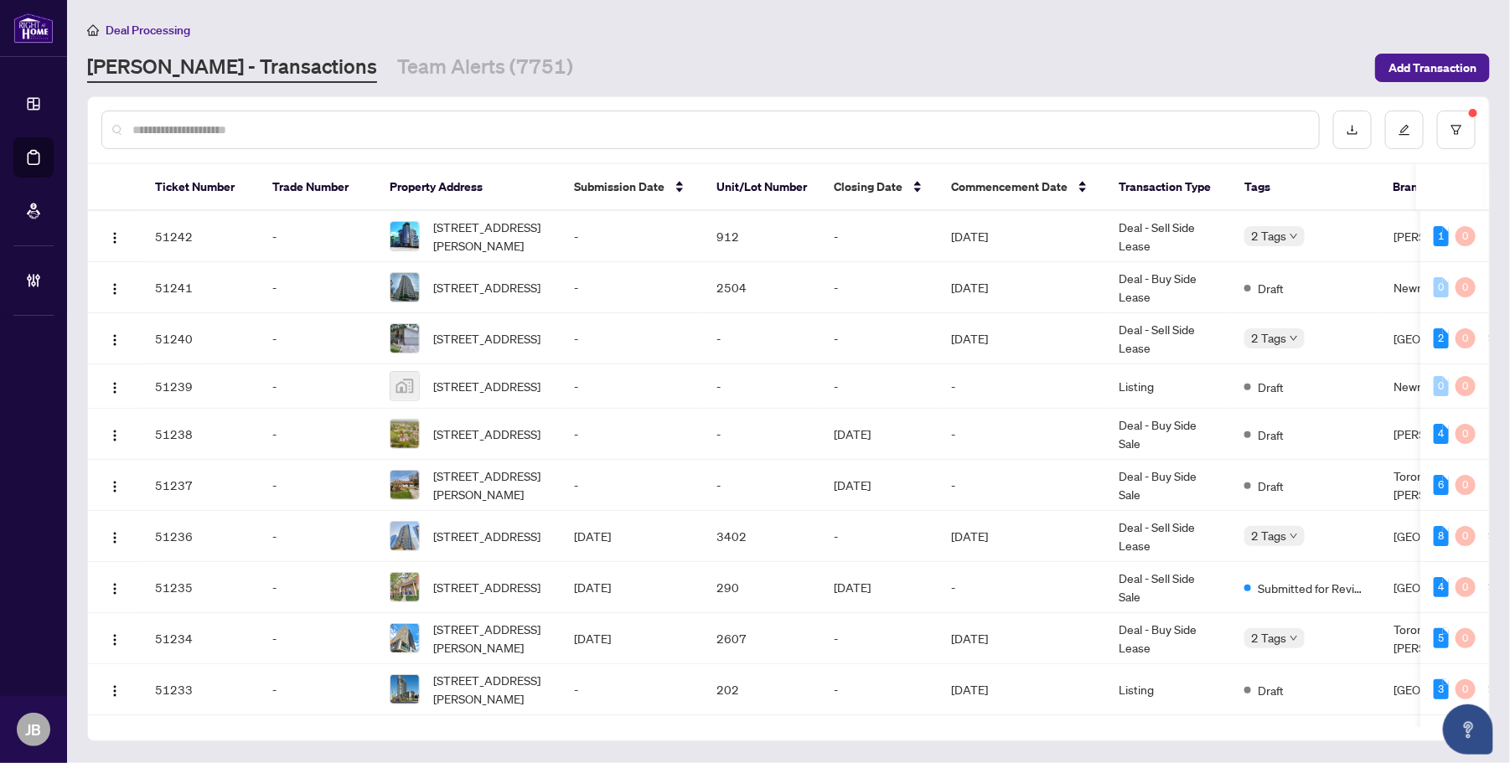
click at [232, 128] on input "text" at bounding box center [718, 130] width 1173 height 18
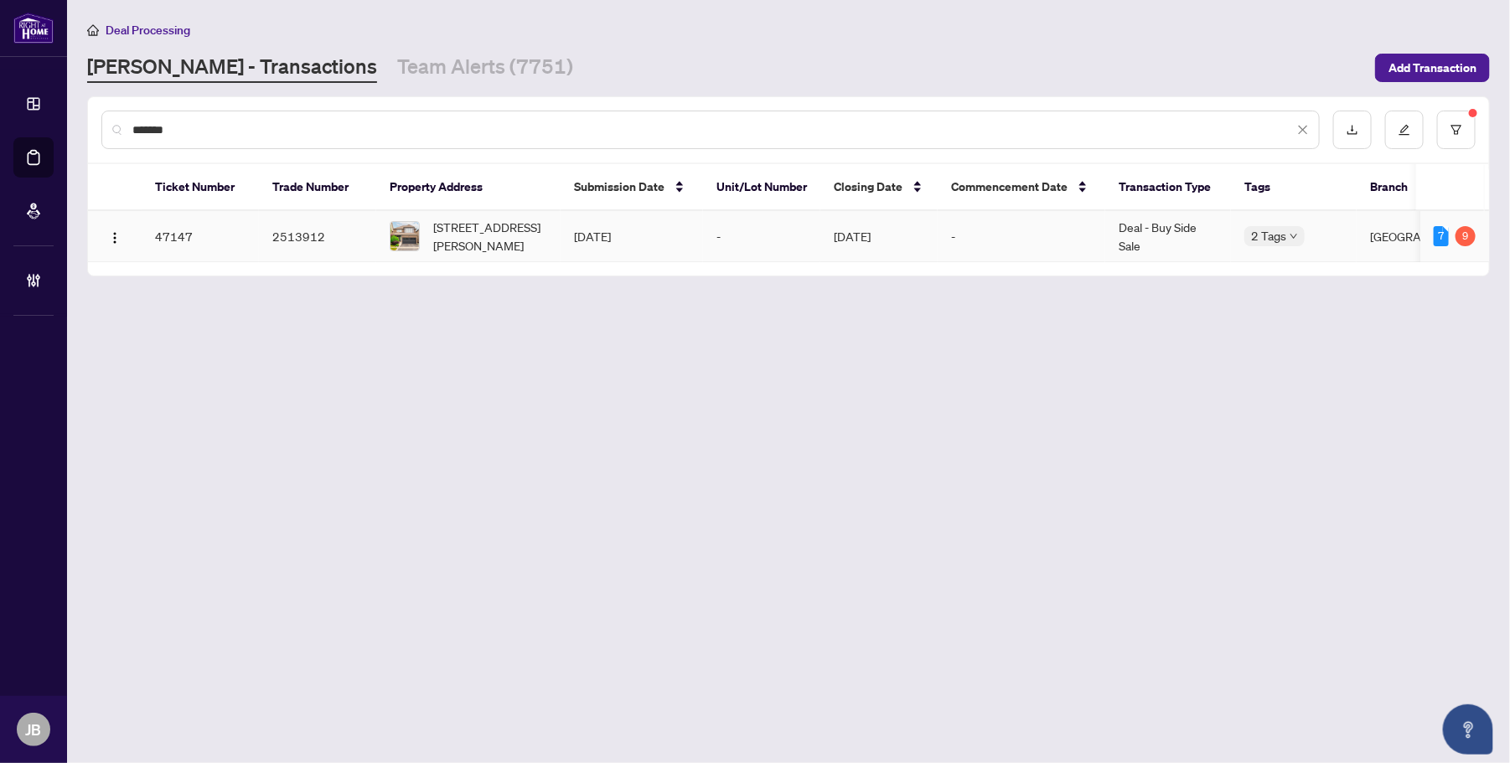
type input "*******"
click at [504, 231] on span "411 McJannett Ave, Milton, Ontario L9T 7T8, Canada" at bounding box center [490, 236] width 114 height 37
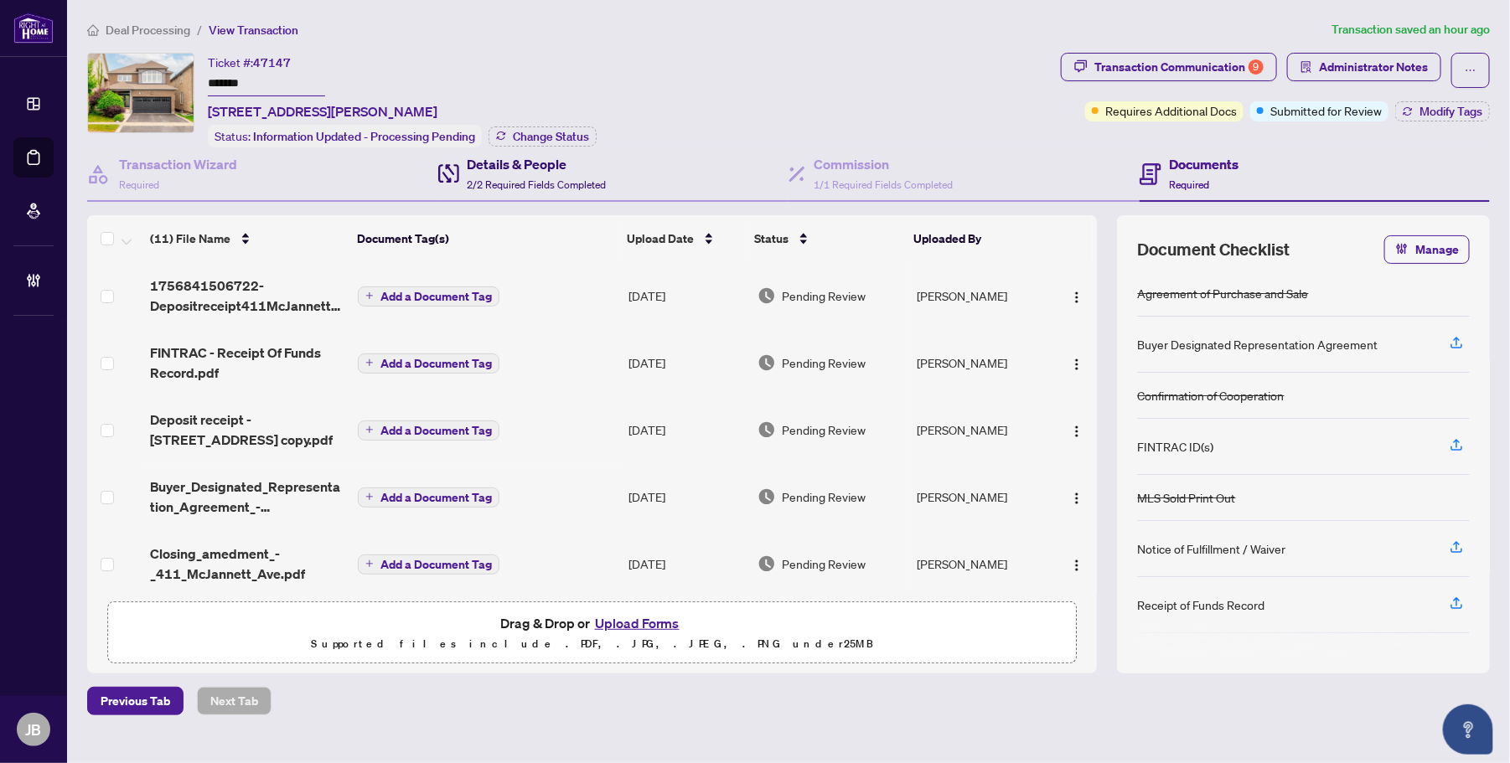
click at [568, 179] on span "2/2 Required Fields Completed" at bounding box center [537, 185] width 139 height 13
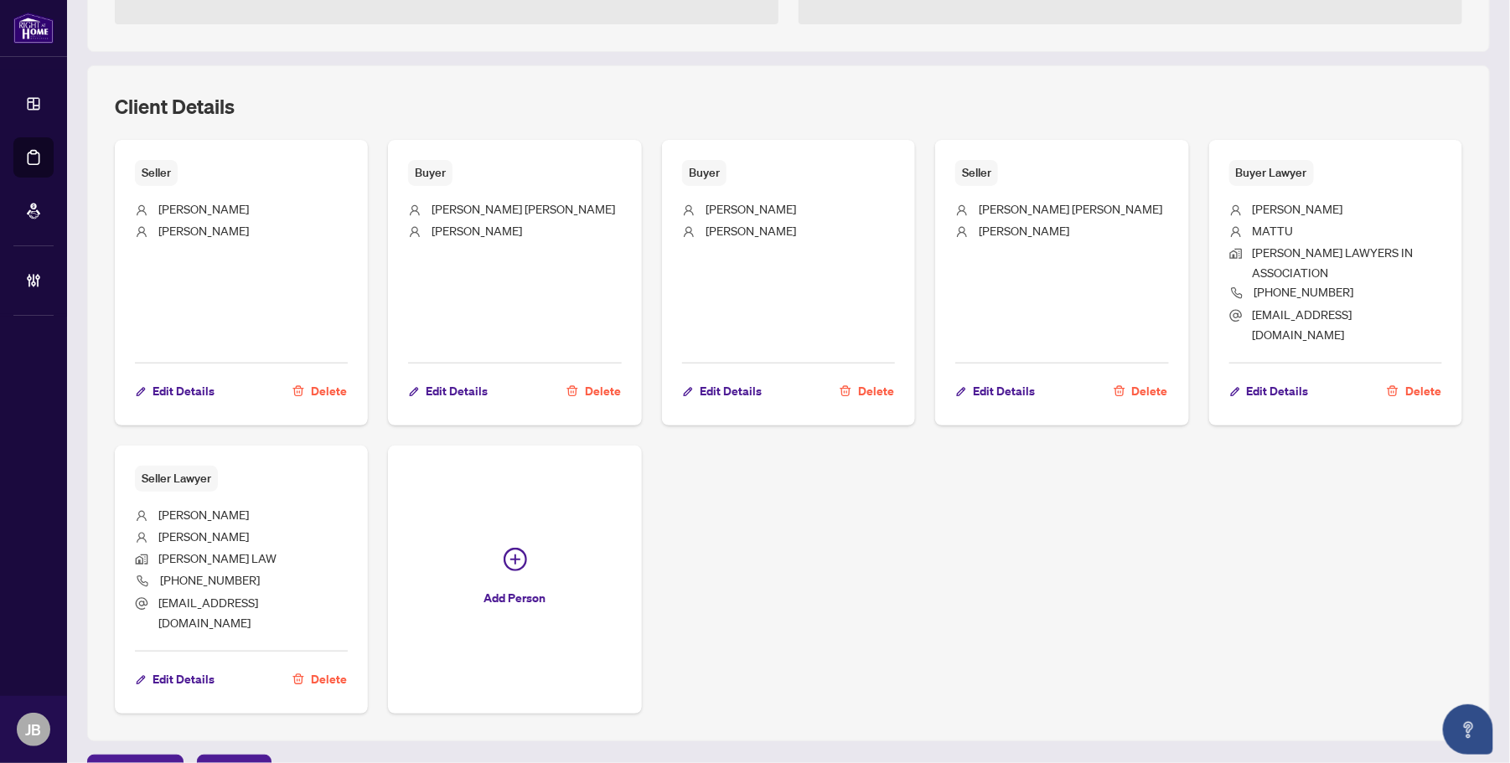
scroll to position [558, 0]
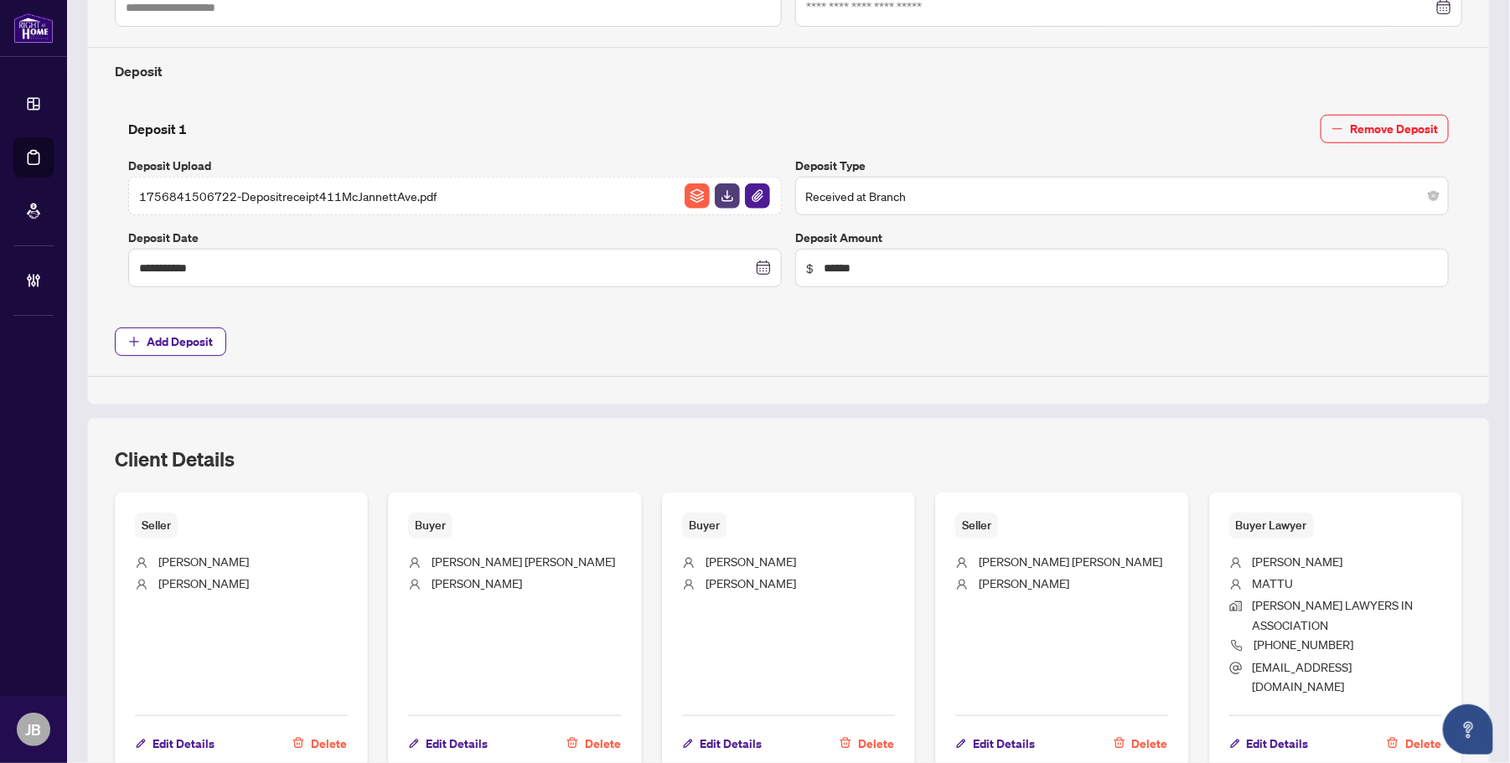
type input "**********"
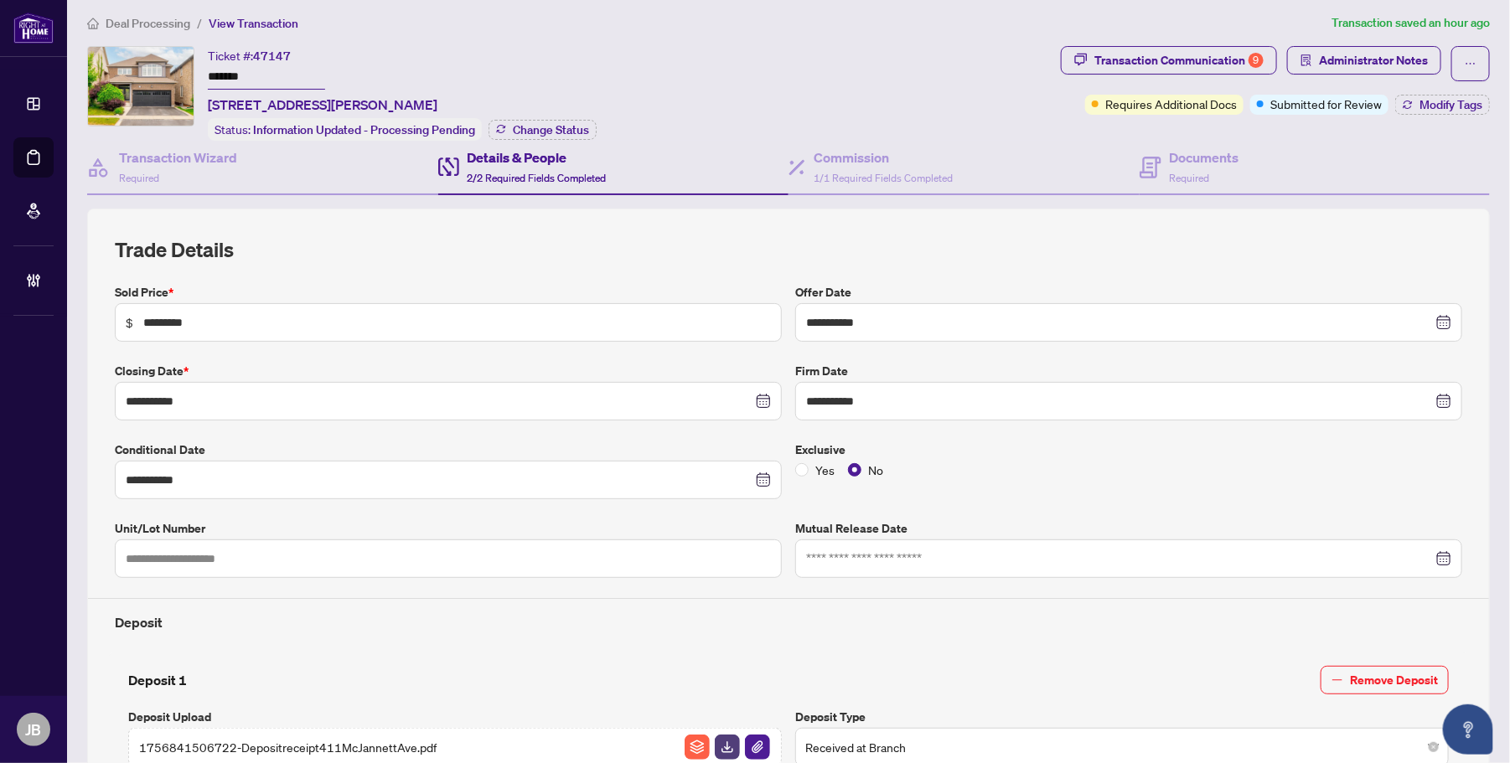
scroll to position [0, 0]
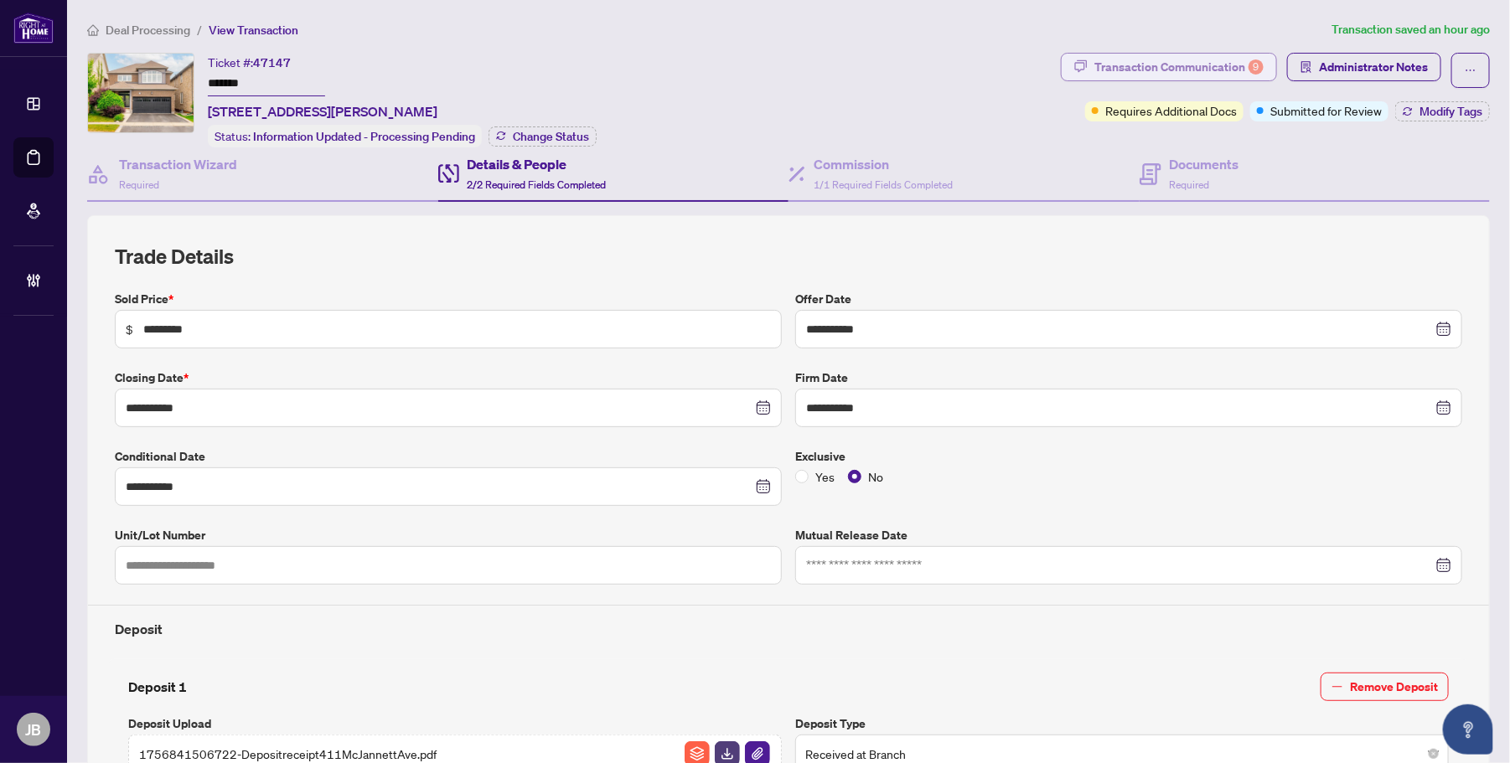
click at [1197, 60] on div "Transaction Communication 9" at bounding box center [1179, 67] width 169 height 27
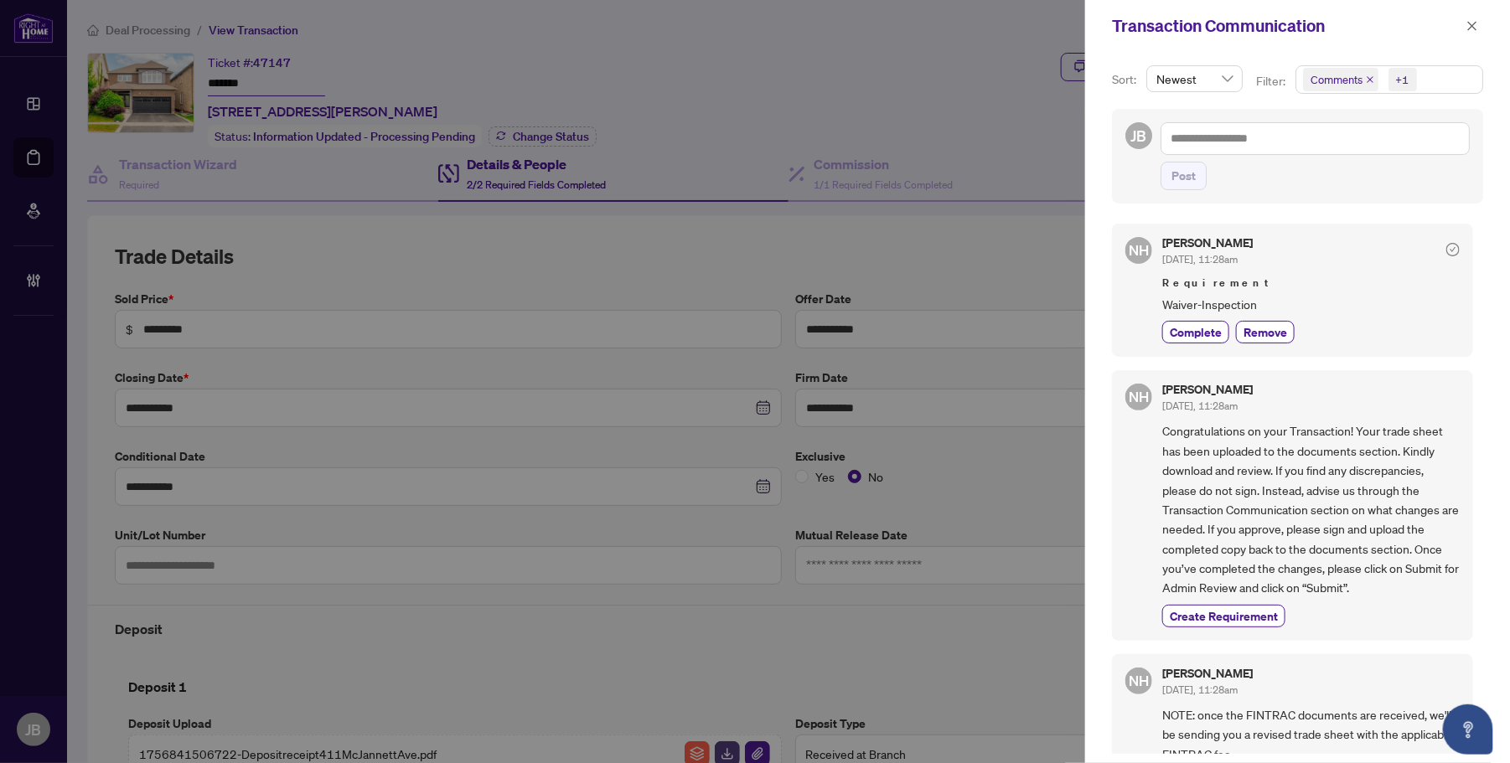
click at [1464, 90] on span "Comments +1" at bounding box center [1389, 79] width 186 height 27
click at [1312, 153] on span "Select Comments" at bounding box center [1312, 149] width 13 height 13
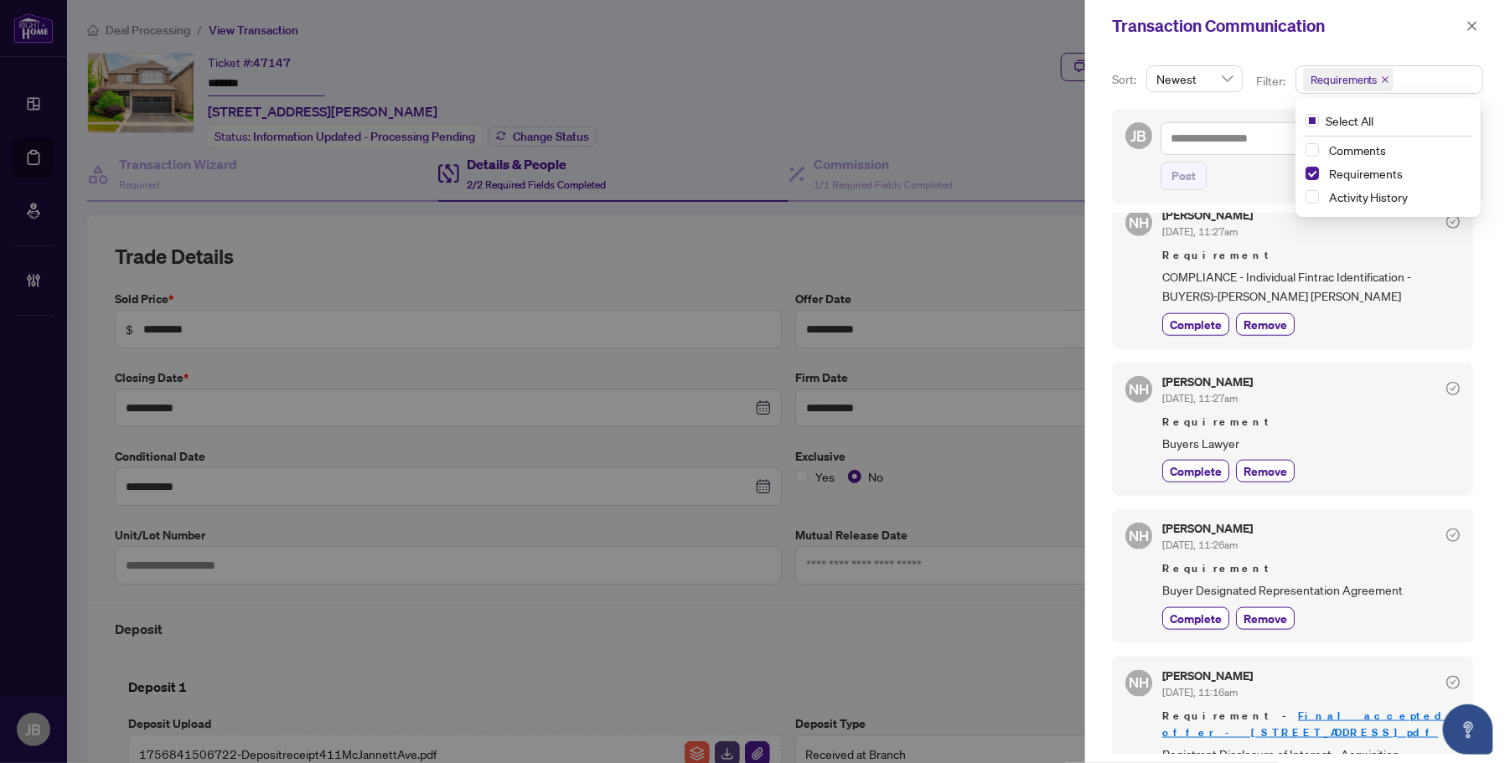
scroll to position [838, 0]
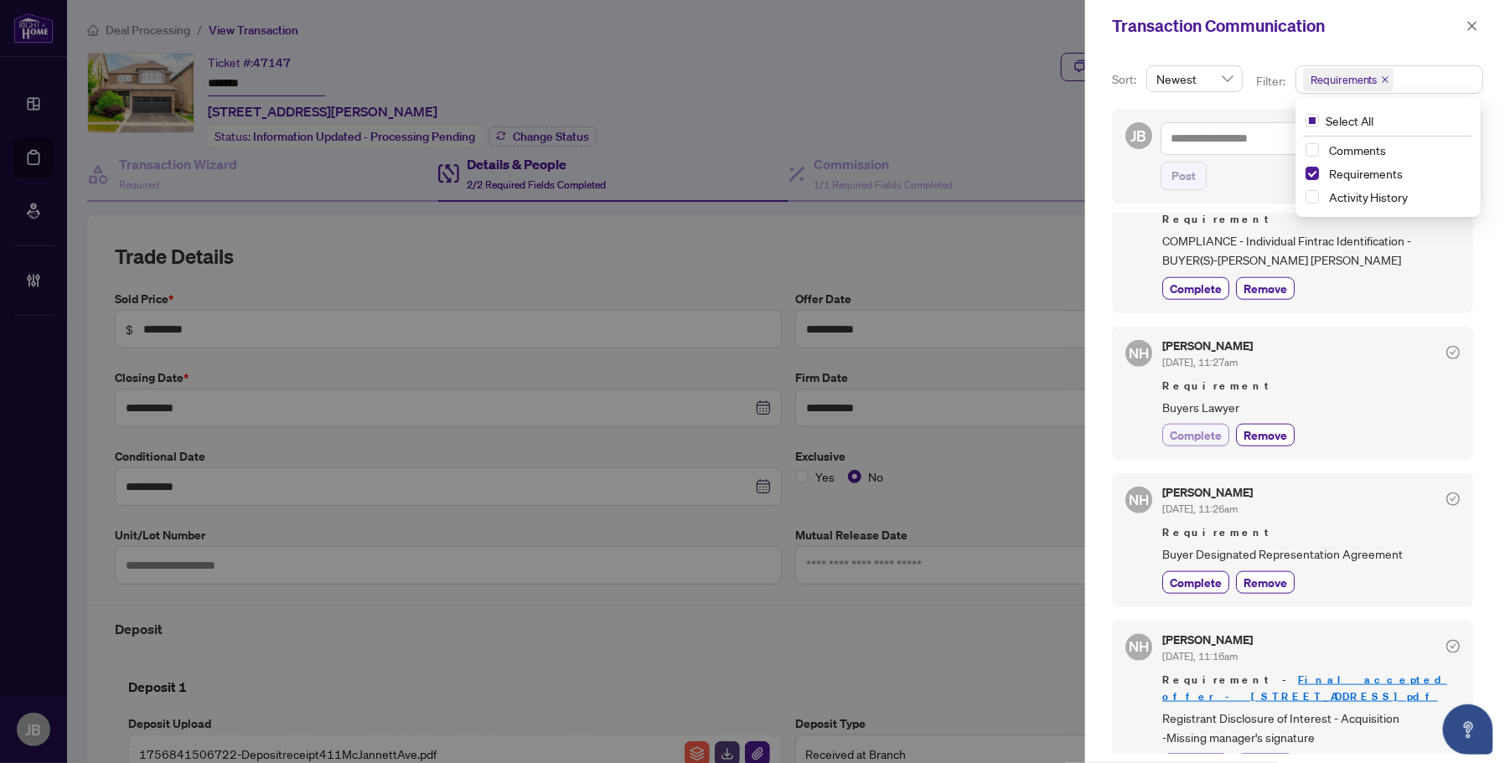
click at [1199, 444] on span "Complete" at bounding box center [1196, 436] width 52 height 18
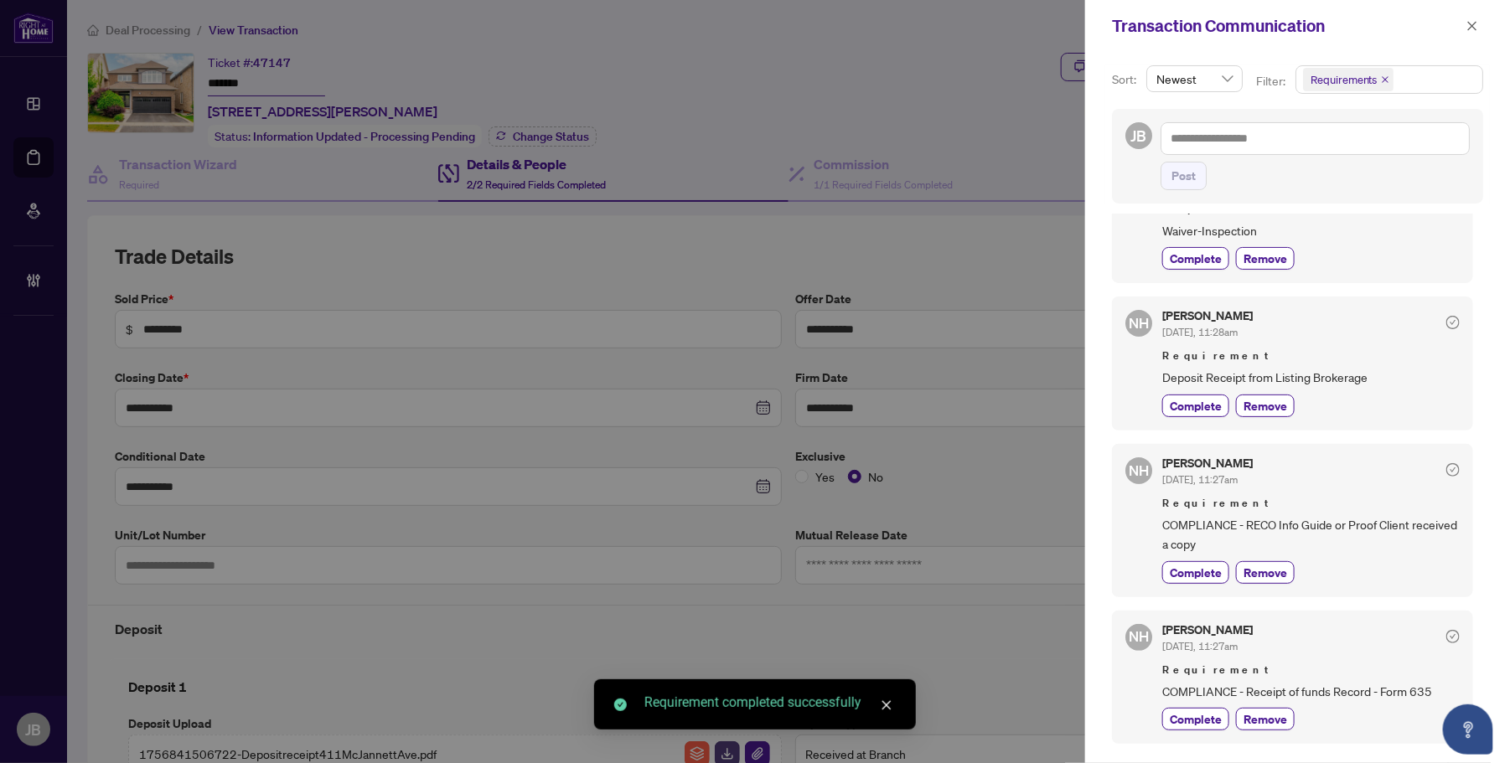
scroll to position [0, 0]
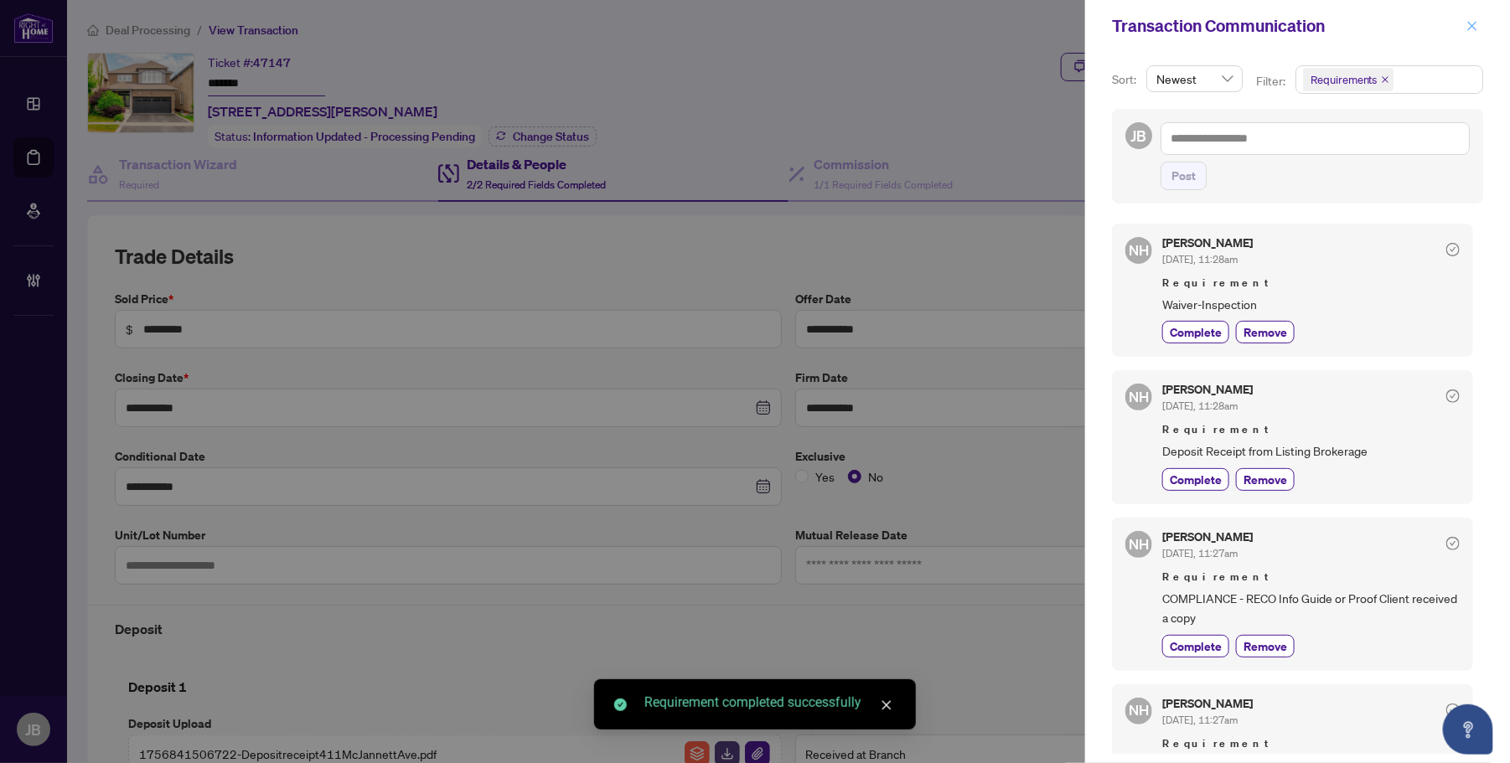
click at [1475, 23] on icon "close" at bounding box center [1472, 25] width 9 height 9
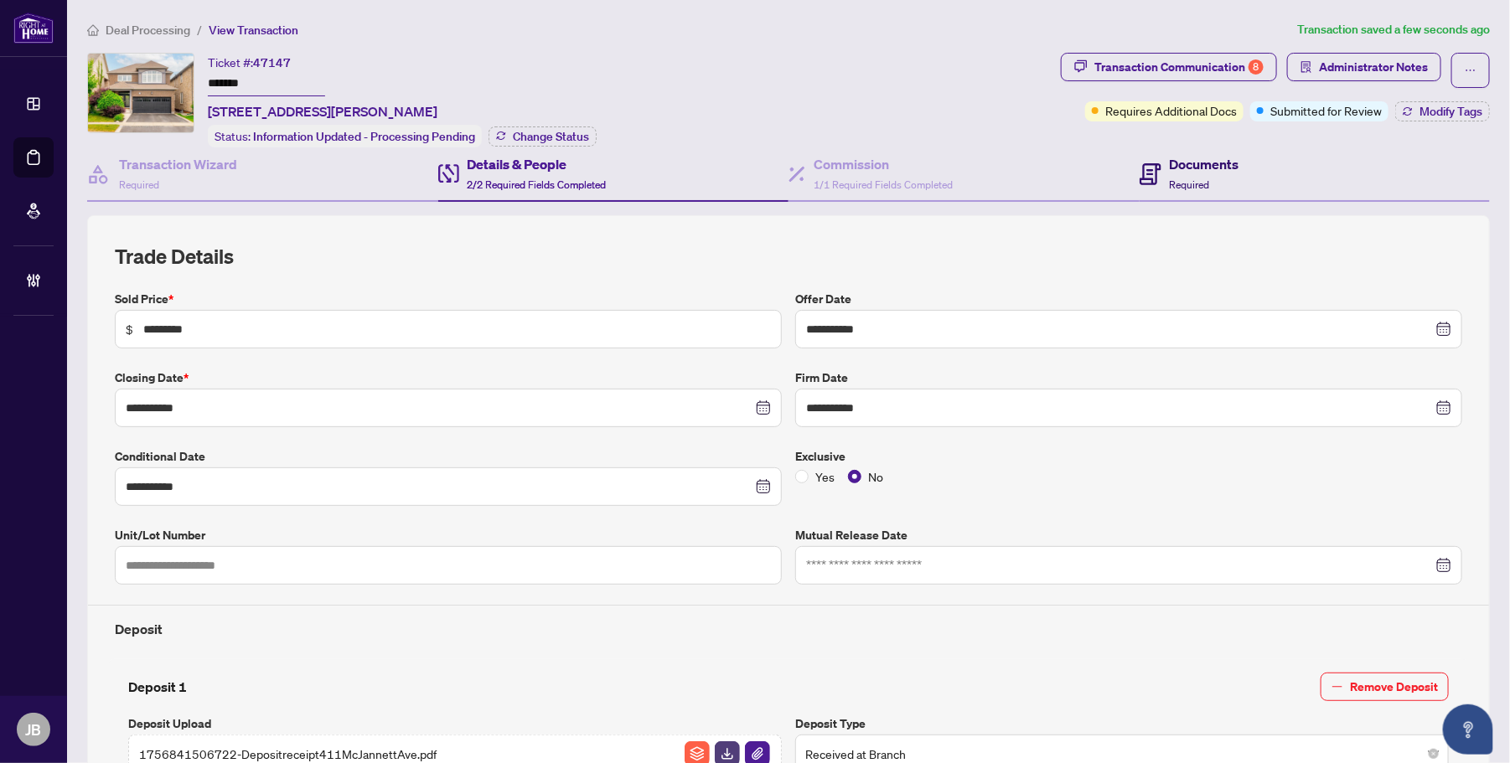
click at [1196, 179] on span "Required" at bounding box center [1190, 185] width 40 height 13
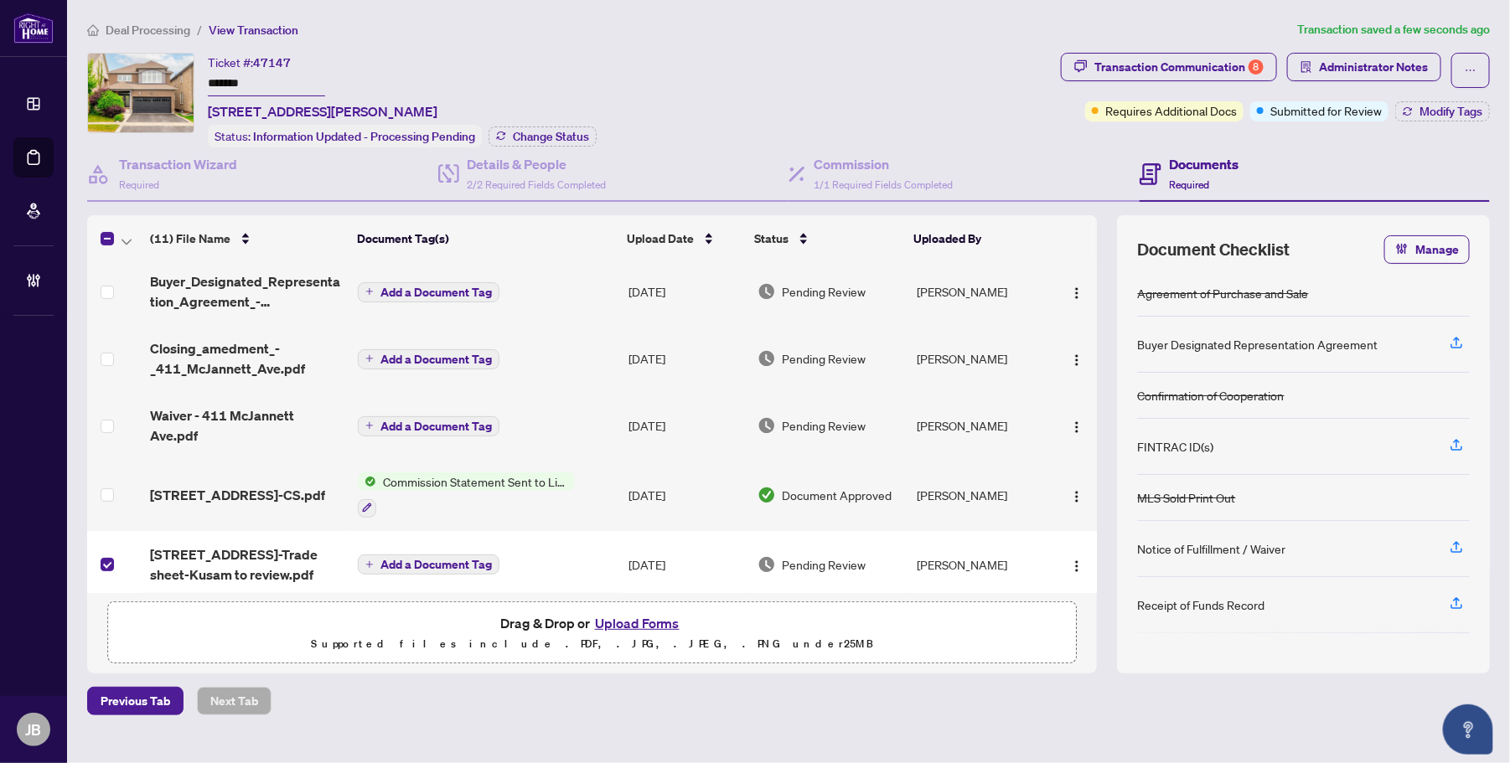
scroll to position [204, 0]
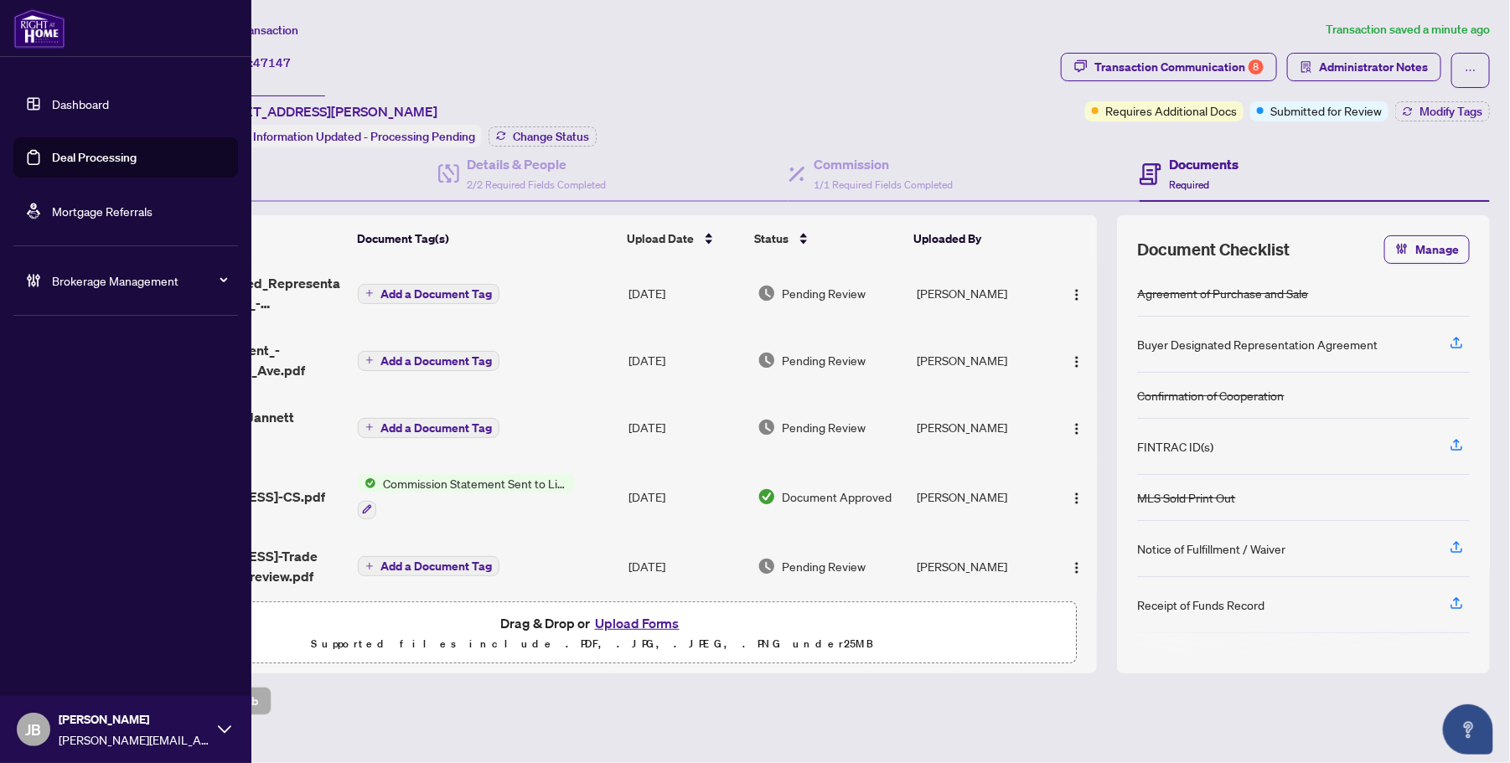
drag, startPoint x: 67, startPoint y: 166, endPoint x: 157, endPoint y: 180, distance: 90.8
click at [67, 165] on link "Deal Processing" at bounding box center [94, 157] width 85 height 15
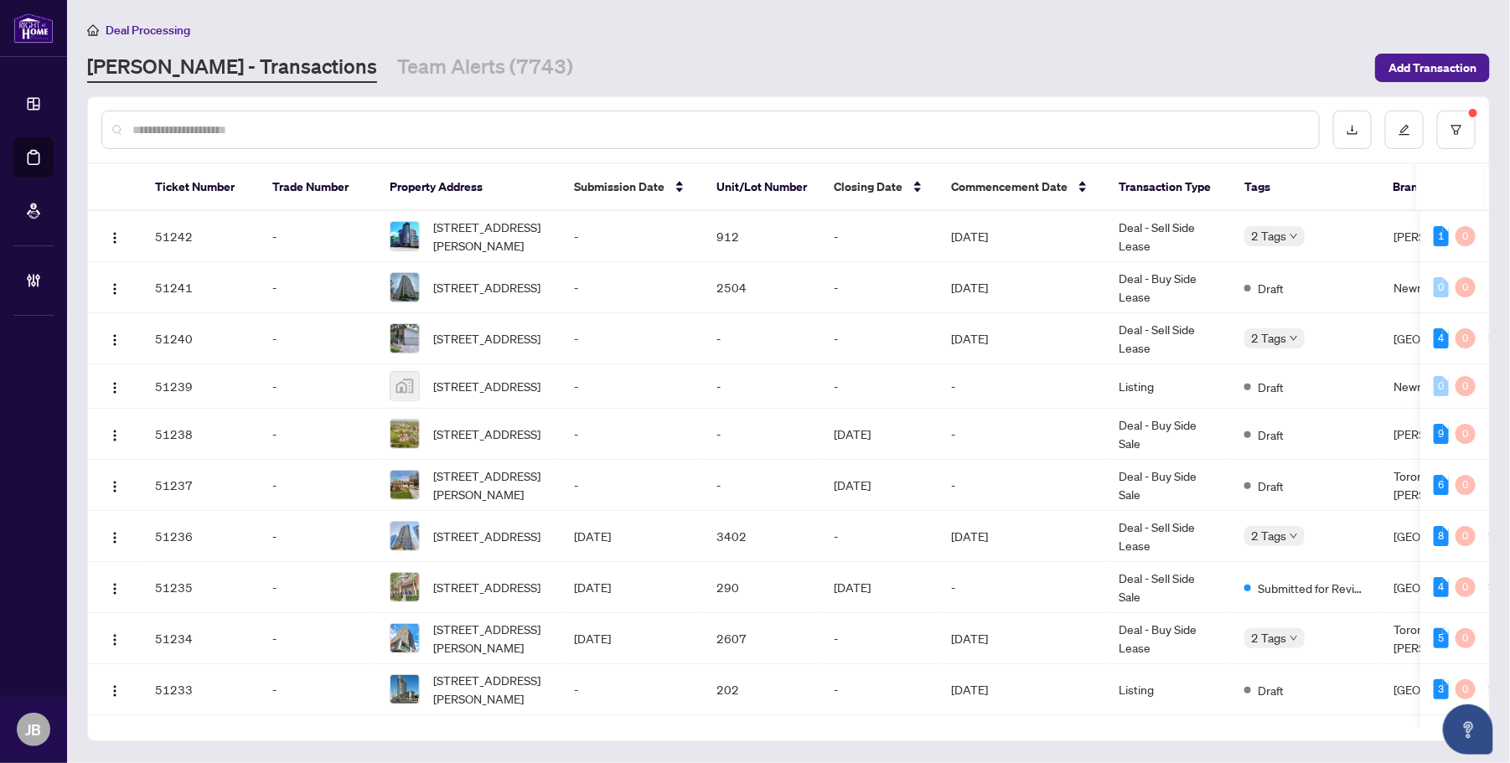
click at [241, 131] on input "text" at bounding box center [718, 130] width 1173 height 18
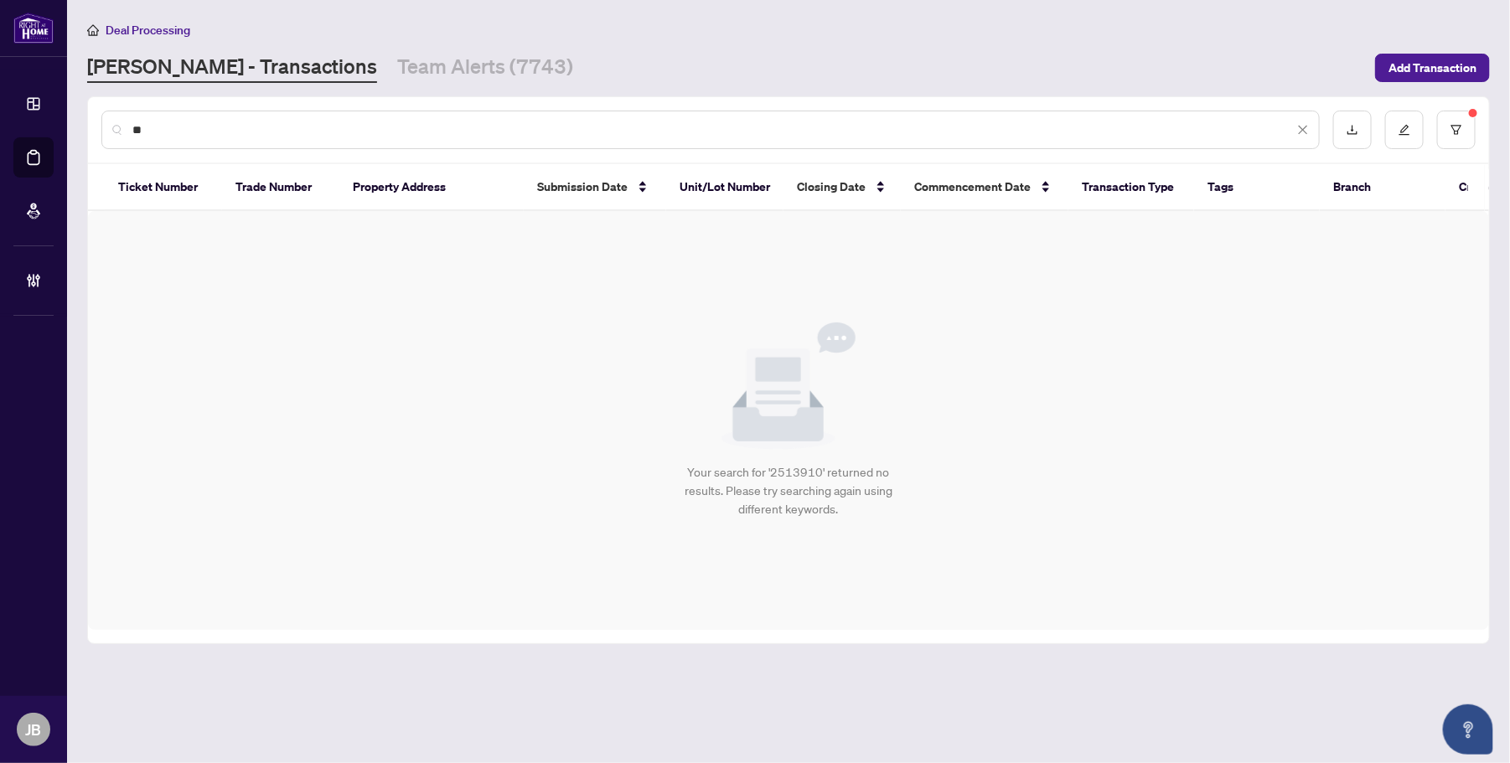
type input "*"
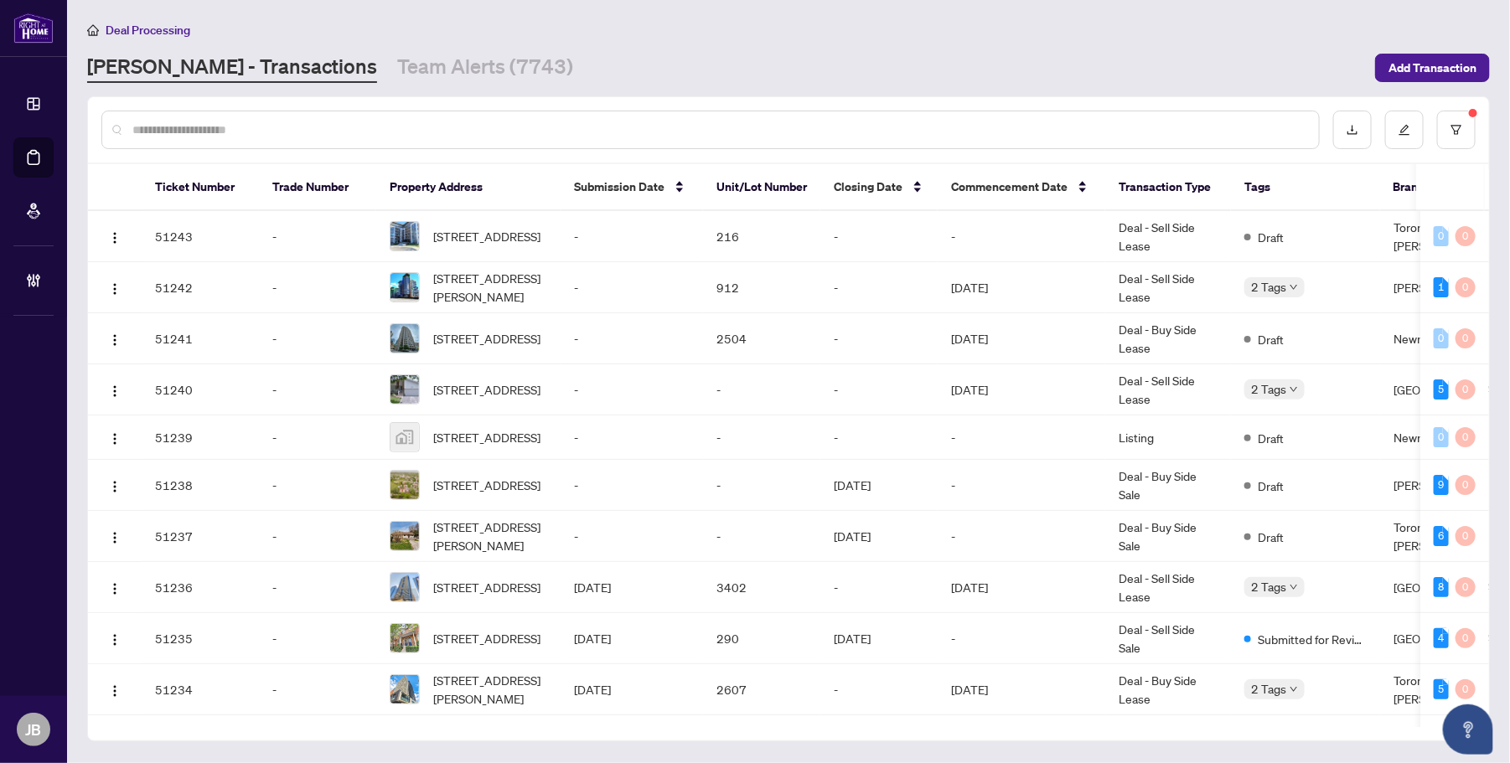
click at [252, 127] on input "text" at bounding box center [718, 130] width 1173 height 18
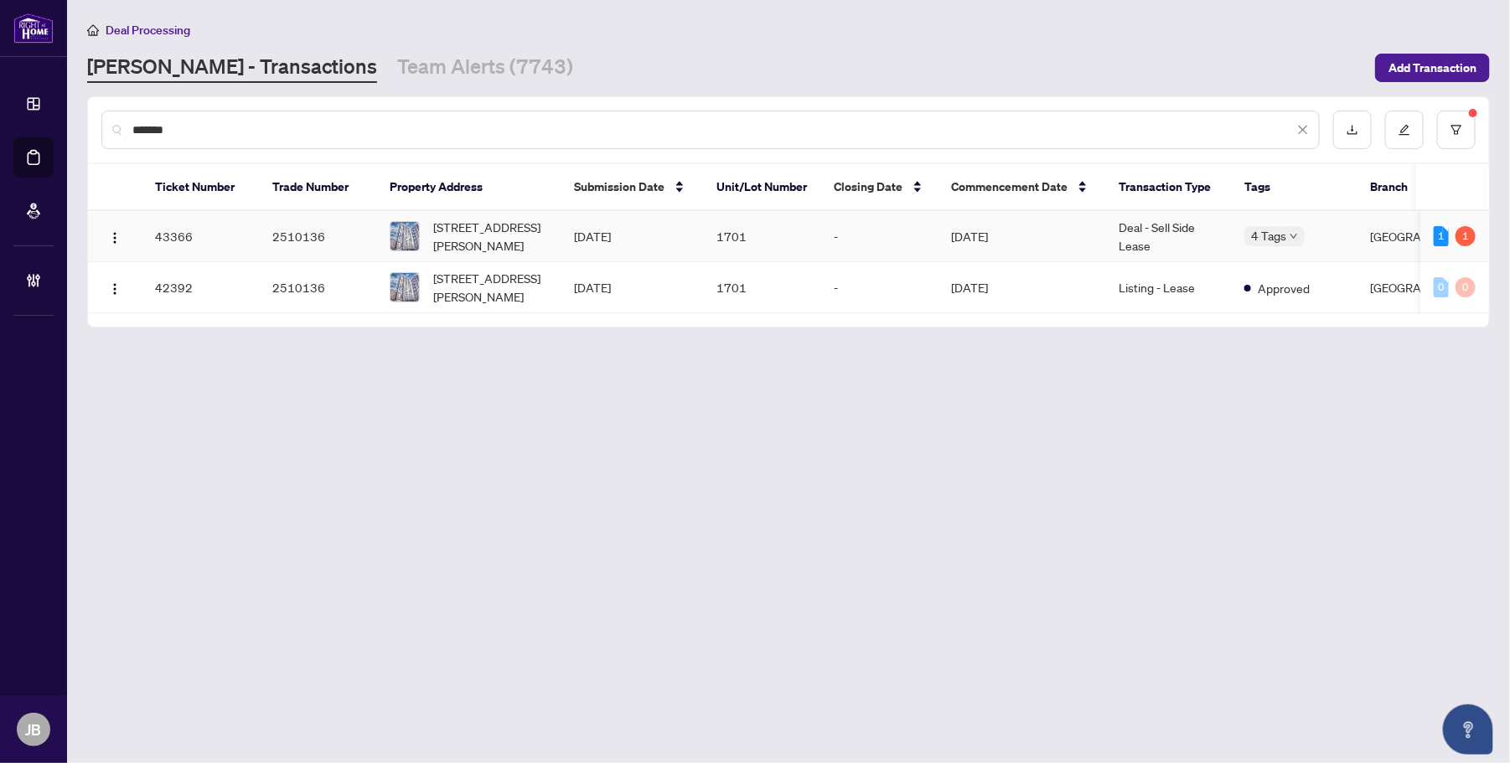
type input "*******"
click at [1146, 239] on td "Deal - Sell Side Lease" at bounding box center [1168, 236] width 126 height 51
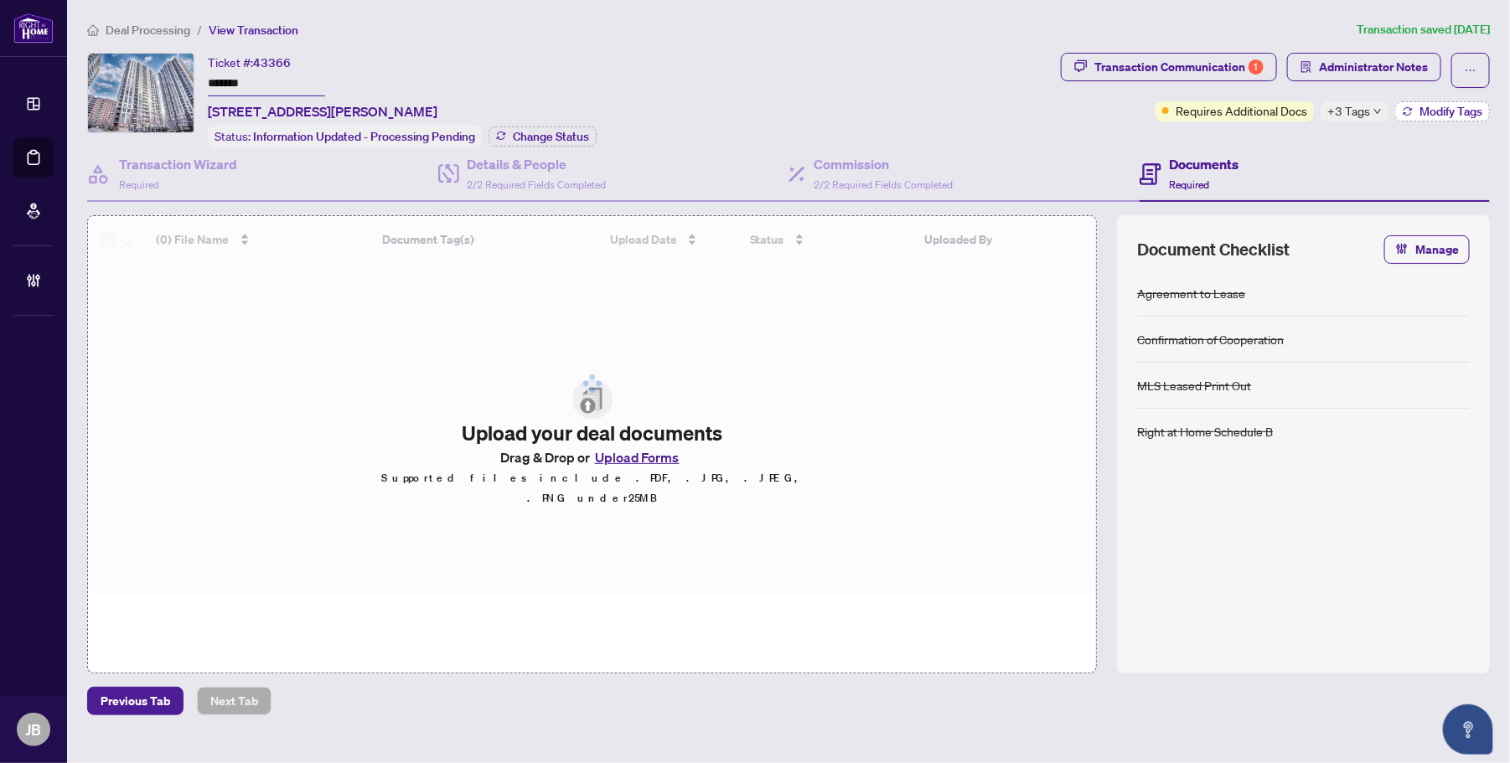
click at [1462, 115] on span "Modify Tags" at bounding box center [1451, 112] width 63 height 12
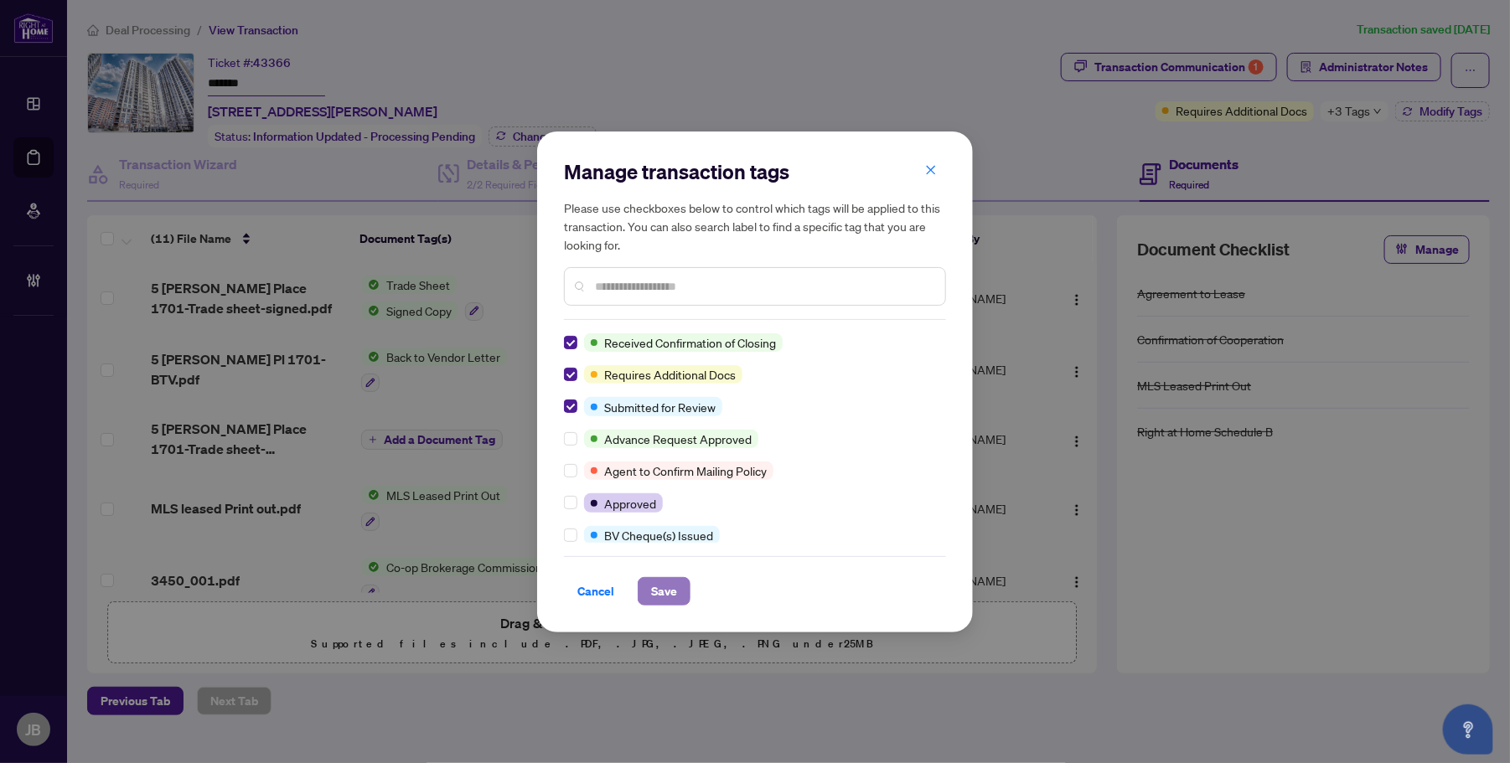
click at [676, 588] on span "Save" at bounding box center [664, 591] width 26 height 27
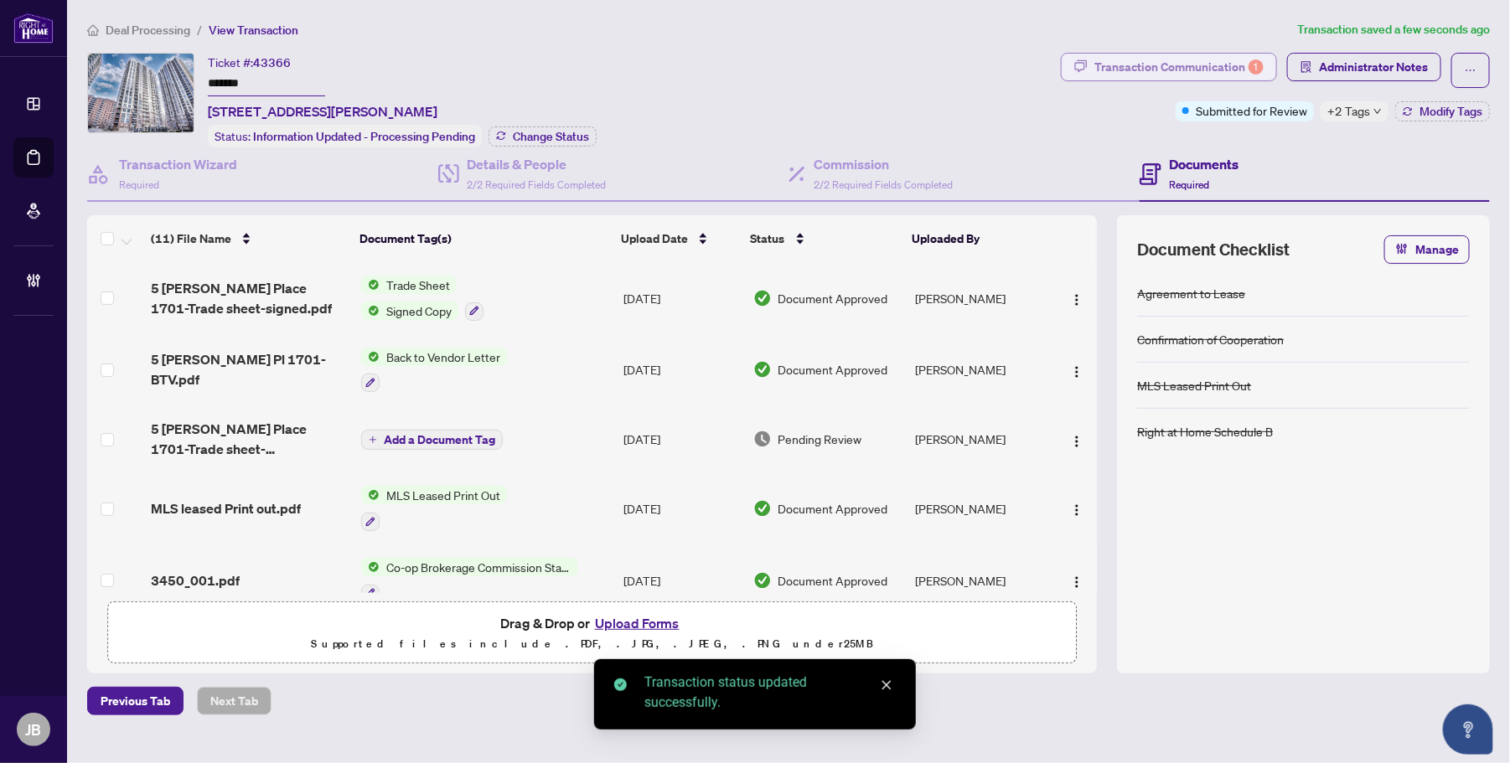
click at [1251, 70] on div "1" at bounding box center [1256, 67] width 15 height 15
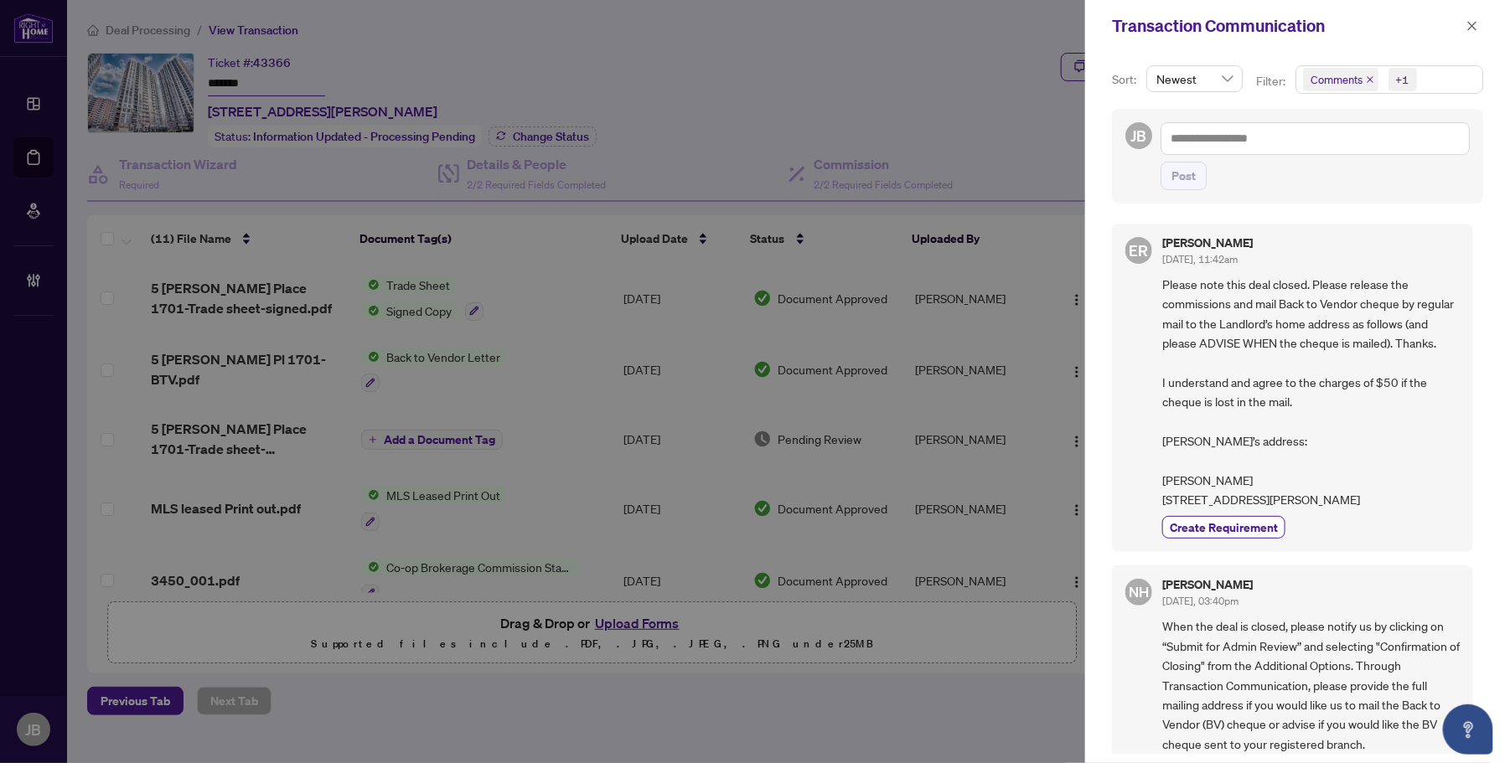
click at [1458, 80] on span "Comments +1" at bounding box center [1389, 79] width 186 height 27
click at [1306, 151] on span "Select Comments" at bounding box center [1312, 149] width 13 height 13
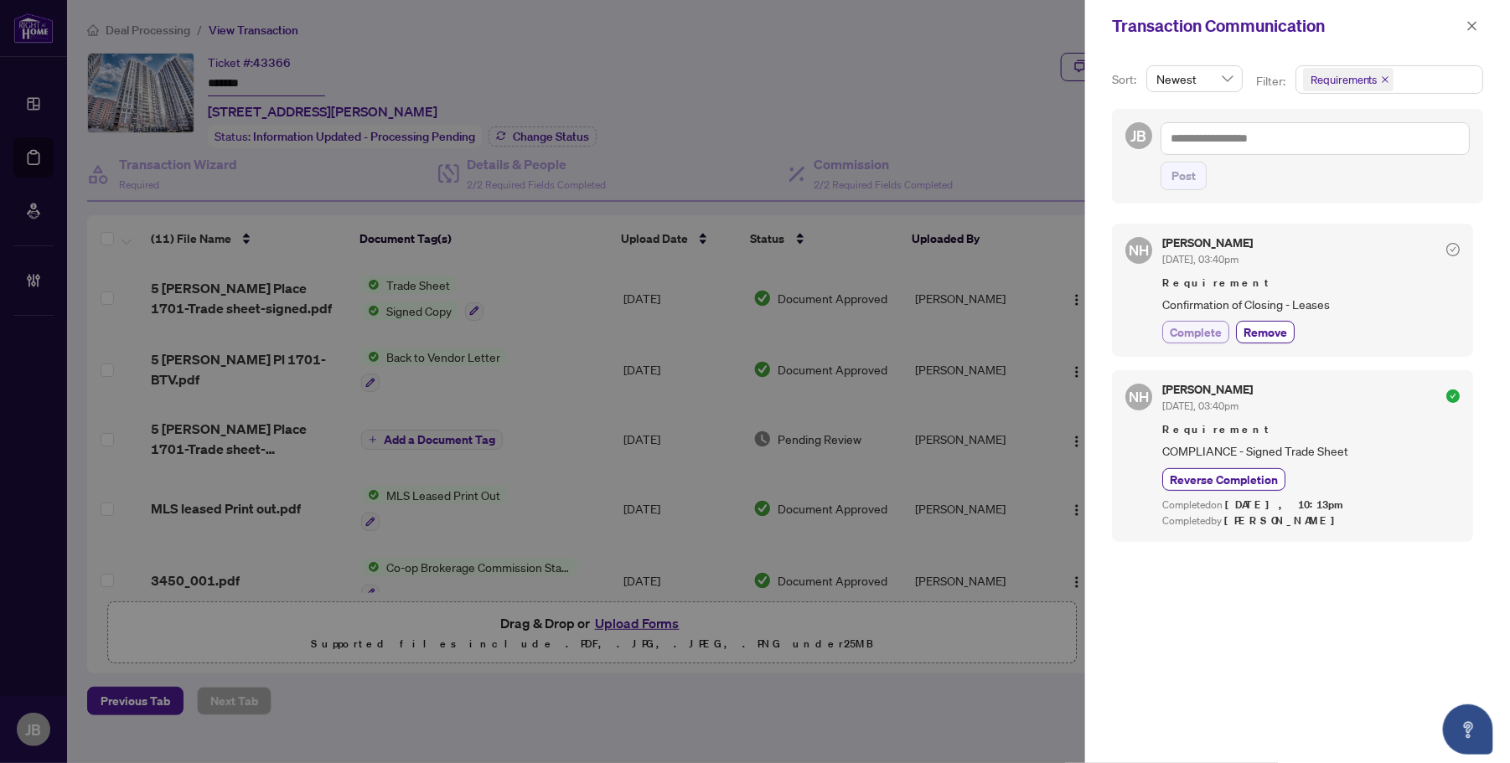
click at [1200, 337] on span "Complete" at bounding box center [1196, 332] width 52 height 18
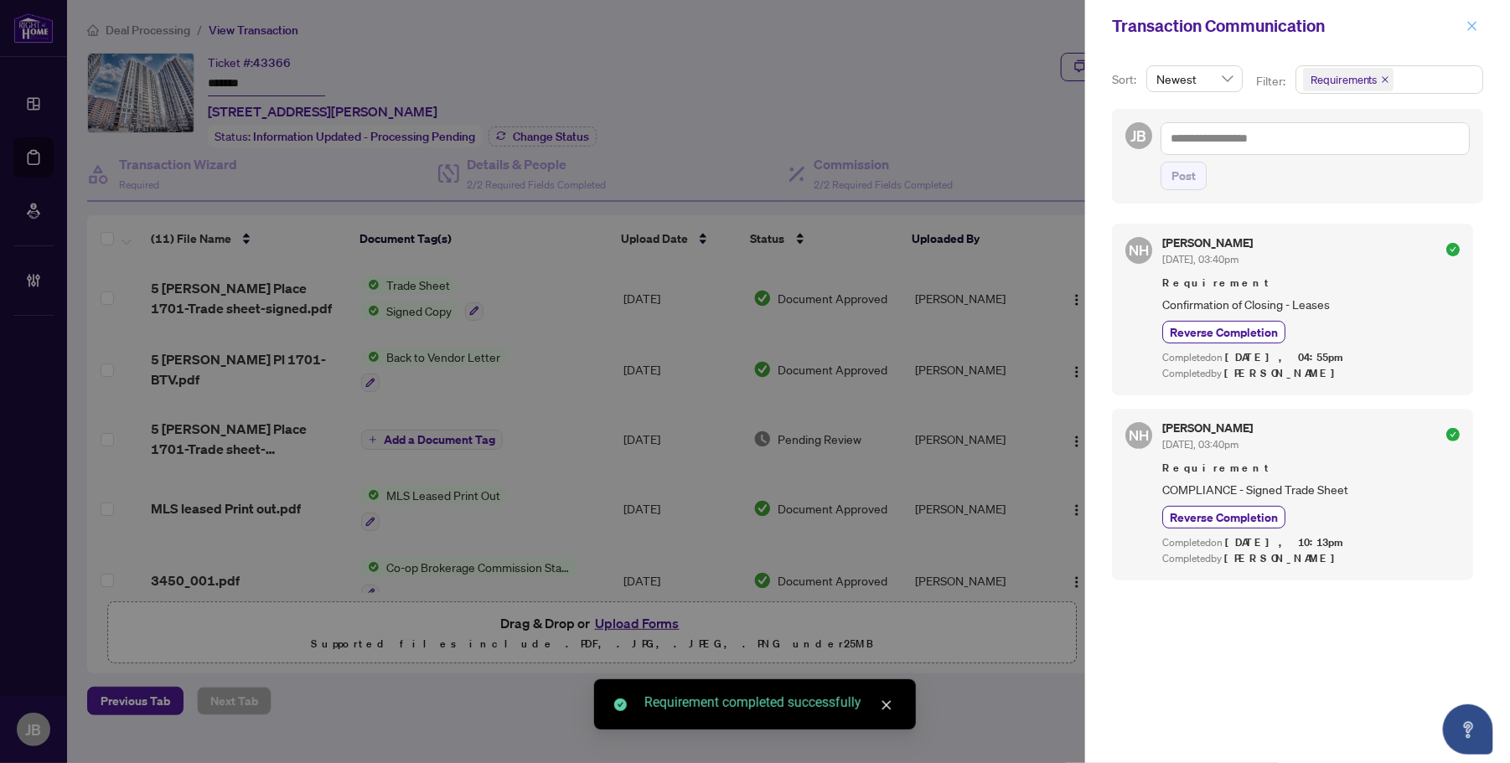
click at [1473, 25] on icon "close" at bounding box center [1472, 25] width 9 height 9
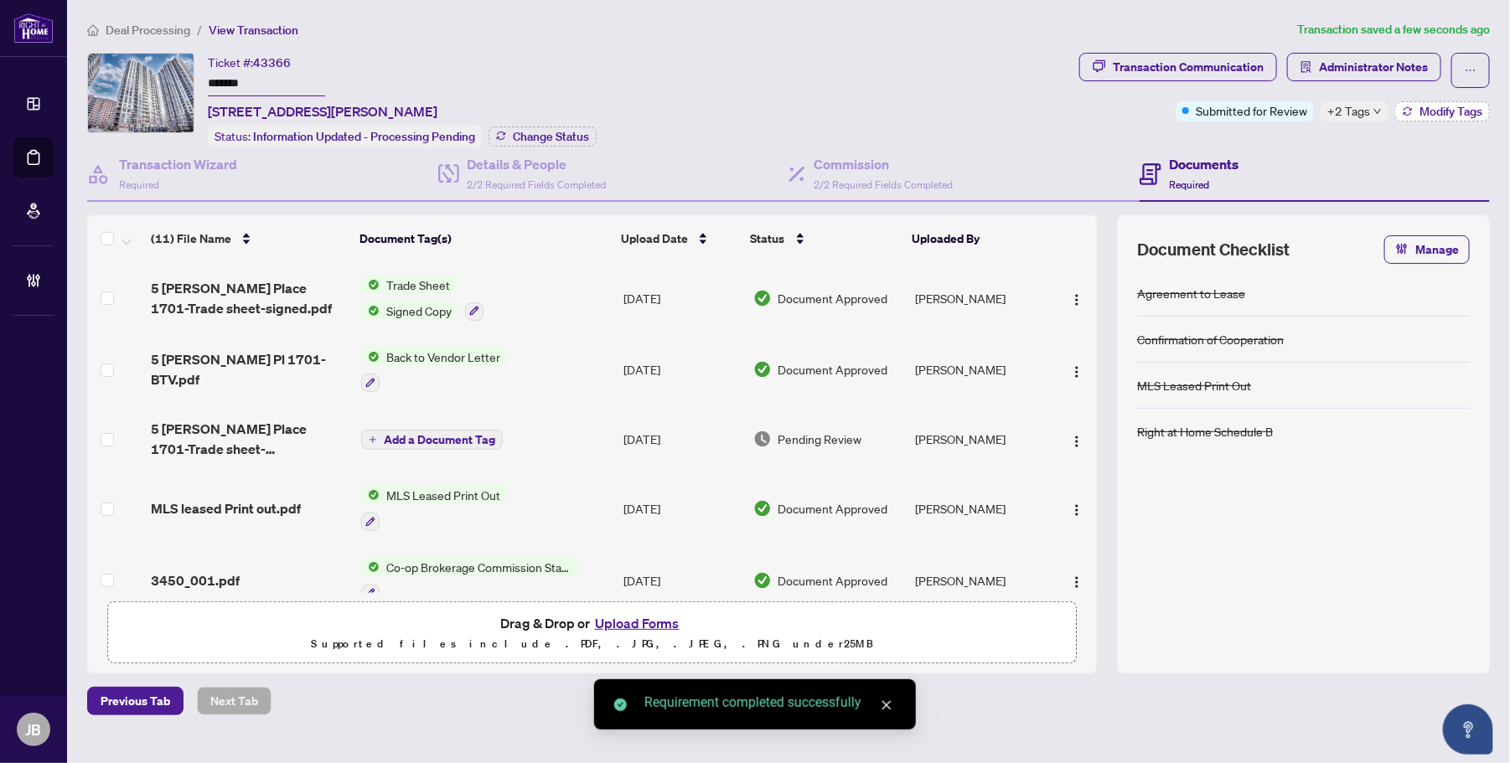
click at [1421, 111] on span "Modify Tags" at bounding box center [1451, 112] width 63 height 12
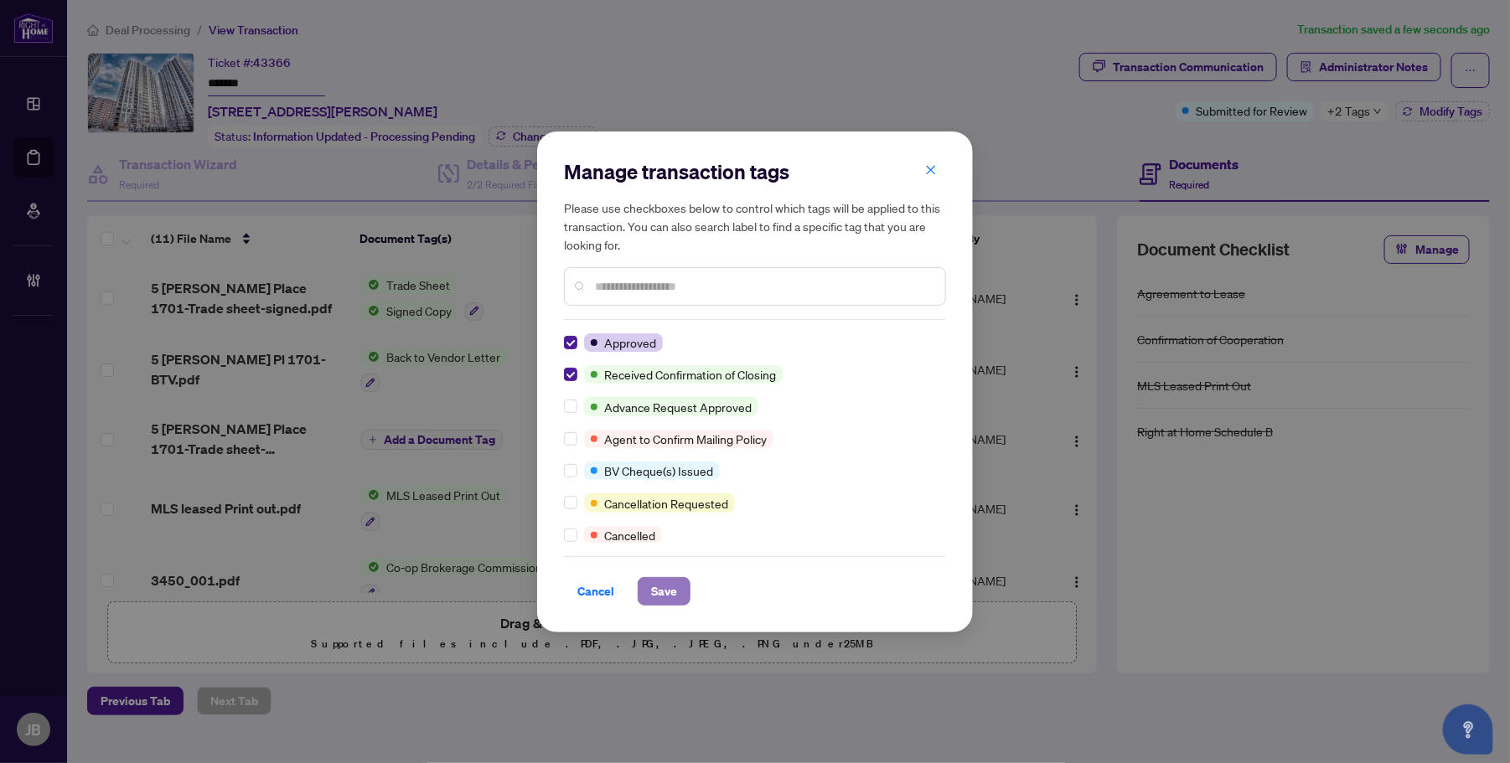
click at [670, 599] on span "Save" at bounding box center [664, 591] width 26 height 27
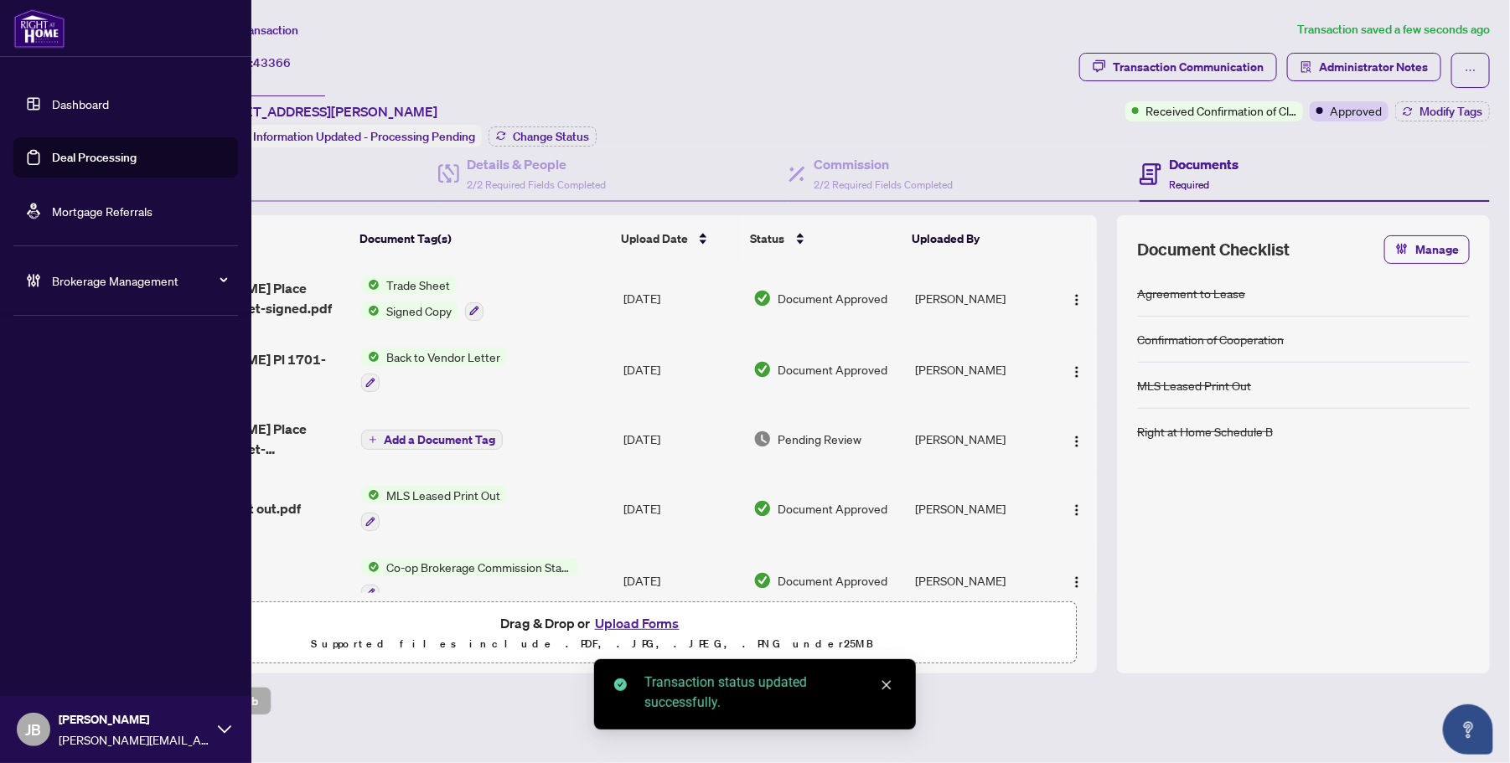
drag, startPoint x: 78, startPoint y: 152, endPoint x: 94, endPoint y: 158, distance: 17.0
click at [78, 152] on link "Deal Processing" at bounding box center [94, 157] width 85 height 15
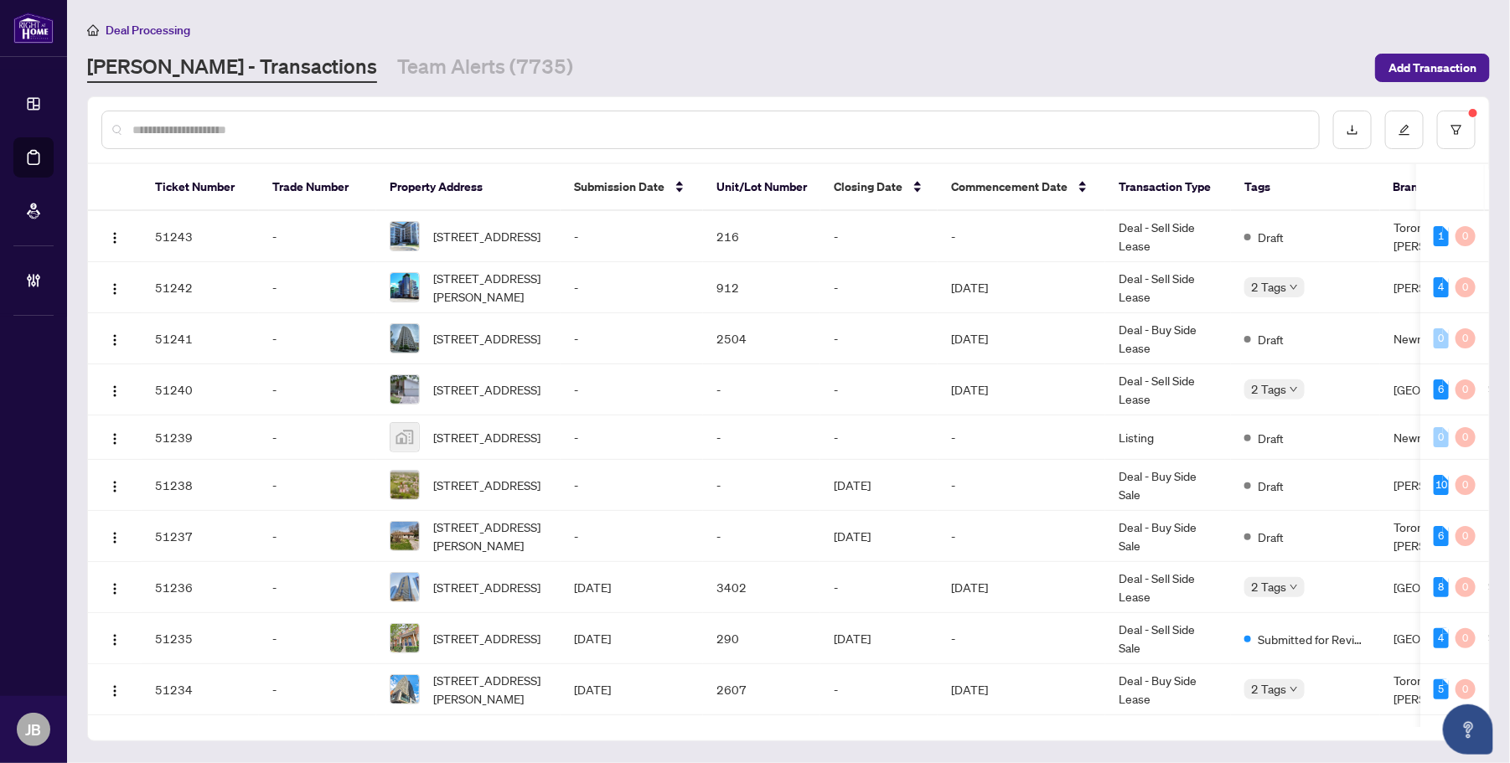
click at [354, 128] on input "text" at bounding box center [718, 130] width 1173 height 18
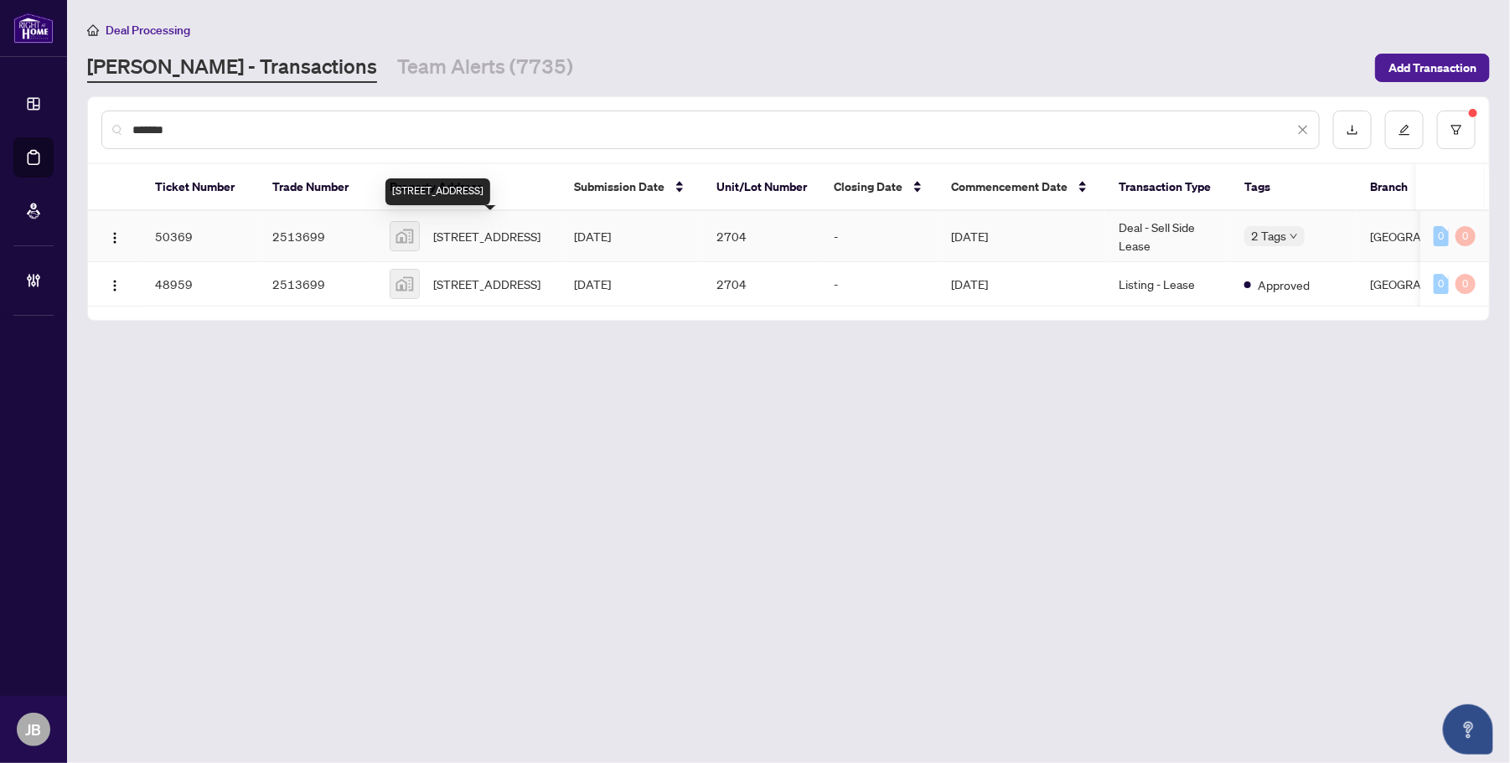
type input "*******"
click at [513, 230] on span "2704-5081 Hurontario St #2704, Mississauga, Ontario L4Z 3X7, Canada" at bounding box center [486, 236] width 107 height 18
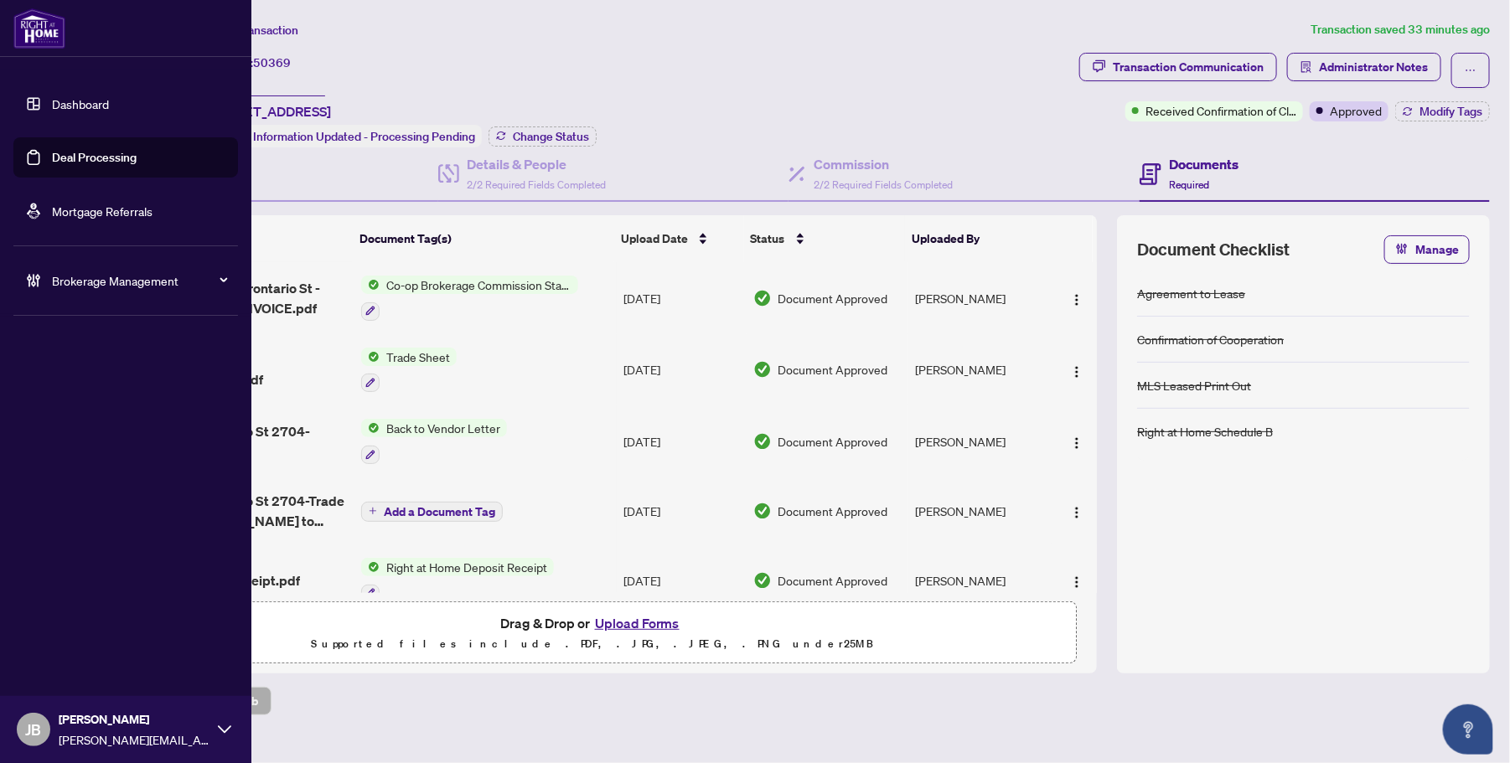
click at [106, 160] on link "Deal Processing" at bounding box center [94, 157] width 85 height 15
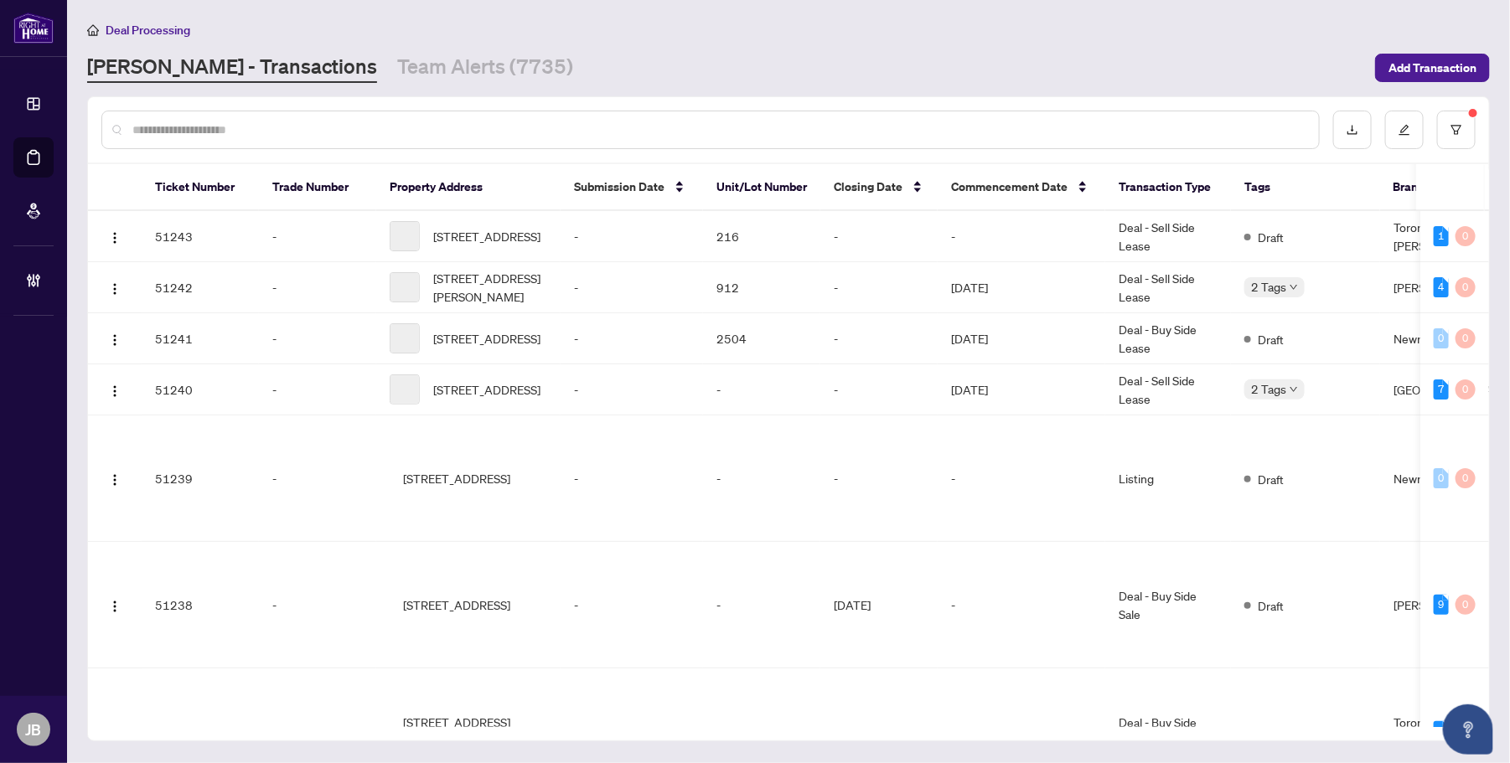
click at [325, 130] on input "text" at bounding box center [718, 130] width 1173 height 18
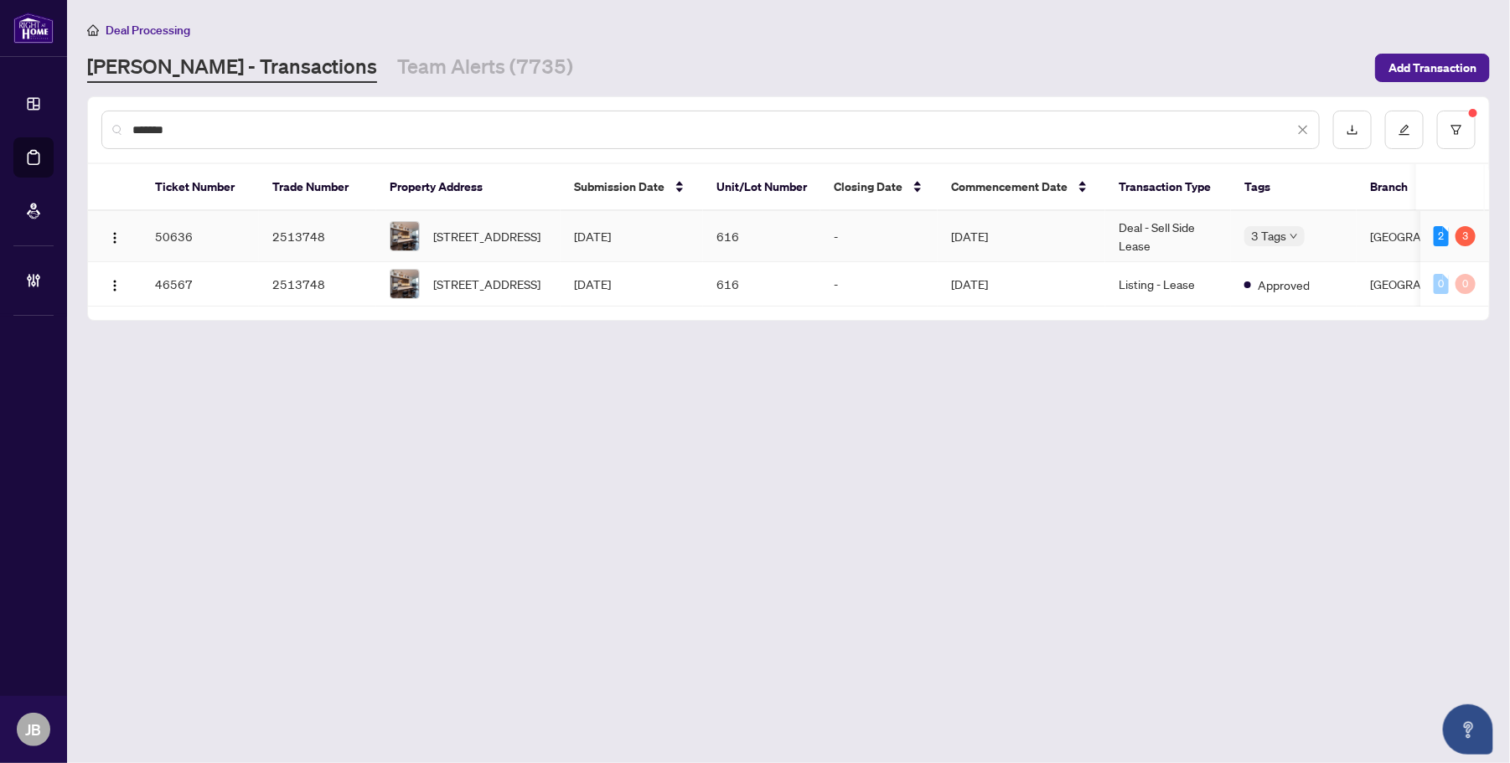
type input "*******"
click at [494, 227] on span "616-320 Richmond St, Toronto, Ontario M5A 1P9, Canada" at bounding box center [486, 236] width 107 height 18
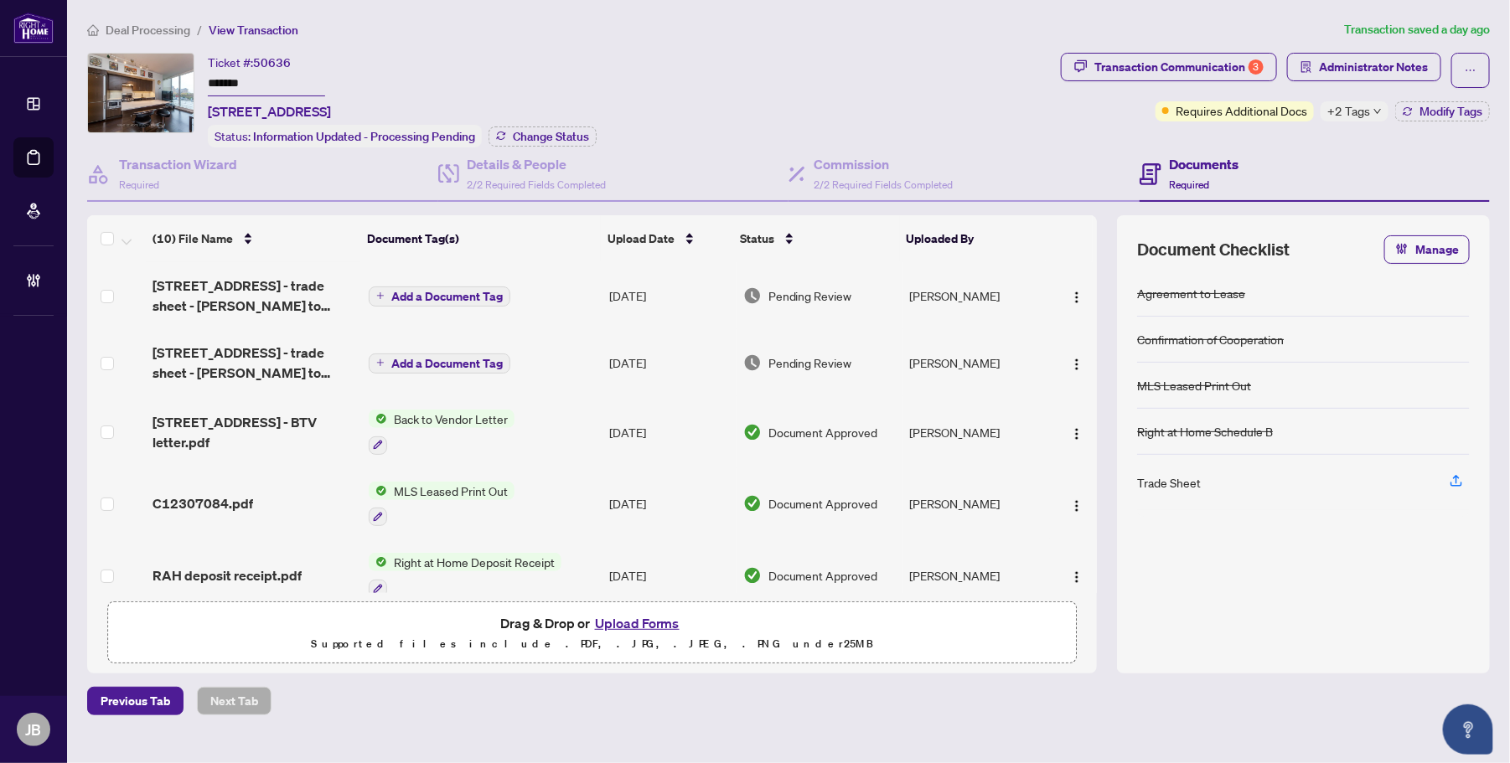
scroll to position [96, 0]
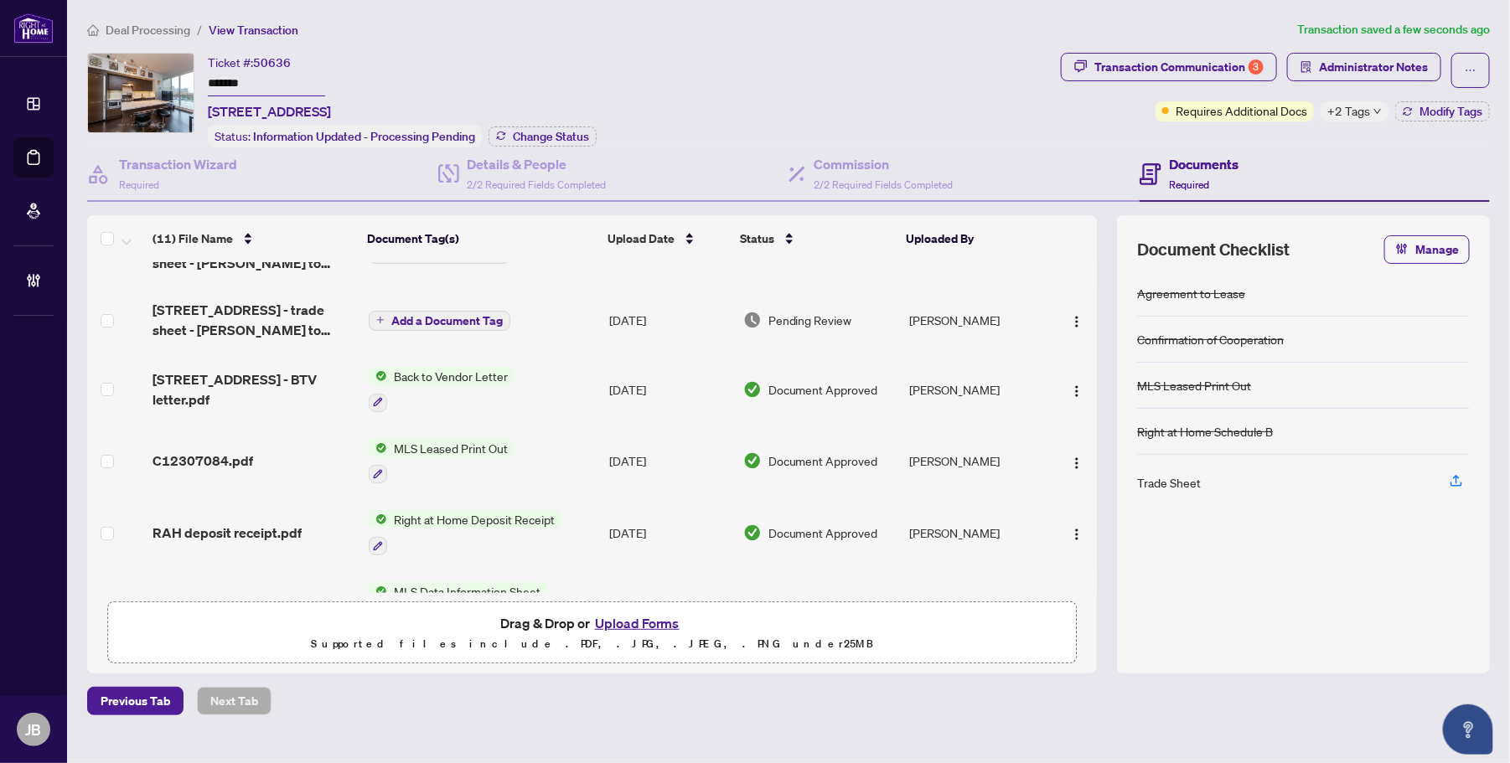
drag, startPoint x: 693, startPoint y: 43, endPoint x: 713, endPoint y: 85, distance: 47.2
click at [702, 61] on div "Deal Processing / View Transaction Transaction saved a few seconds ago Ticket #…" at bounding box center [788, 368] width 1416 height 696
drag, startPoint x: 713, startPoint y: 85, endPoint x: 790, endPoint y: 315, distance: 242.2
click at [790, 315] on span "Pending Review" at bounding box center [811, 320] width 84 height 18
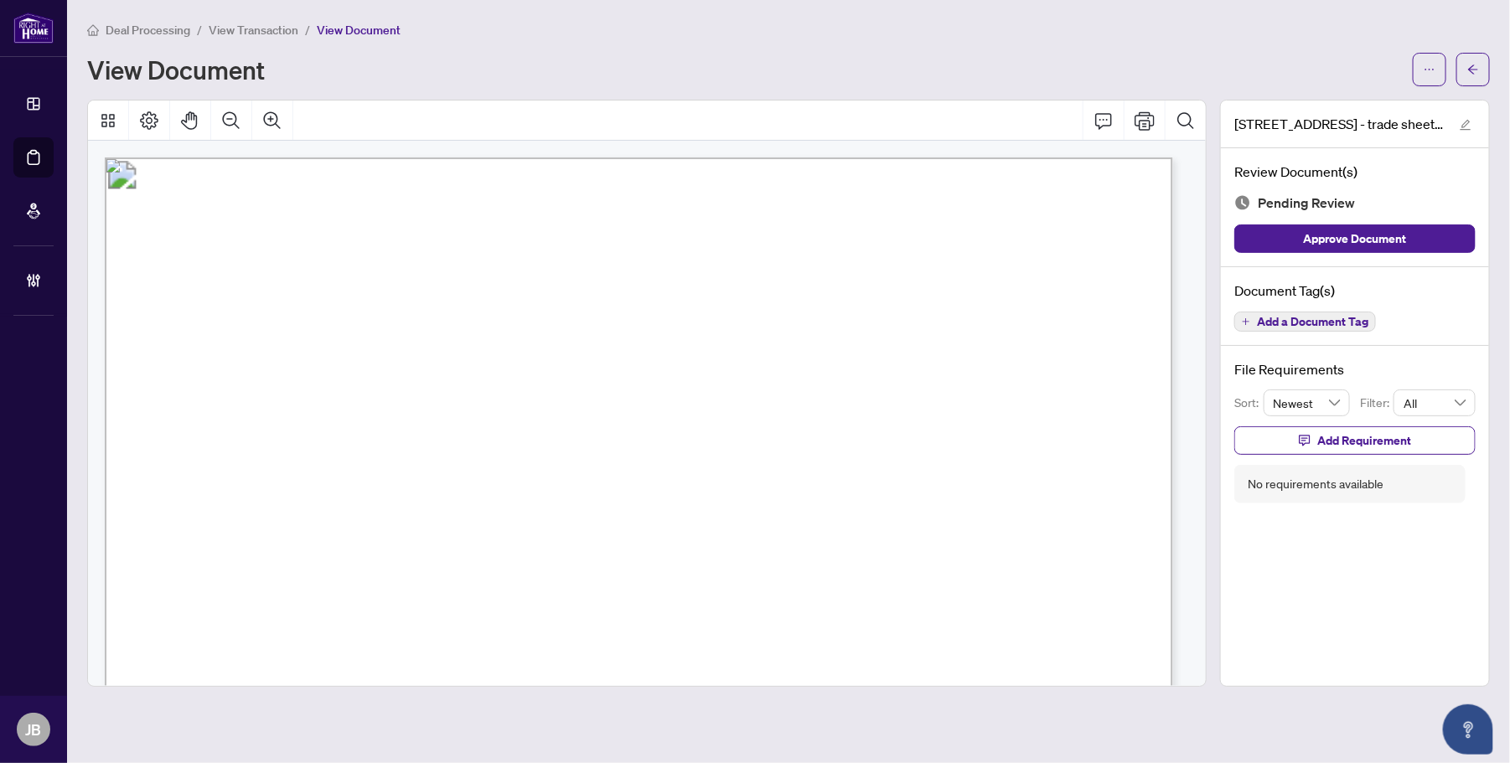
click at [1482, 76] on button "button" at bounding box center [1474, 70] width 34 height 34
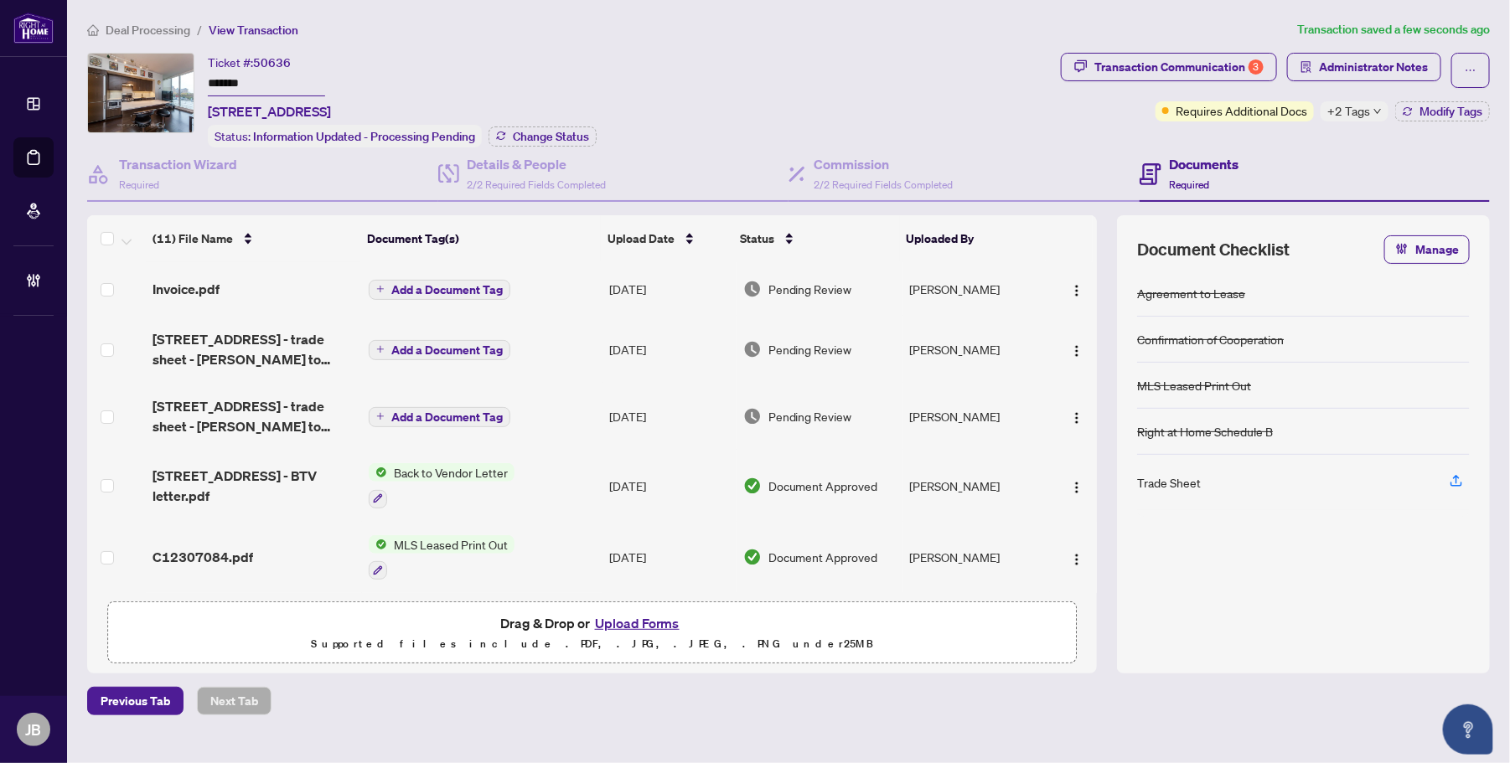
click at [815, 281] on span "Pending Review" at bounding box center [811, 289] width 84 height 18
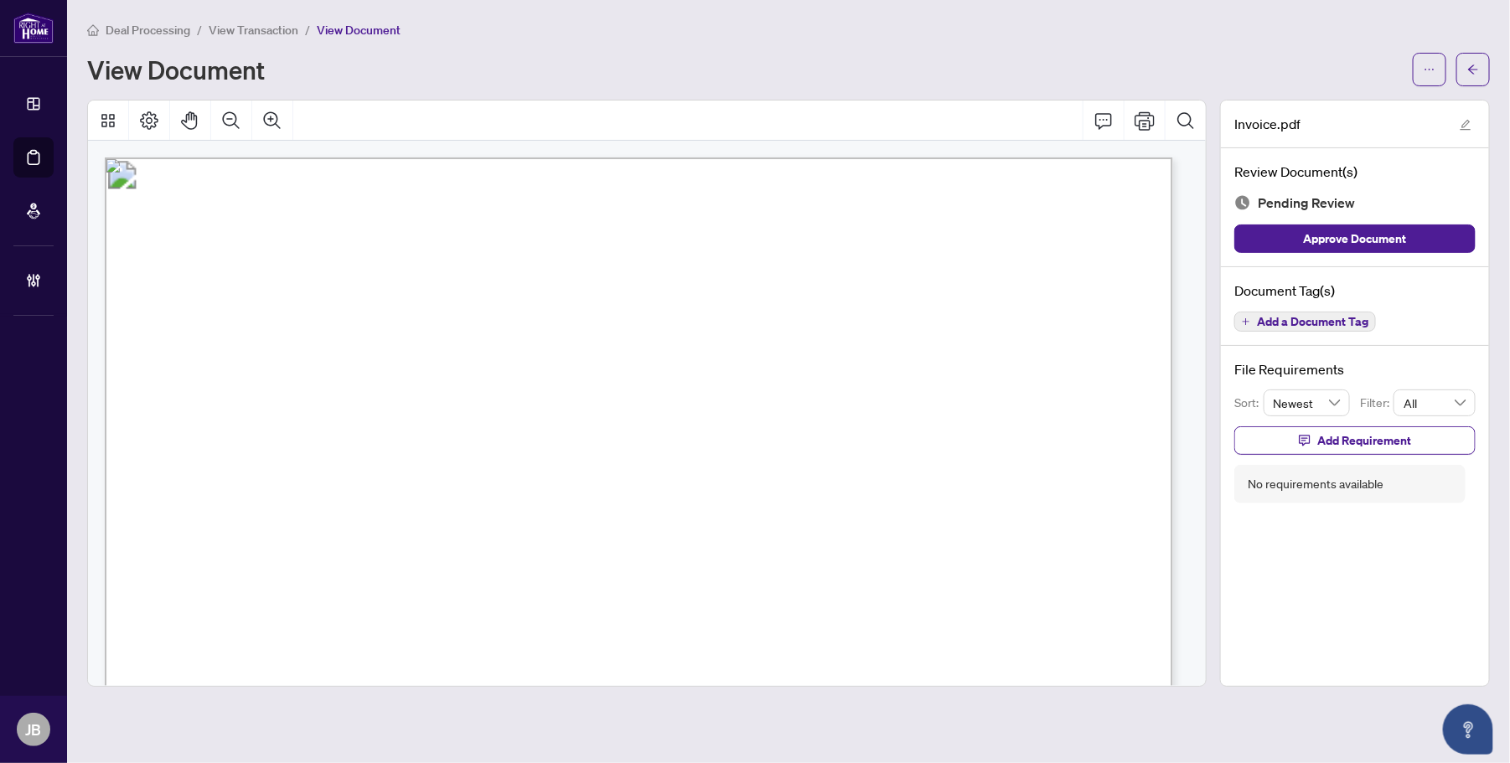
click at [1300, 327] on span "Add a Document Tag" at bounding box center [1312, 322] width 111 height 12
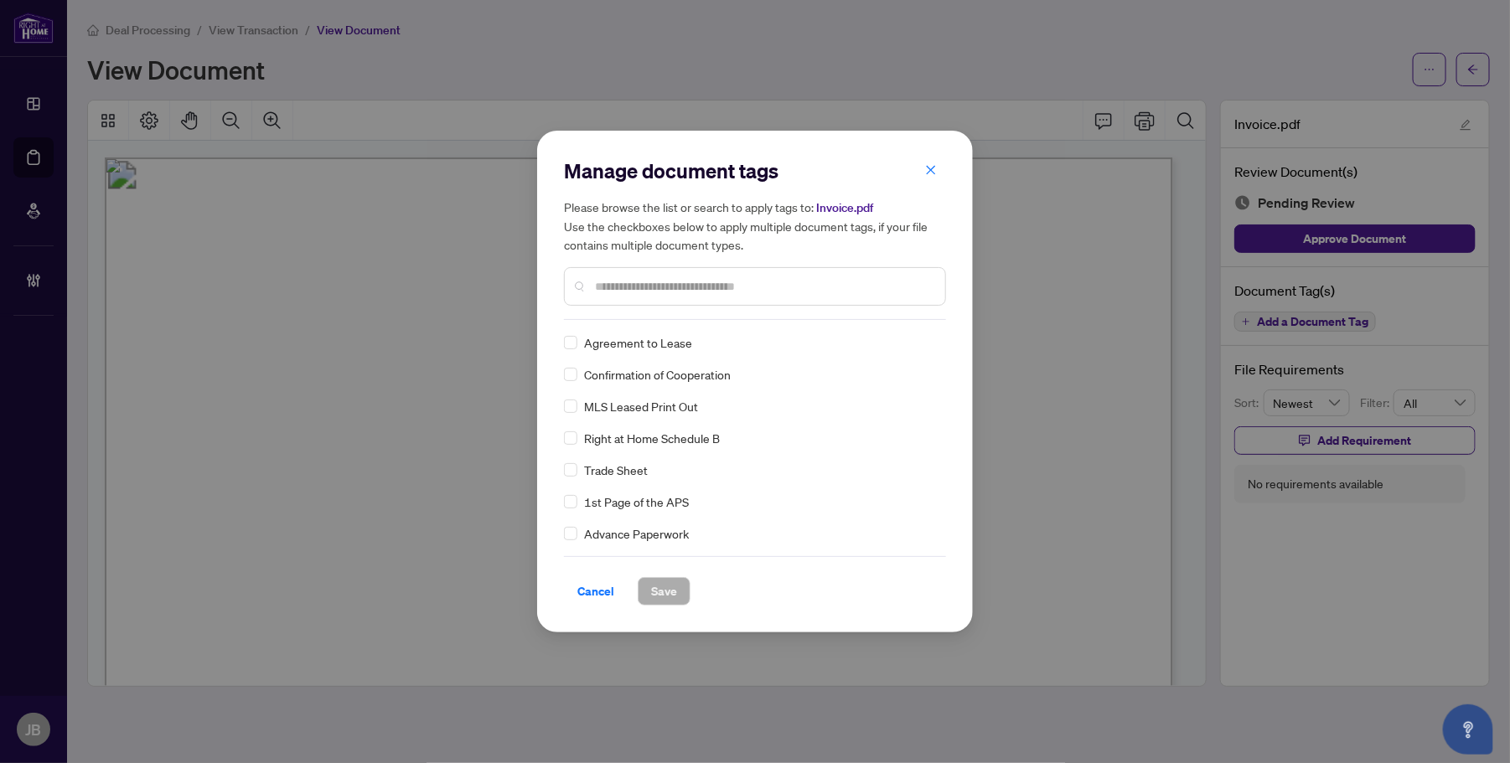
click at [673, 287] on input "text" at bounding box center [763, 286] width 337 height 18
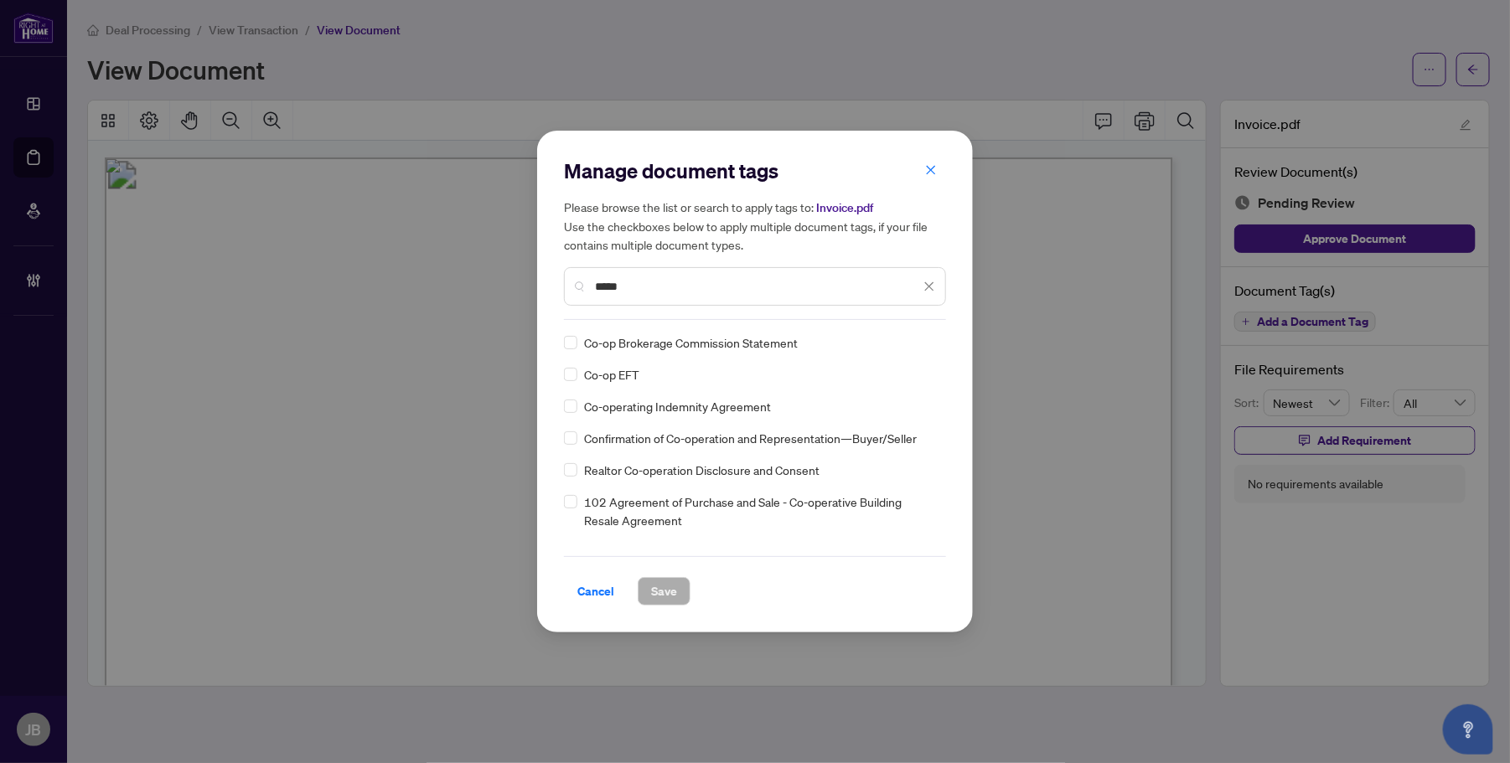
type input "*****"
click at [926, 340] on icon at bounding box center [930, 342] width 10 height 7
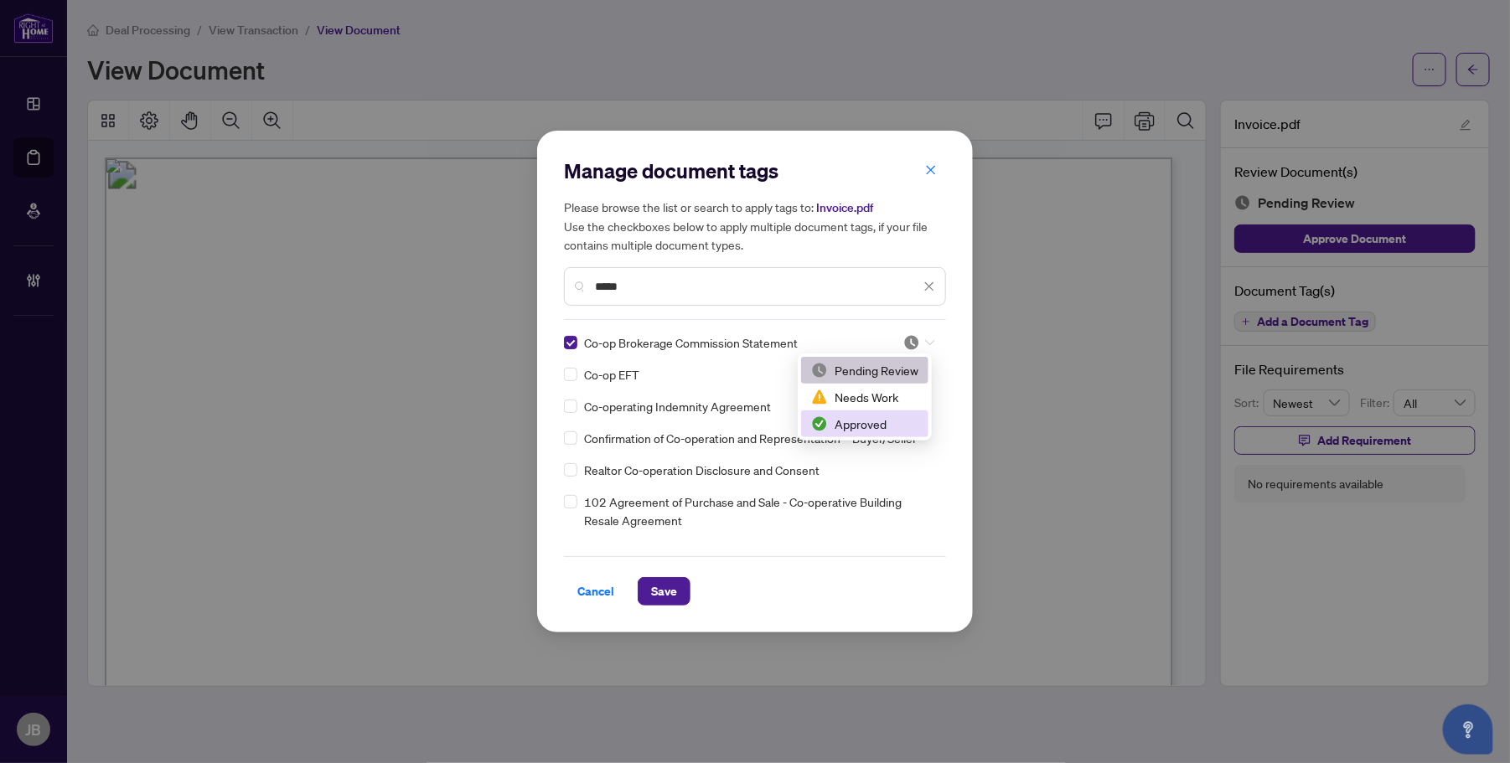
click at [876, 420] on div "Approved" at bounding box center [864, 424] width 107 height 18
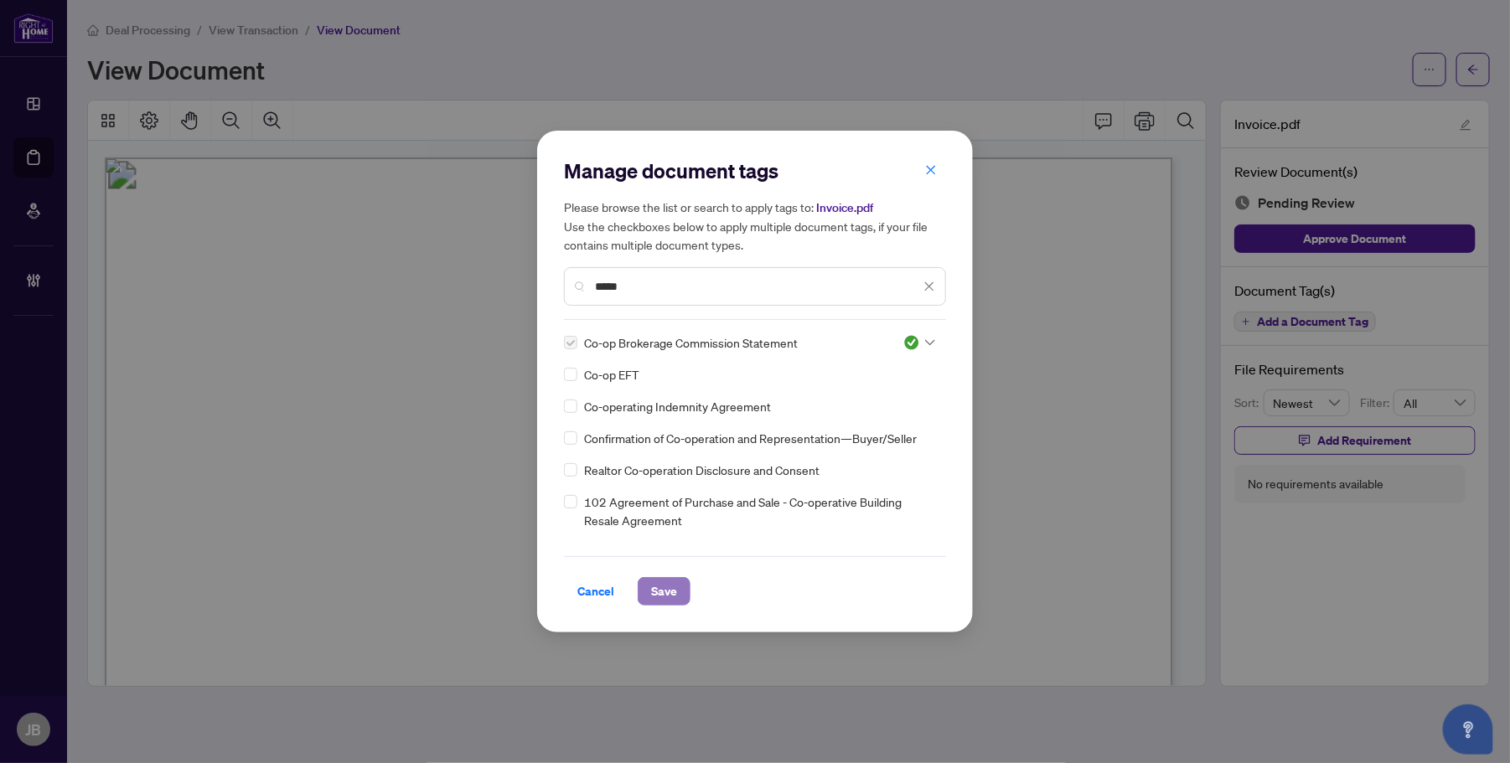
click at [660, 598] on span "Save" at bounding box center [664, 591] width 26 height 27
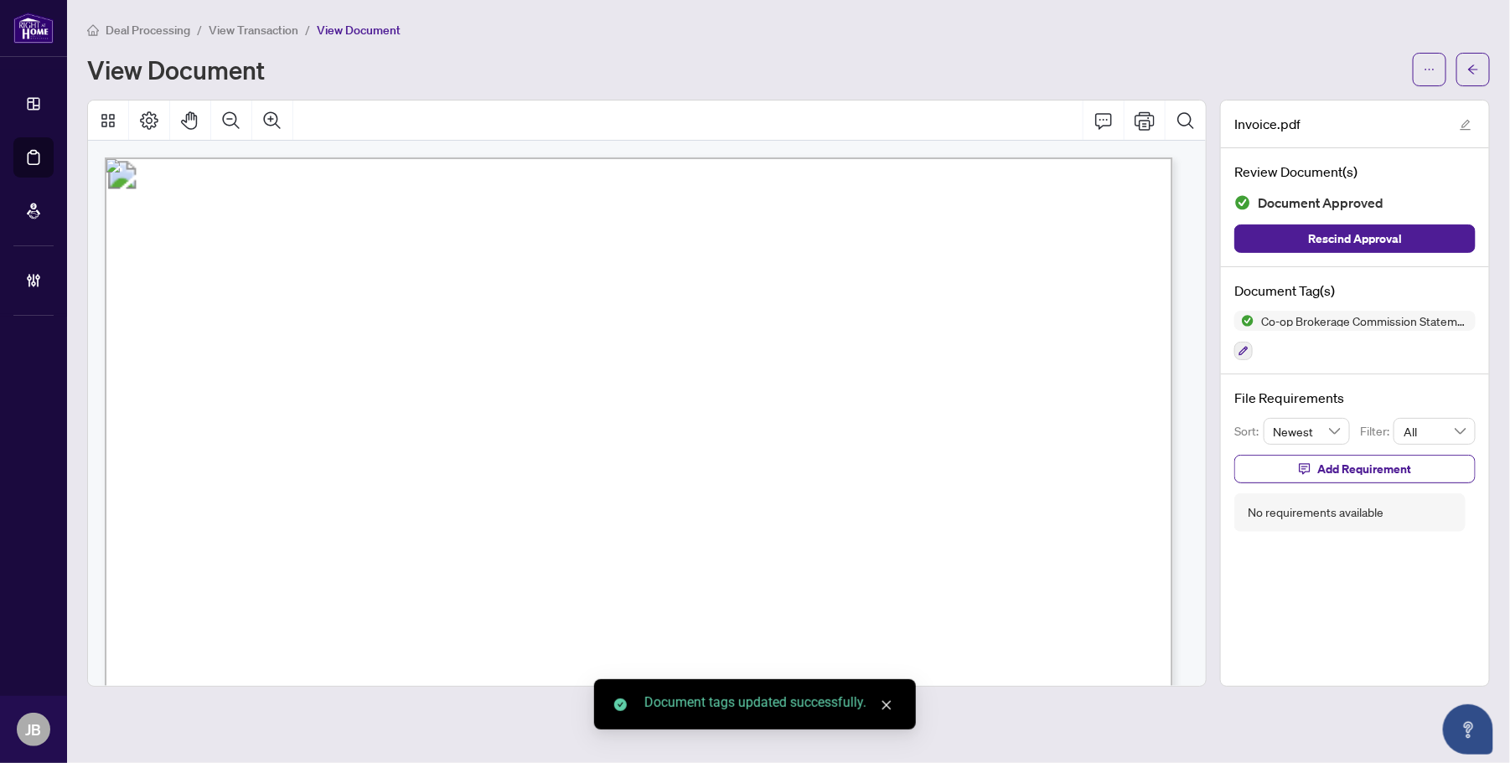
click at [1476, 72] on icon "arrow-left" at bounding box center [1473, 70] width 12 height 12
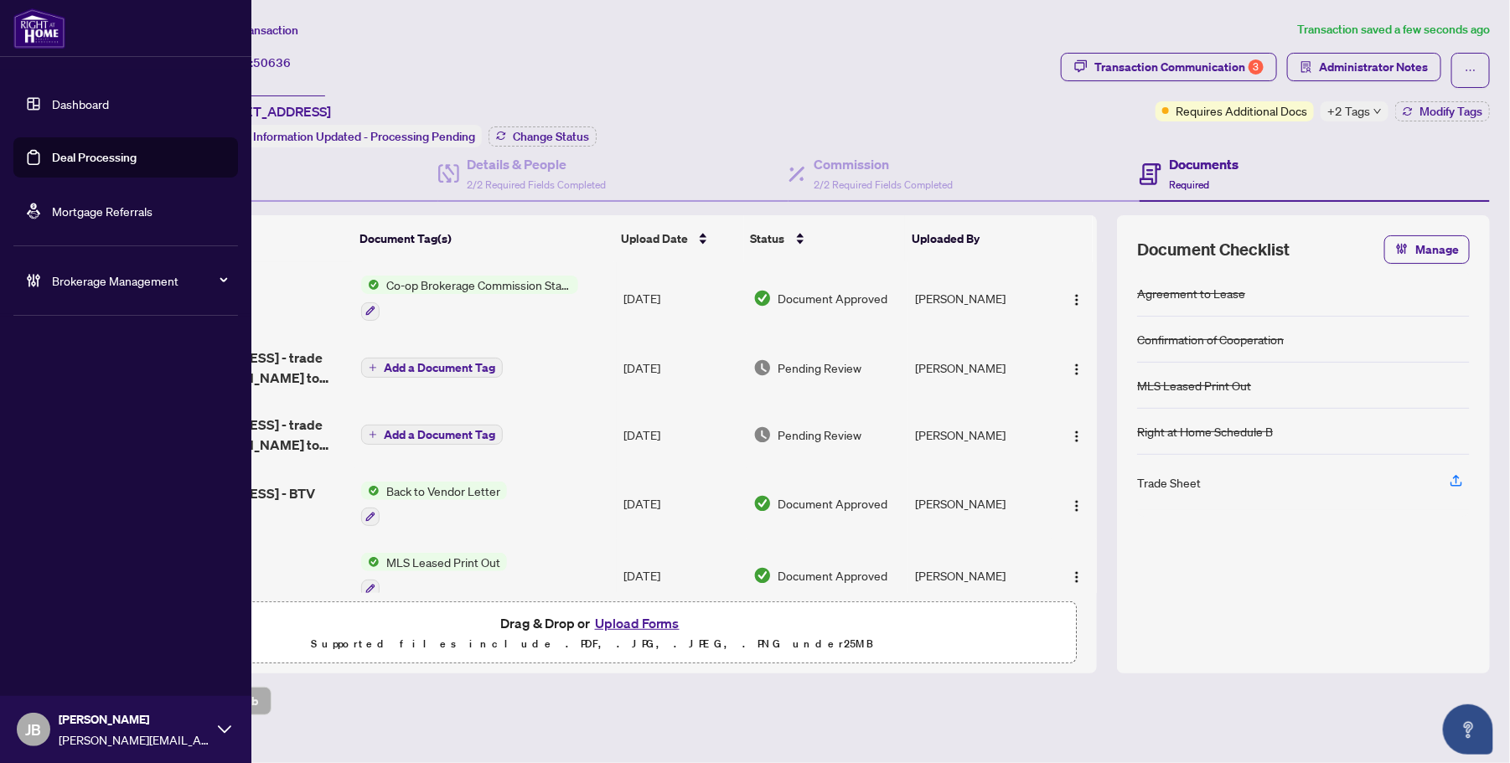
click at [52, 155] on link "Deal Processing" at bounding box center [94, 157] width 85 height 15
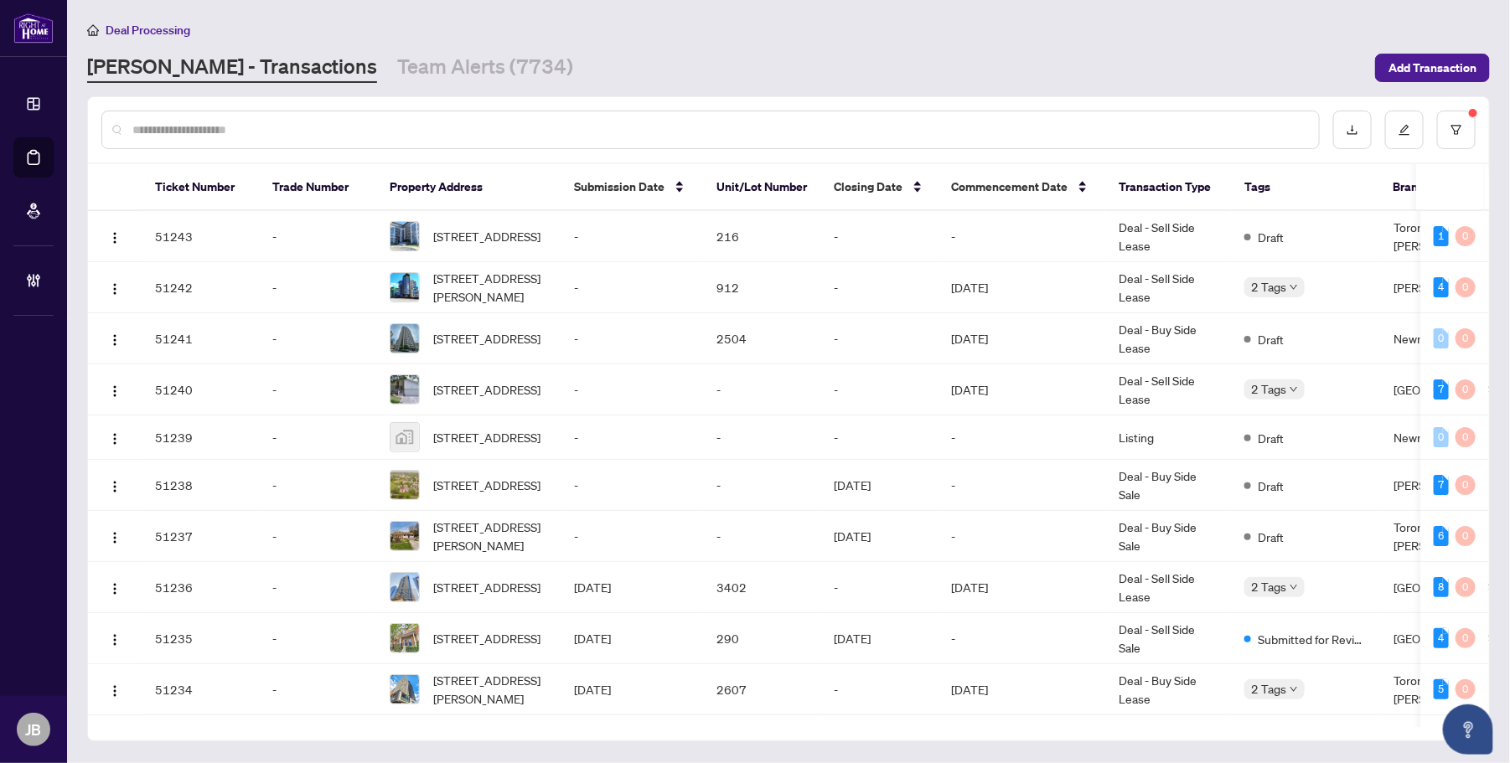
click at [453, 132] on input "text" at bounding box center [718, 130] width 1173 height 18
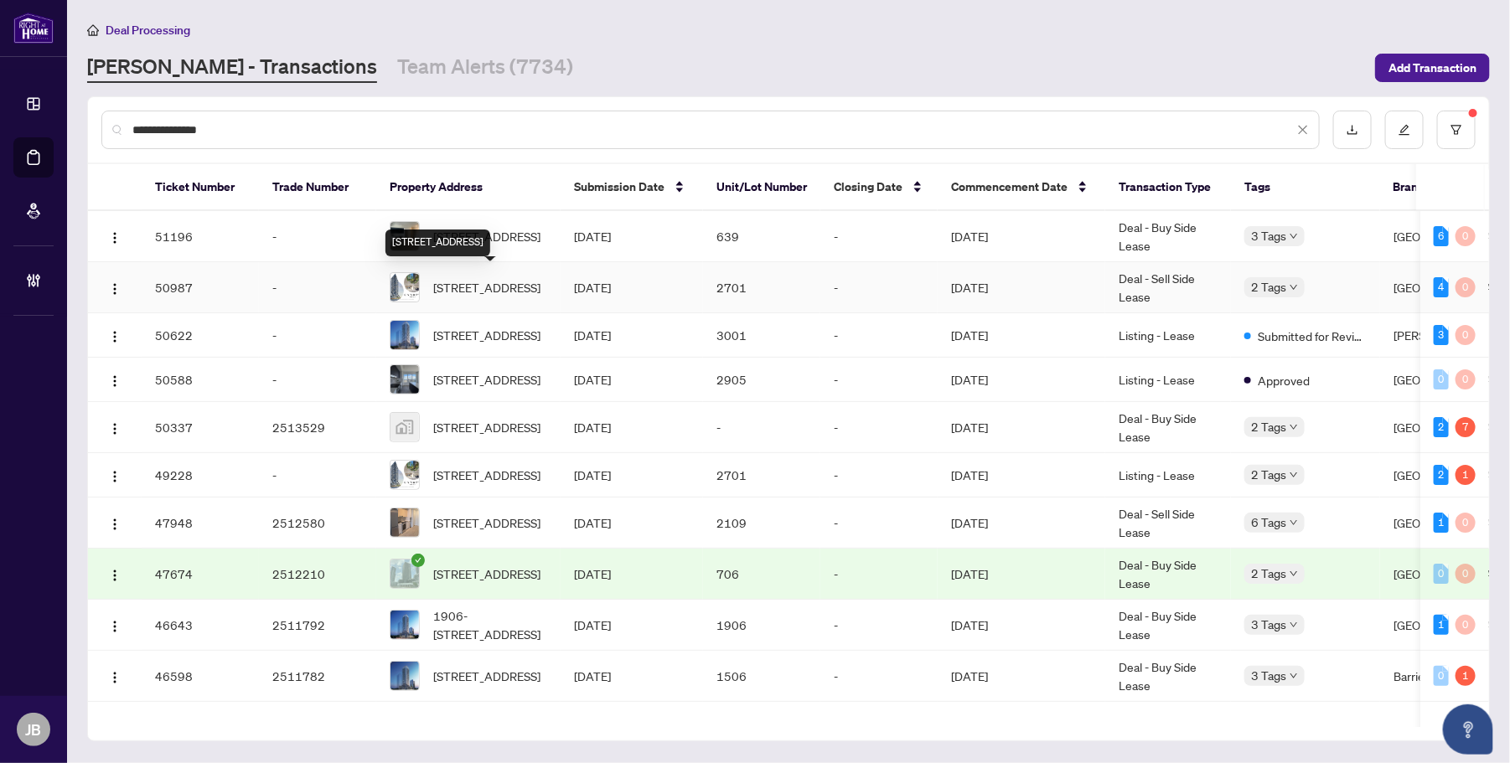
type input "**********"
click at [488, 287] on span "2701-5105 Hurontario St, Mississauga, Ontario L4Z 0C9, Canada" at bounding box center [486, 287] width 107 height 18
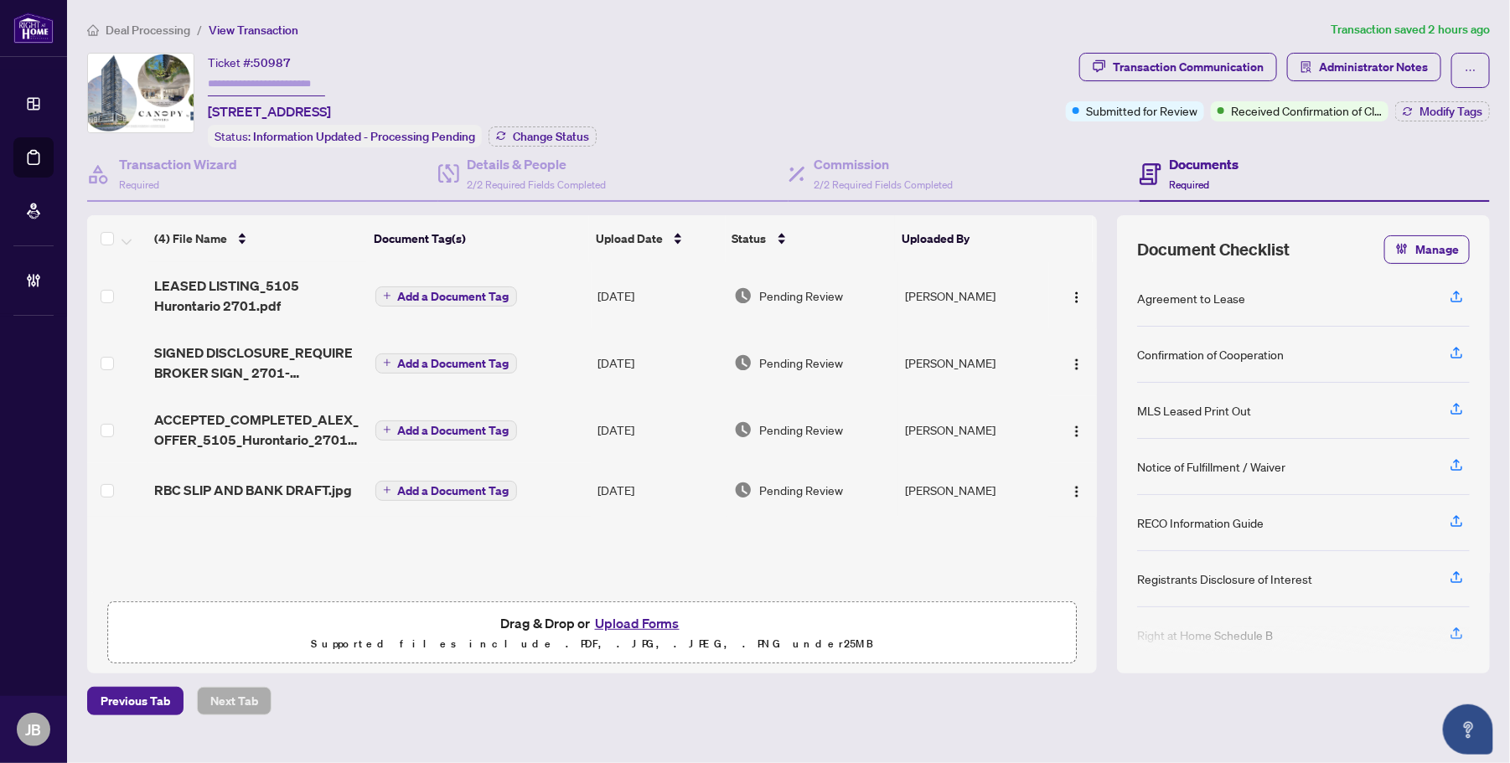
click at [754, 64] on div "Ticket #: 50987 2701-5105 Hurontario St, Mississauga, Ontario L4Z 0C9, Canada S…" at bounding box center [573, 100] width 972 height 95
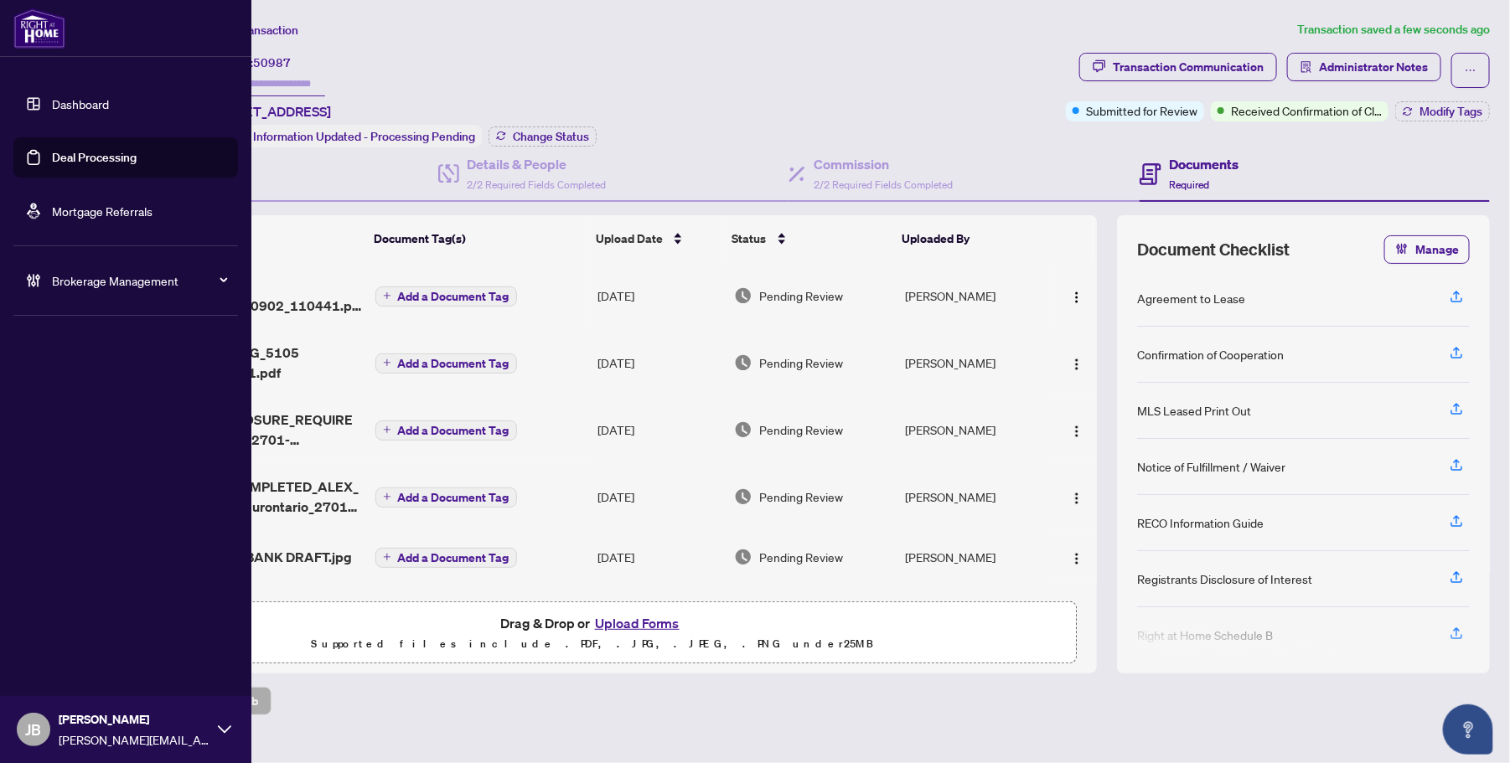
click at [52, 159] on link "Deal Processing" at bounding box center [94, 157] width 85 height 15
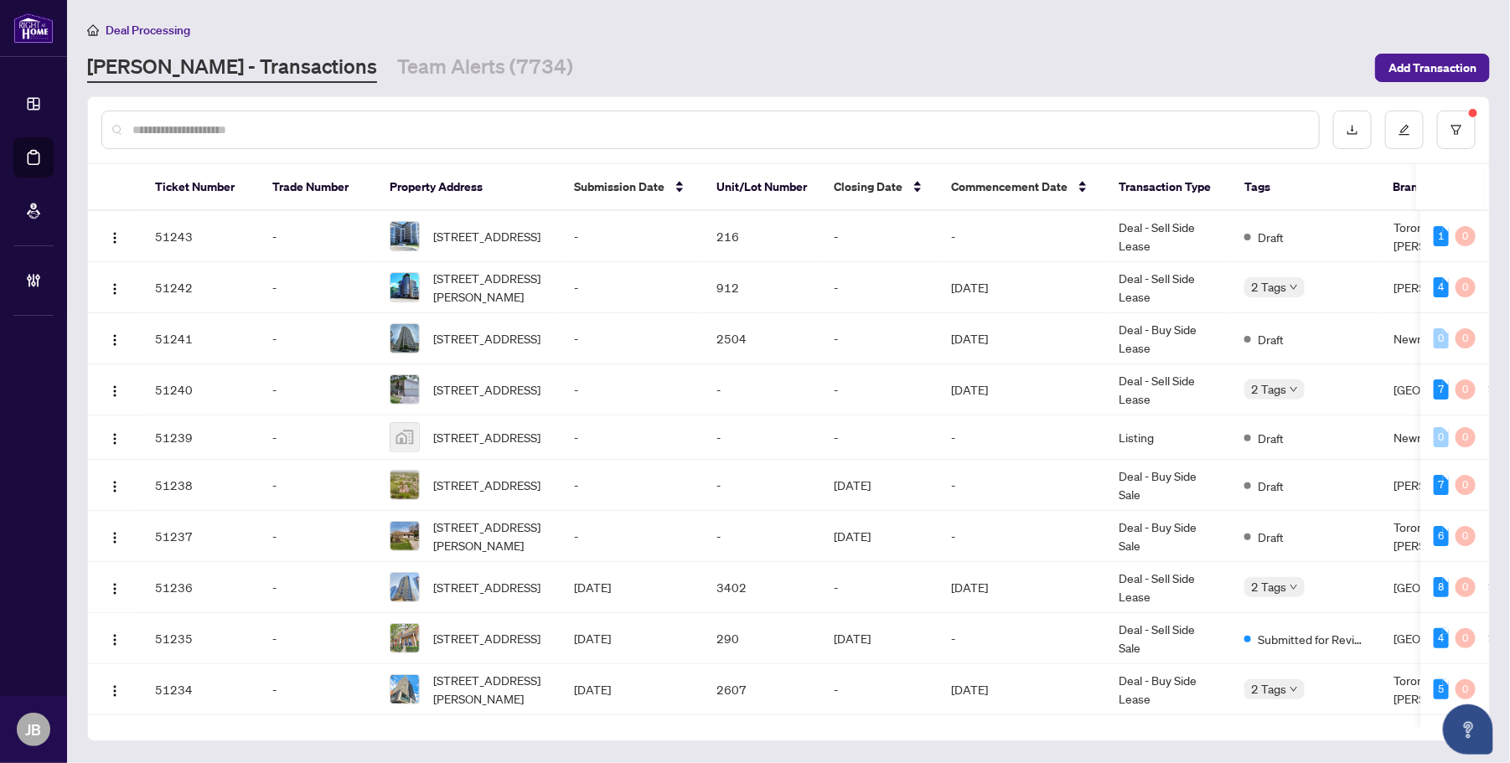
click at [311, 126] on input "text" at bounding box center [718, 130] width 1173 height 18
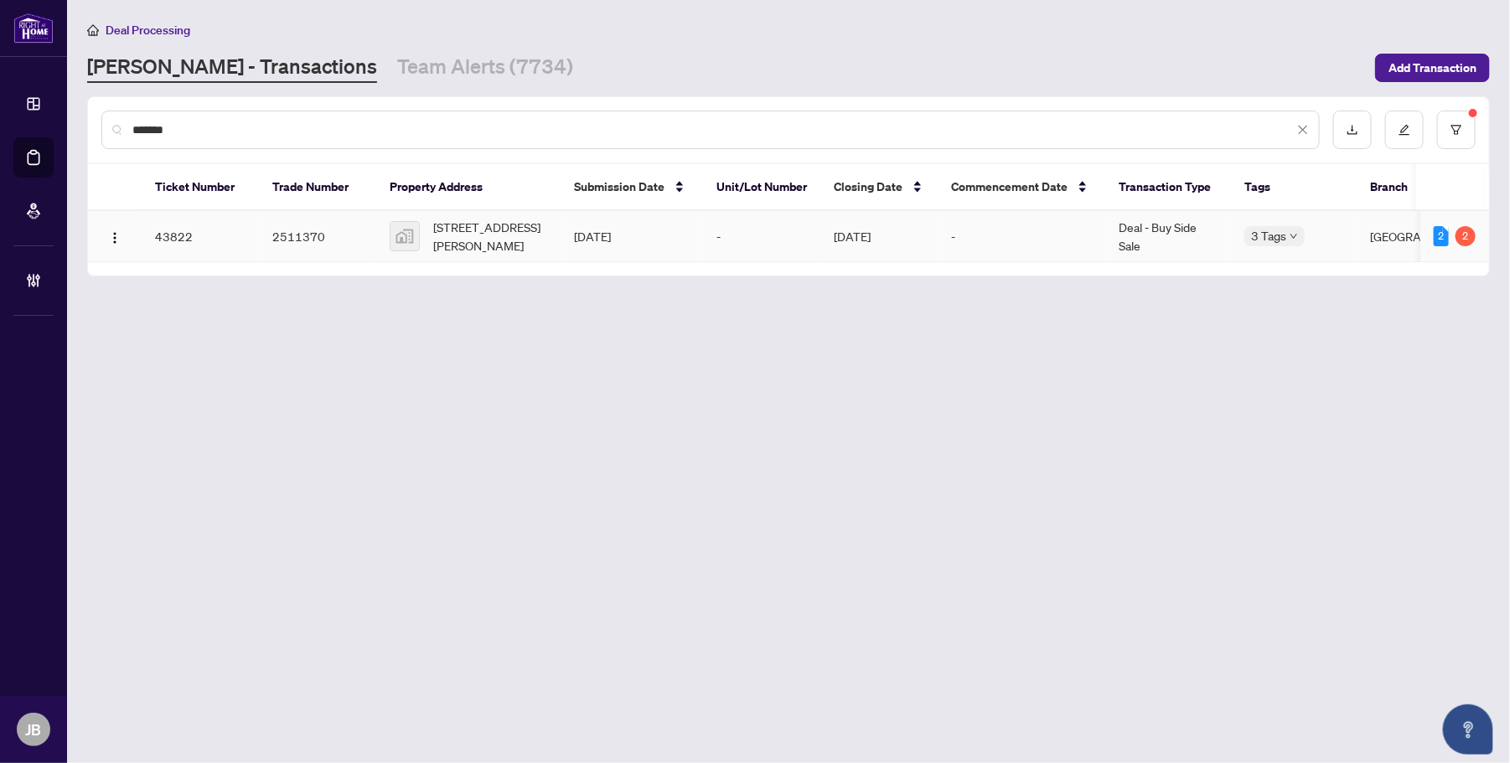
type input "*******"
click at [522, 237] on span "31 Roberts Crescent, Kitchener, ON, Canada" at bounding box center [490, 236] width 114 height 37
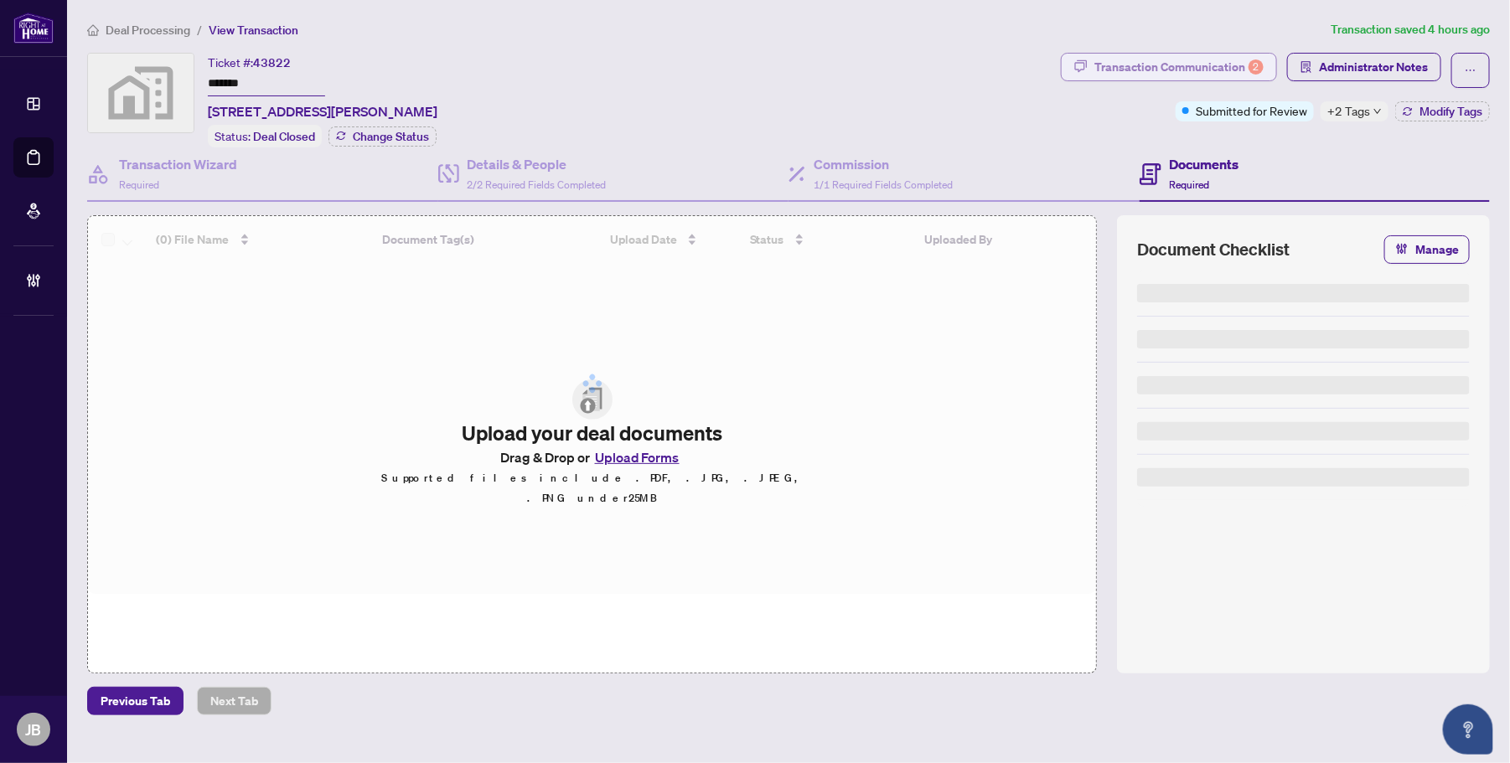
click at [1240, 63] on div "Transaction Communication 2" at bounding box center [1179, 67] width 169 height 27
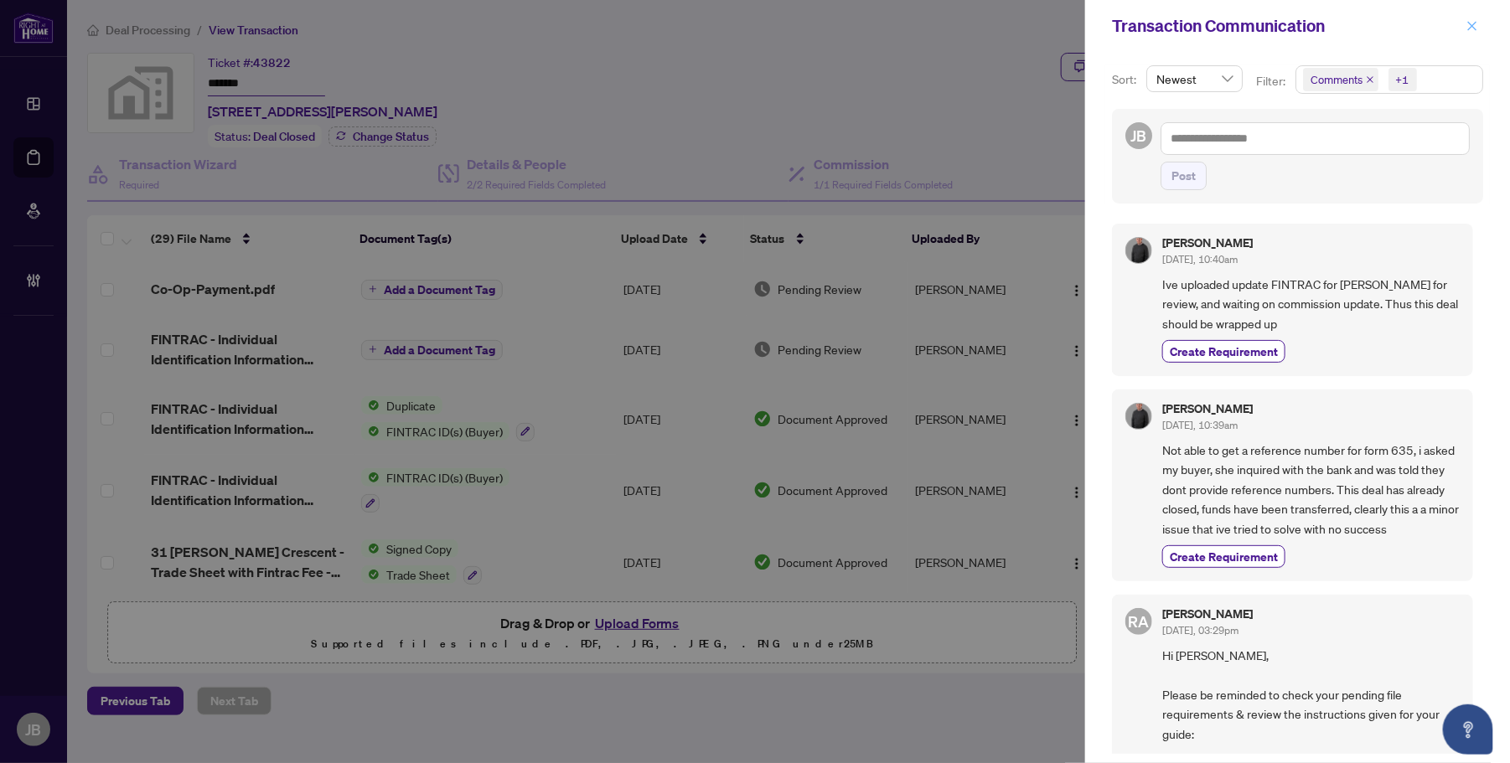
click at [1471, 22] on icon "close" at bounding box center [1473, 26] width 12 height 12
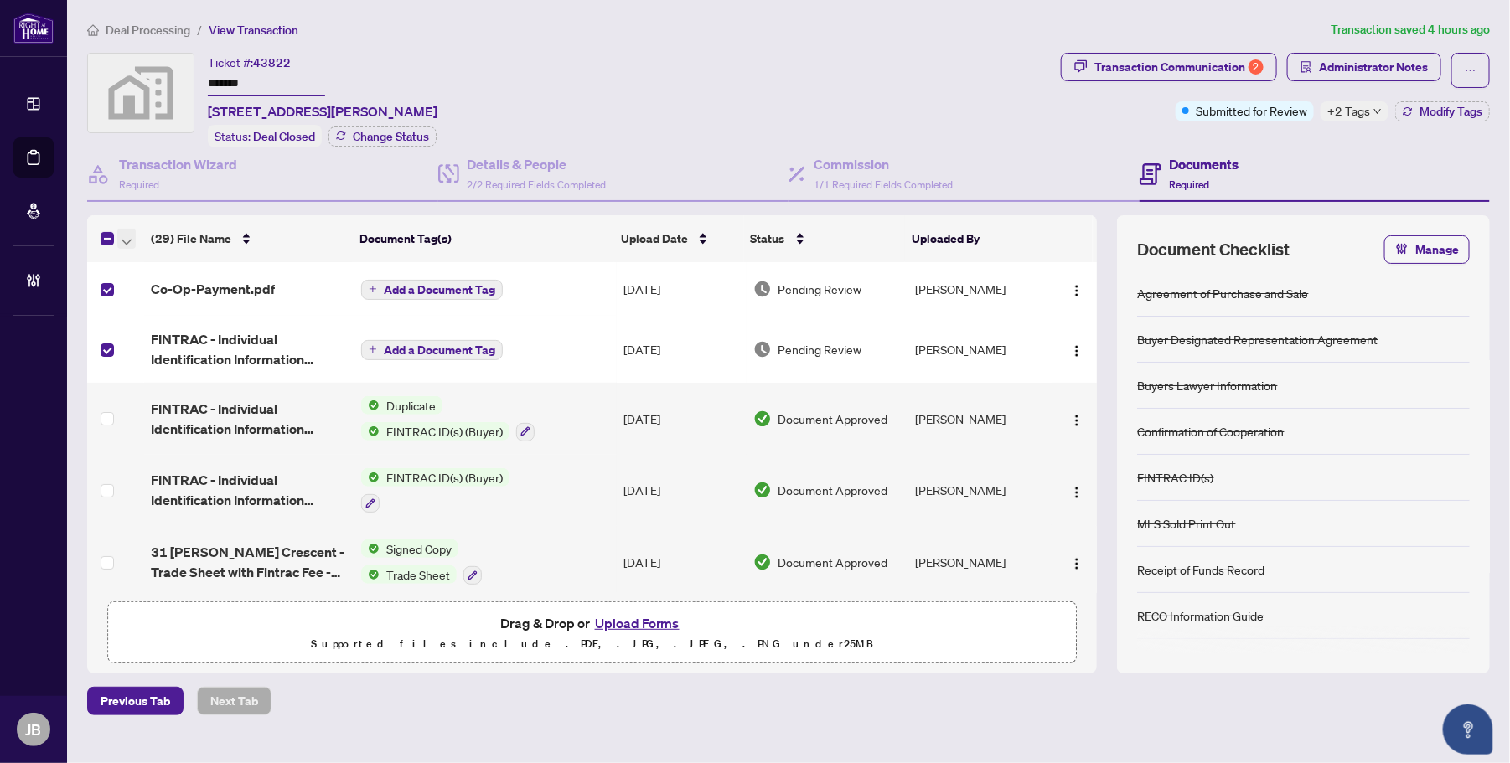
click at [127, 230] on span "button" at bounding box center [127, 239] width 10 height 18
click at [199, 267] on span "Open Selected in New Tab(s)" at bounding box center [205, 265] width 149 height 18
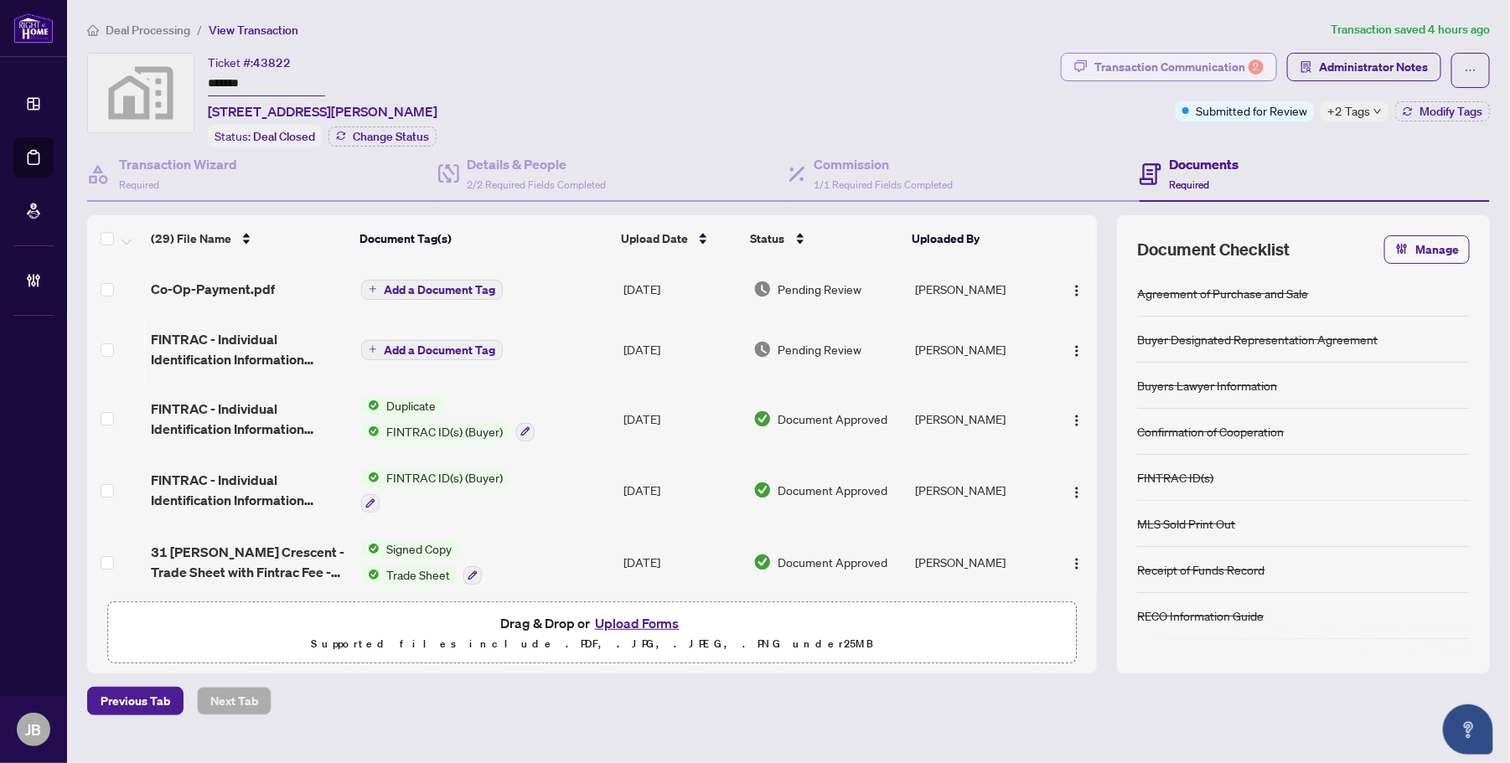
click at [1197, 65] on div "Transaction Communication 2" at bounding box center [1179, 67] width 169 height 27
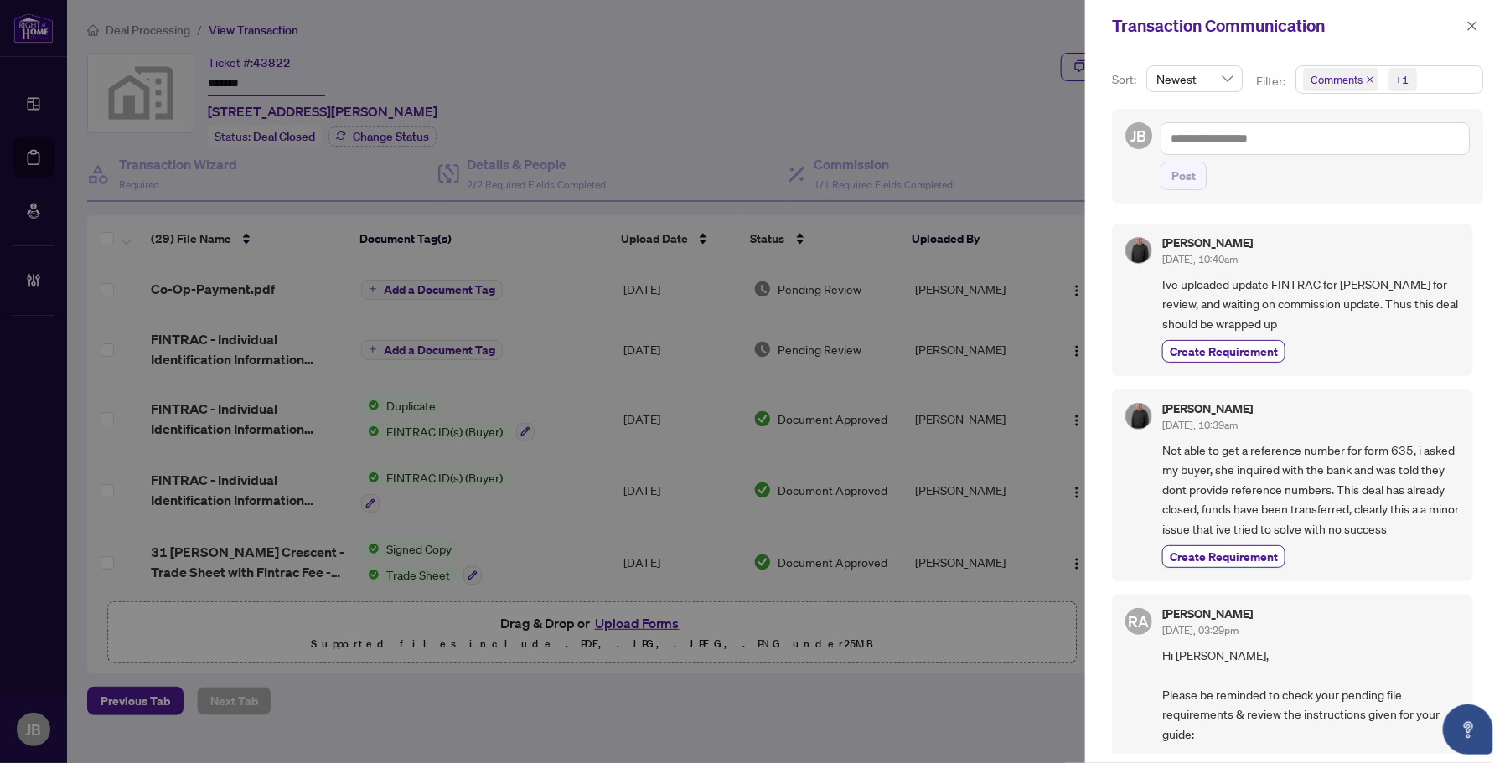
click at [1447, 82] on span "Comments +1" at bounding box center [1389, 79] width 186 height 27
click at [1312, 148] on span "Select Comments" at bounding box center [1312, 149] width 13 height 13
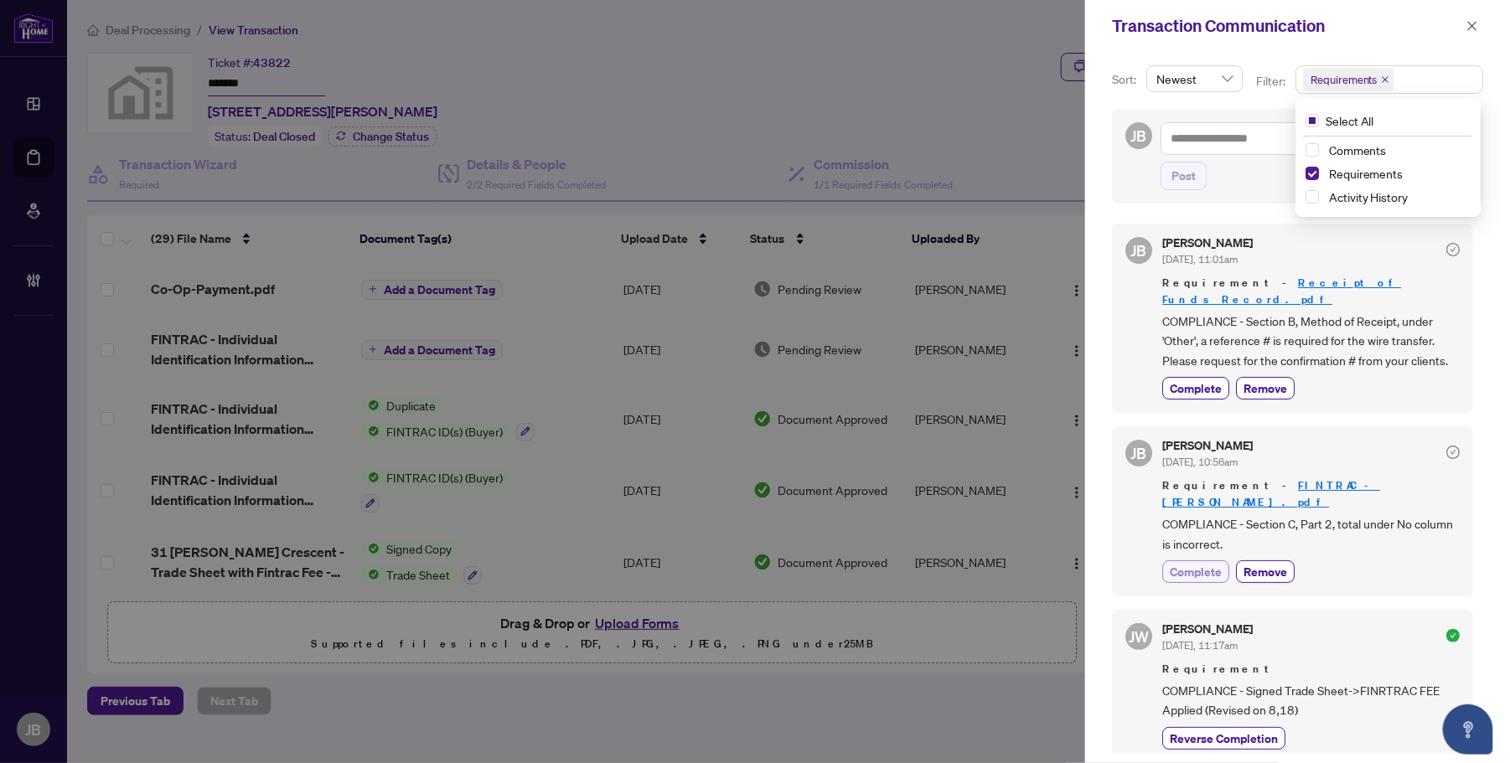
click at [1212, 563] on span "Complete" at bounding box center [1196, 572] width 52 height 18
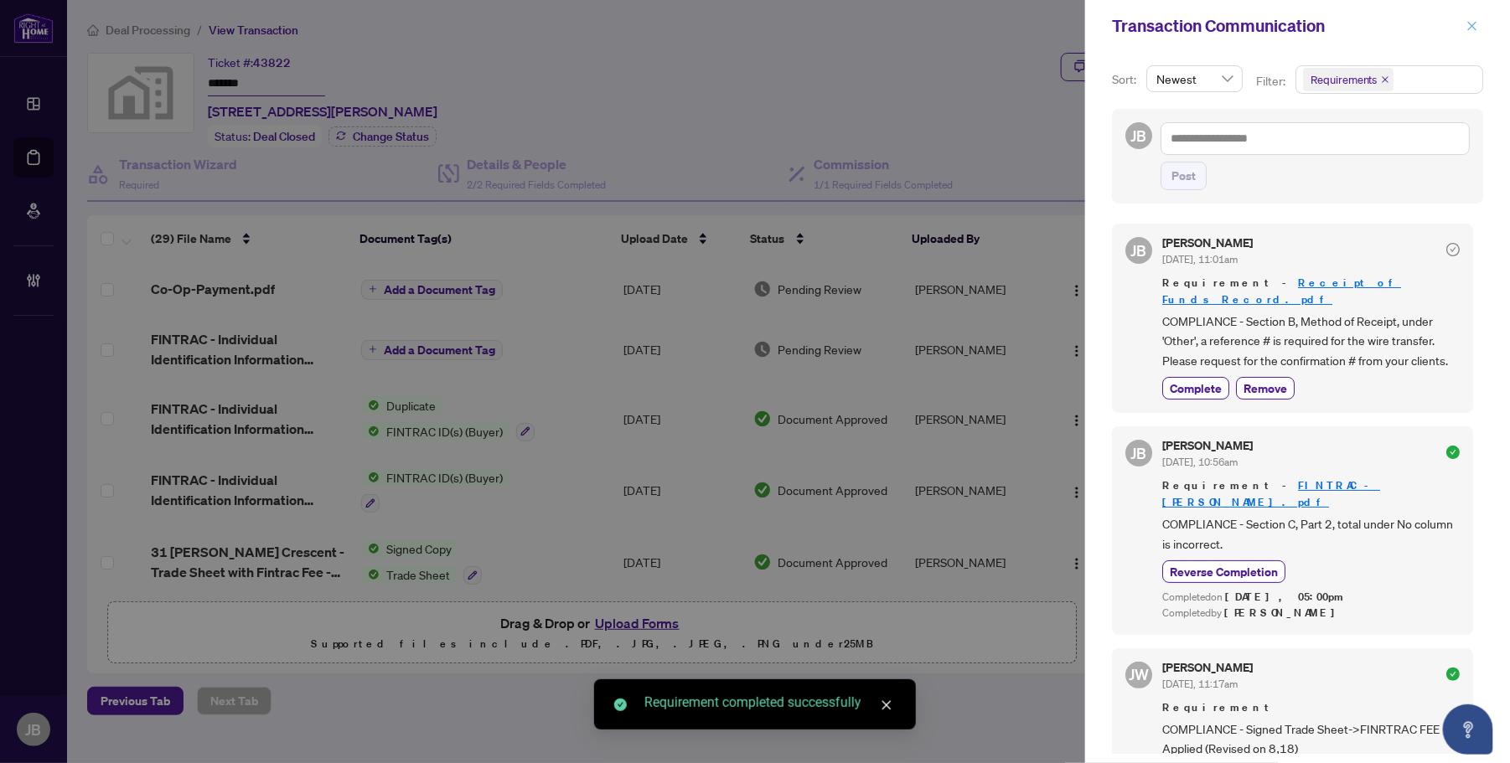
click at [1473, 23] on icon "close" at bounding box center [1472, 25] width 9 height 9
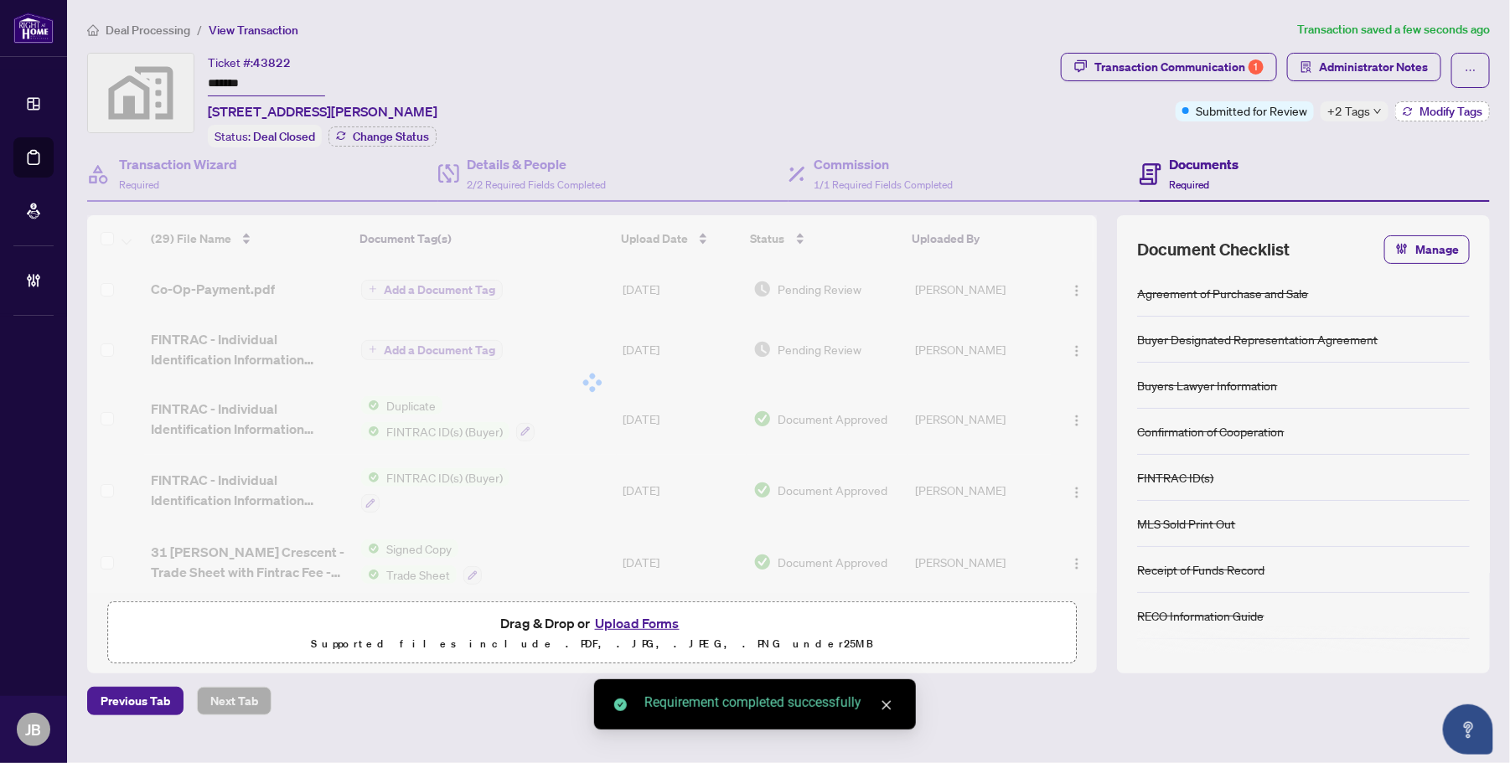
click at [1459, 106] on span "Modify Tags" at bounding box center [1451, 112] width 63 height 12
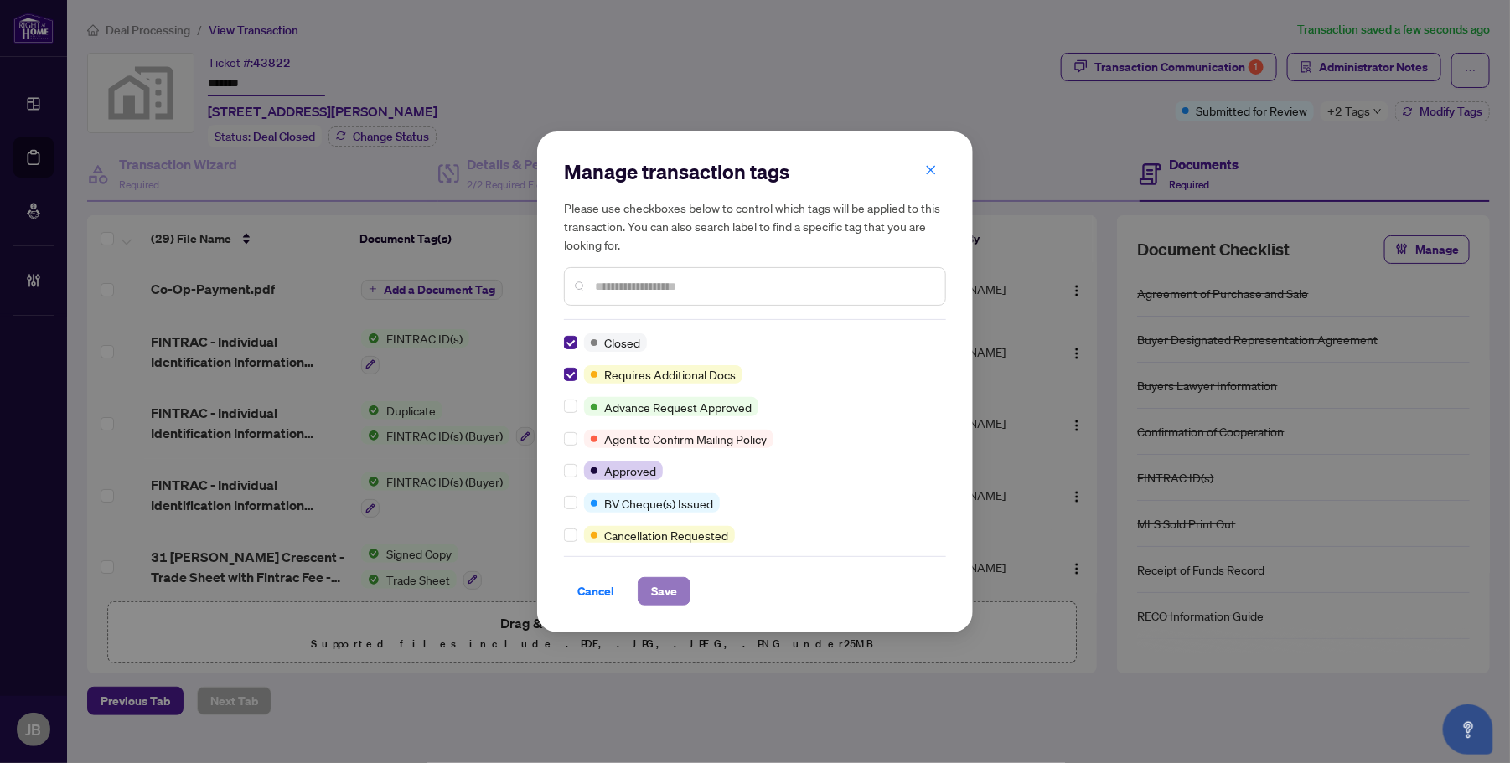
click at [668, 592] on span "Save" at bounding box center [664, 591] width 26 height 27
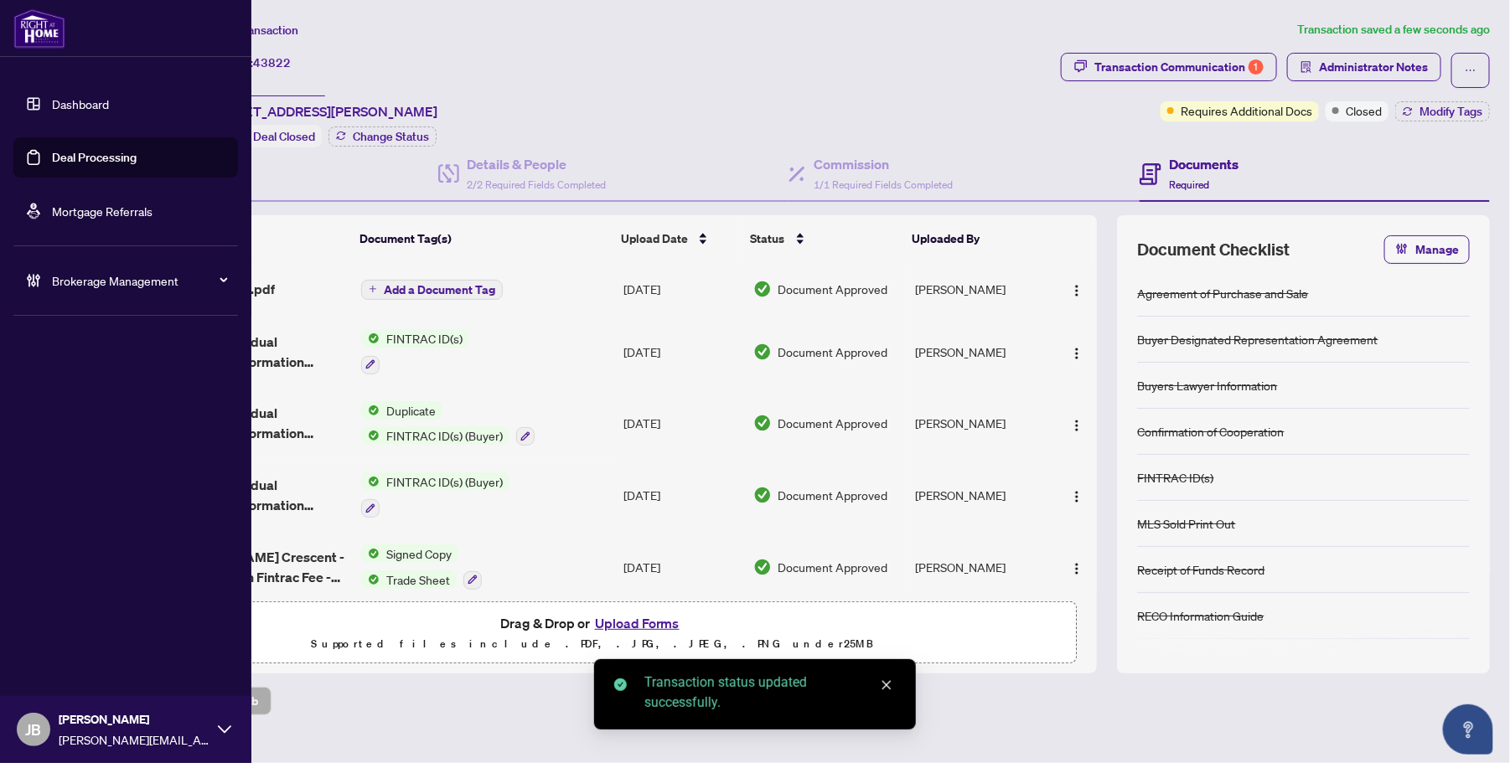
click at [52, 155] on link "Deal Processing" at bounding box center [94, 157] width 85 height 15
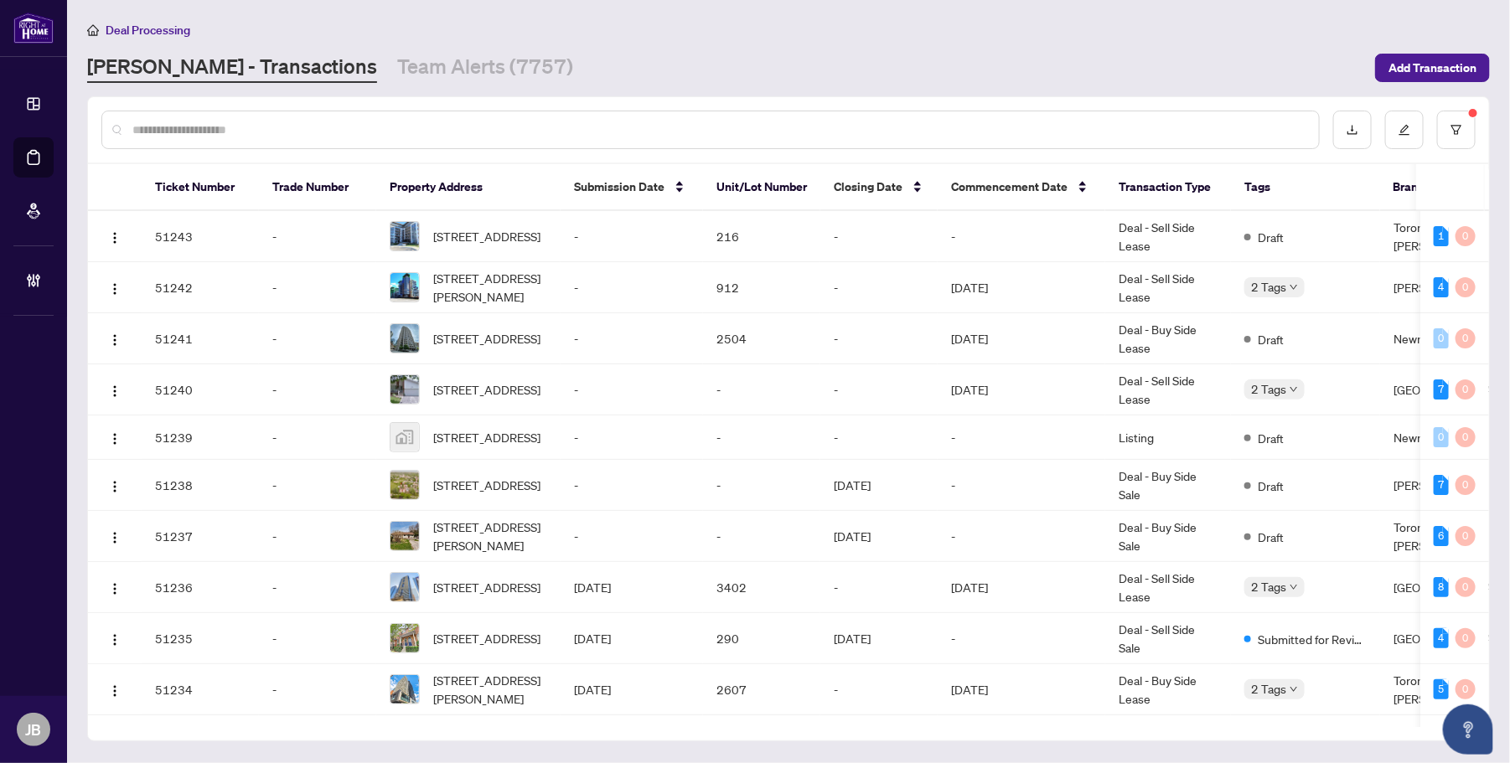
click at [420, 127] on input "text" at bounding box center [718, 130] width 1173 height 18
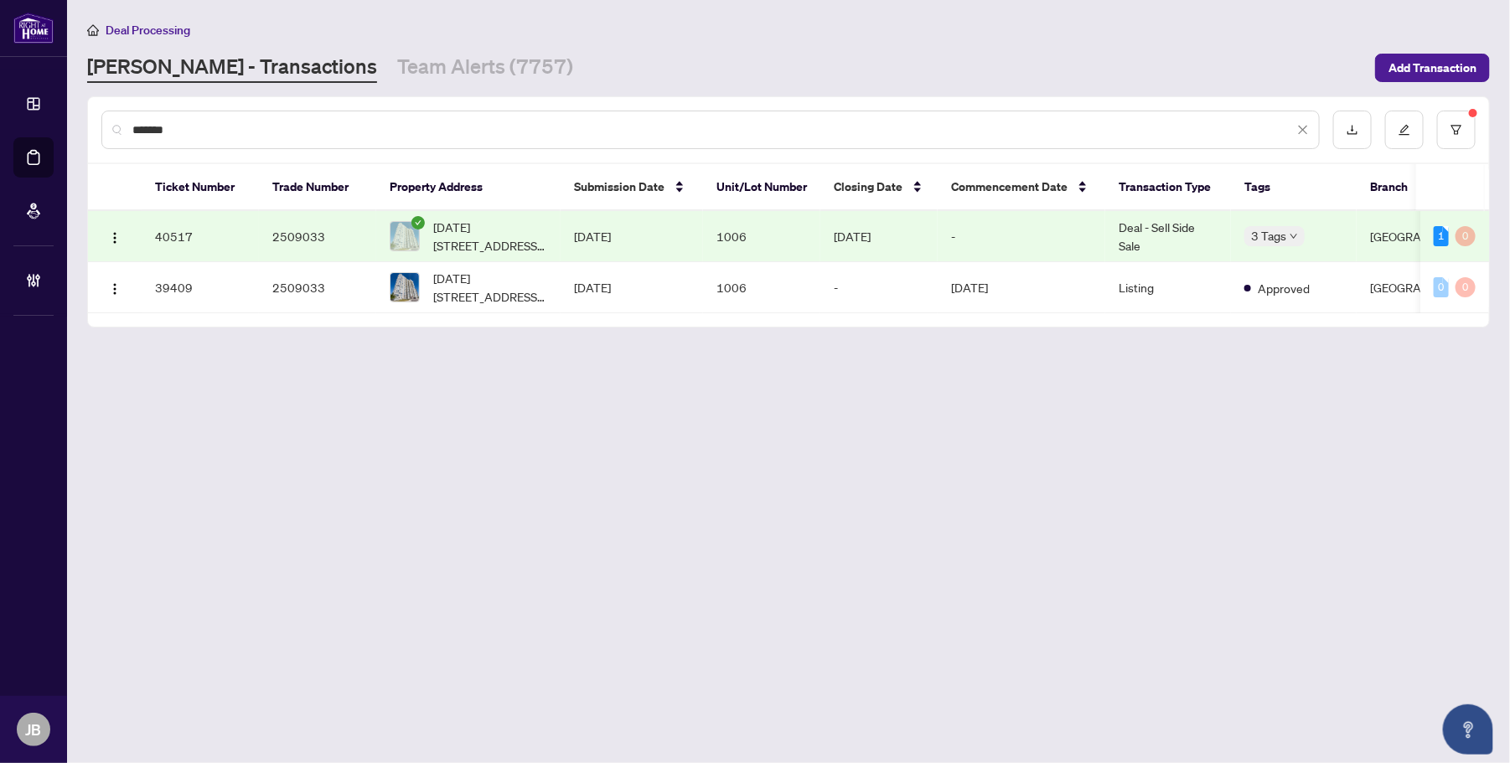
type input "*******"
click at [851, 228] on td "Aug/17/2025" at bounding box center [878, 236] width 117 height 51
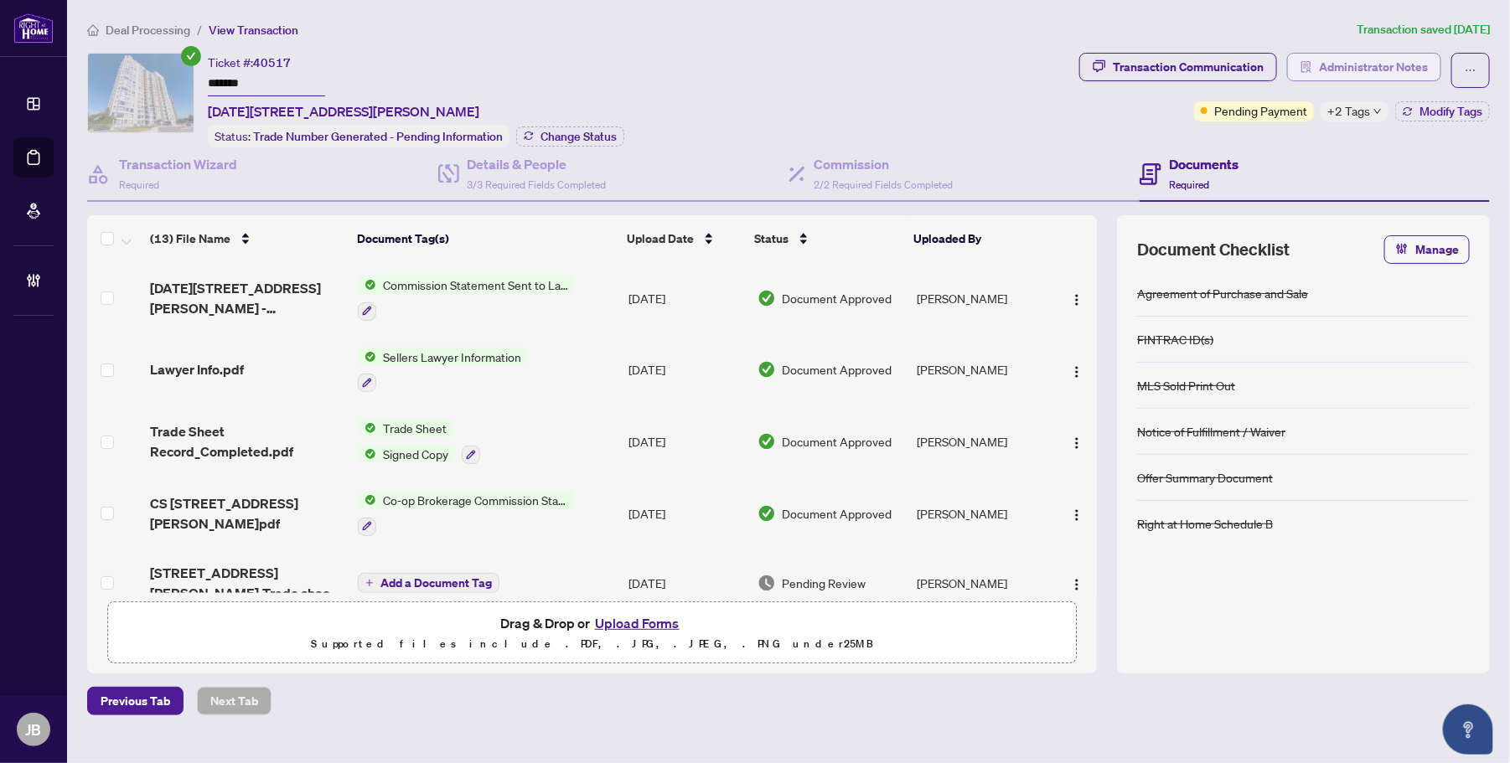
click at [1402, 71] on span "Administrator Notes" at bounding box center [1373, 67] width 109 height 27
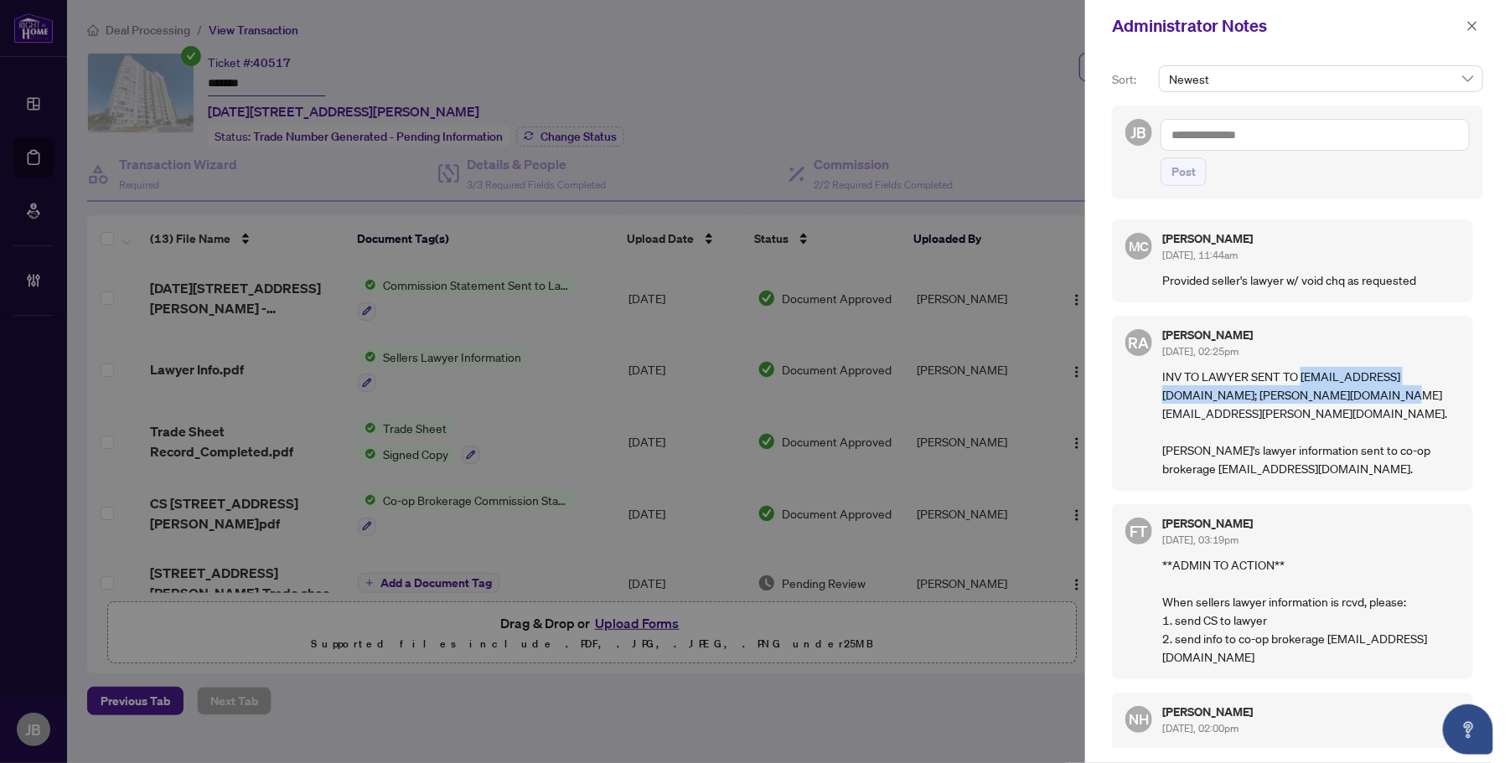
drag, startPoint x: 1333, startPoint y: 391, endPoint x: 1302, endPoint y: 367, distance: 38.9
click at [1302, 367] on p "INV TO LAWYER SENT TO info@phoenixlawllp.com; thao.nguyen@phoenixlawllp.com. Se…" at bounding box center [1311, 422] width 298 height 111
copy p "info@phoenixlawllp.com; thao.nguyen@phoenixlawllp.com"
click at [1472, 23] on icon "close" at bounding box center [1473, 26] width 12 height 12
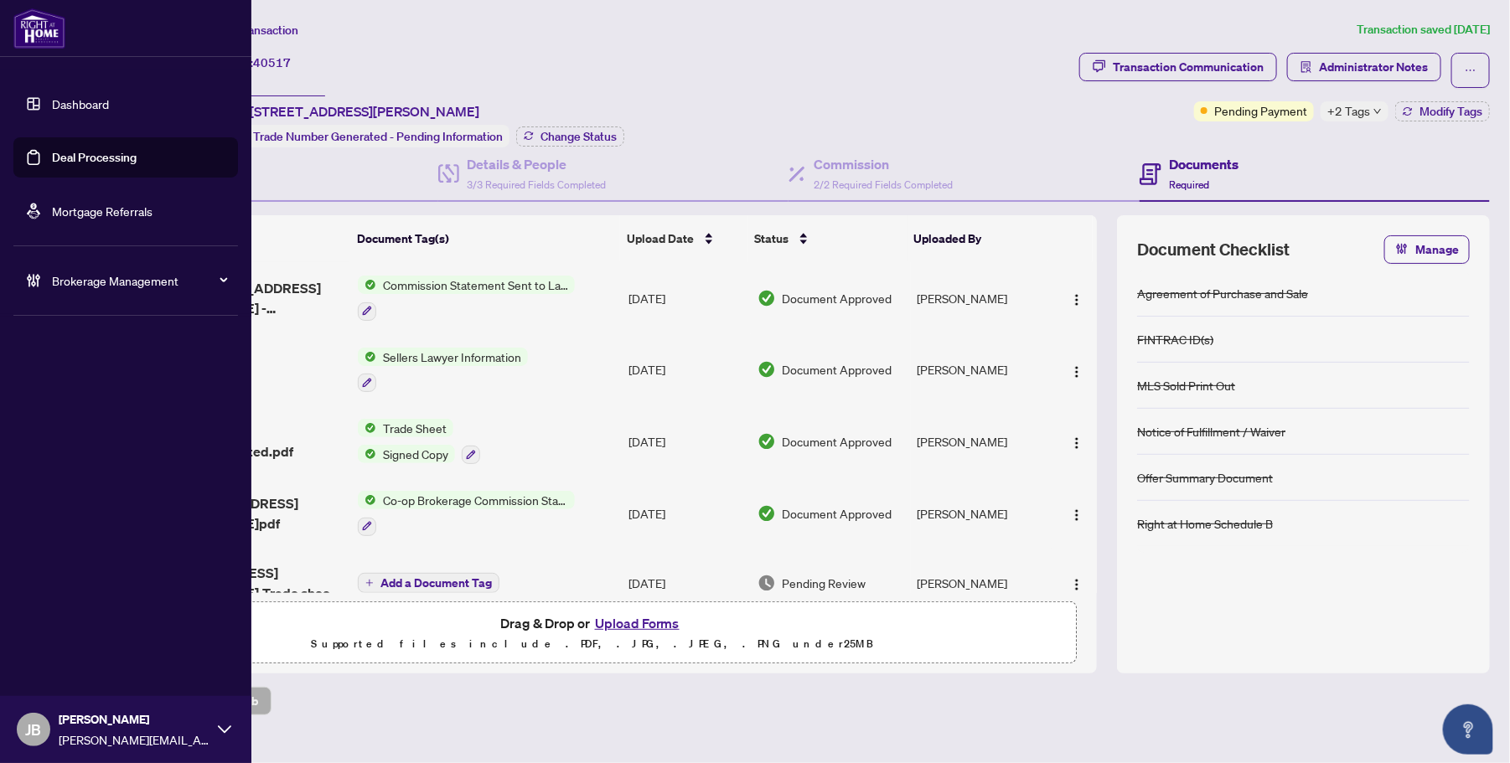
click at [52, 153] on link "Deal Processing" at bounding box center [94, 157] width 85 height 15
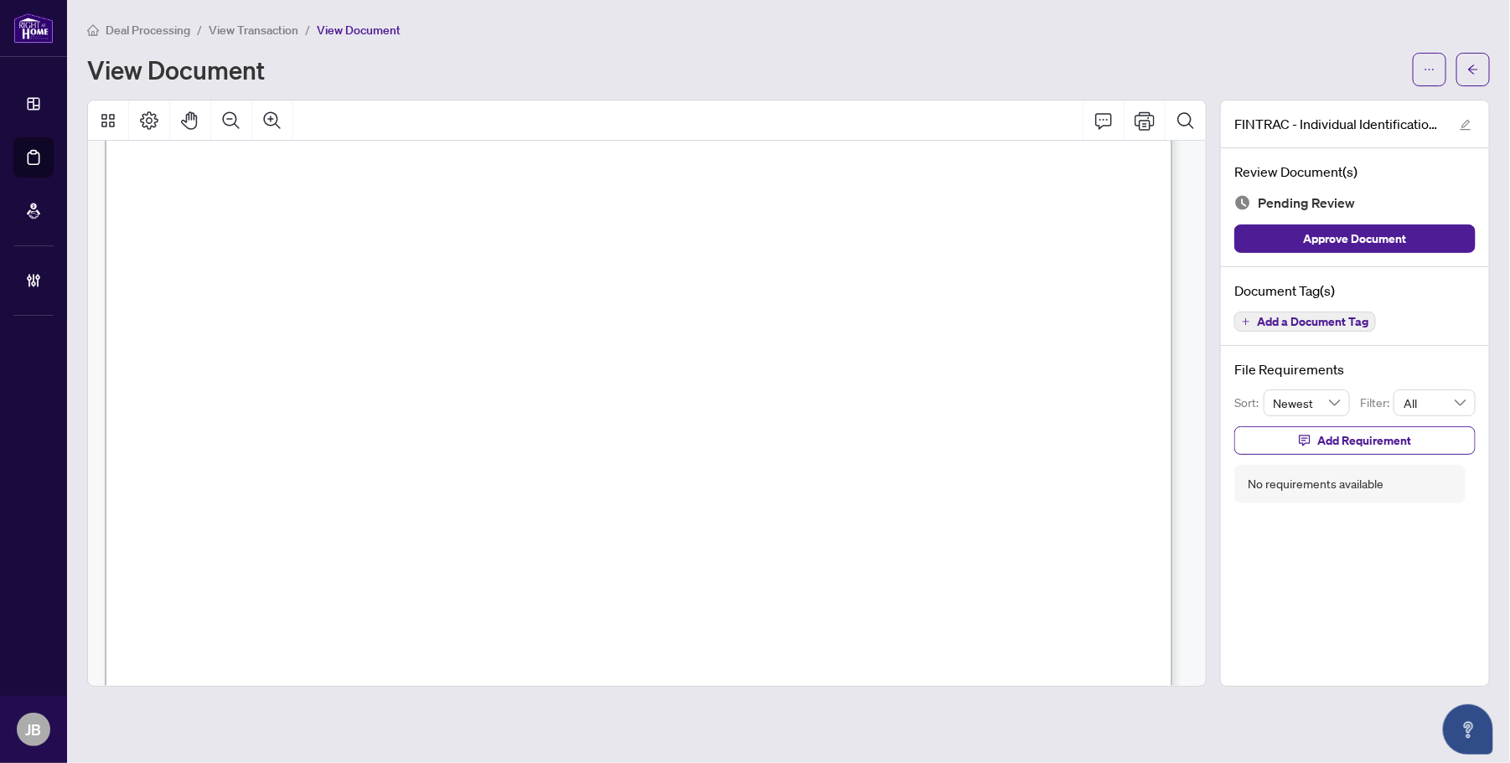
scroll to position [3562, 0]
click at [1324, 321] on span "Add a Document Tag" at bounding box center [1312, 322] width 111 height 12
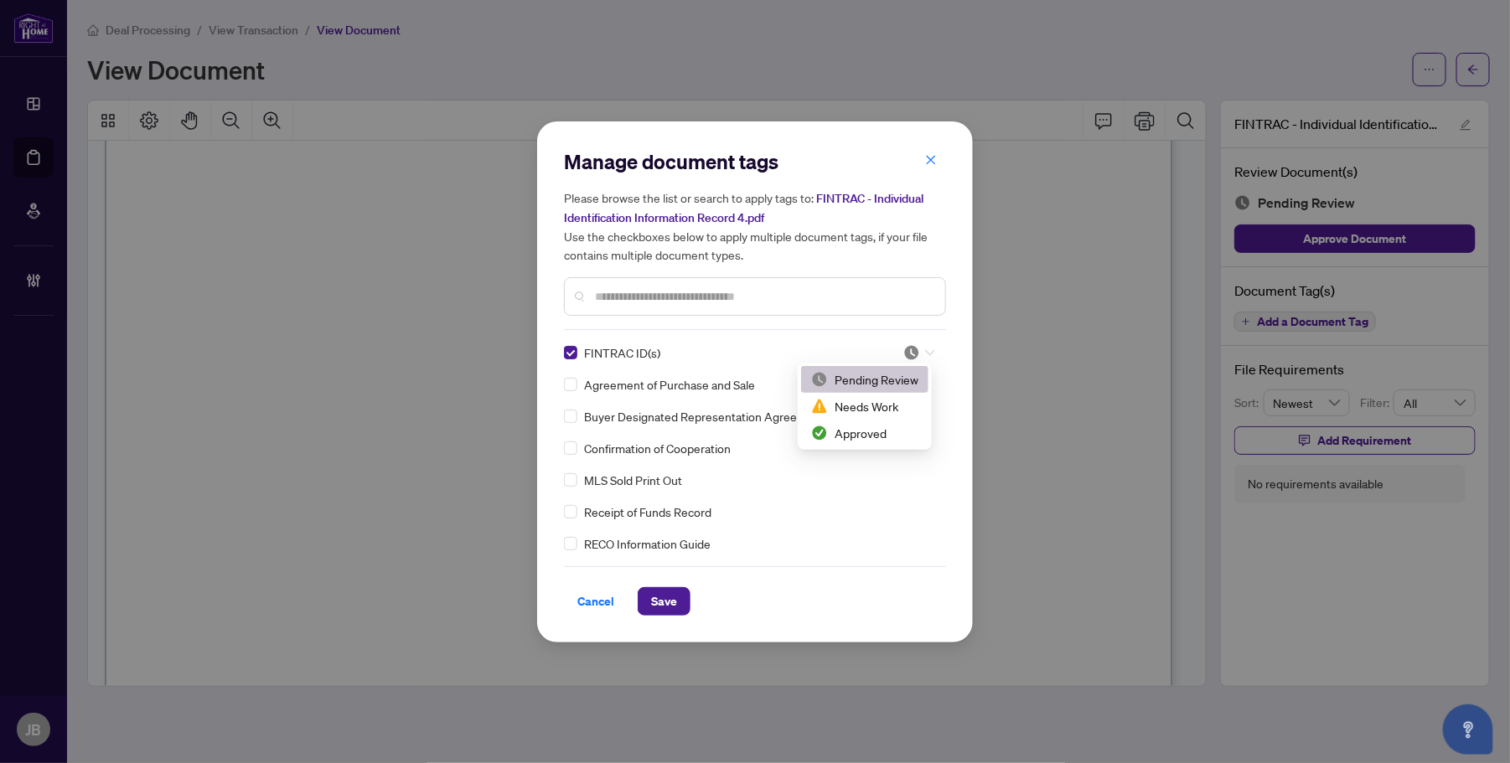
click at [926, 345] on div at bounding box center [919, 352] width 32 height 17
click at [888, 421] on div "Approved" at bounding box center [864, 433] width 127 height 27
click at [681, 596] on button "Save" at bounding box center [664, 601] width 53 height 28
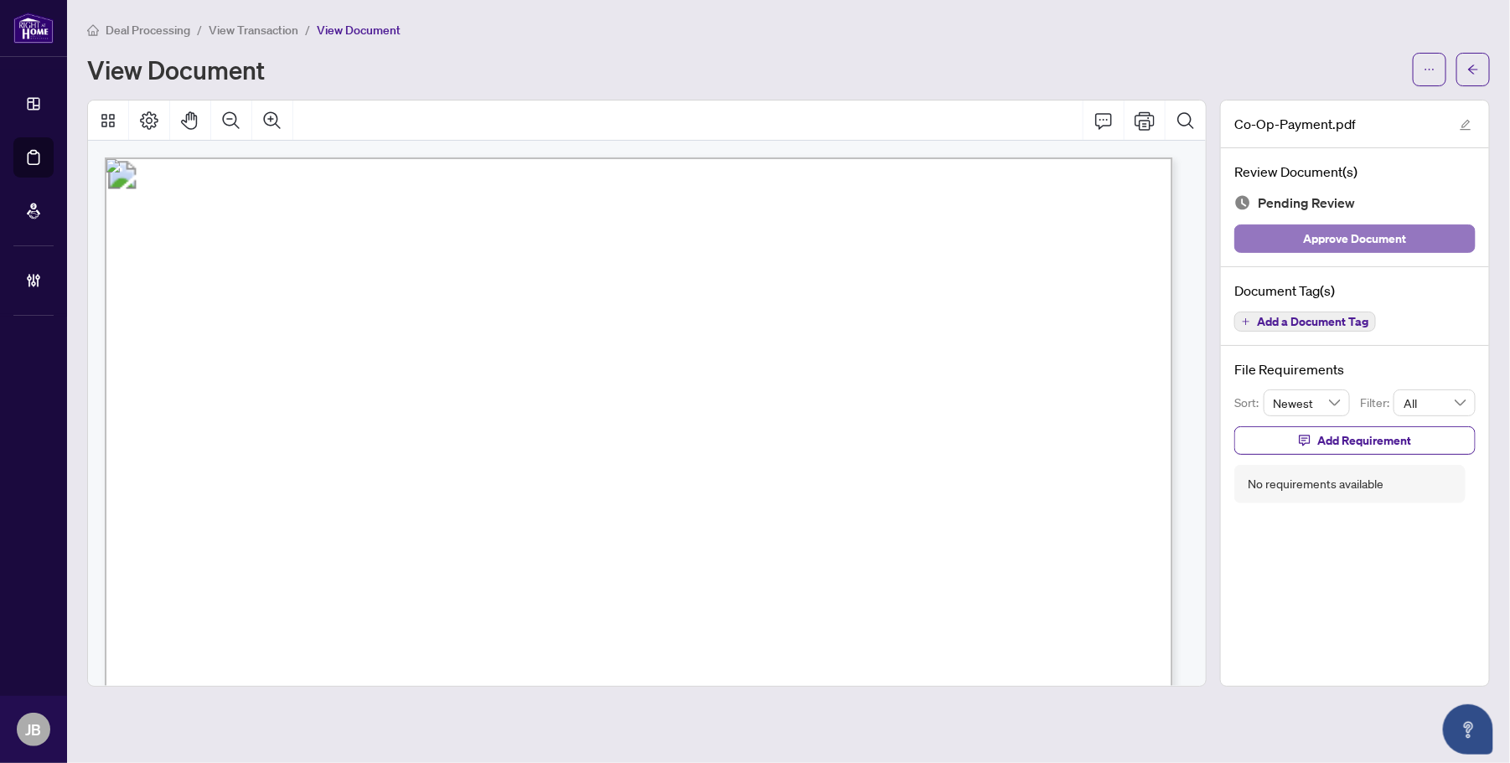
click at [1208, 233] on span "Approve Document" at bounding box center [1355, 238] width 103 height 27
